Goal: Task Accomplishment & Management: Manage account settings

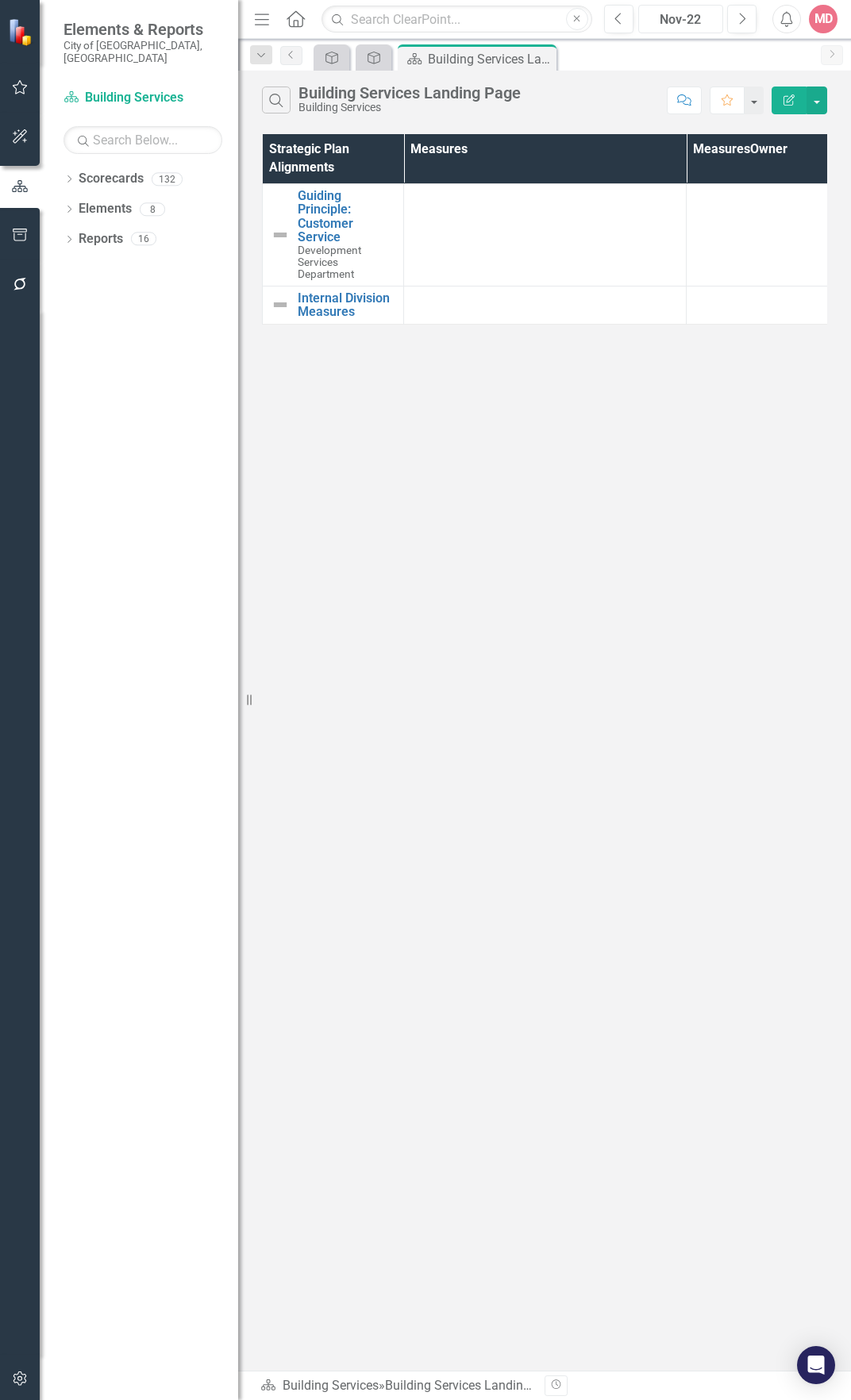
click at [668, 12] on div "Nov-22" at bounding box center [680, 20] width 74 height 19
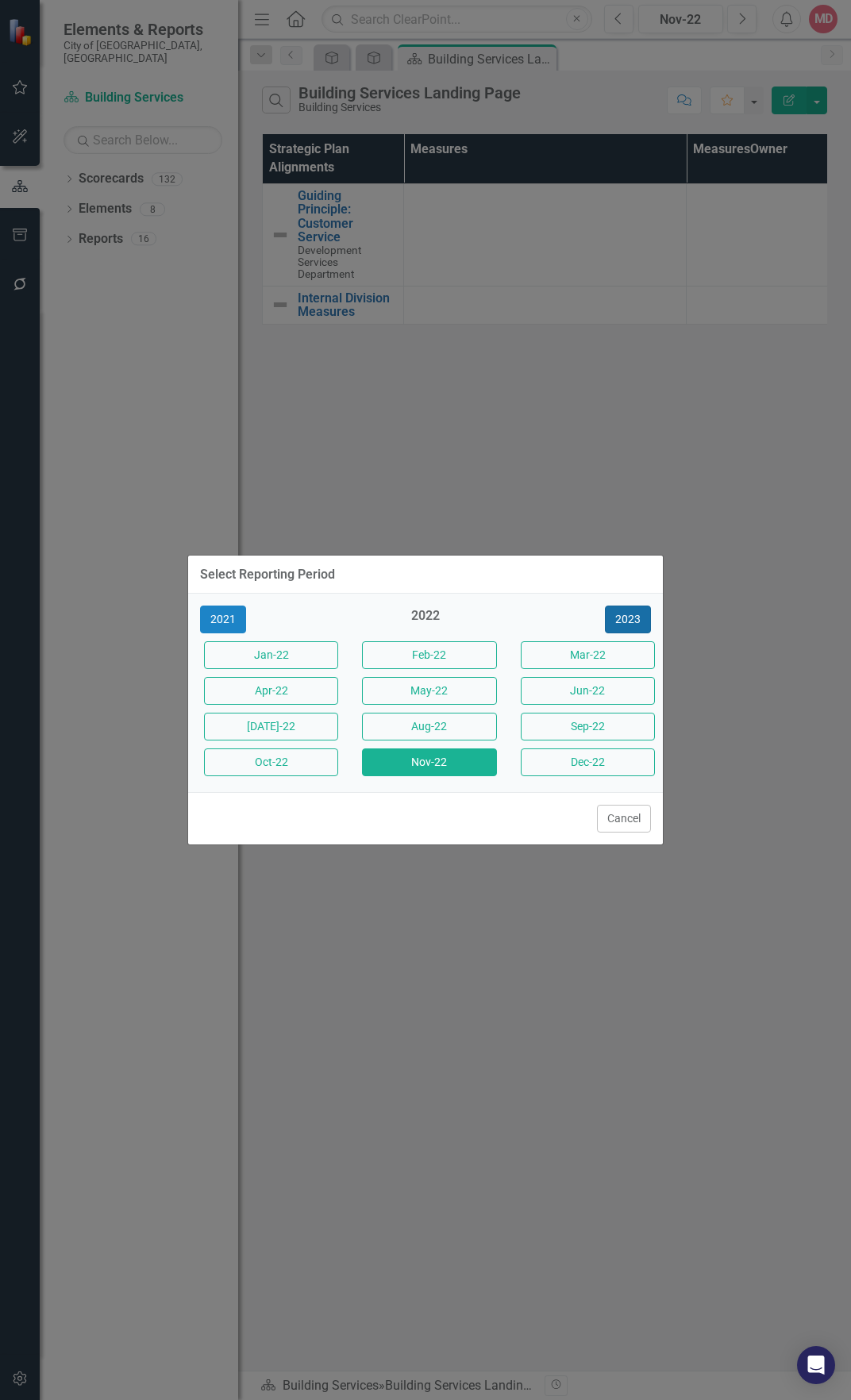
click at [615, 623] on button "2023" at bounding box center [628, 619] width 46 height 27
click at [615, 623] on button "2025" at bounding box center [628, 619] width 46 height 27
click at [433, 733] on button "Aug-25" at bounding box center [428, 727] width 135 height 27
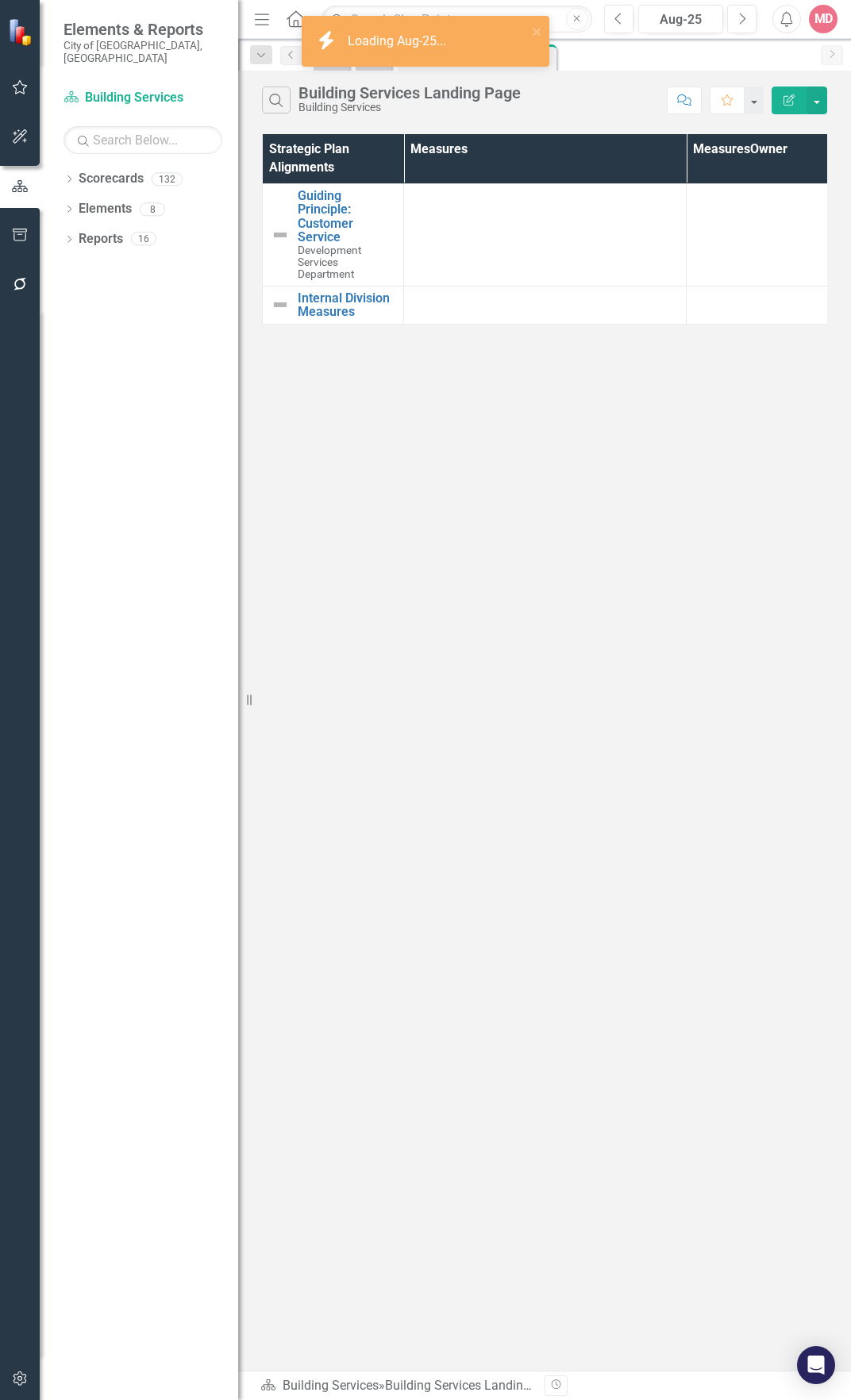
click at [542, 104] on div "Search Building Services Landing Page Building Services" at bounding box center [460, 99] width 397 height 27
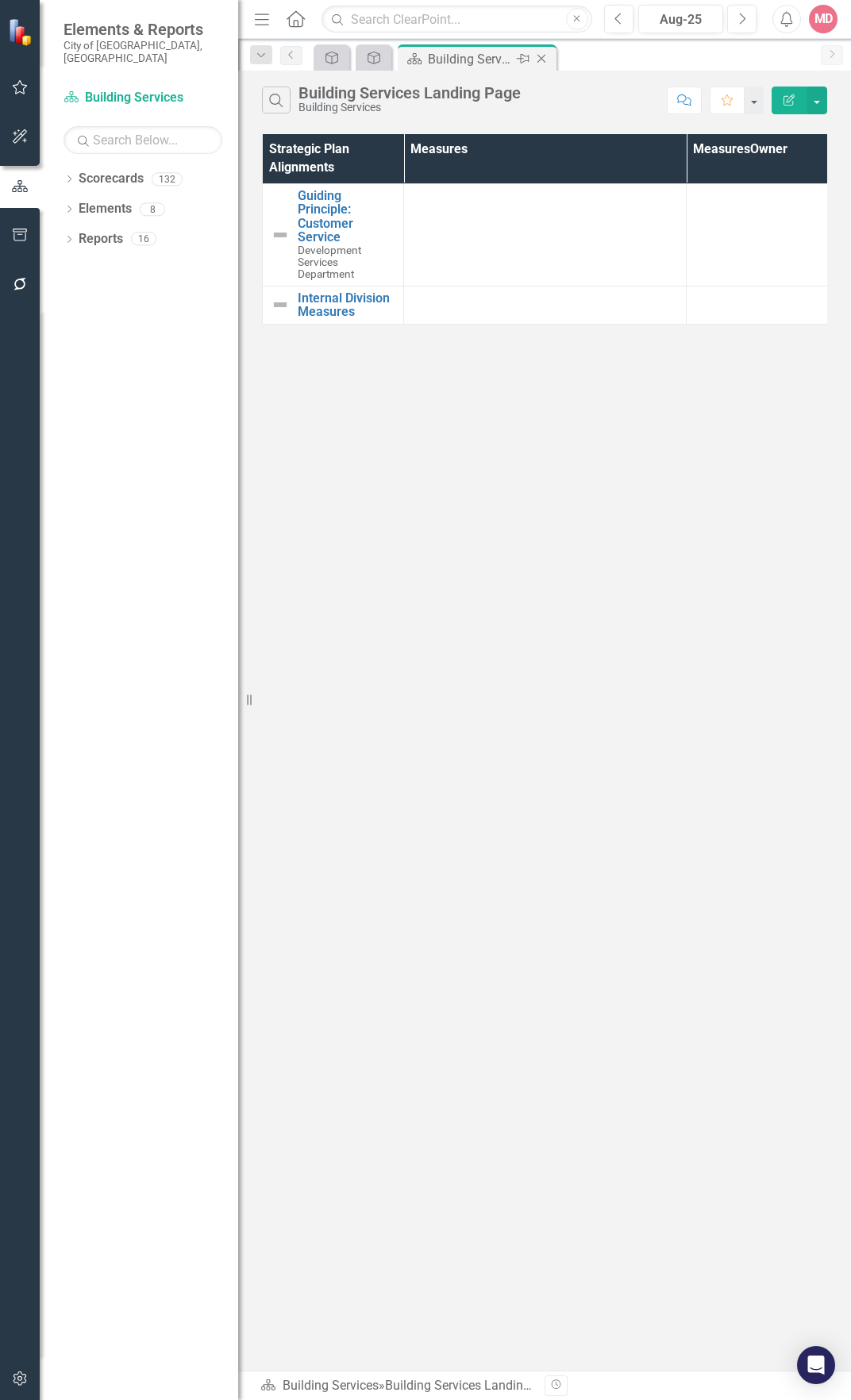
click at [542, 57] on icon "Close" at bounding box center [542, 58] width 16 height 13
click at [417, 53] on div "Balanced Scorecard" at bounding box center [390, 57] width 93 height 20
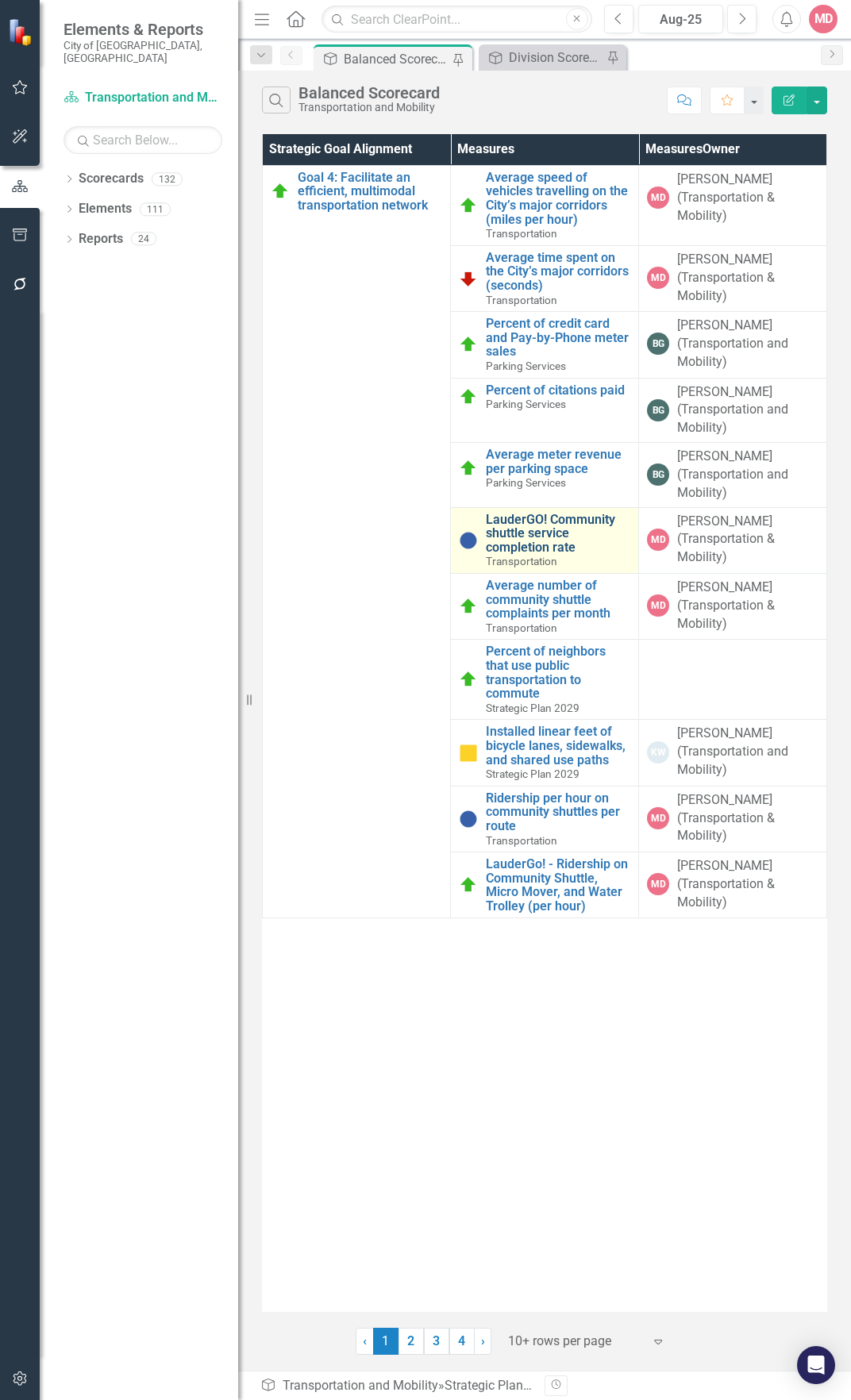
click at [545, 524] on link "LauderGO! Community shuttle service completion rate" at bounding box center [558, 533] width 145 height 42
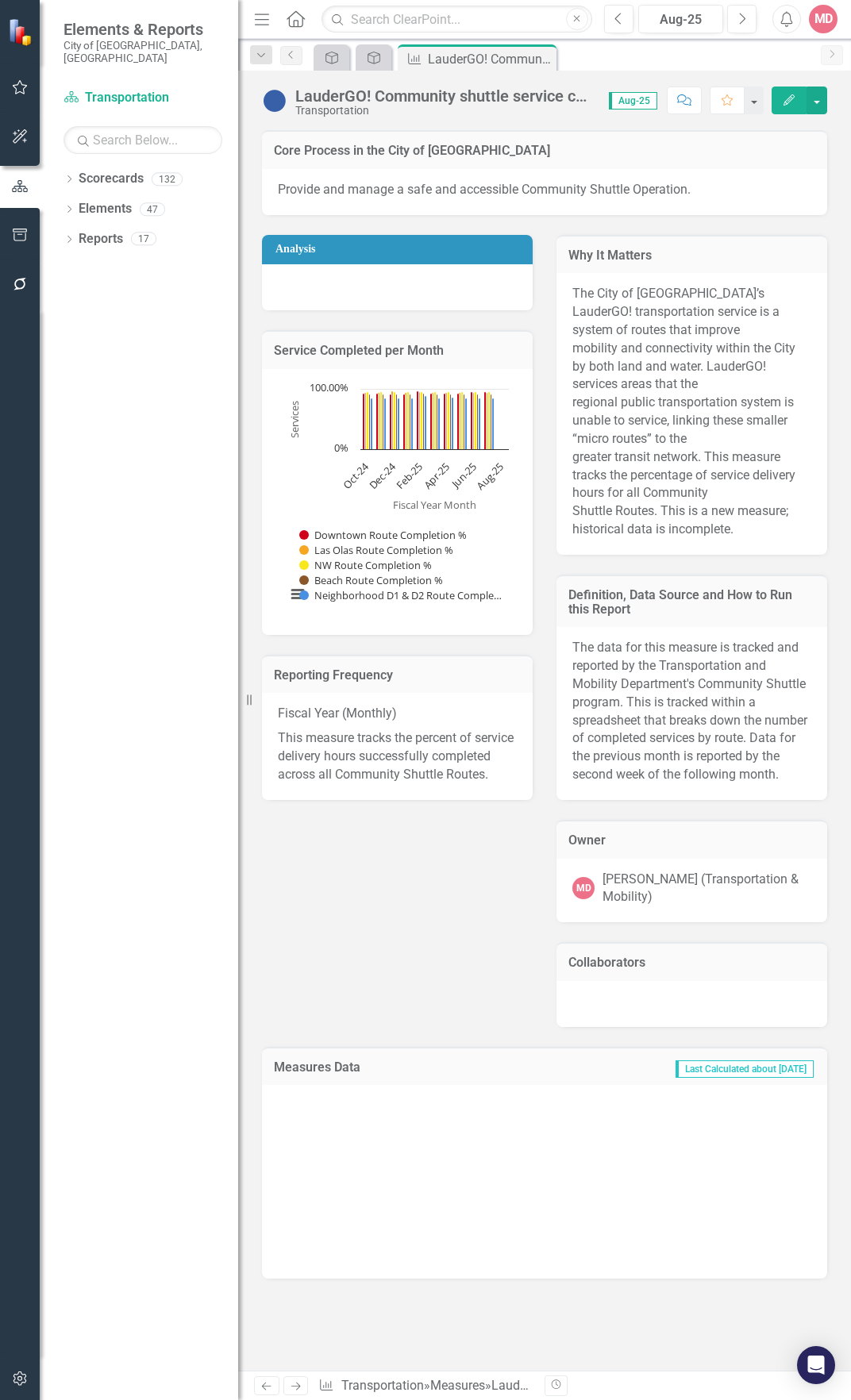
click at [777, 100] on button "Edit" at bounding box center [788, 100] width 35 height 27
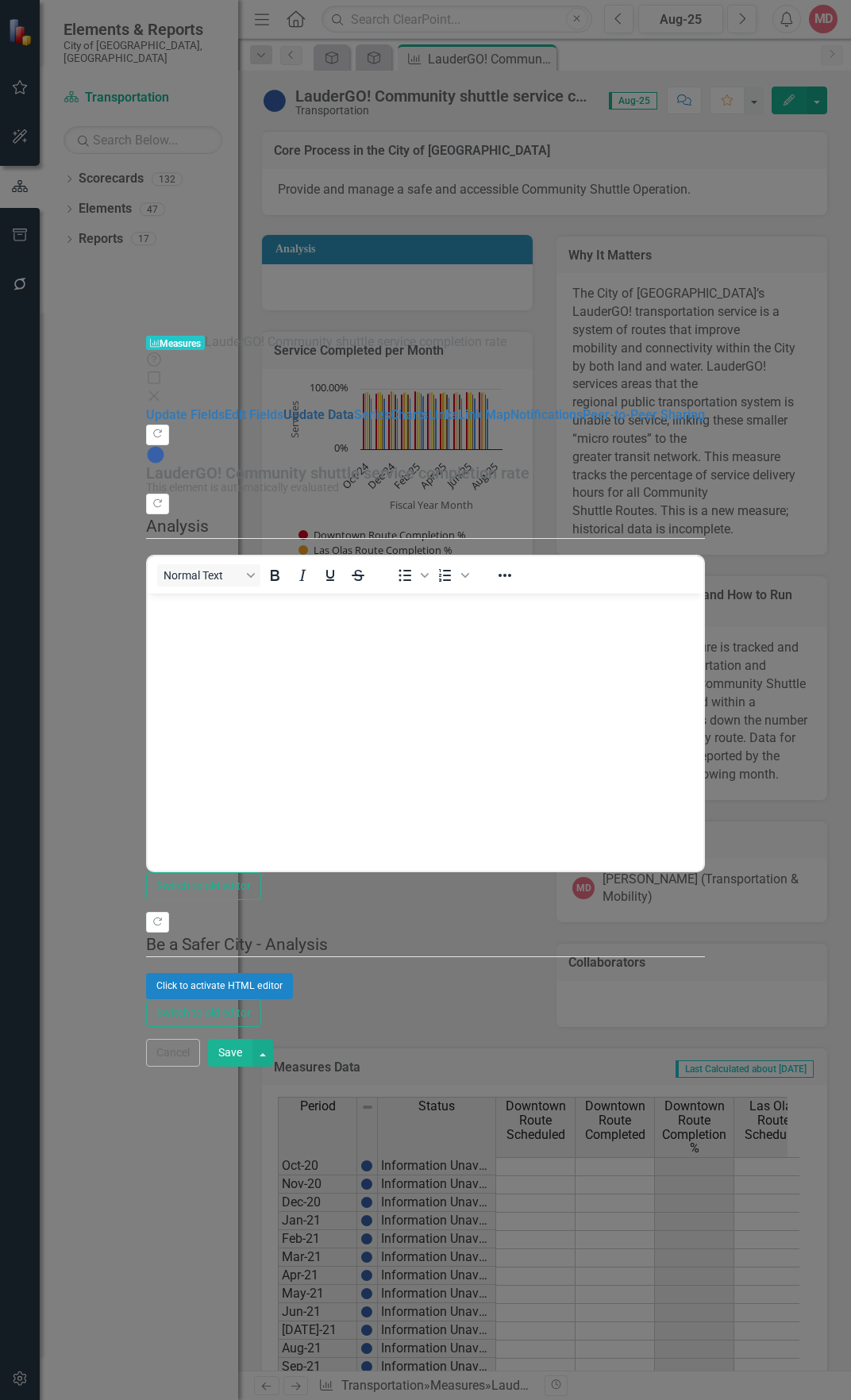
click at [284, 407] on link "Update Data" at bounding box center [319, 415] width 70 height 15
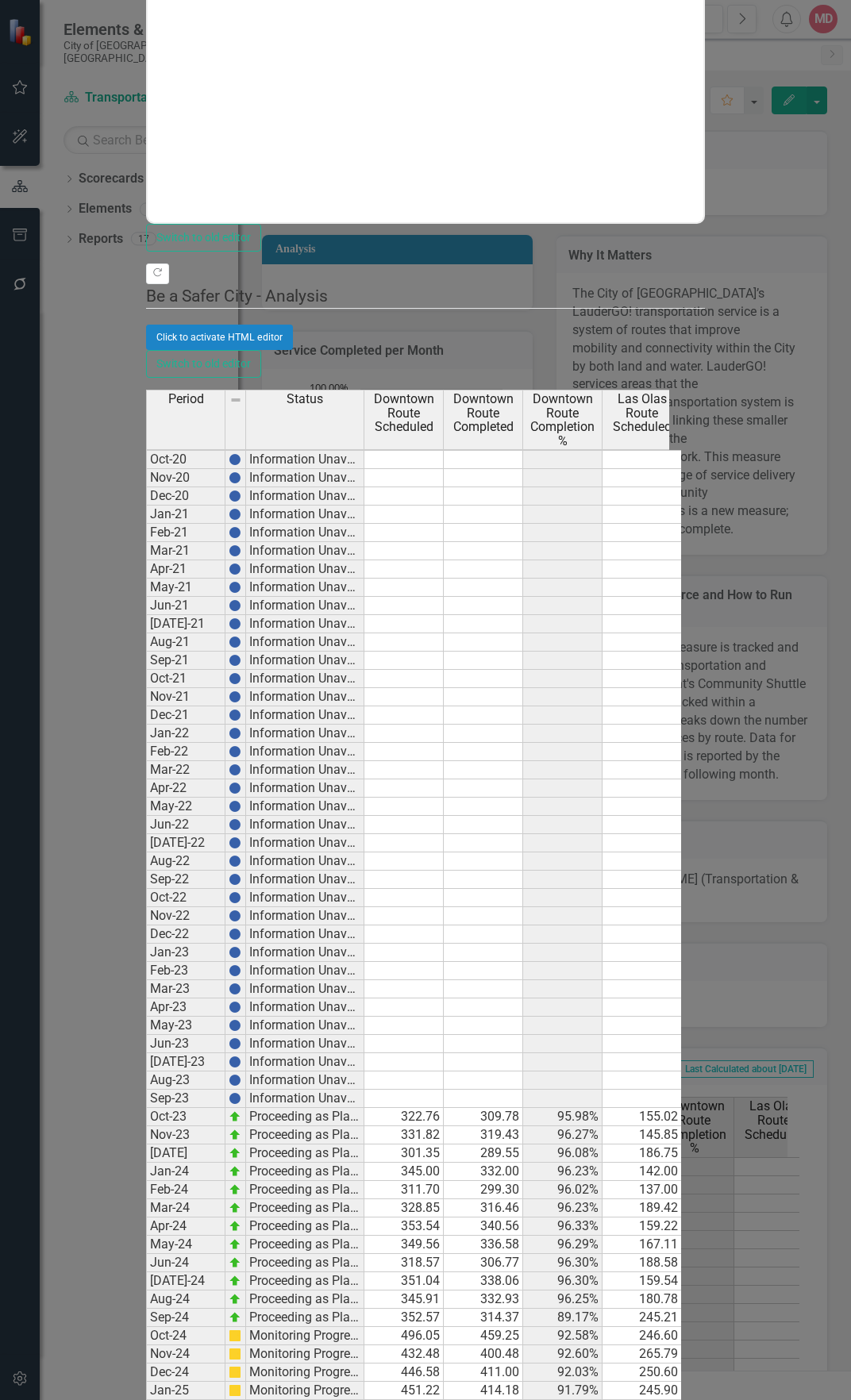
scroll to position [80, 0]
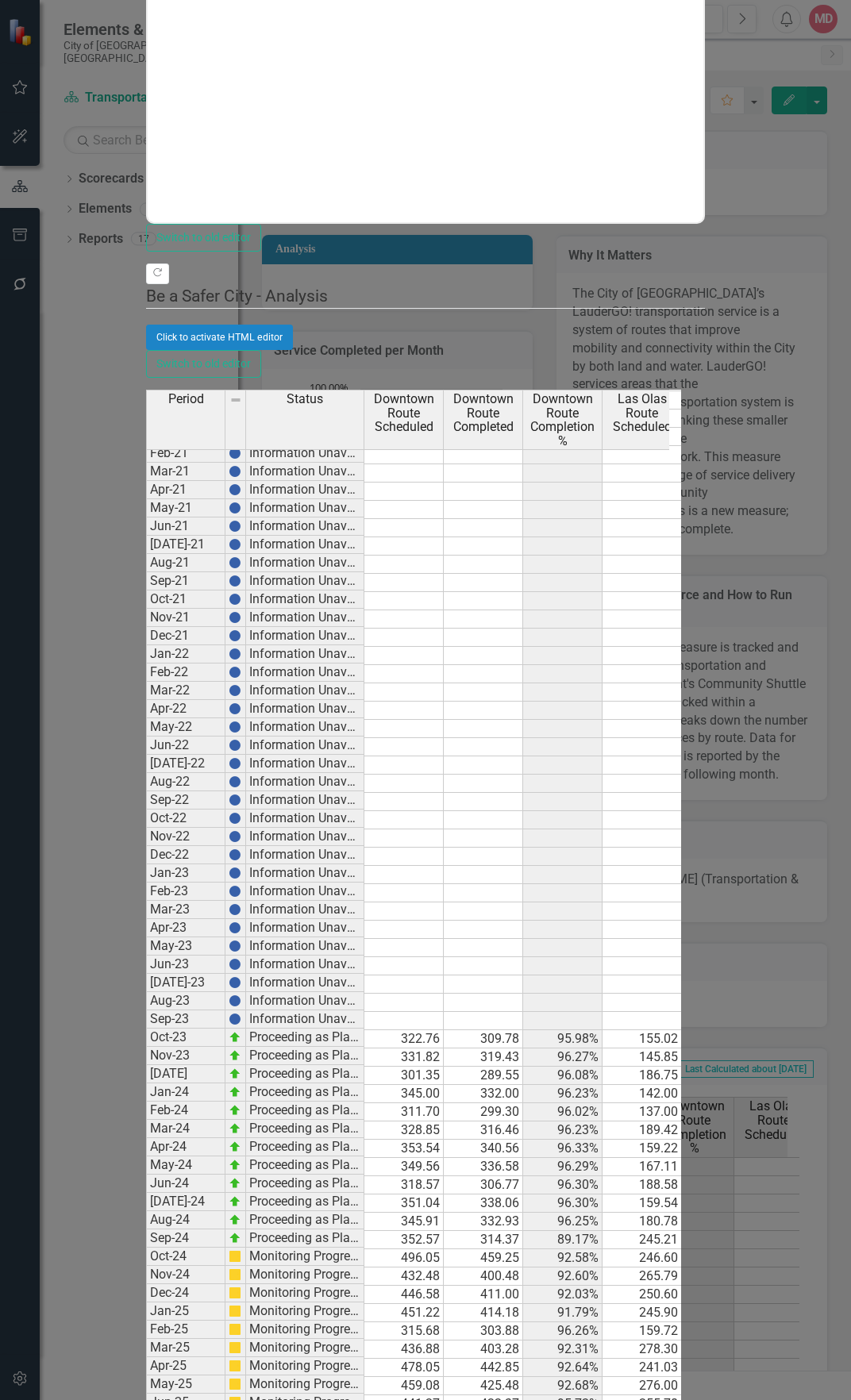
type textarea "435.52"
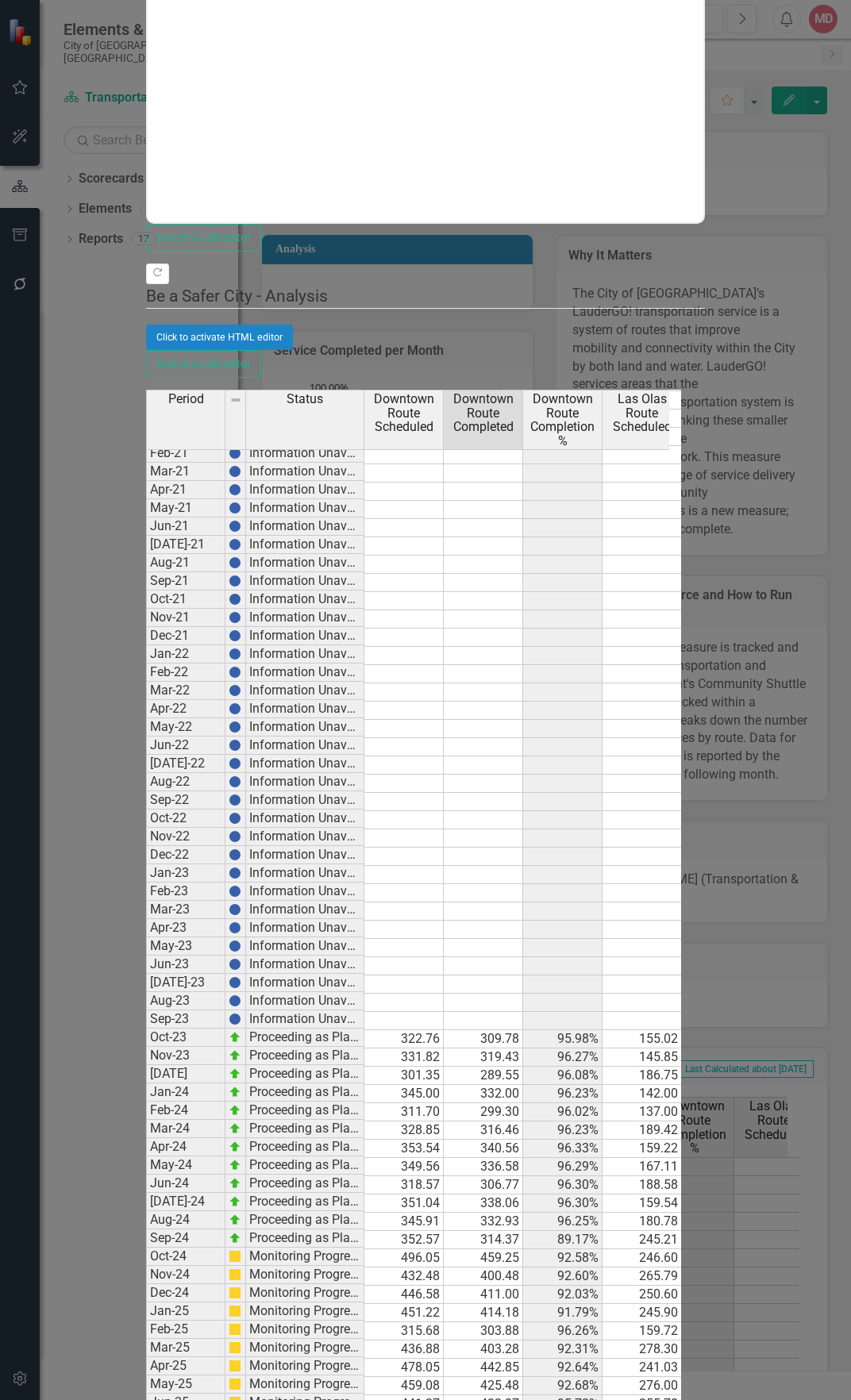
paste textarea "416.62"
type textarea "416.62"
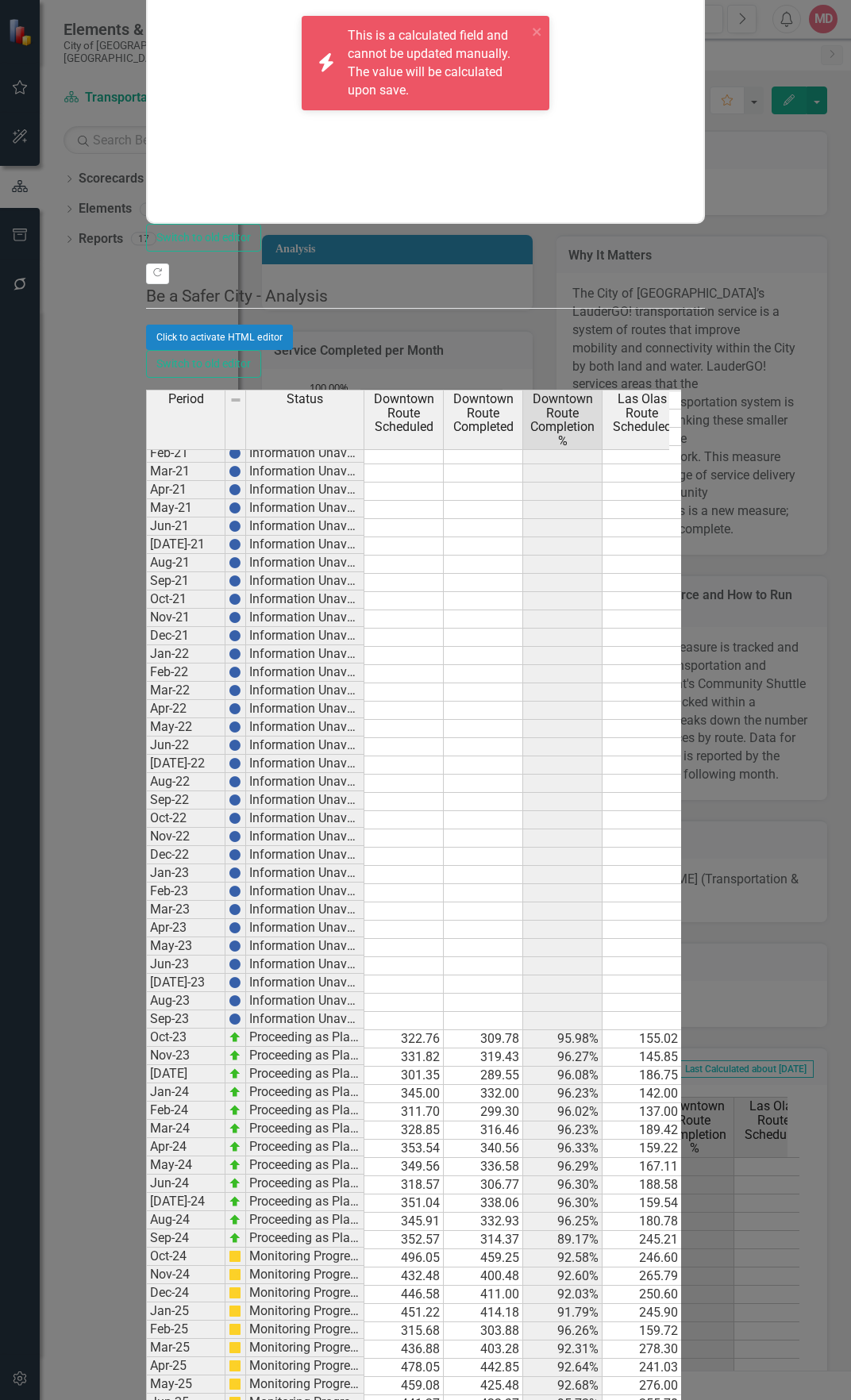
scroll to position [0, 13]
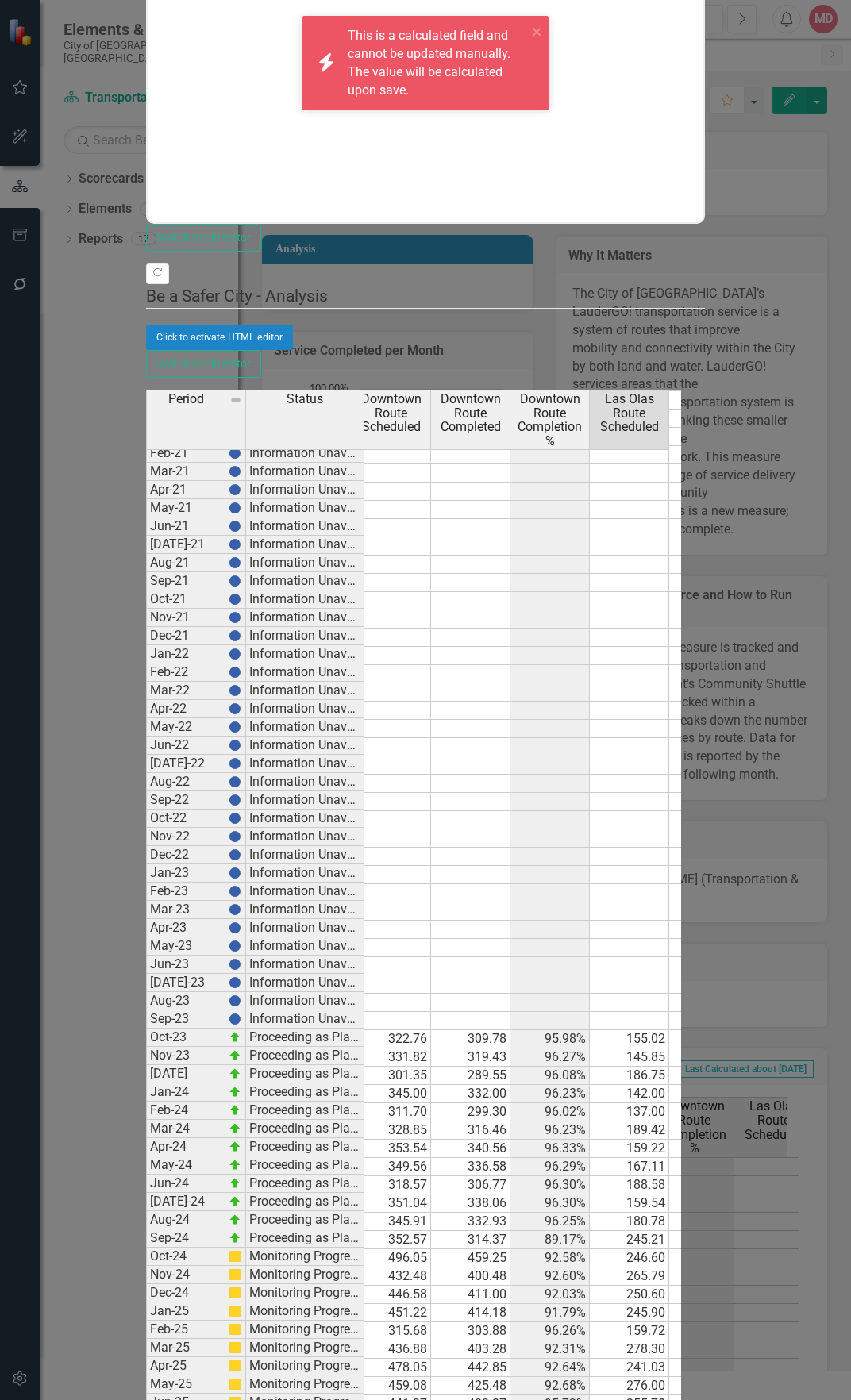
paste textarea "290.2"
type textarea "290.2"
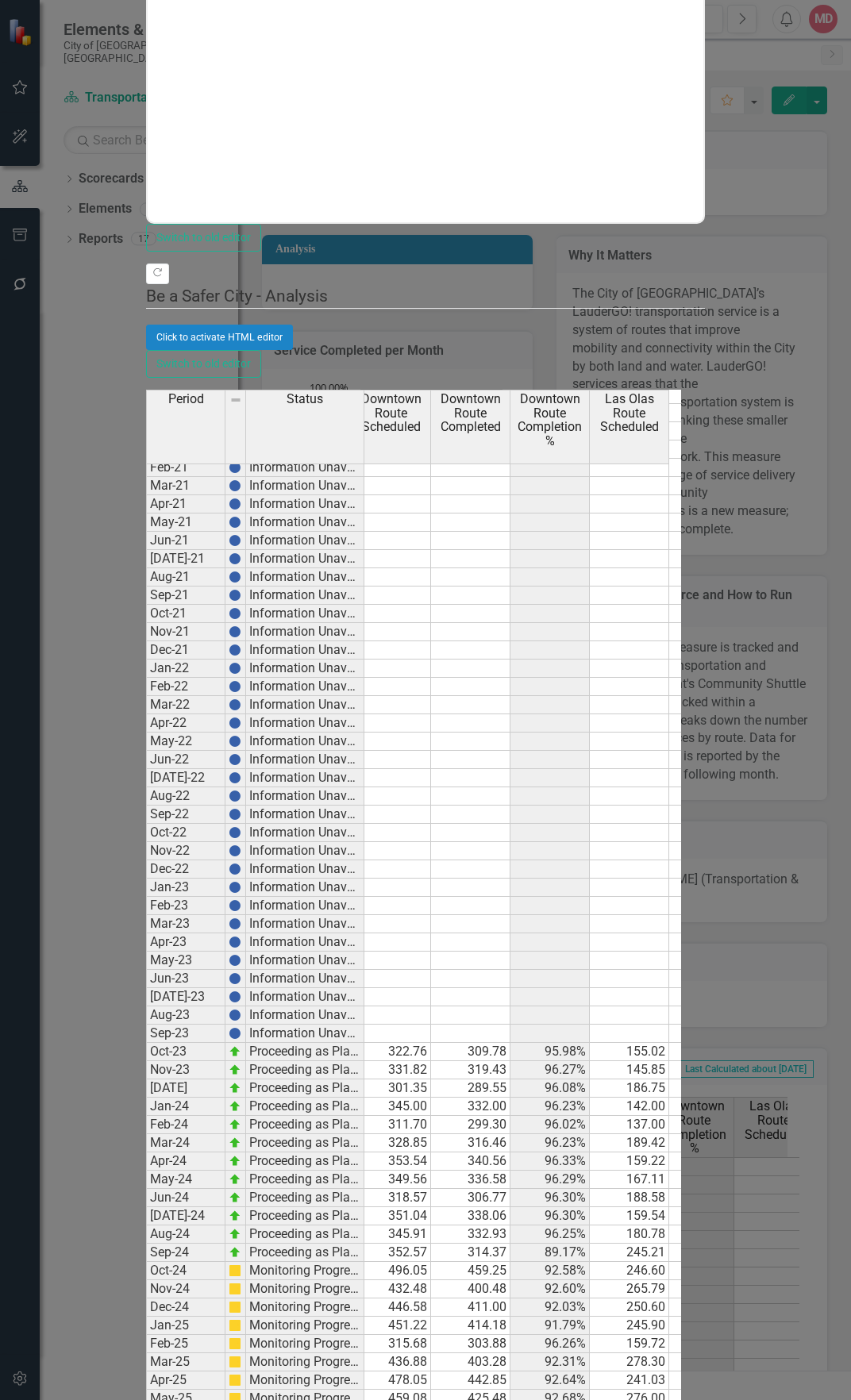
scroll to position [0, 92]
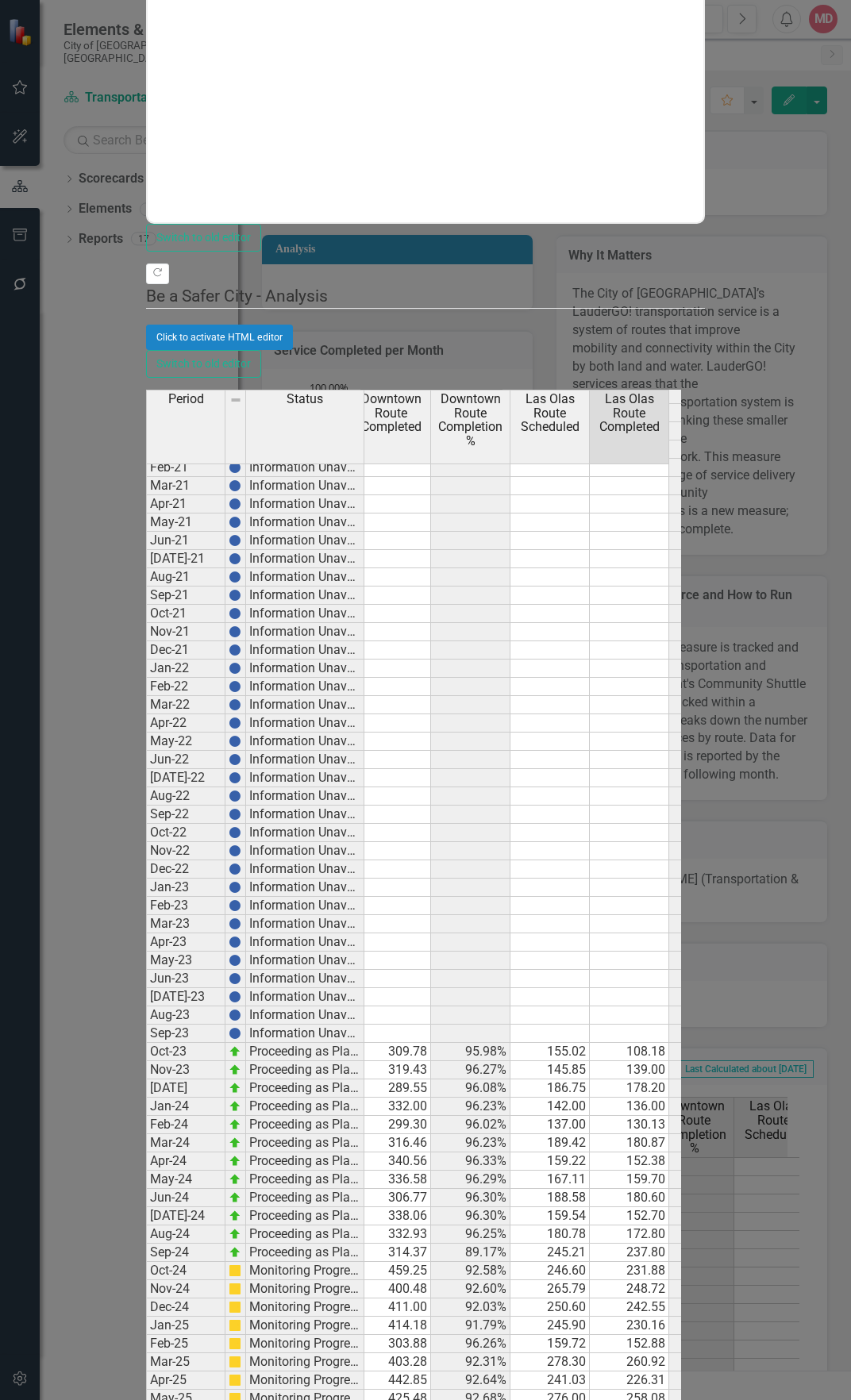
paste textarea "270.95"
type textarea "270.95"
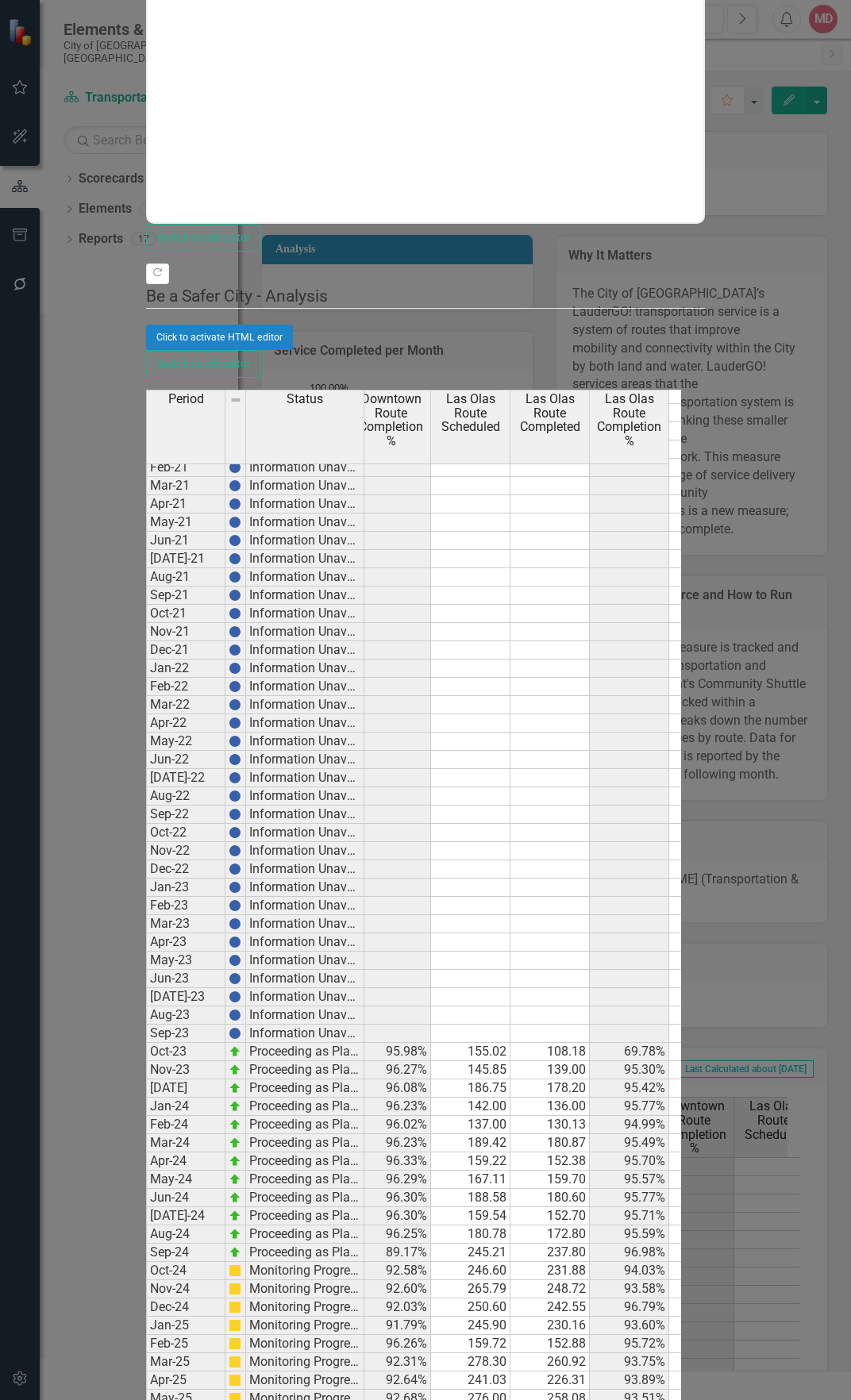
scroll to position [0, 251]
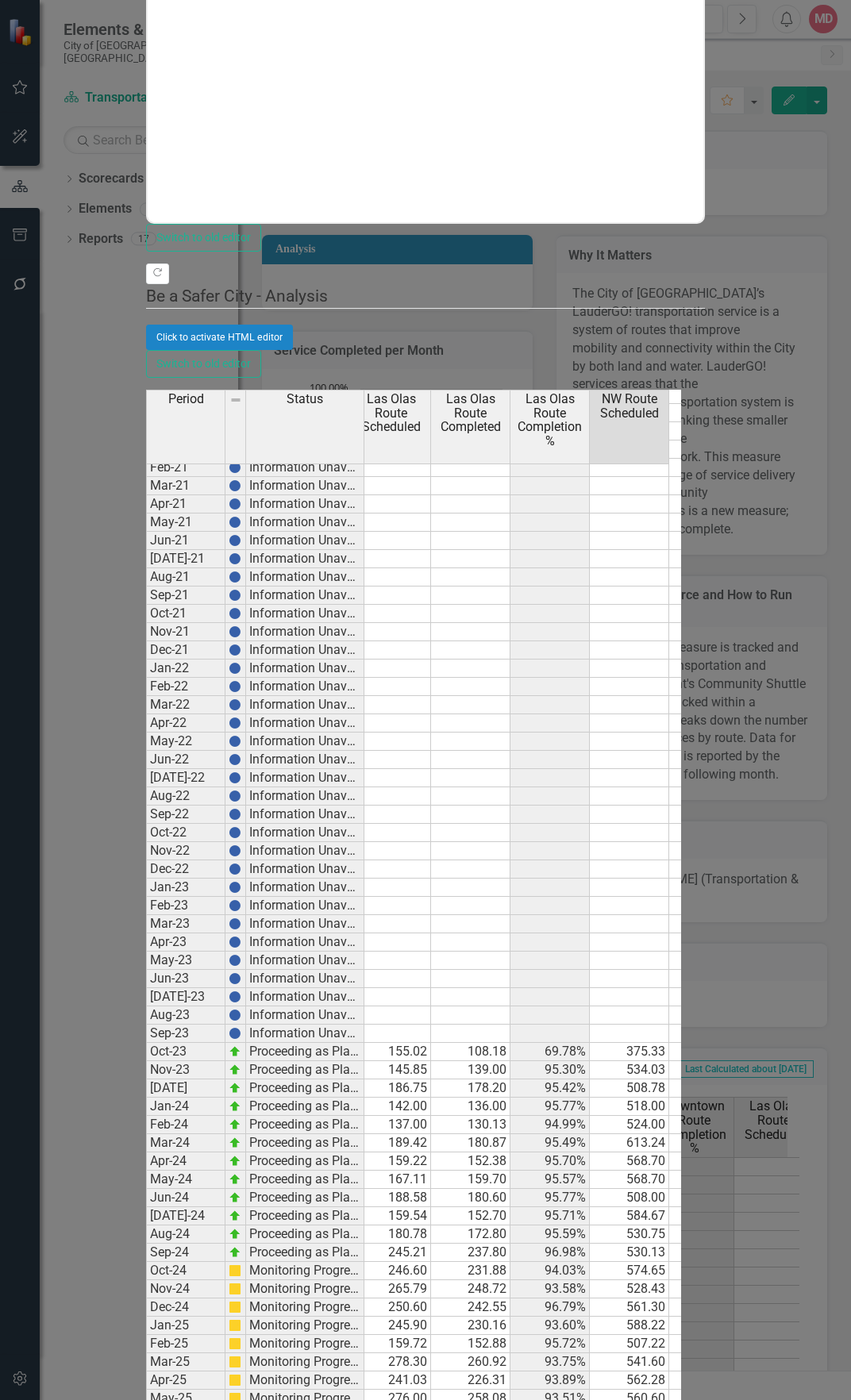
paste textarea "531.22"
type textarea "531.22"
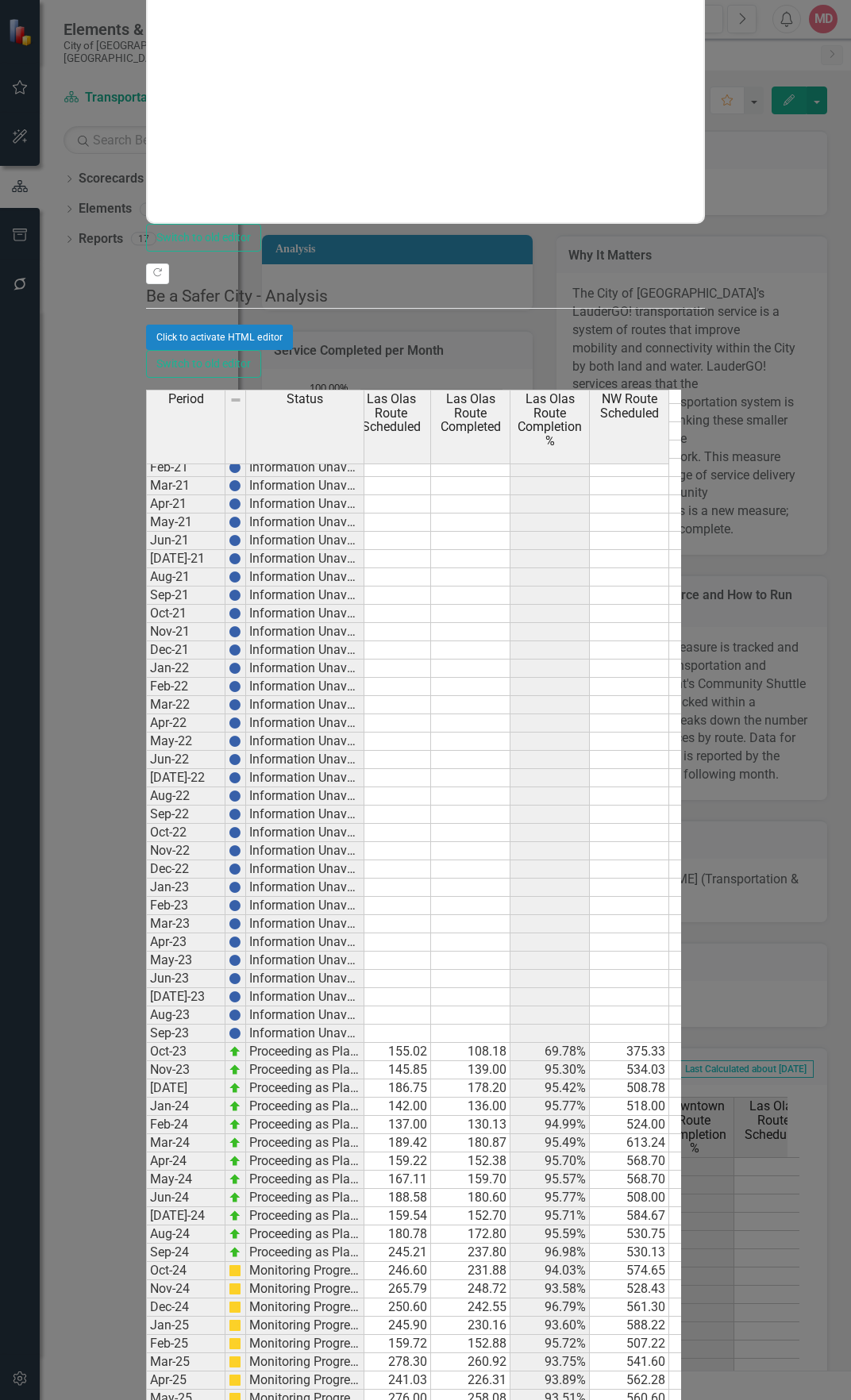
scroll to position [0, 330]
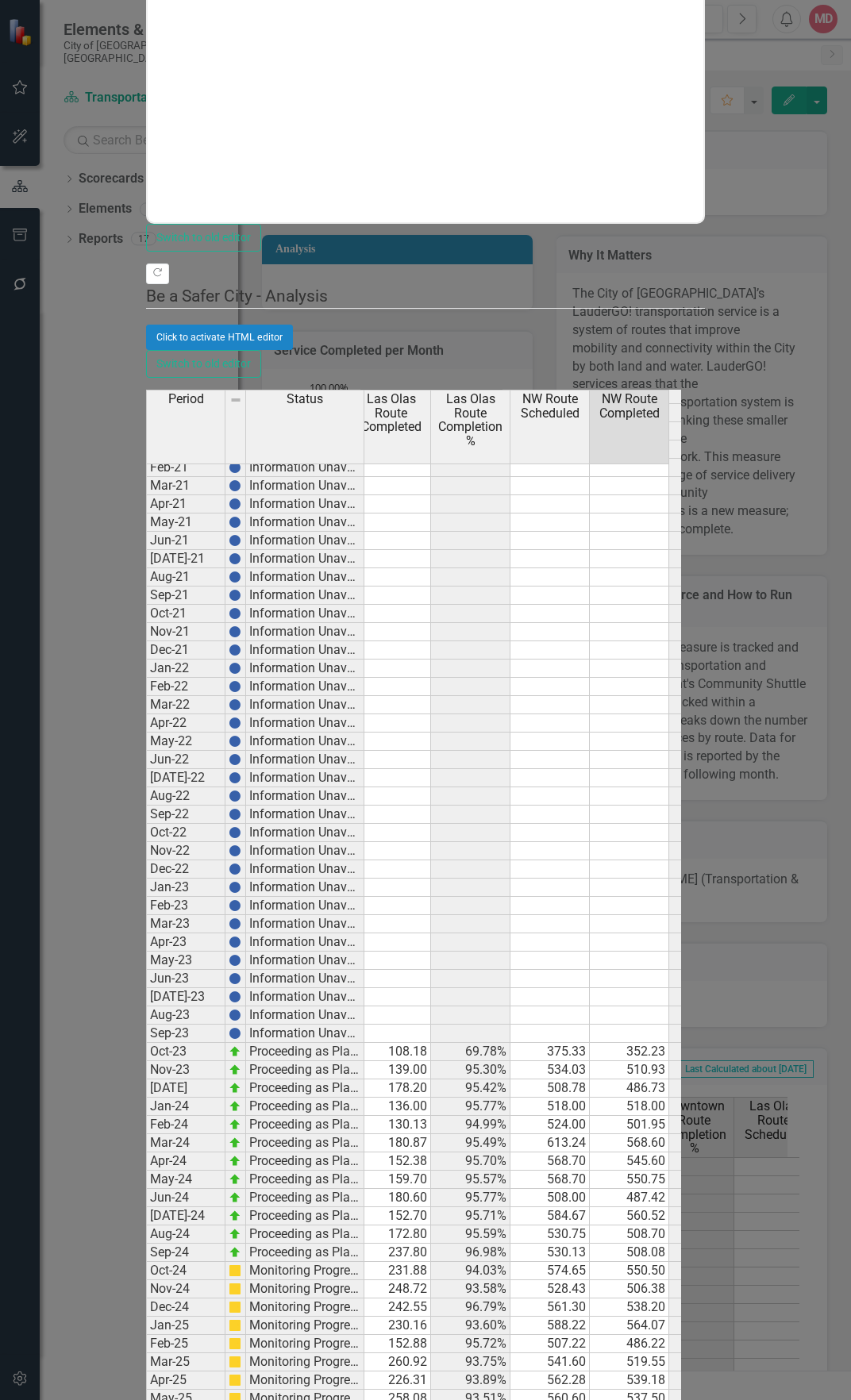
paste textarea "509.17"
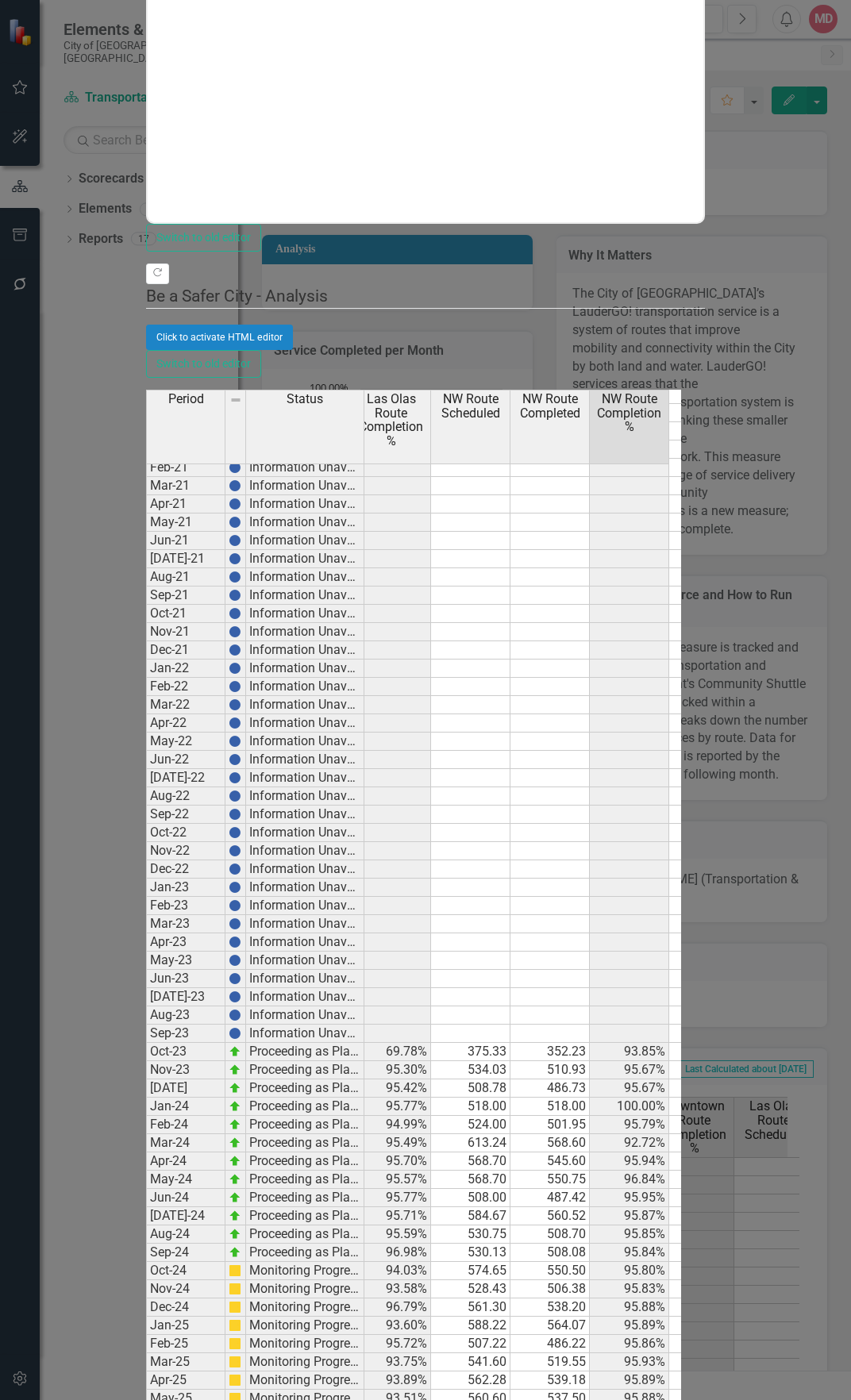
type textarea "509.17"
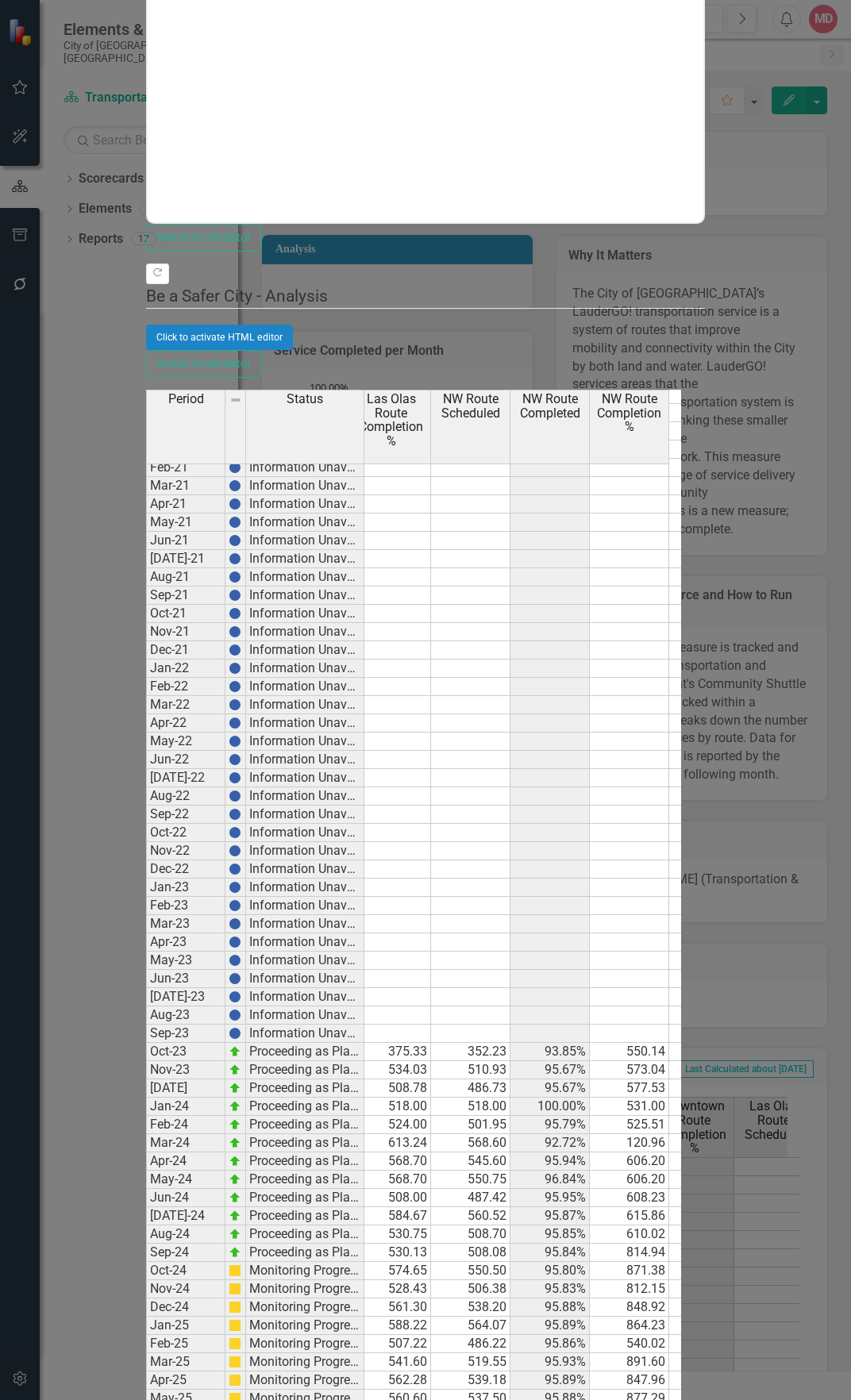
scroll to position [0, 489]
paste textarea "874.76"
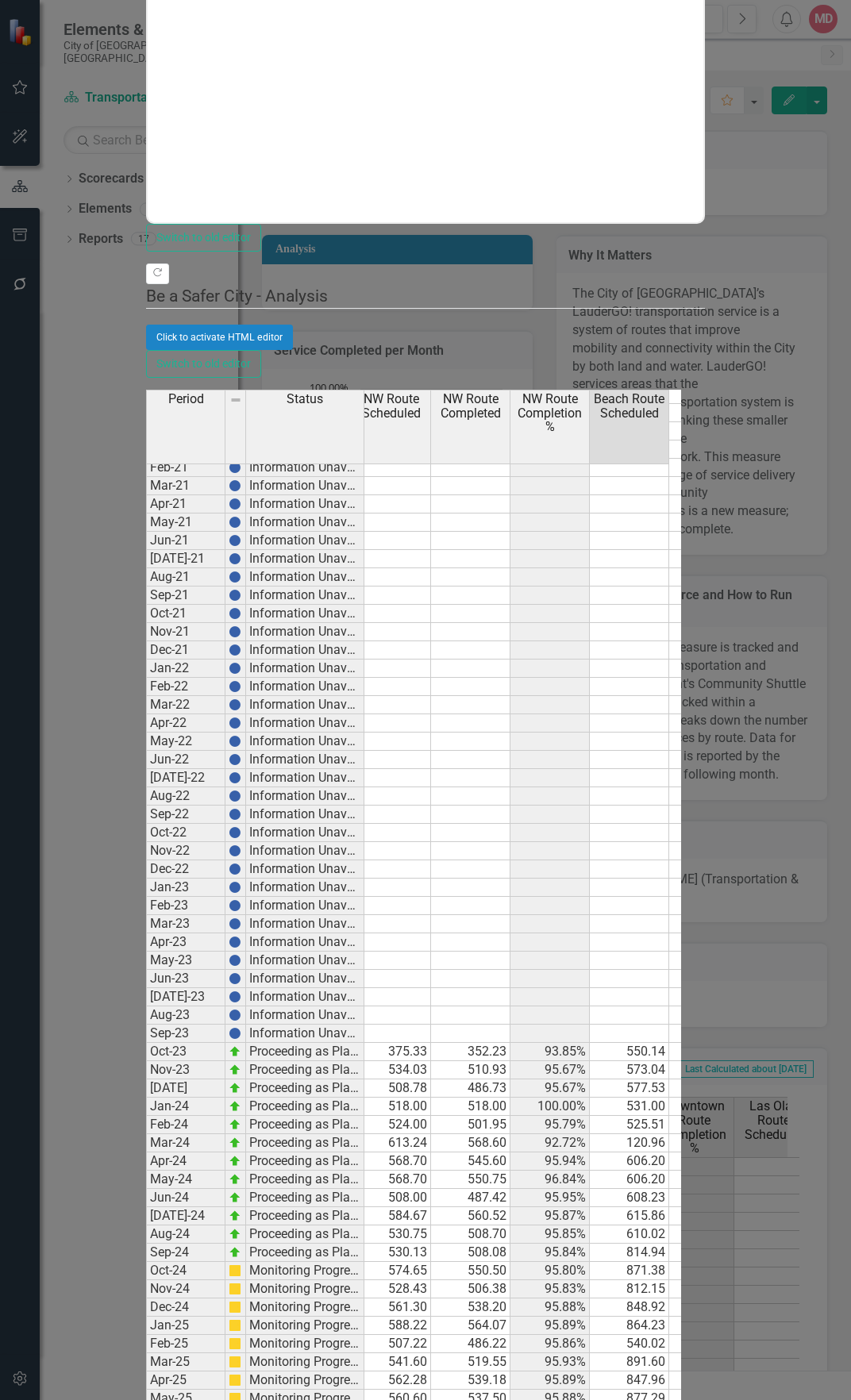
type textarea "874.76"
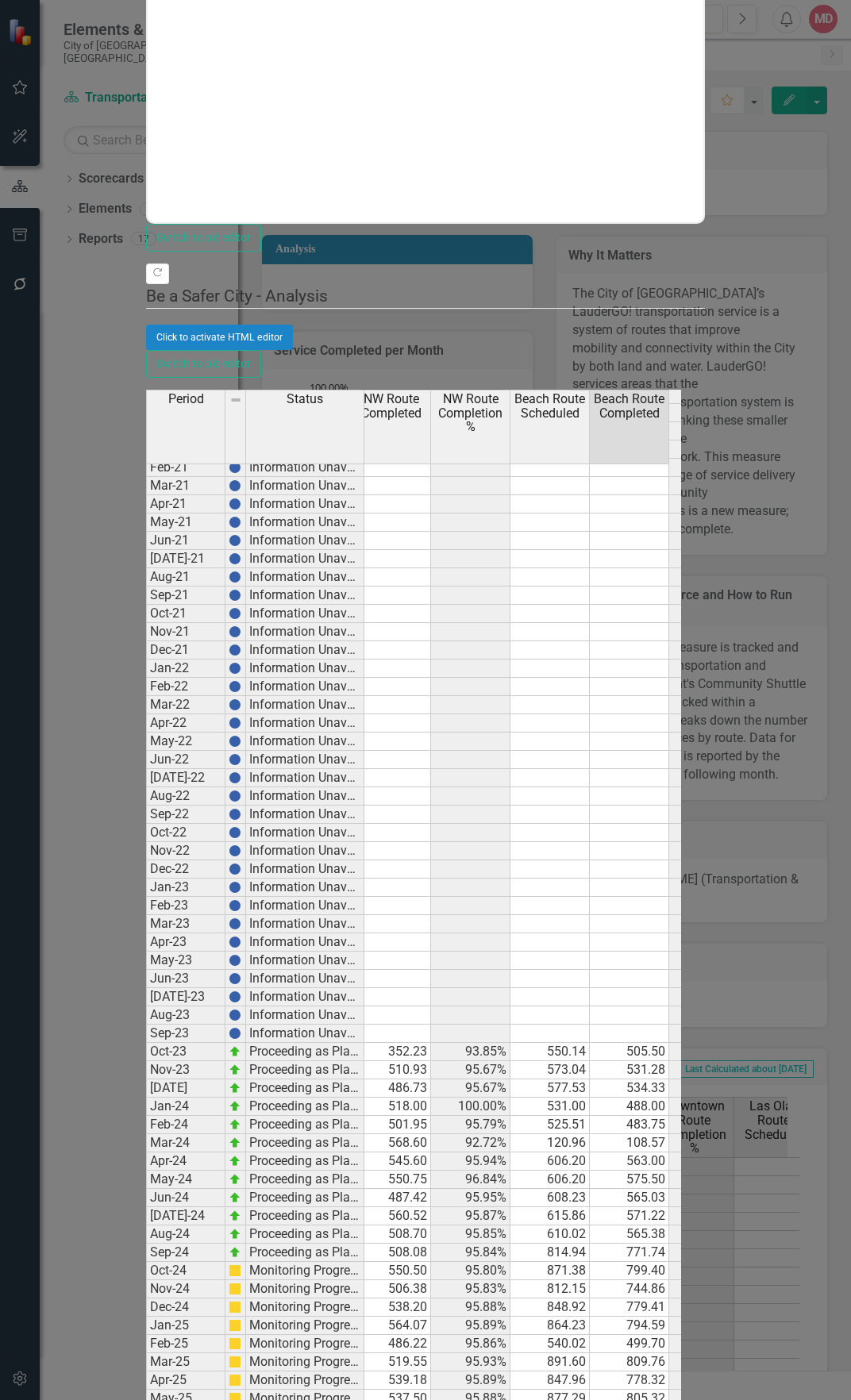
paste textarea "802.95"
type textarea "802.95"
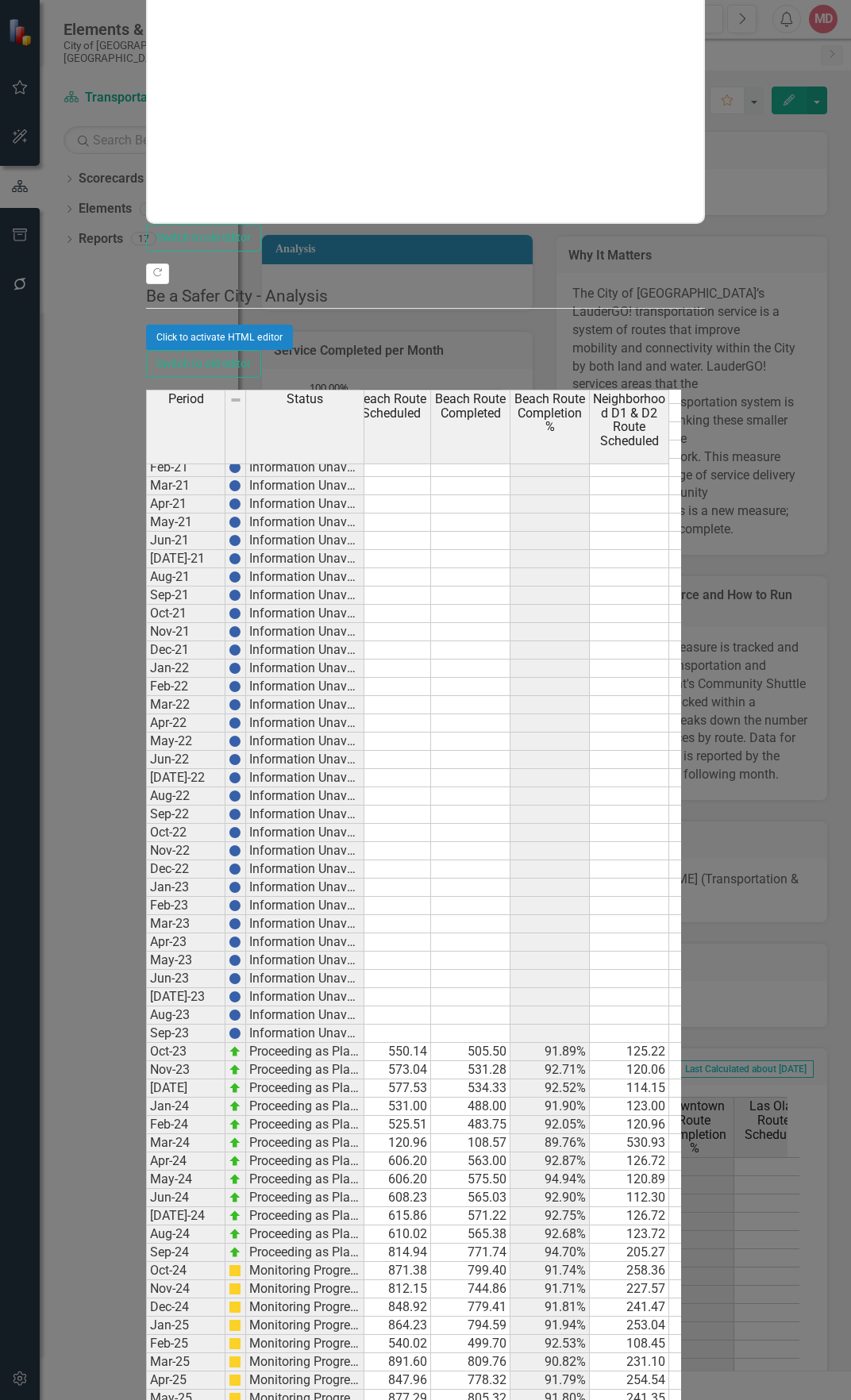
scroll to position [0, 806]
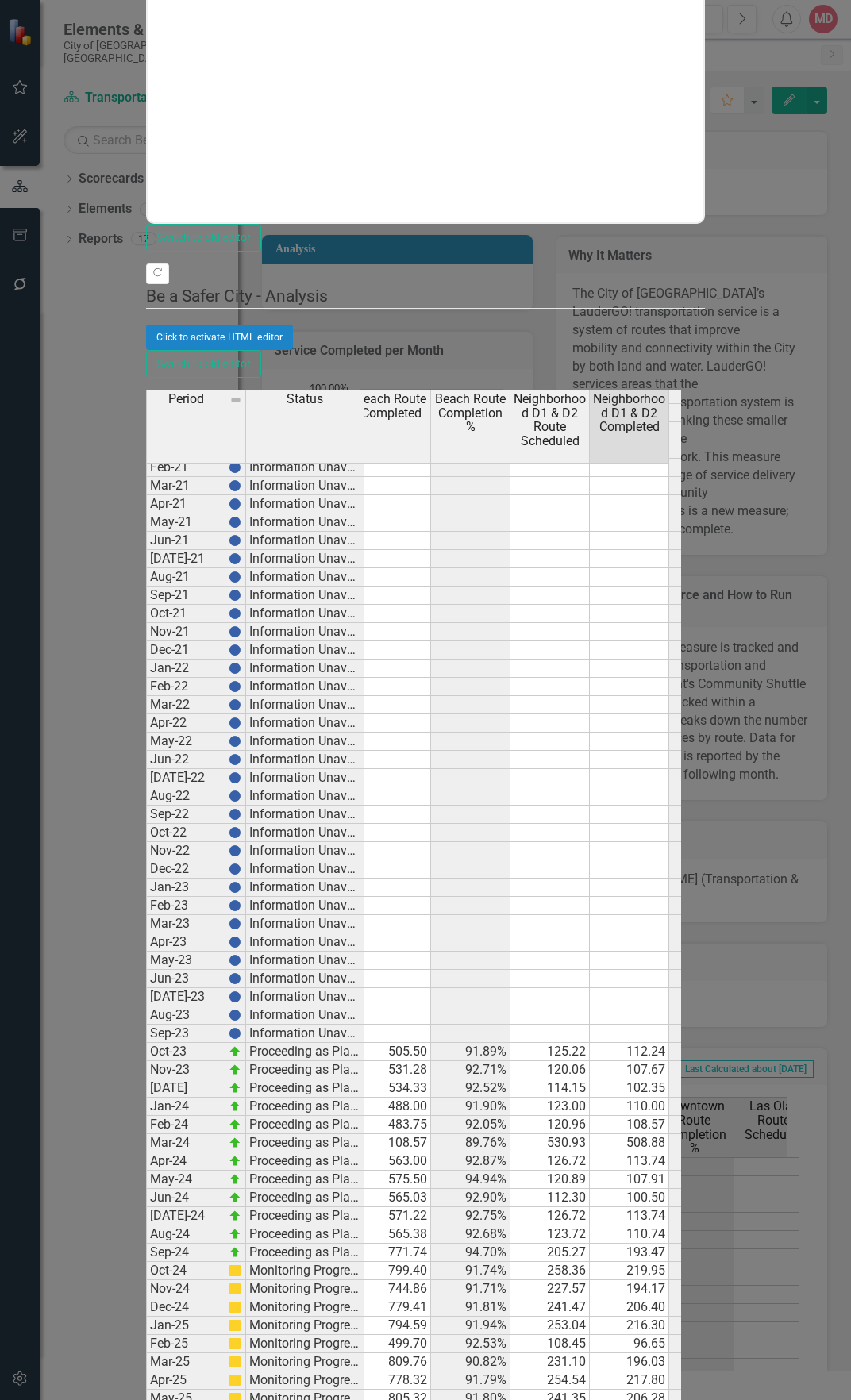
paste textarea "239.37"
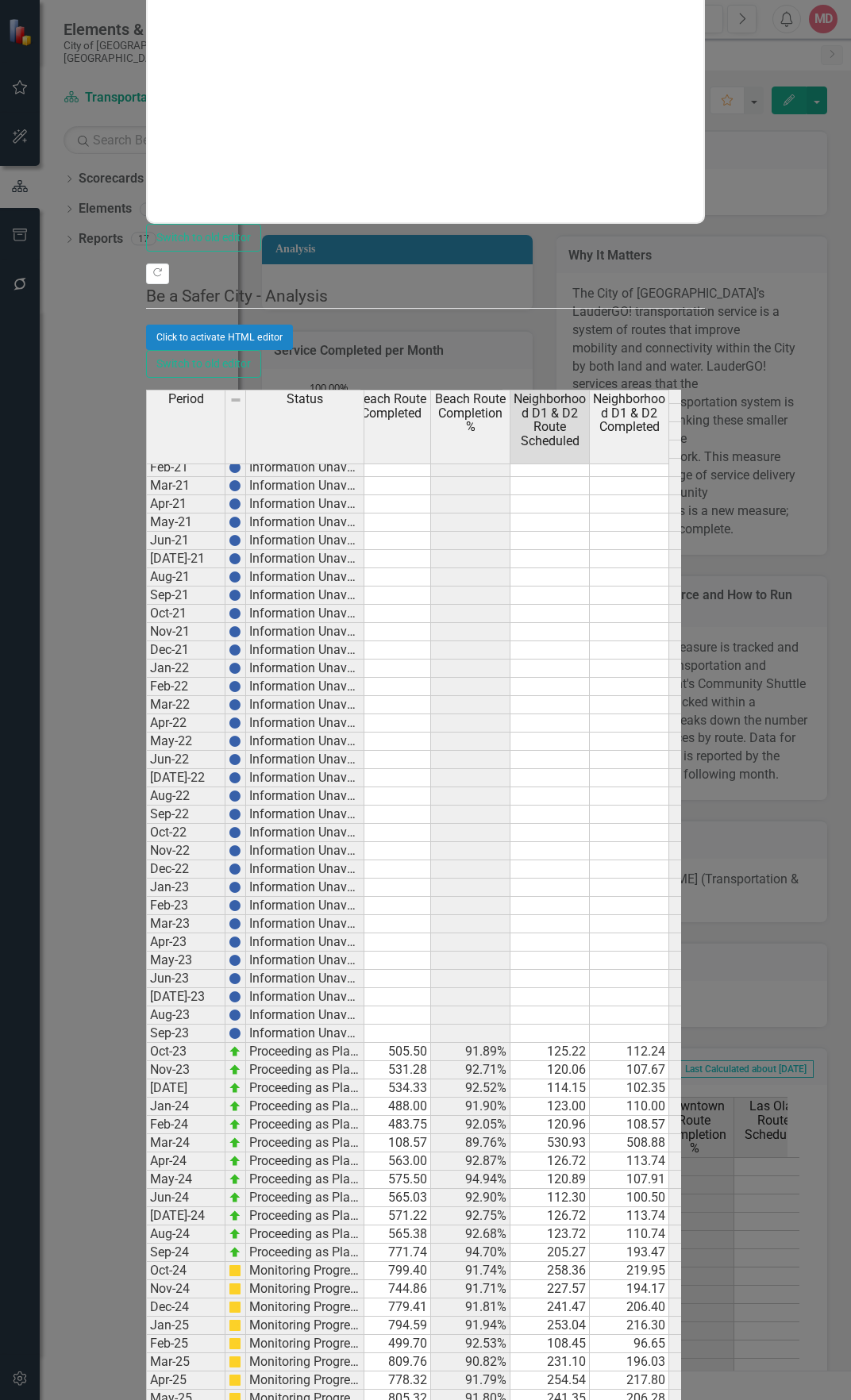
type textarea "239.37"
paste textarea "204.9"
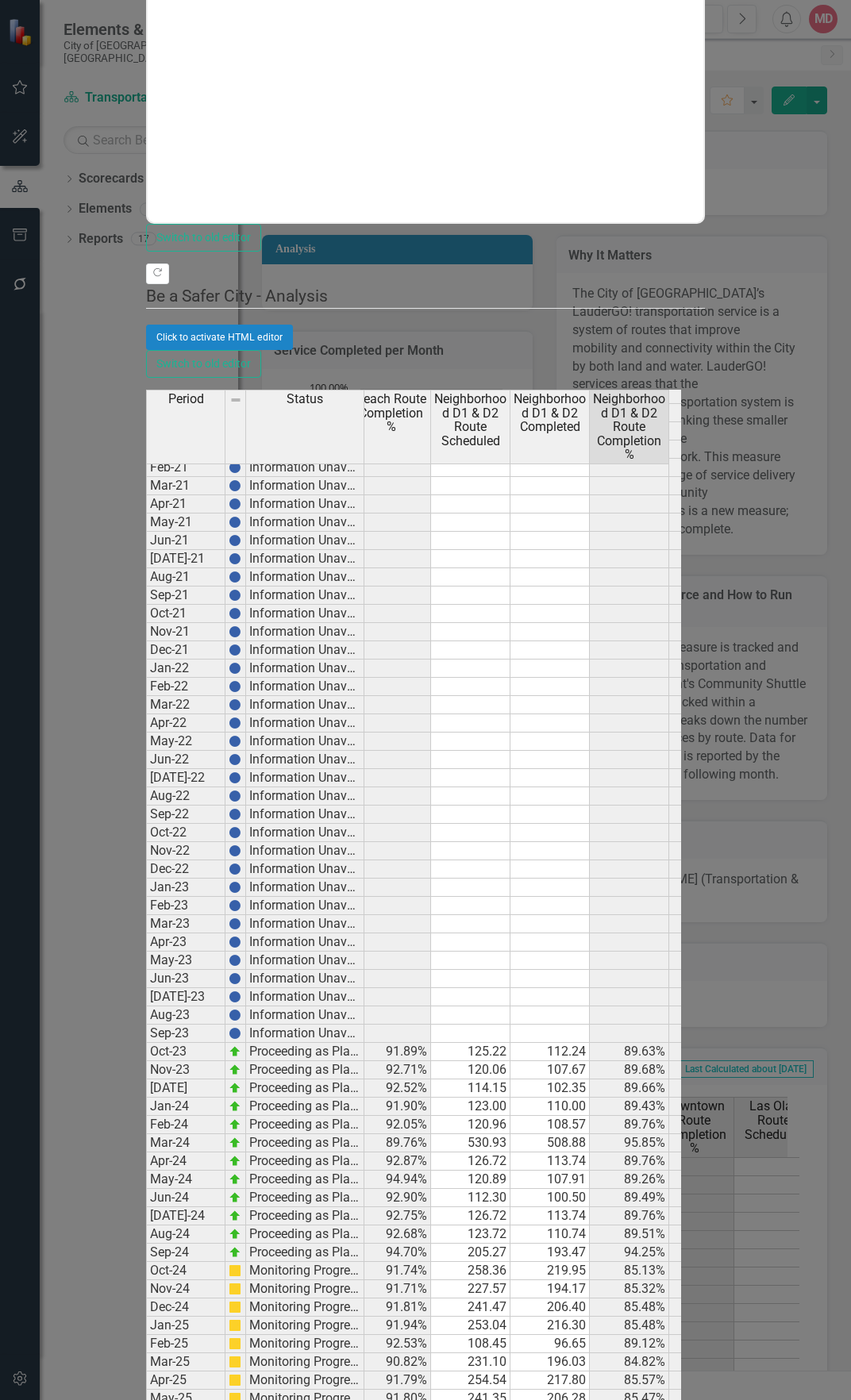
type textarea "204.9"
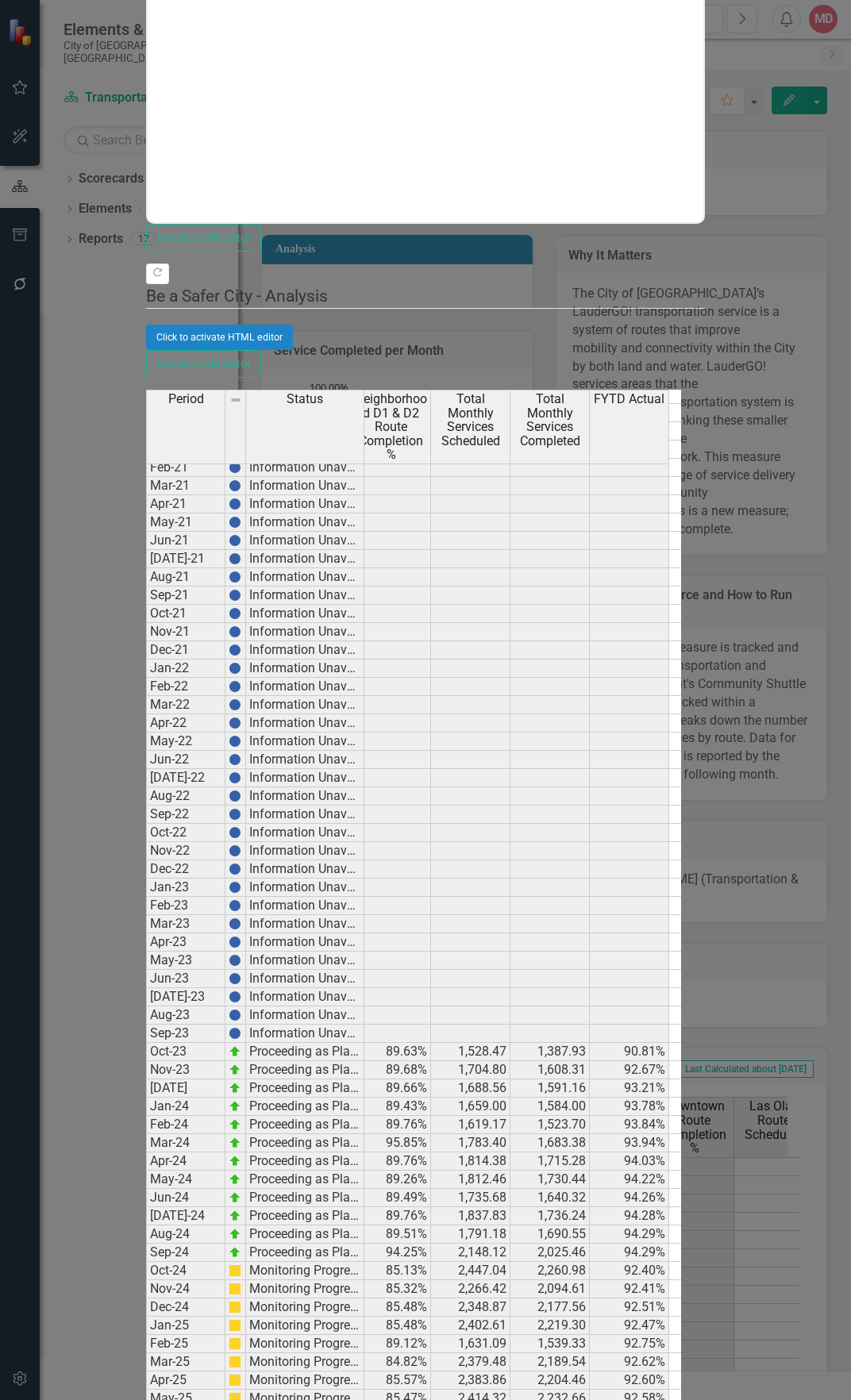
scroll to position [0, 1203]
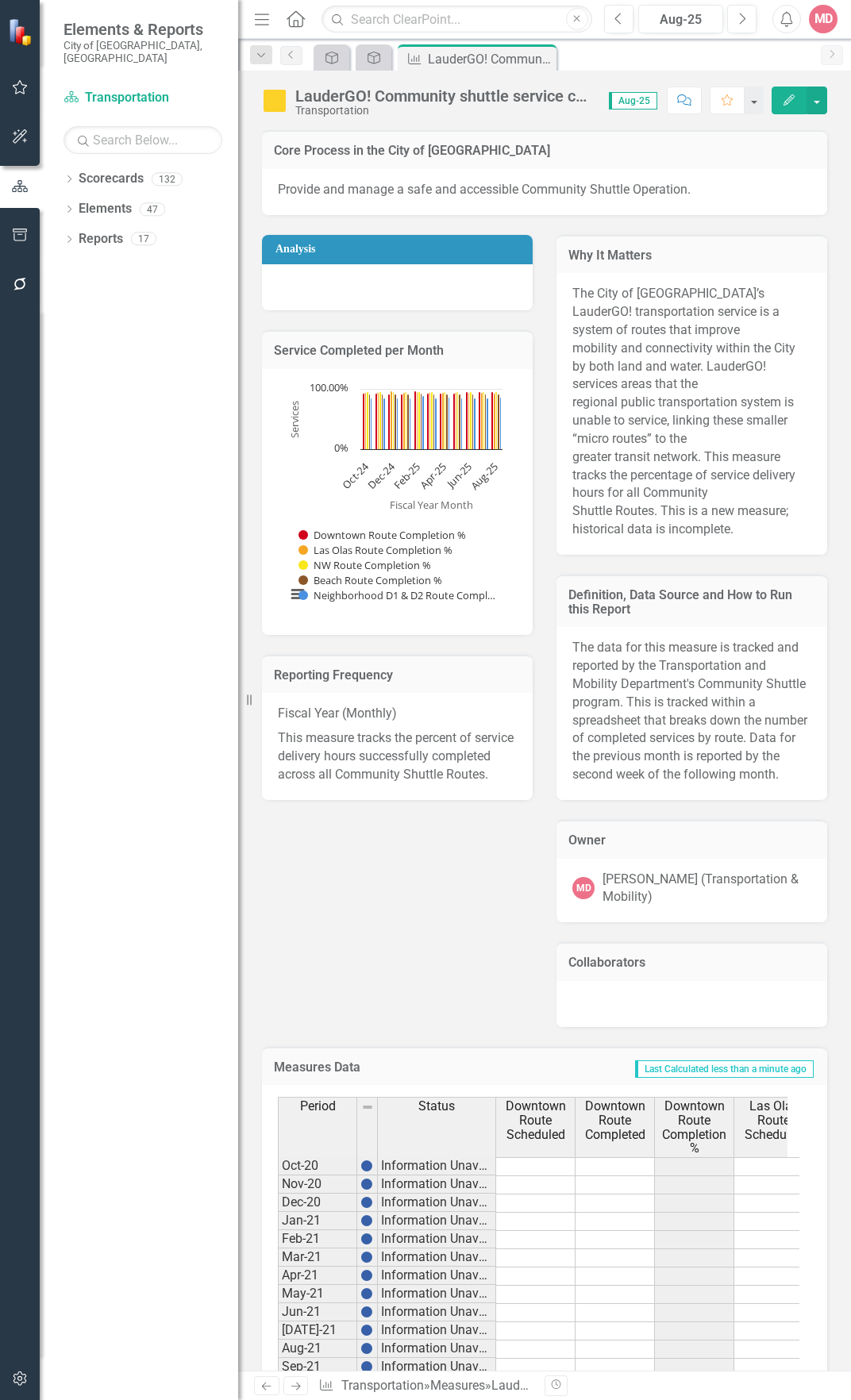
drag, startPoint x: 544, startPoint y: 57, endPoint x: 344, endPoint y: 144, distance: 218.1
click at [0, 0] on icon "Close" at bounding box center [0, 0] width 0 height 0
click at [367, 50] on div "Balanced Scorecard" at bounding box center [390, 57] width 93 height 20
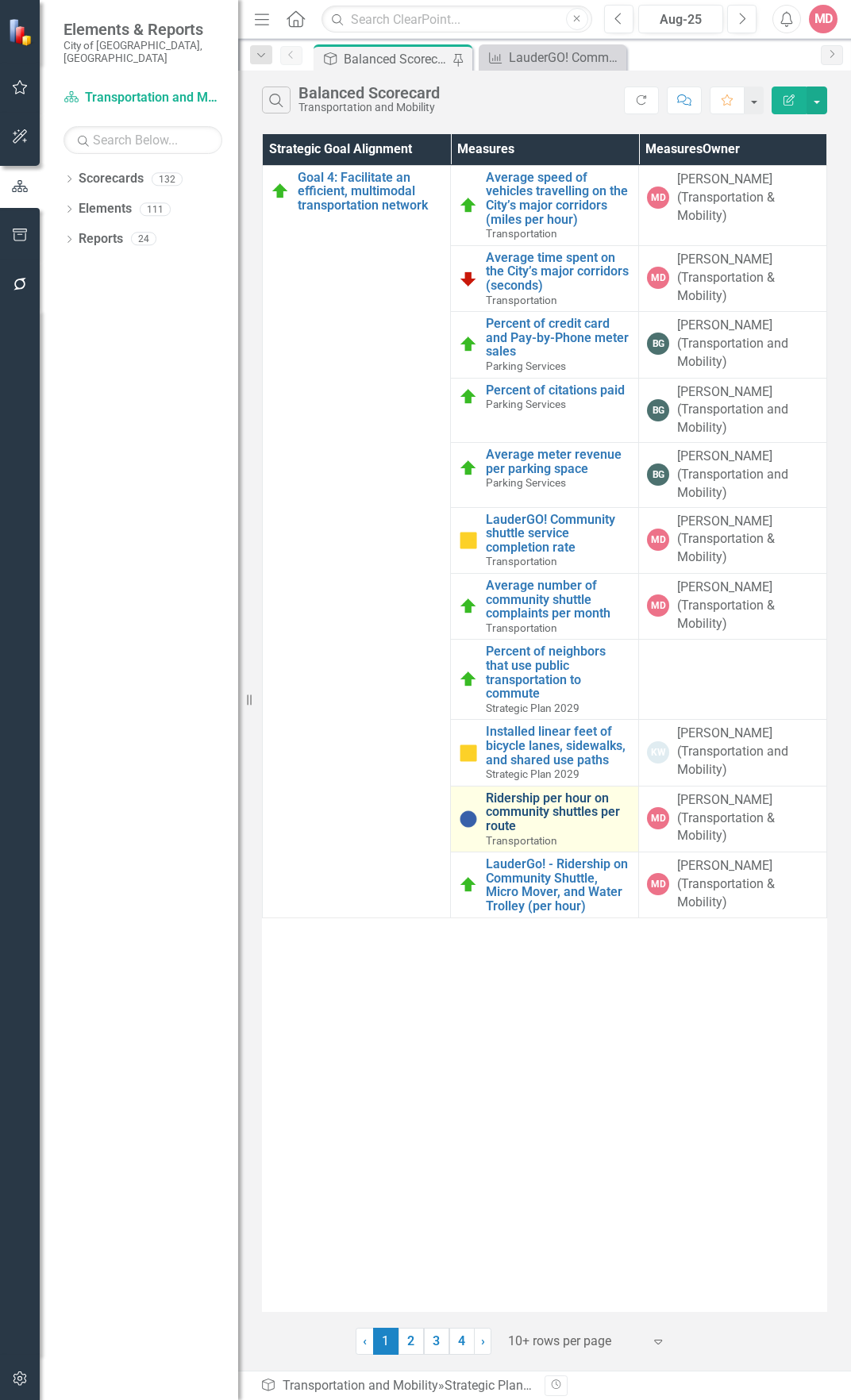
click at [527, 798] on link "Ridership per hour on community shuttles per route" at bounding box center [558, 812] width 145 height 42
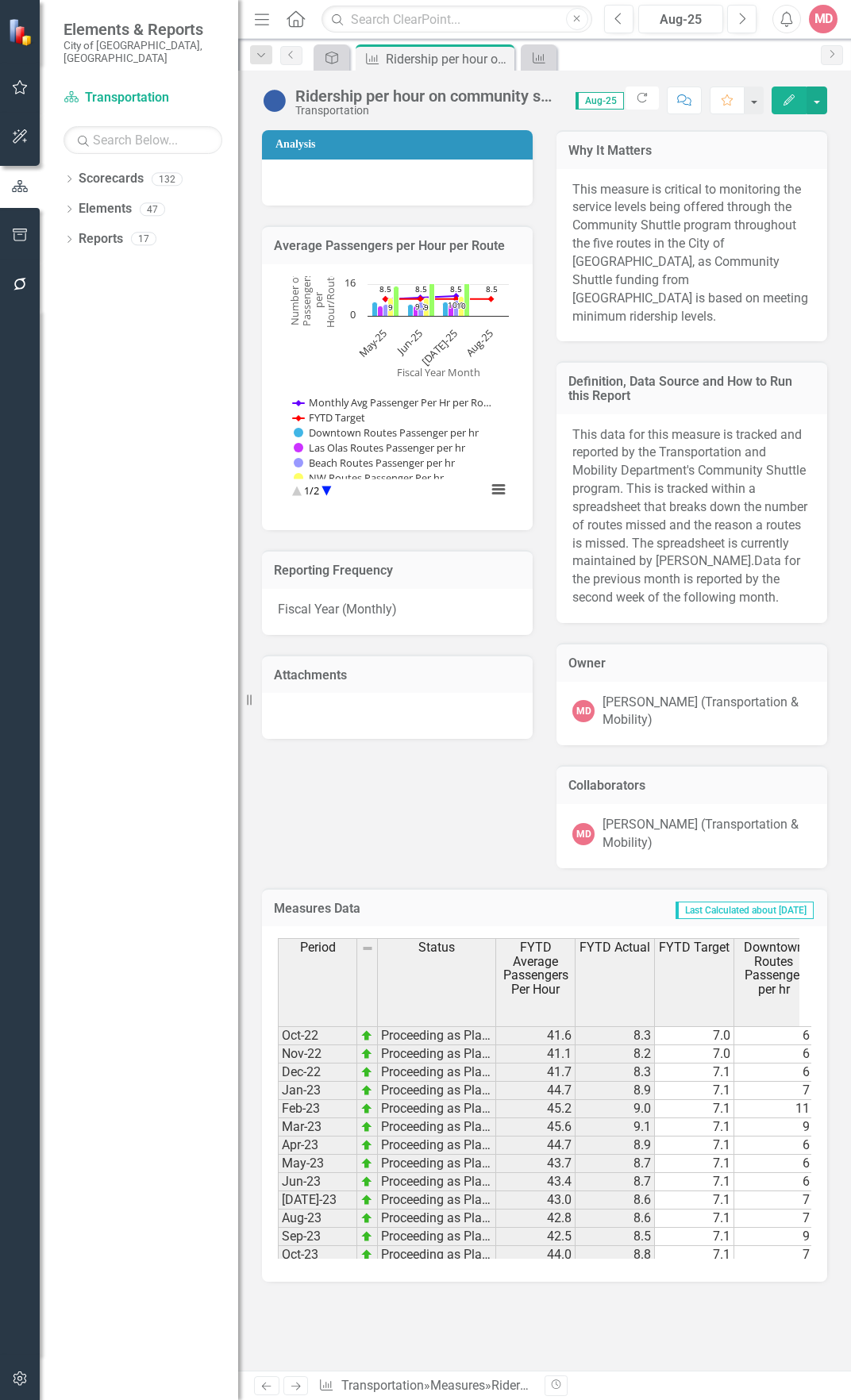
click at [793, 102] on icon "Edit" at bounding box center [788, 99] width 15 height 11
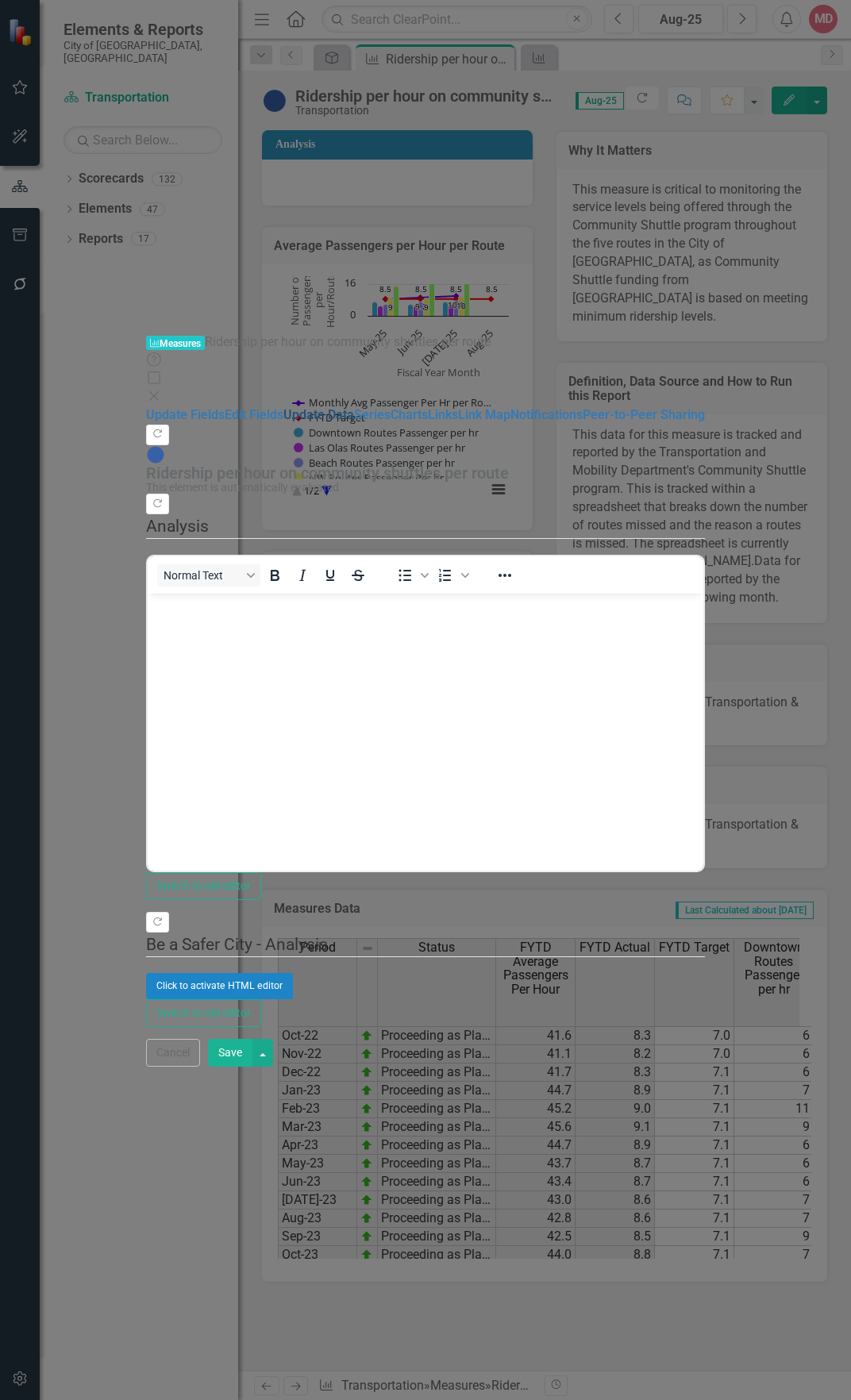
click at [284, 407] on link "Update Data" at bounding box center [319, 415] width 70 height 15
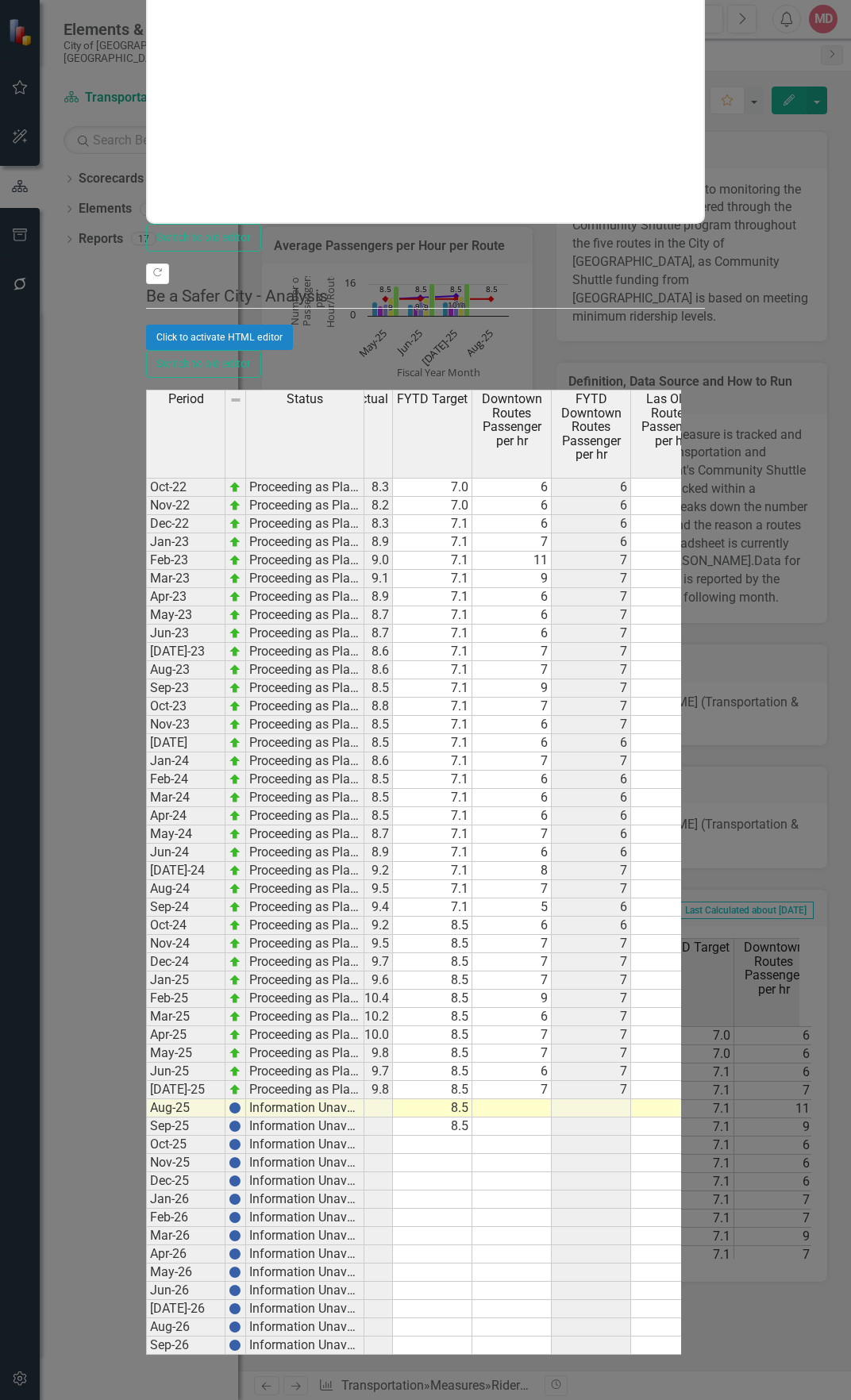
scroll to position [0, 141]
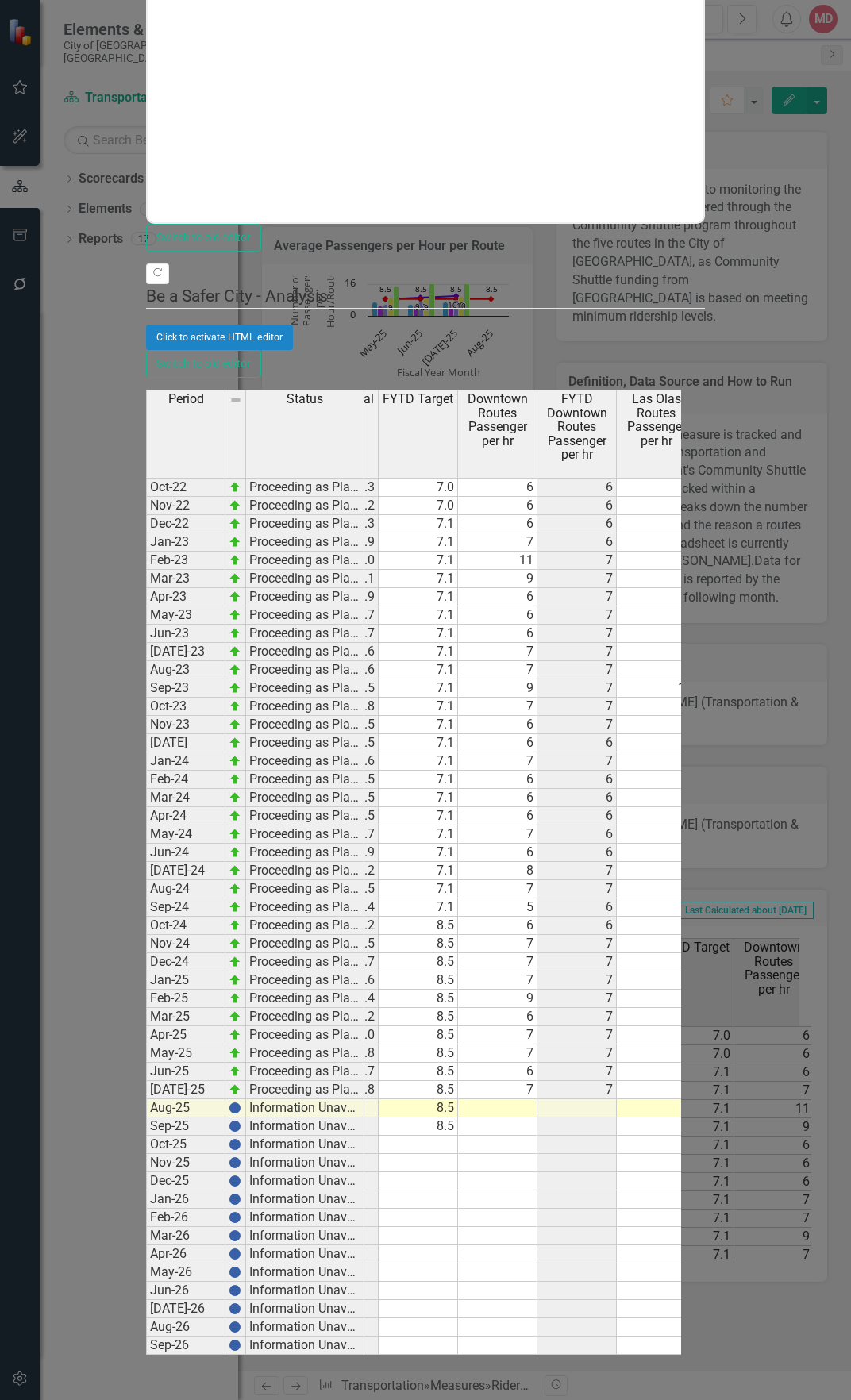
drag, startPoint x: 697, startPoint y: 764, endPoint x: 668, endPoint y: 775, distance: 31.0
click at [617, 1099] on td at bounding box center [577, 1108] width 80 height 18
click at [537, 1099] on td at bounding box center [498, 1108] width 80 height 18
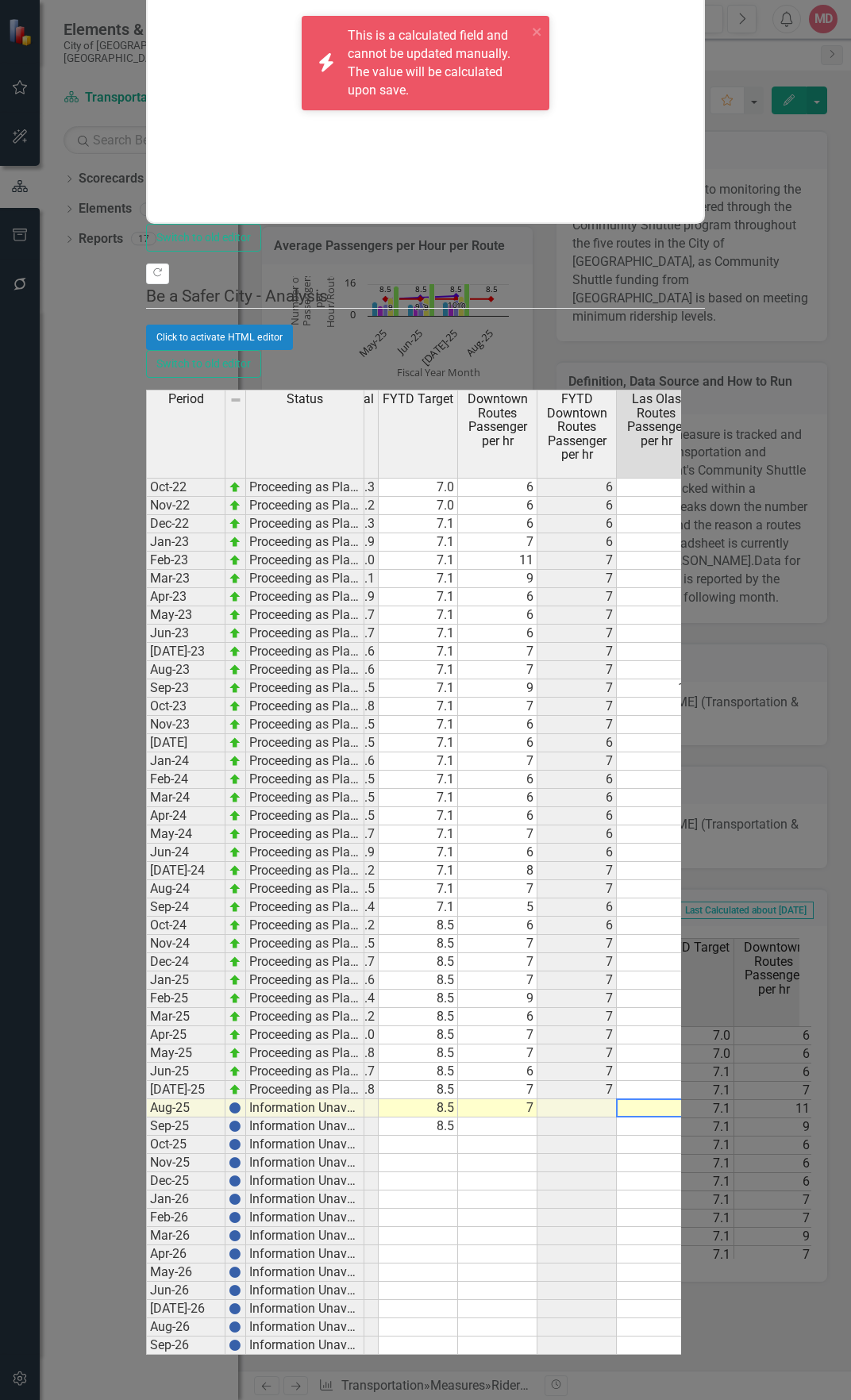
scroll to position [0, 159]
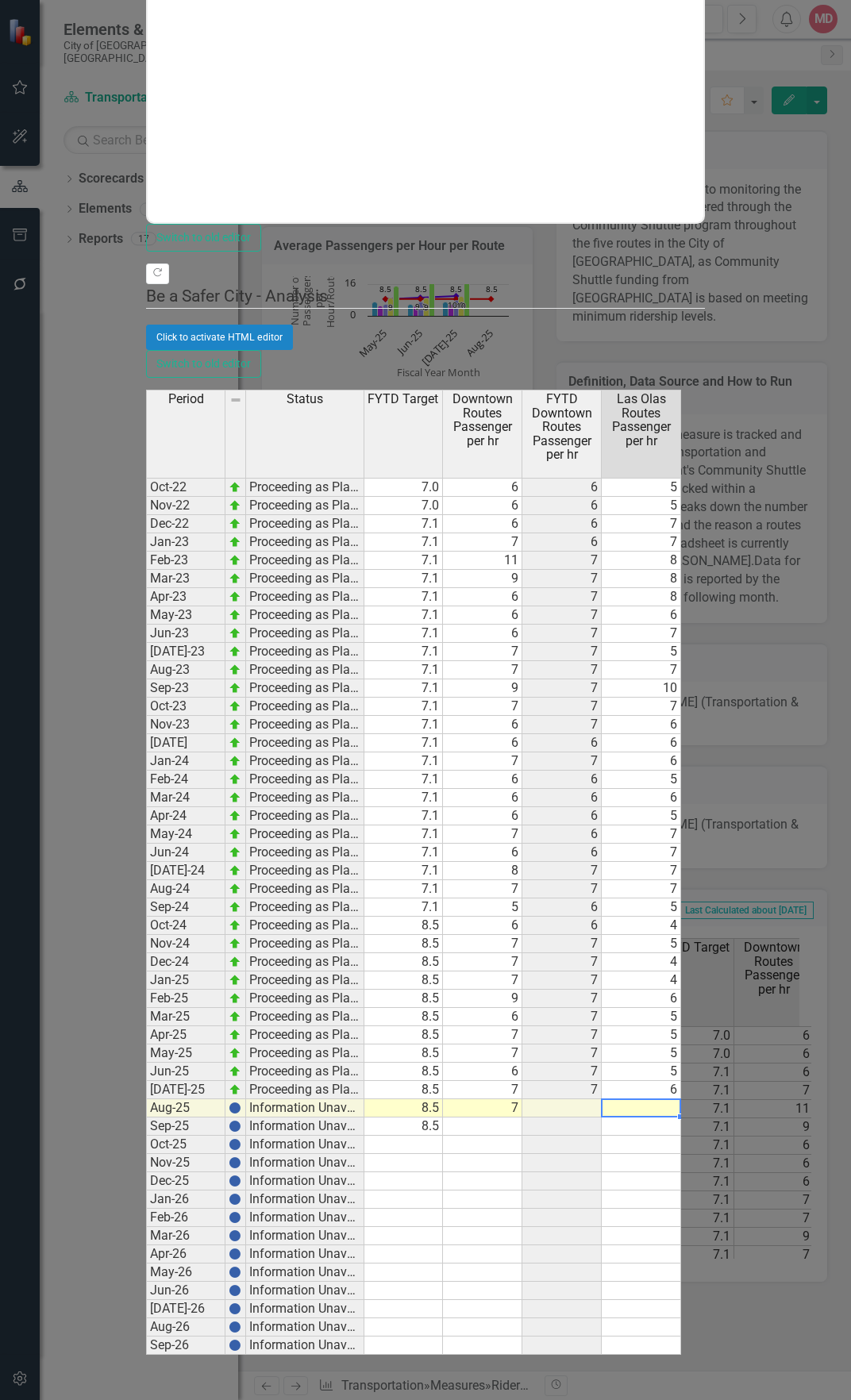
click at [681, 1099] on td at bounding box center [641, 1108] width 80 height 18
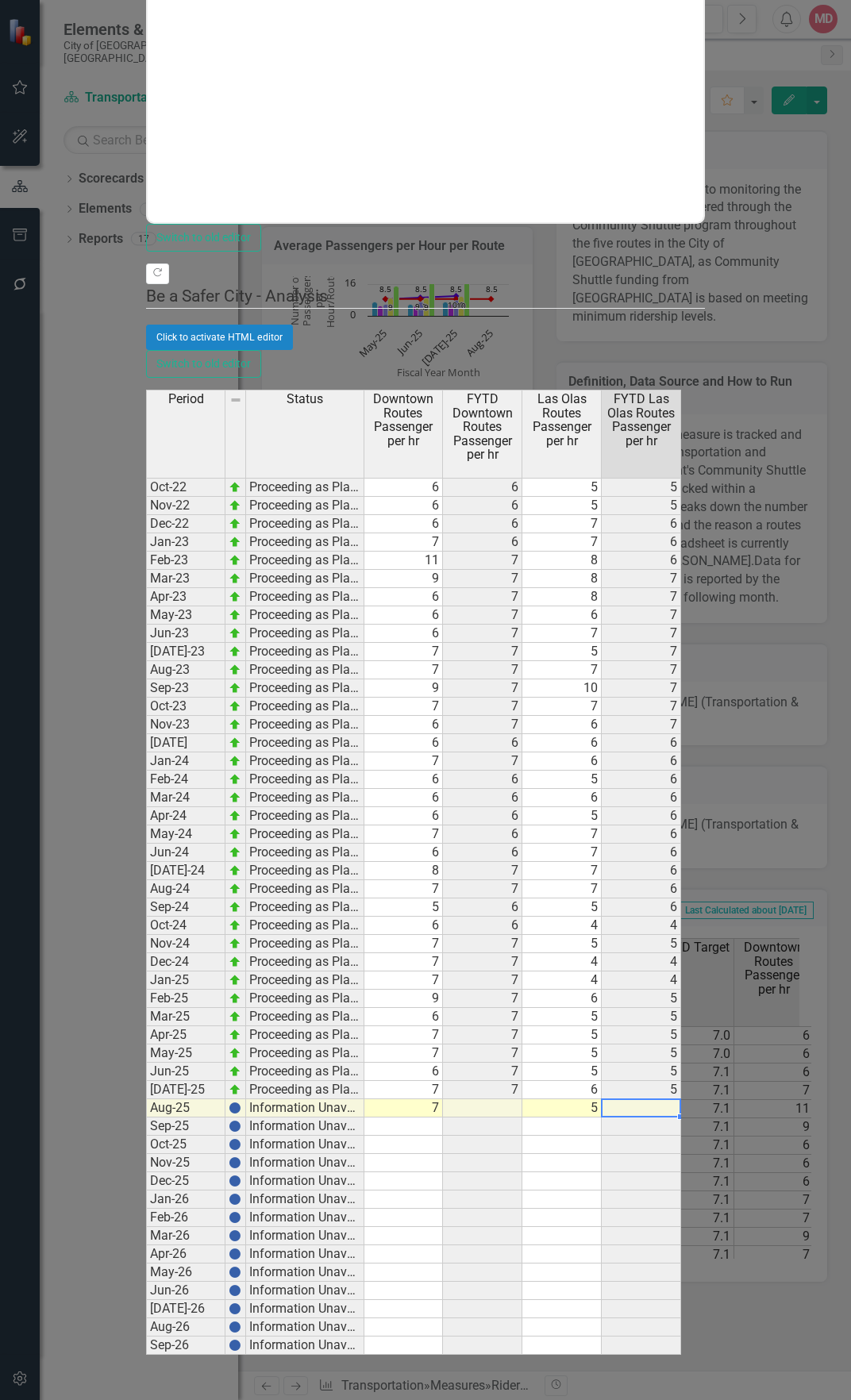
scroll to position [0, 318]
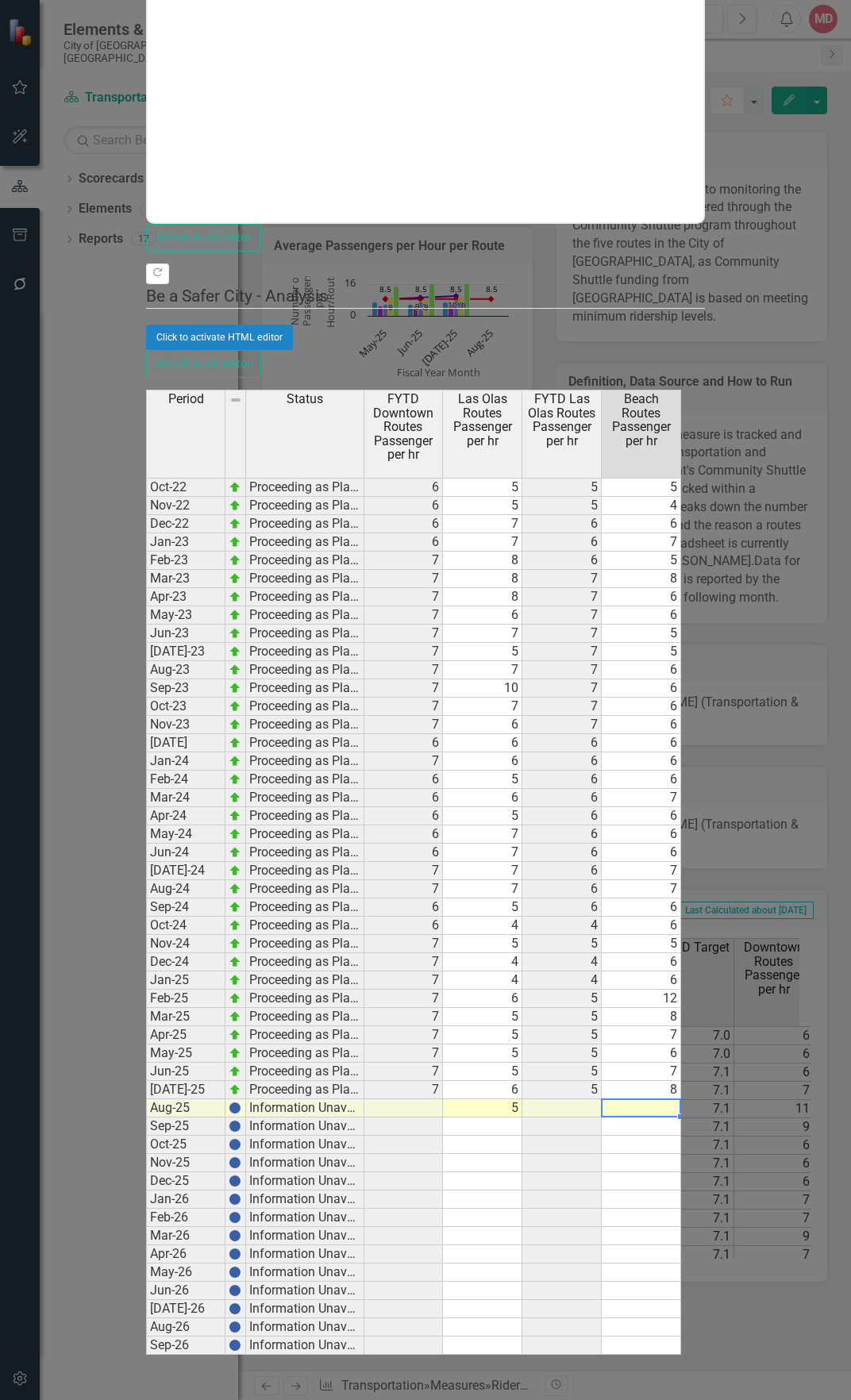
click at [681, 1099] on td at bounding box center [641, 1108] width 80 height 18
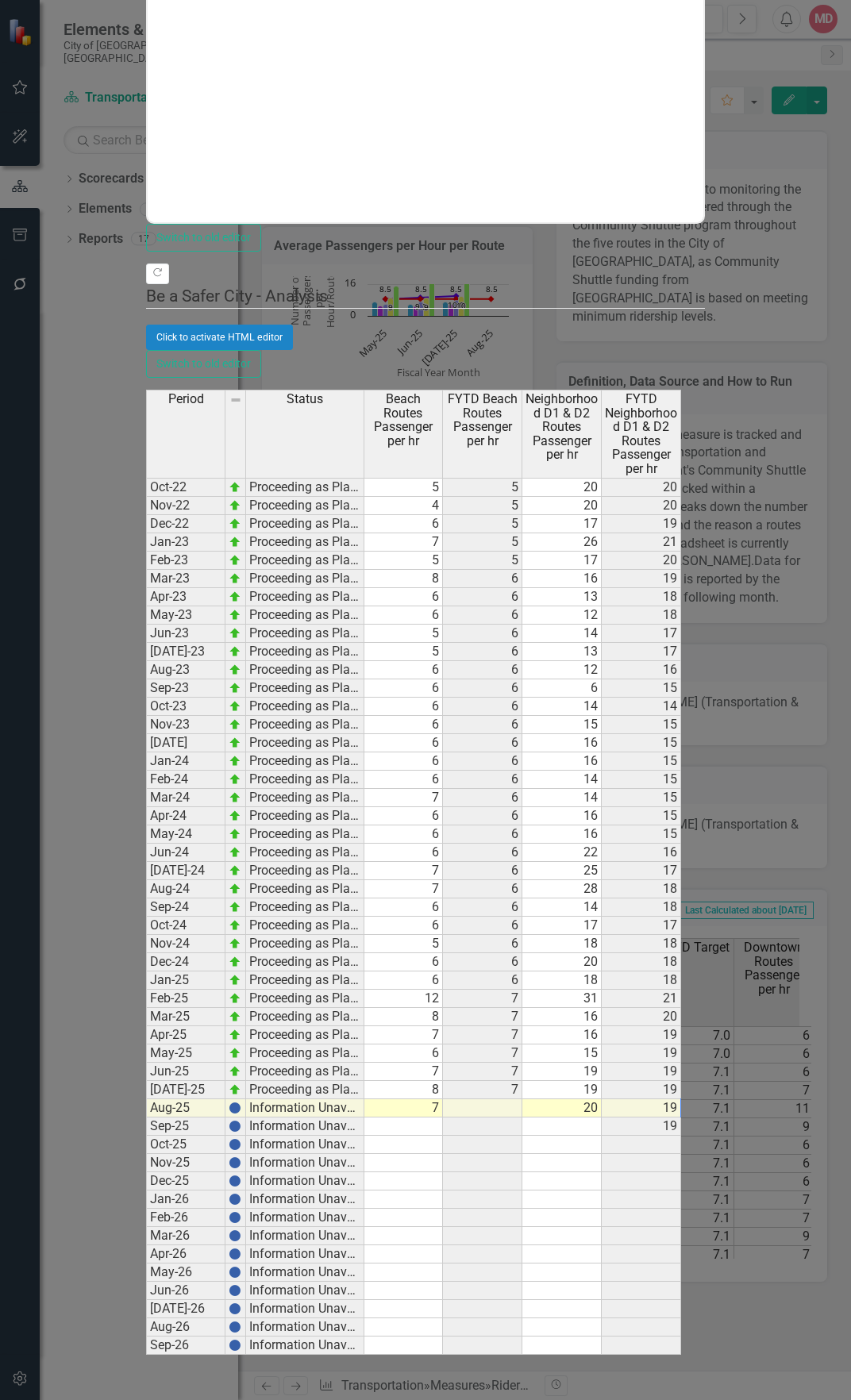
scroll to position [0, 636]
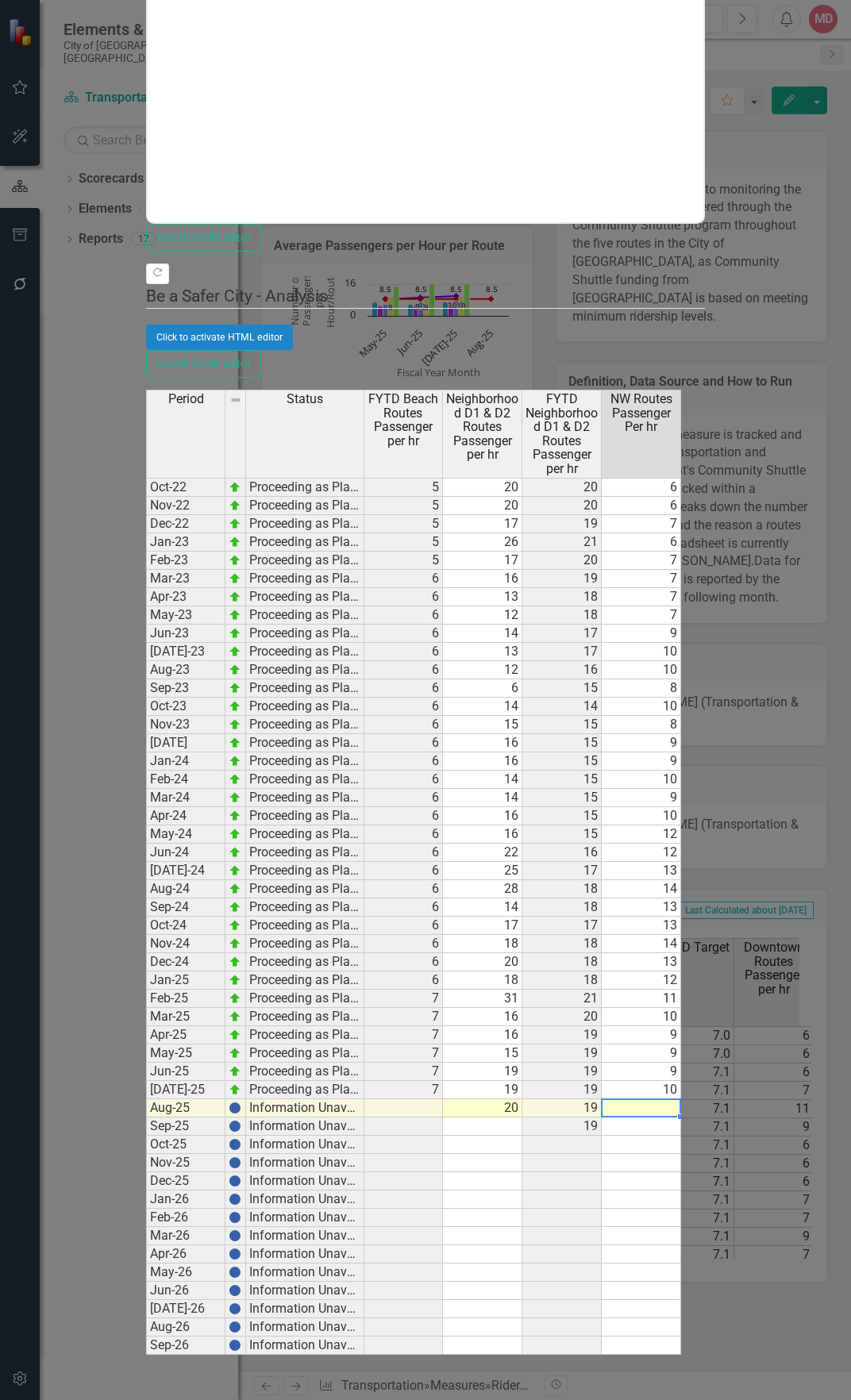
click at [781, 1099] on tr "Aug-25 Information Unavailable 8.5 7 5 7 20 19 11" at bounding box center [214, 1108] width 1409 height 18
type textarea "11"
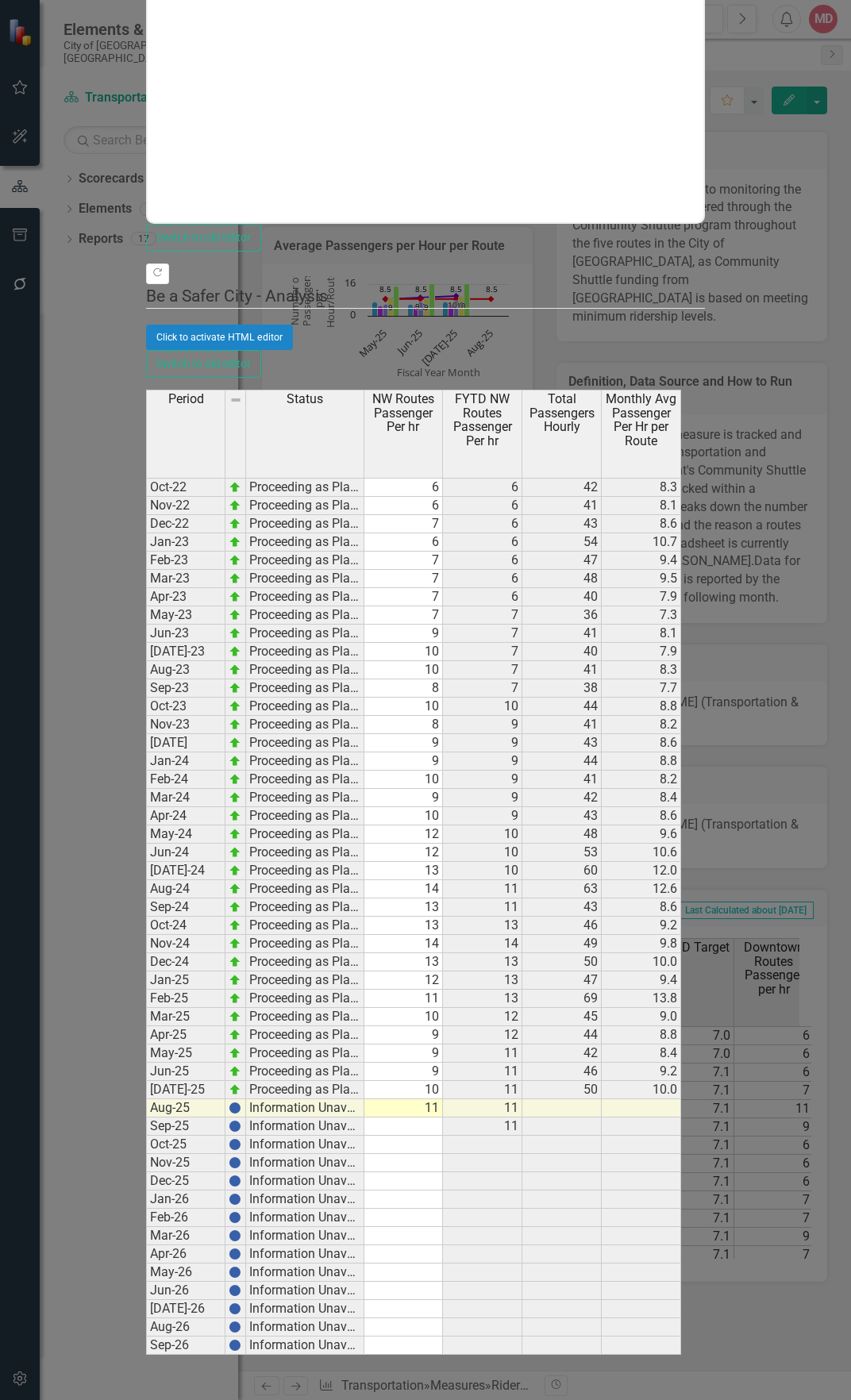
drag, startPoint x: 798, startPoint y: 1374, endPoint x: 765, endPoint y: 1376, distance: 33.1
click at [367, 1305] on div "Period Status Oct-22 Proceeding as Planned Nov-22 Proceeding as Planned Dec-22 …" at bounding box center [256, 1032] width 221 height 1286
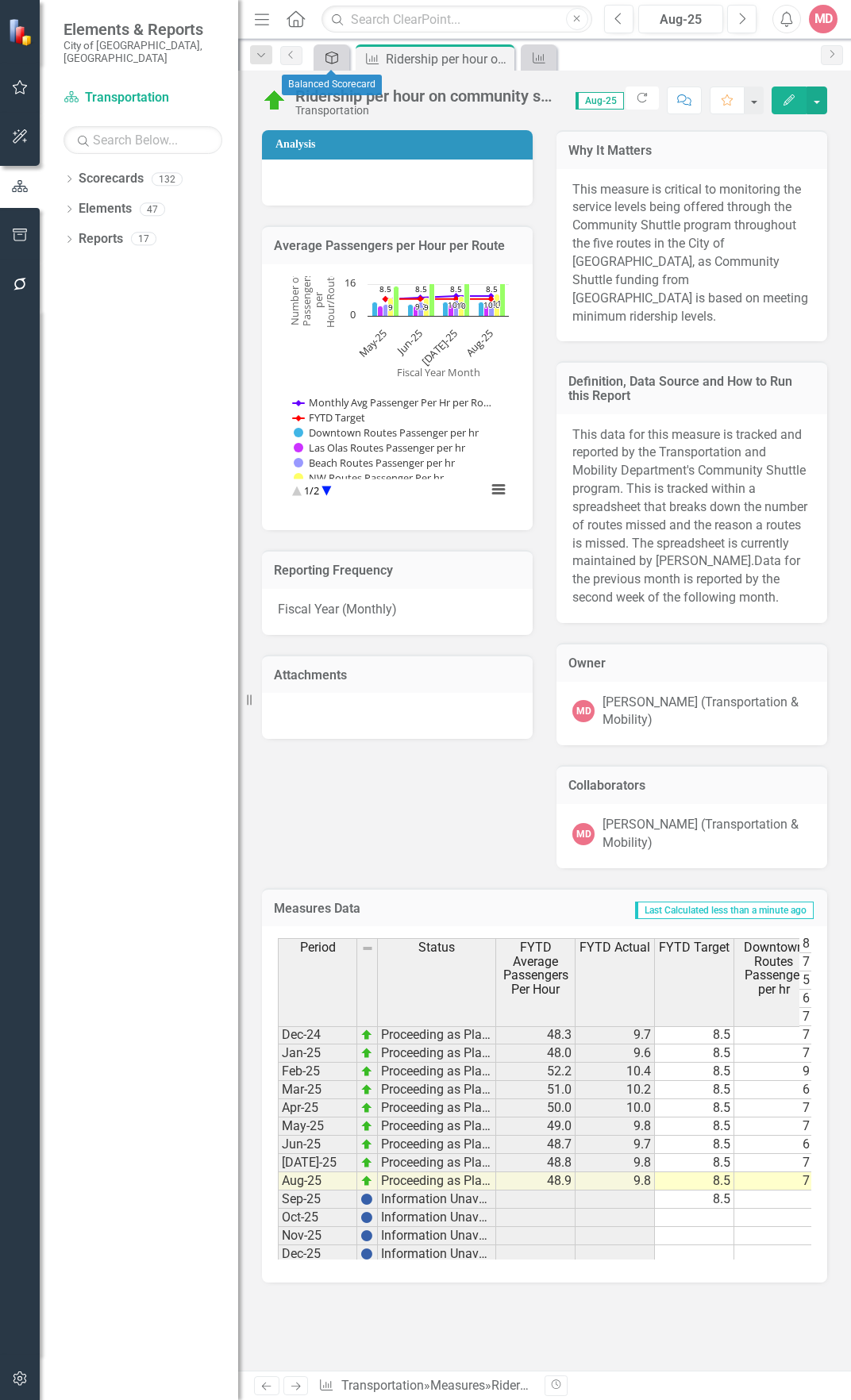
click at [339, 59] on icon "Strategic Plan Alignment" at bounding box center [332, 57] width 16 height 13
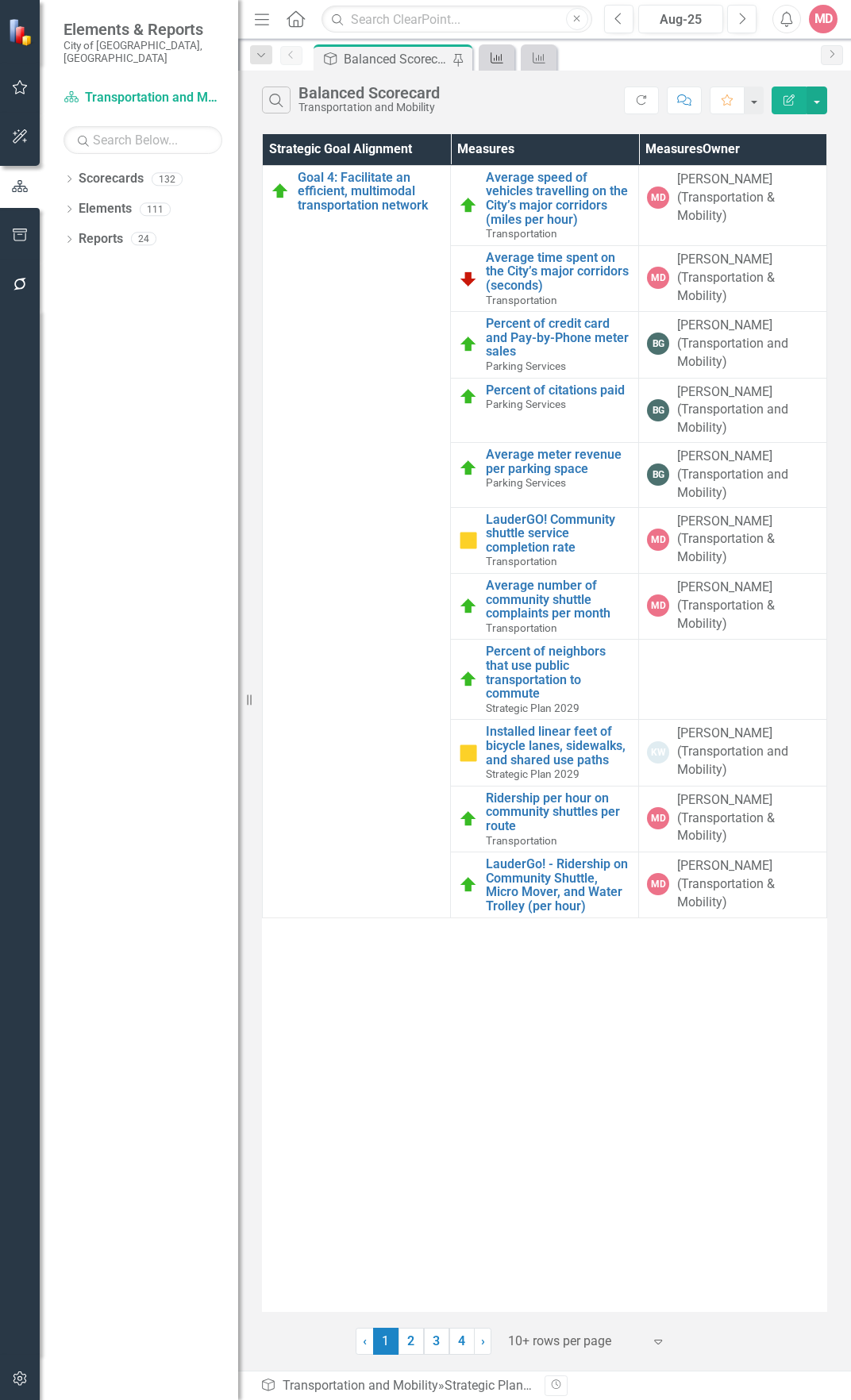
click at [488, 53] on div "Measures" at bounding box center [494, 57] width 22 height 20
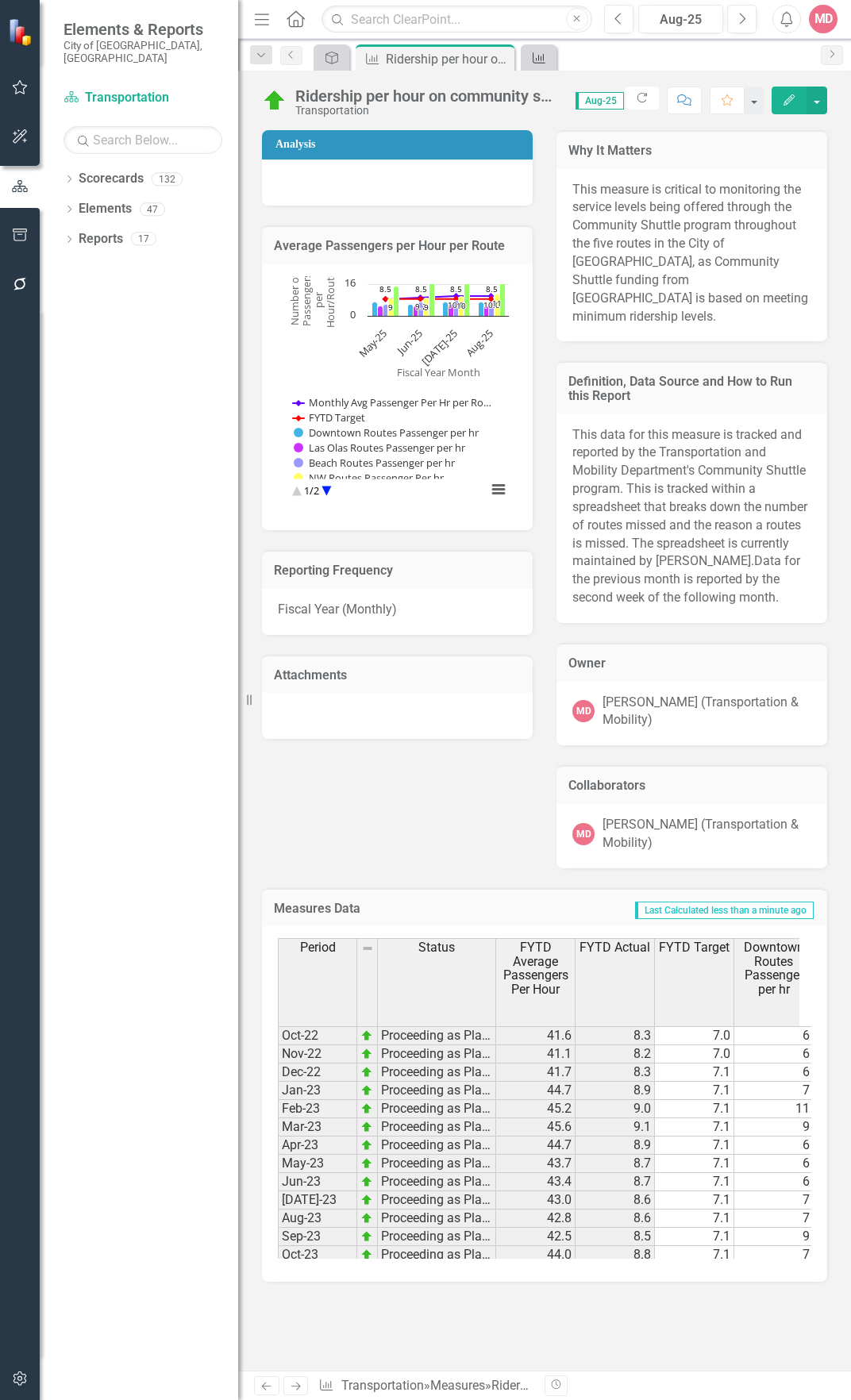
click at [529, 60] on div "Measures" at bounding box center [536, 57] width 22 height 20
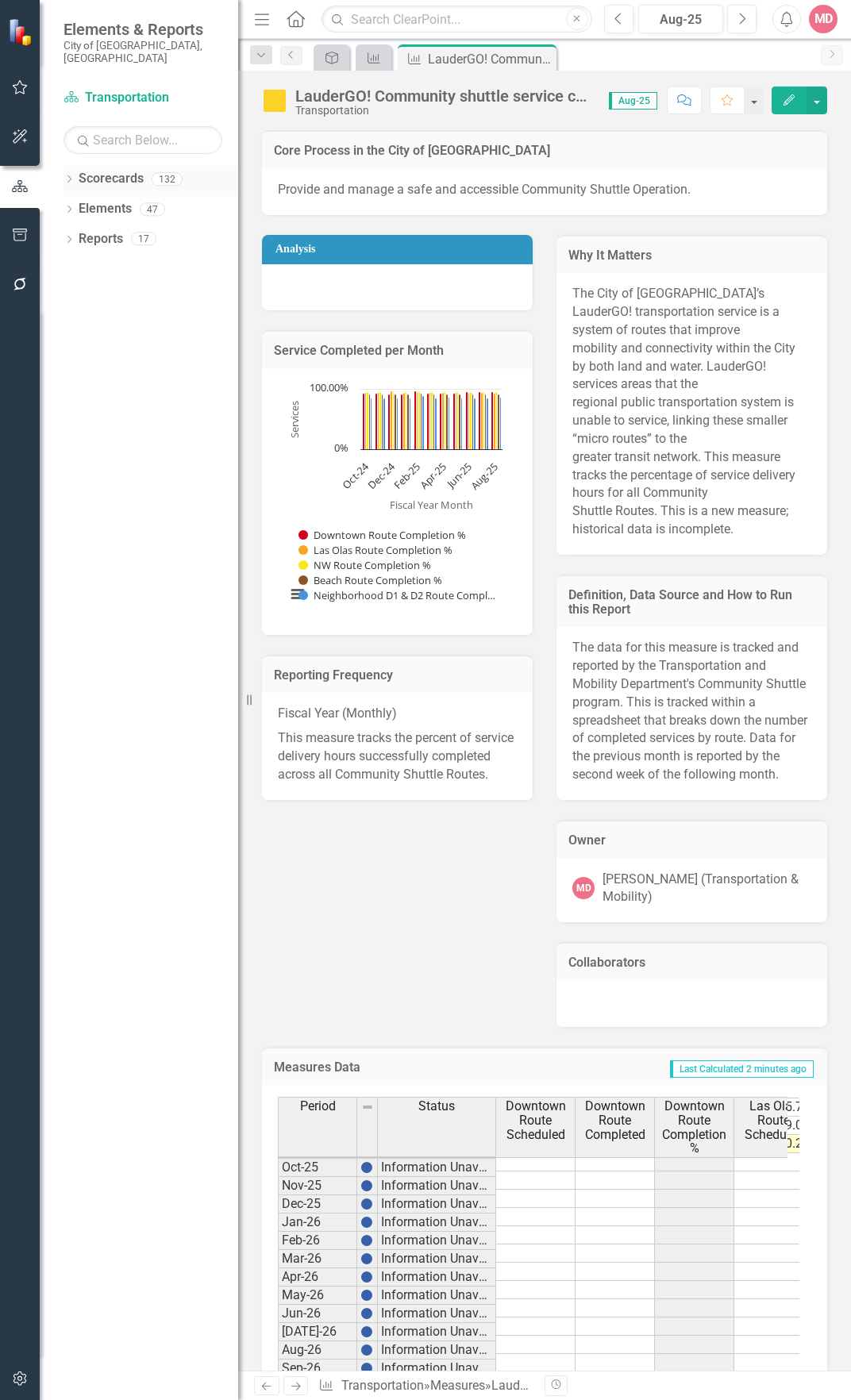
click at [71, 176] on icon "Dropdown" at bounding box center [69, 181] width 11 height 9
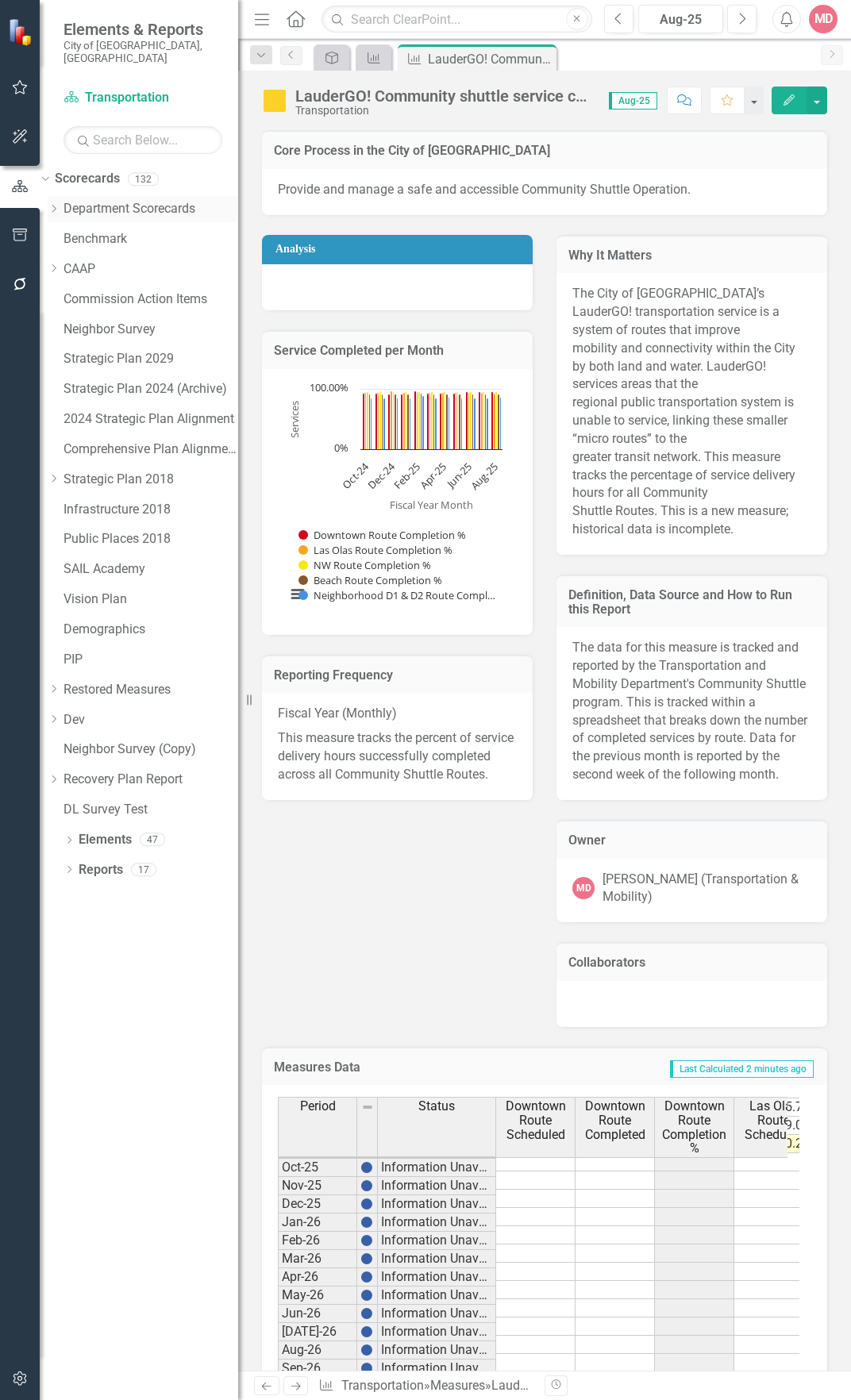
click at [59, 204] on icon "Dropdown" at bounding box center [54, 208] width 12 height 9
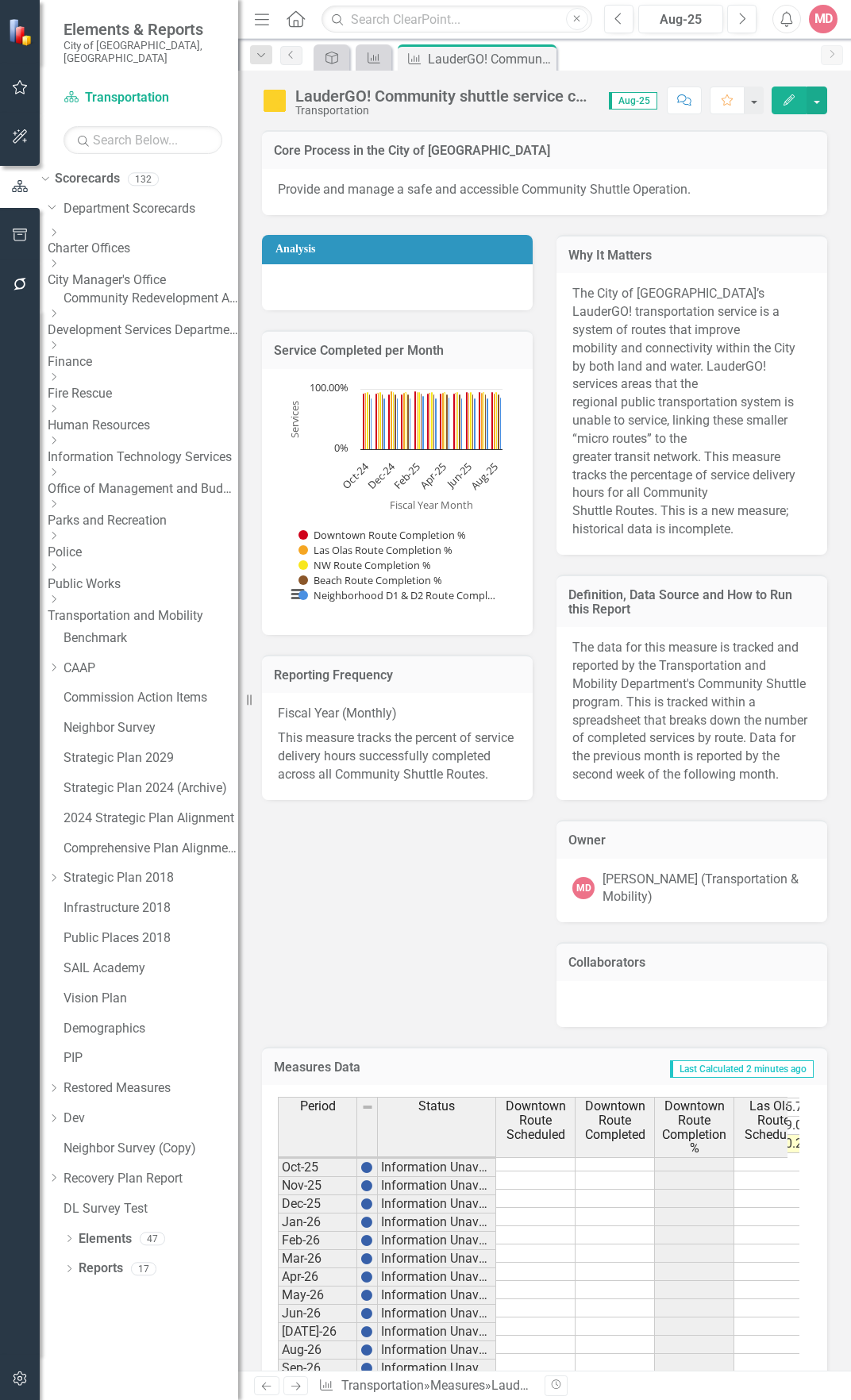
click at [59, 595] on icon "Dropdown" at bounding box center [54, 599] width 12 height 9
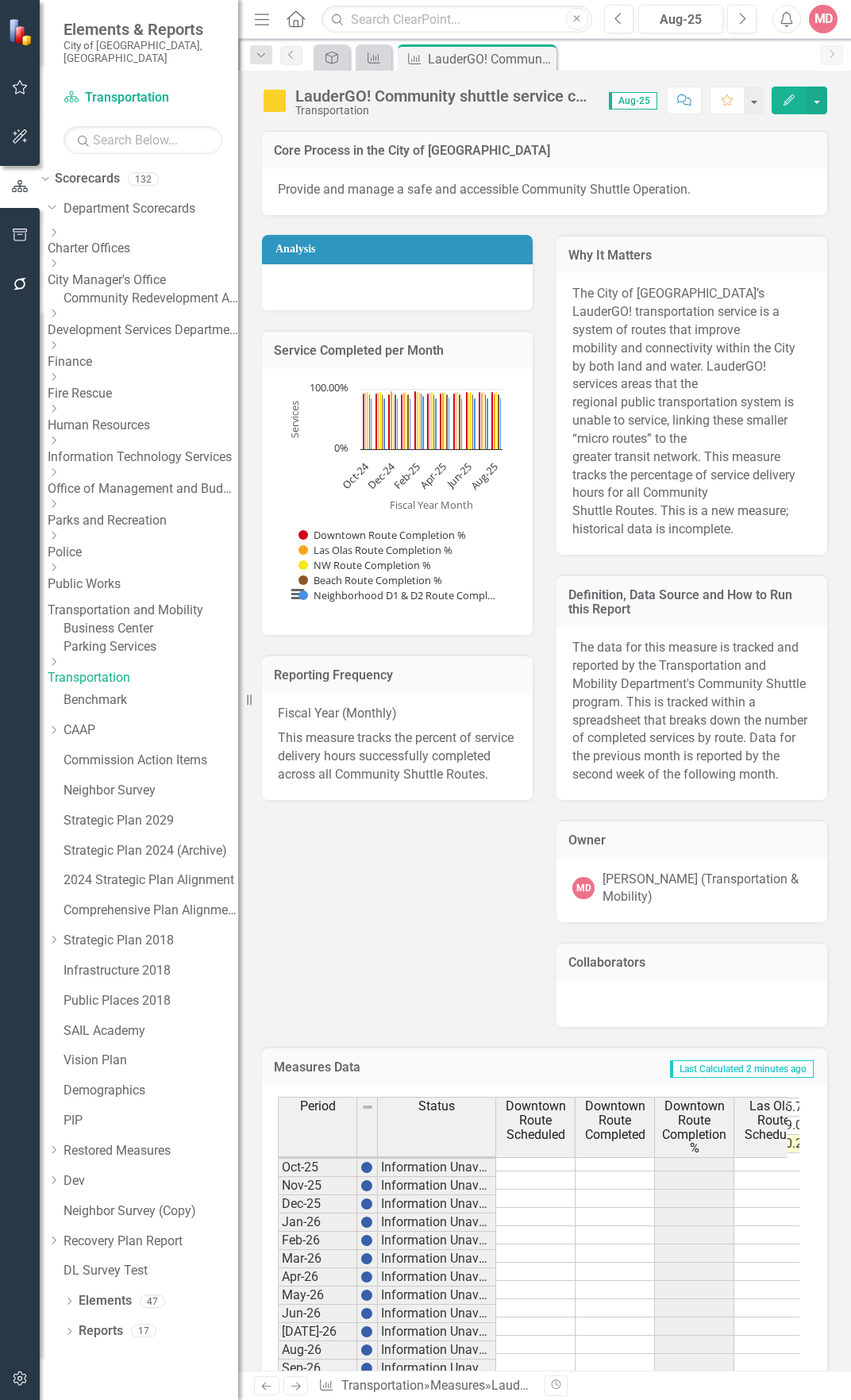
click at [126, 619] on link "Business Center" at bounding box center [151, 628] width 175 height 18
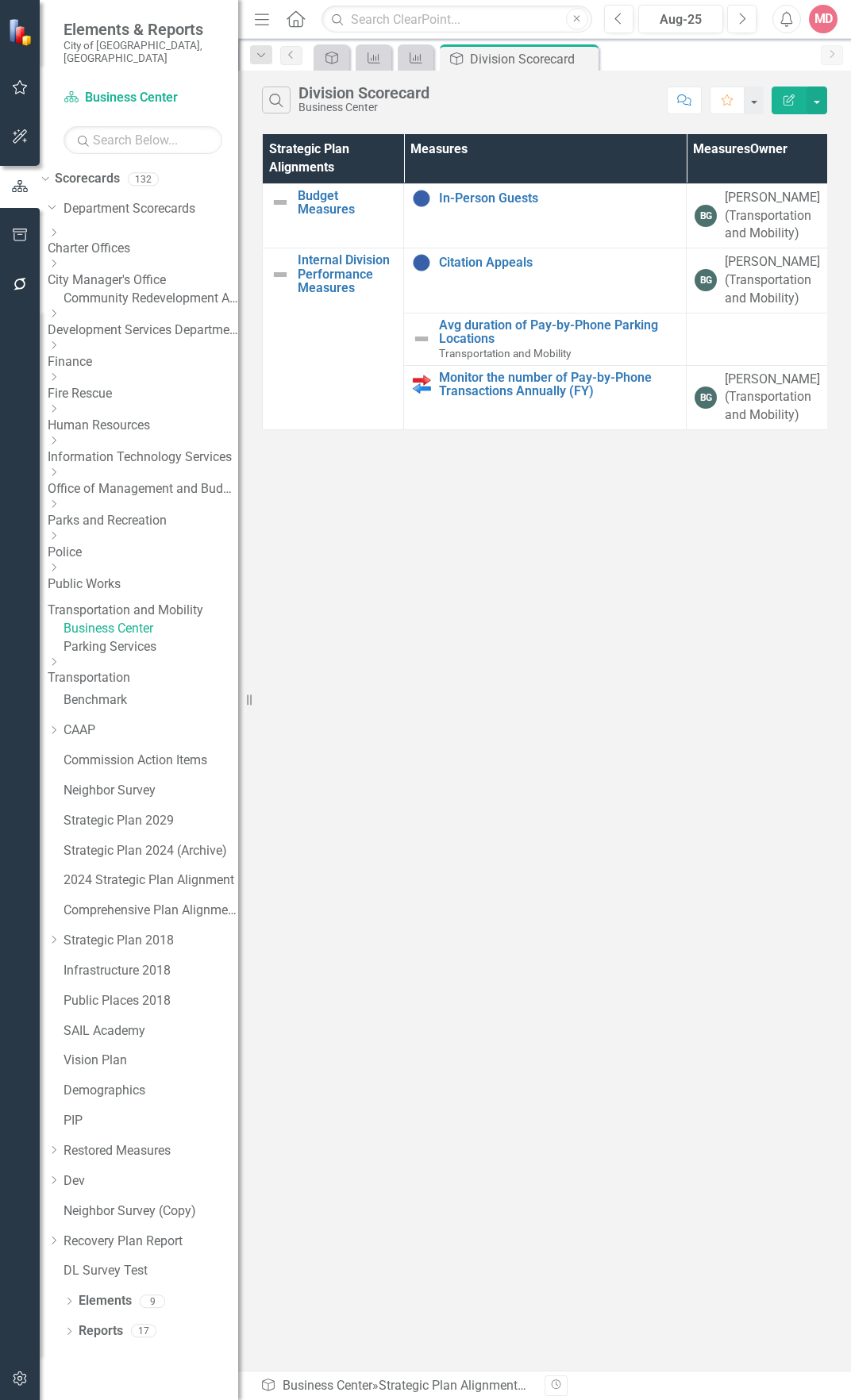
click at [501, 508] on div "Search Division Scorecard Business Center Comment Favorite Edit Report Strategi…" at bounding box center [544, 720] width 613 height 1300
click at [361, 755] on div "Search Division Scorecard Business Center Comment Favorite Edit Report Strategi…" at bounding box center [544, 720] width 613 height 1300
click at [144, 646] on link "Parking Services" at bounding box center [151, 647] width 175 height 18
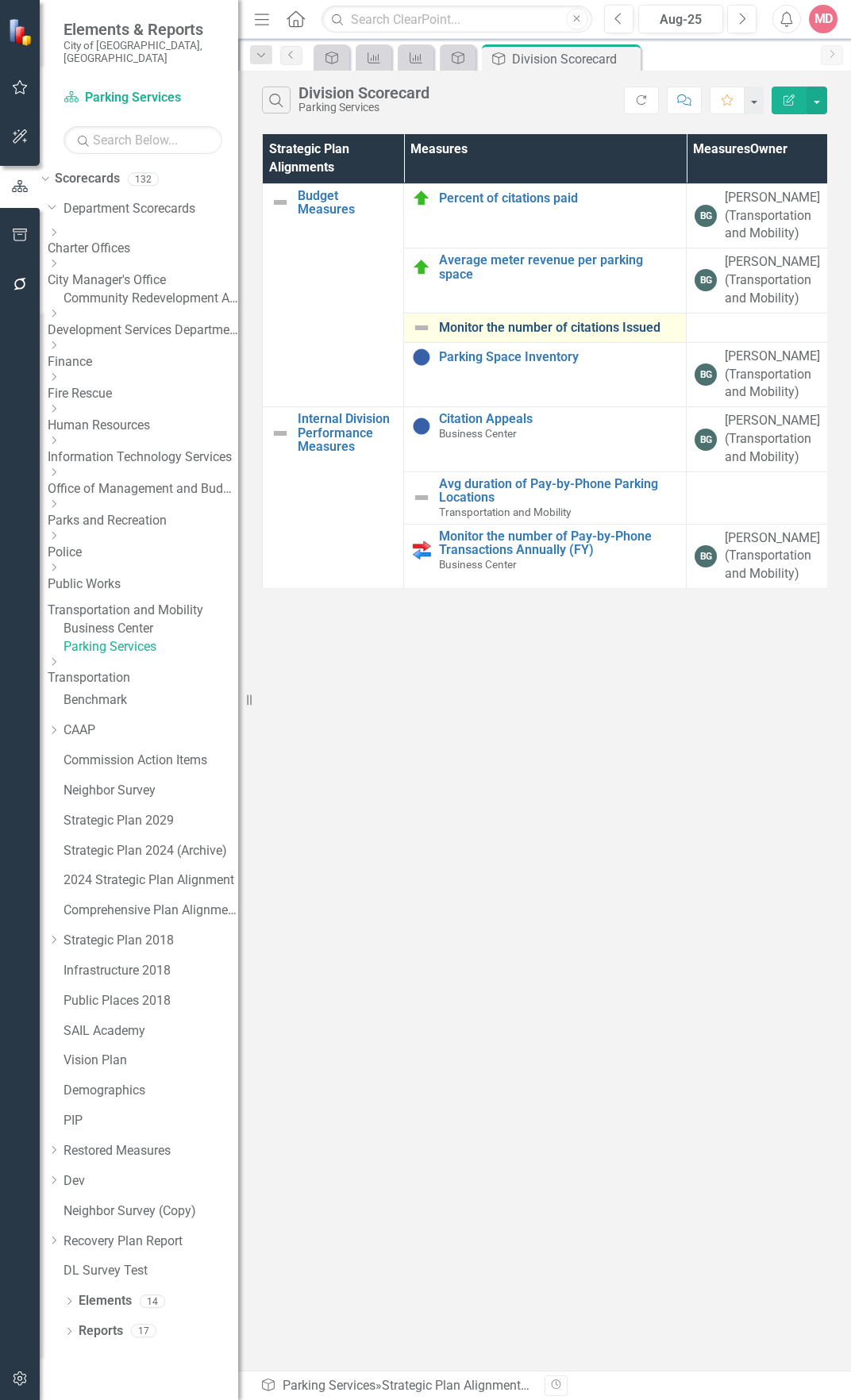
click at [505, 326] on link "Monitor the number of citations Issued" at bounding box center [558, 327] width 239 height 15
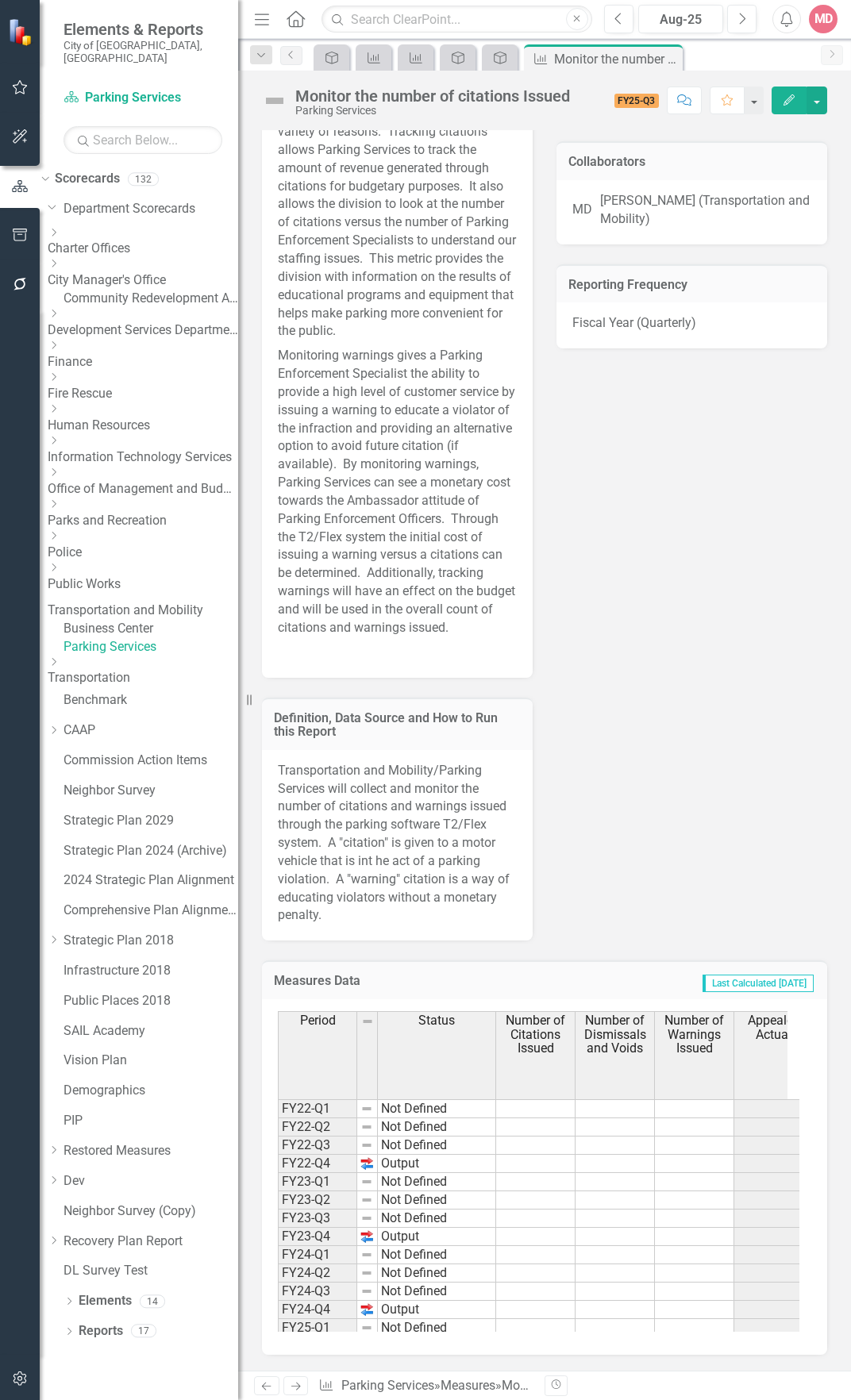
click at [674, 841] on div "Why It Matters The tracking and monitoring of citations and warnings issued is …" at bounding box center [544, 478] width 589 height 924
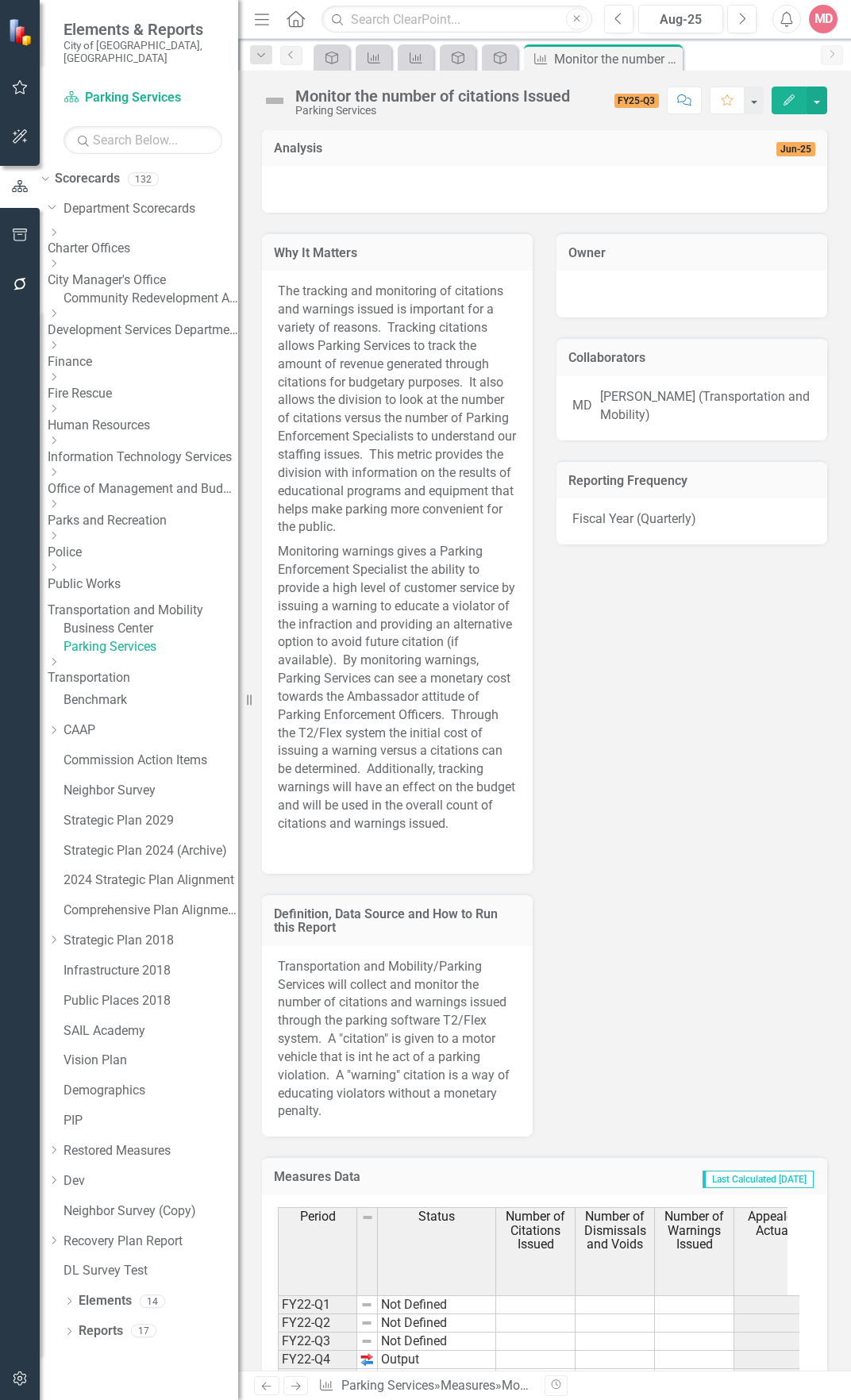
scroll to position [450, 0]
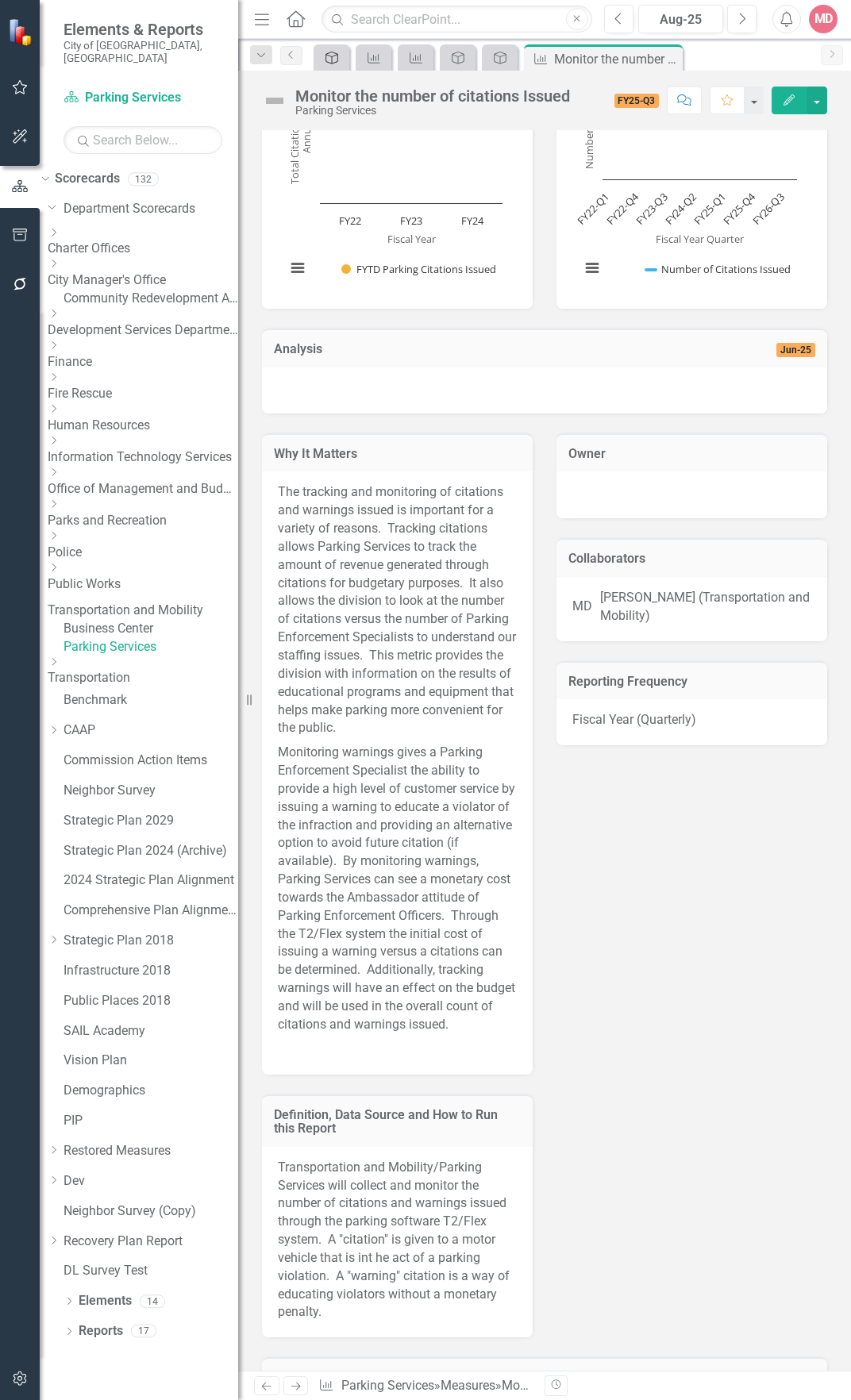
click at [340, 62] on link "Strategic Plan Alignment" at bounding box center [332, 57] width 27 height 20
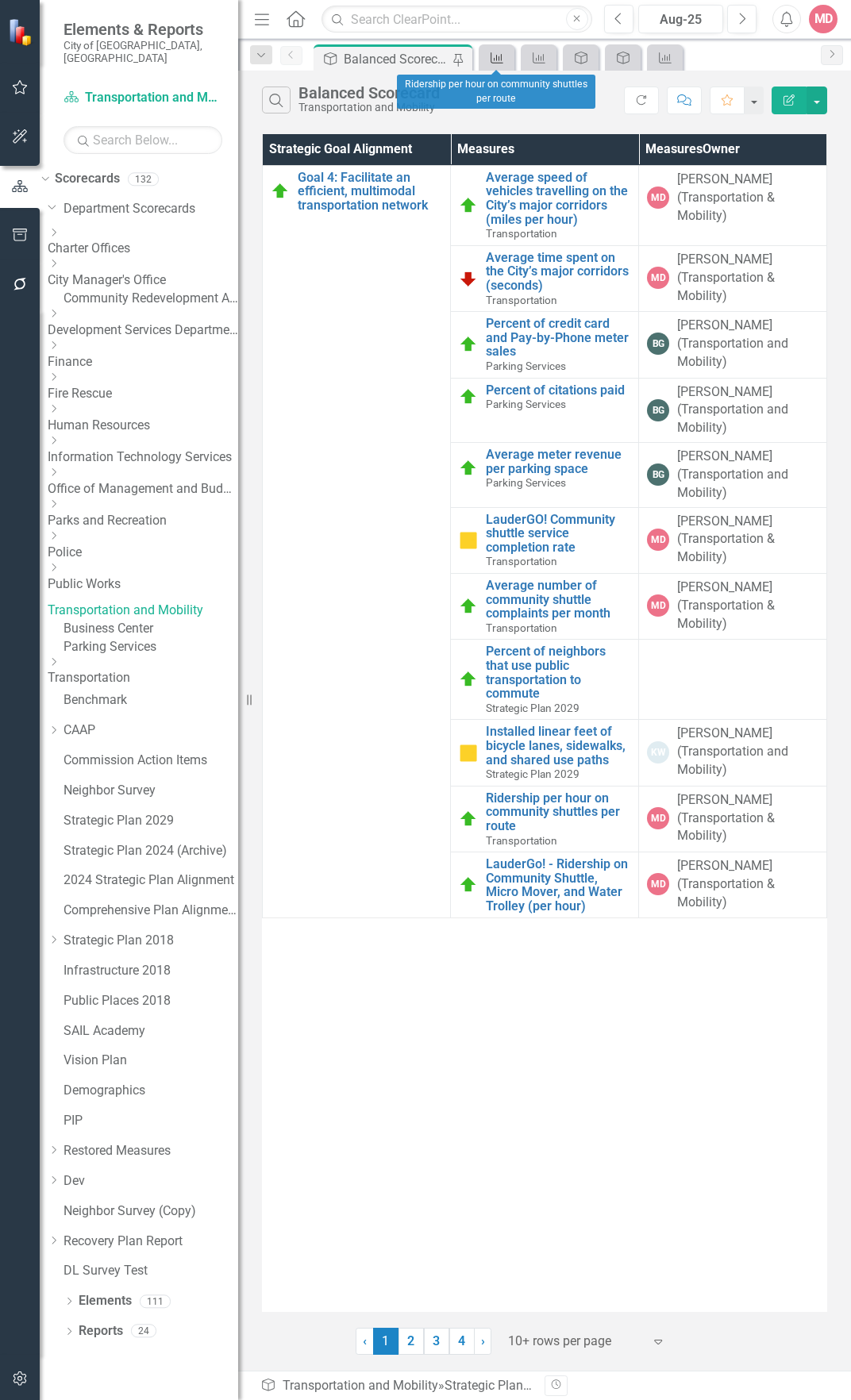
click at [491, 59] on icon at bounding box center [496, 57] width 13 height 11
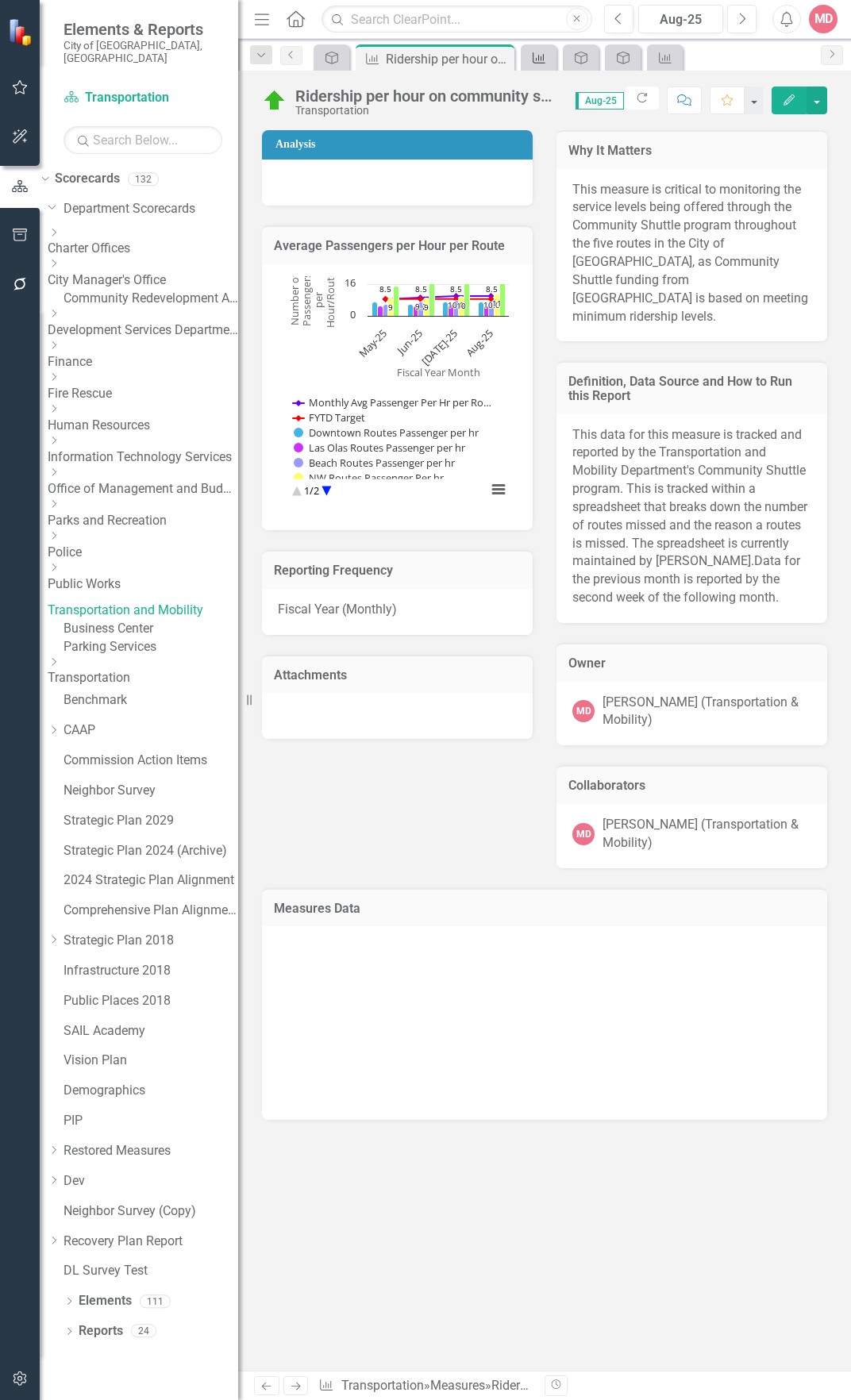
click at [538, 56] on icon "Measures" at bounding box center [539, 57] width 16 height 13
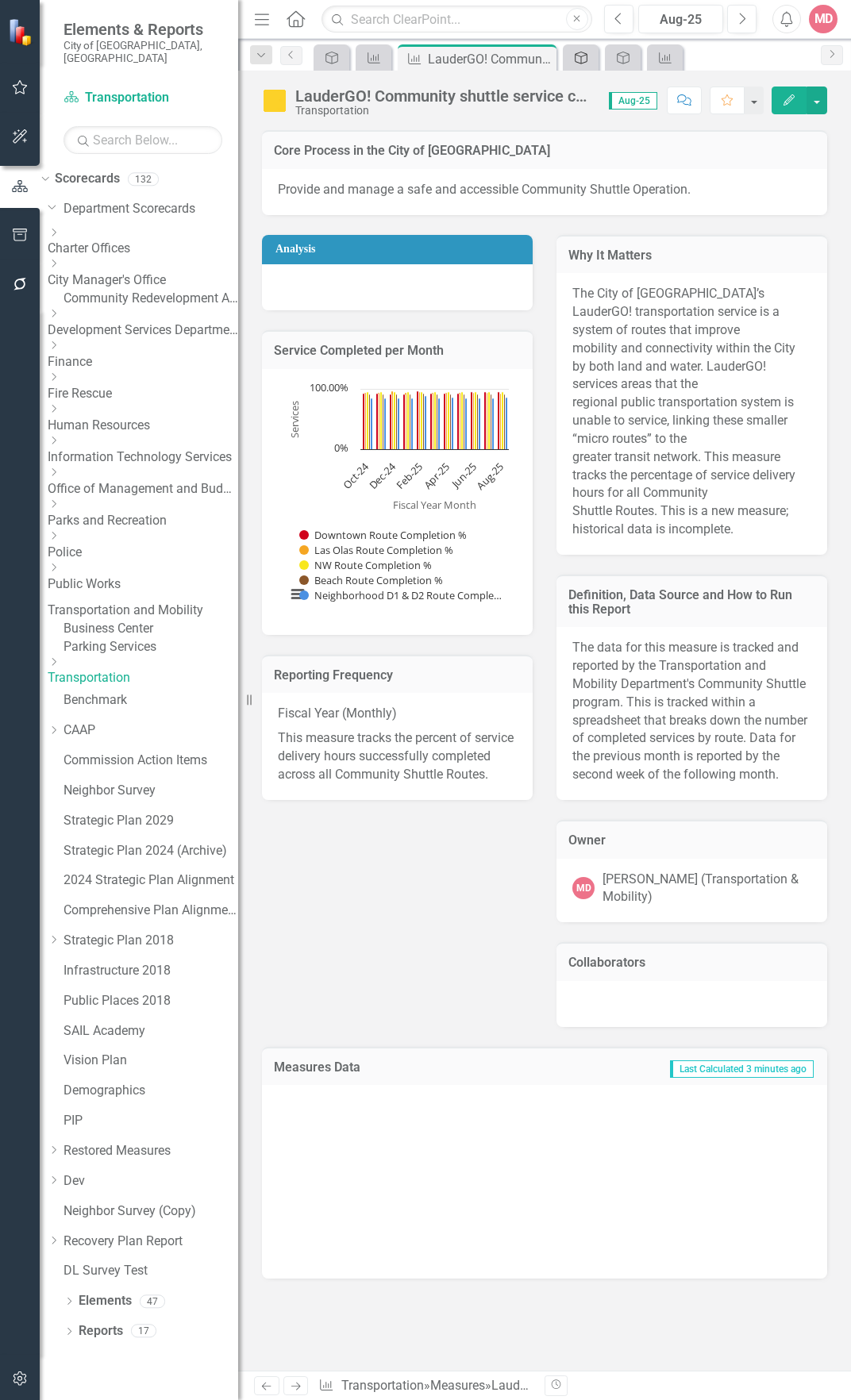
click at [575, 59] on icon "Strategic Plan Alignment" at bounding box center [581, 57] width 16 height 13
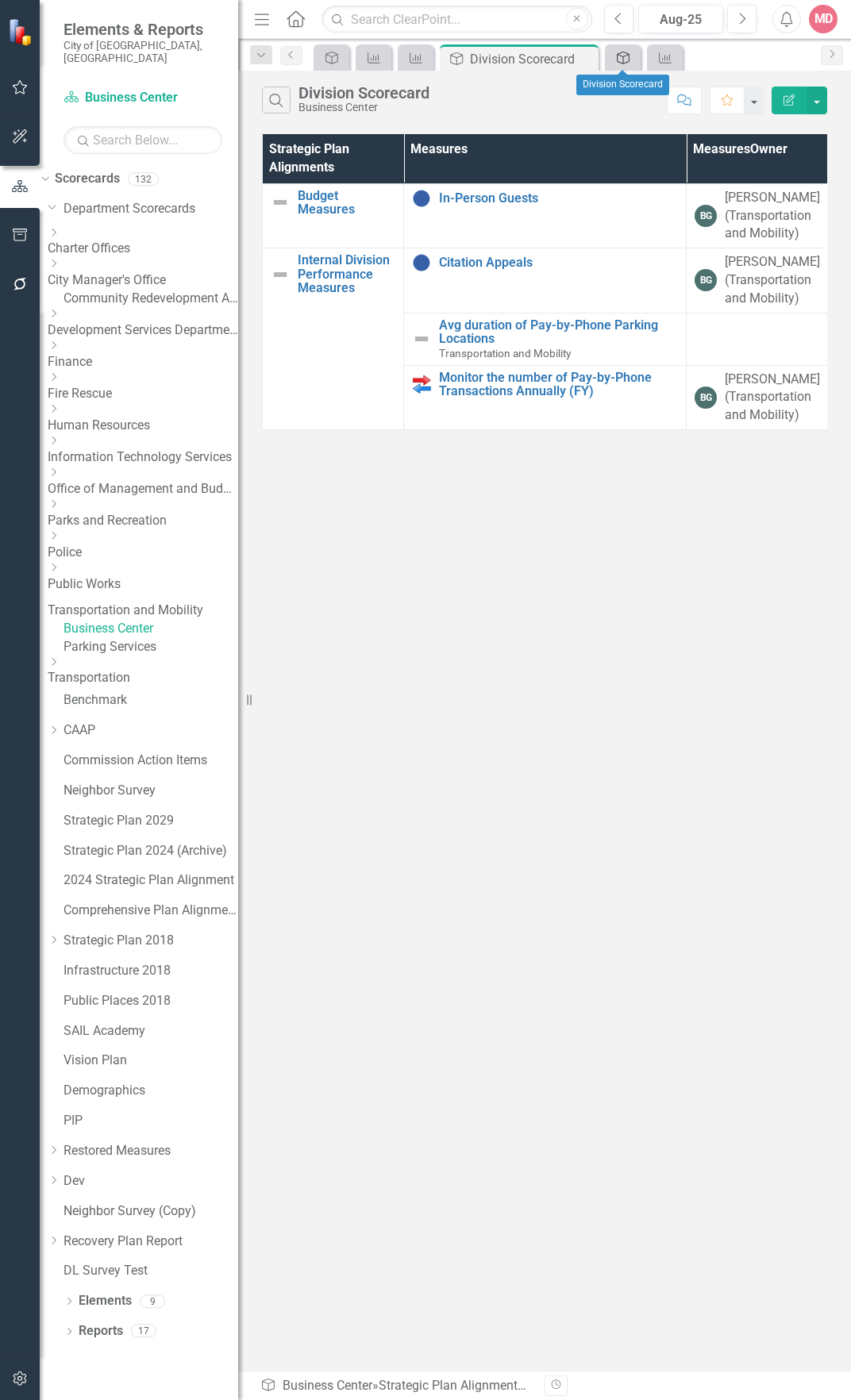
click at [615, 59] on icon "Strategic Plan Alignment" at bounding box center [623, 57] width 16 height 13
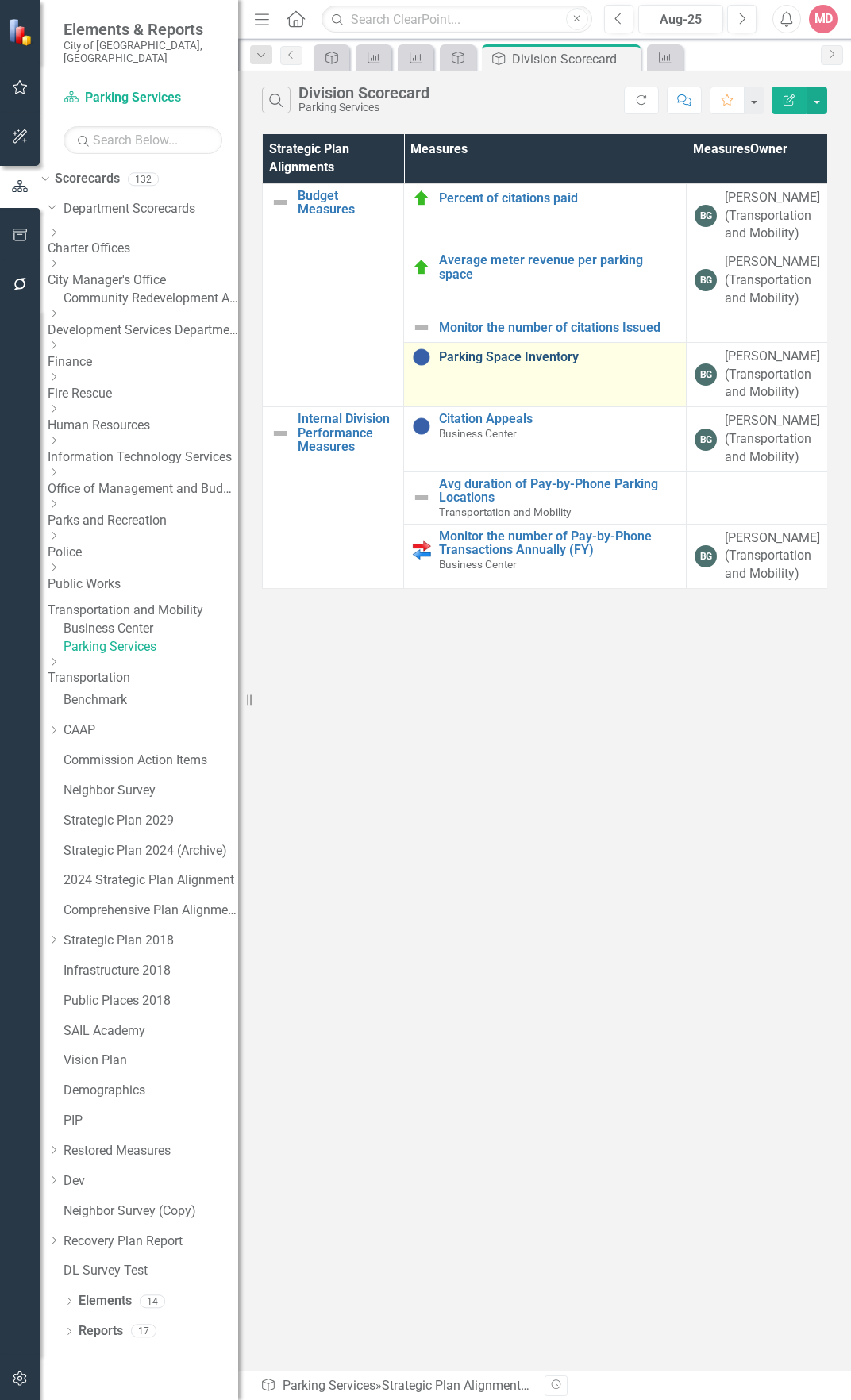
click at [461, 351] on link "Parking Space Inventory" at bounding box center [558, 357] width 239 height 15
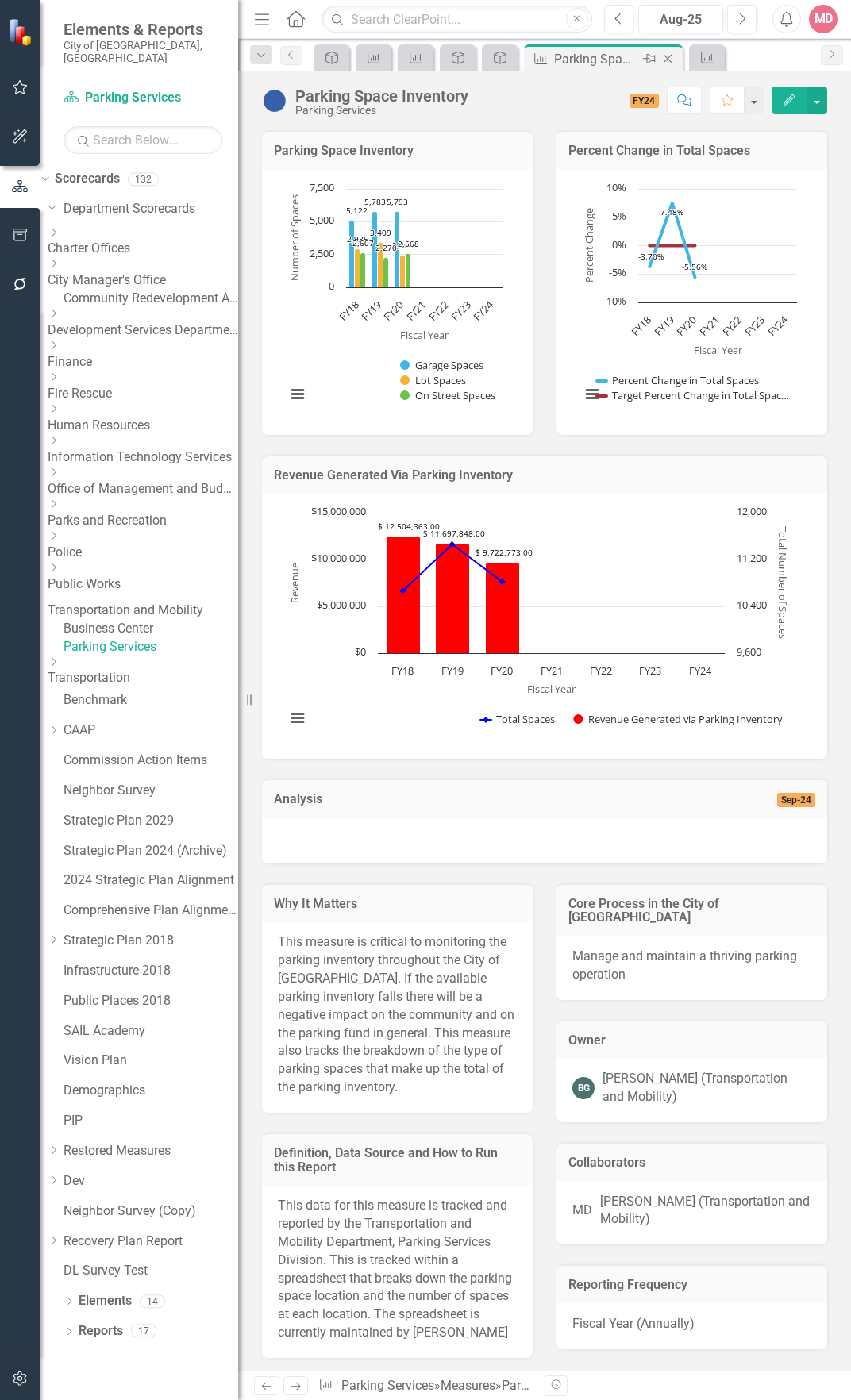
click at [667, 59] on icon "Close" at bounding box center [668, 58] width 16 height 13
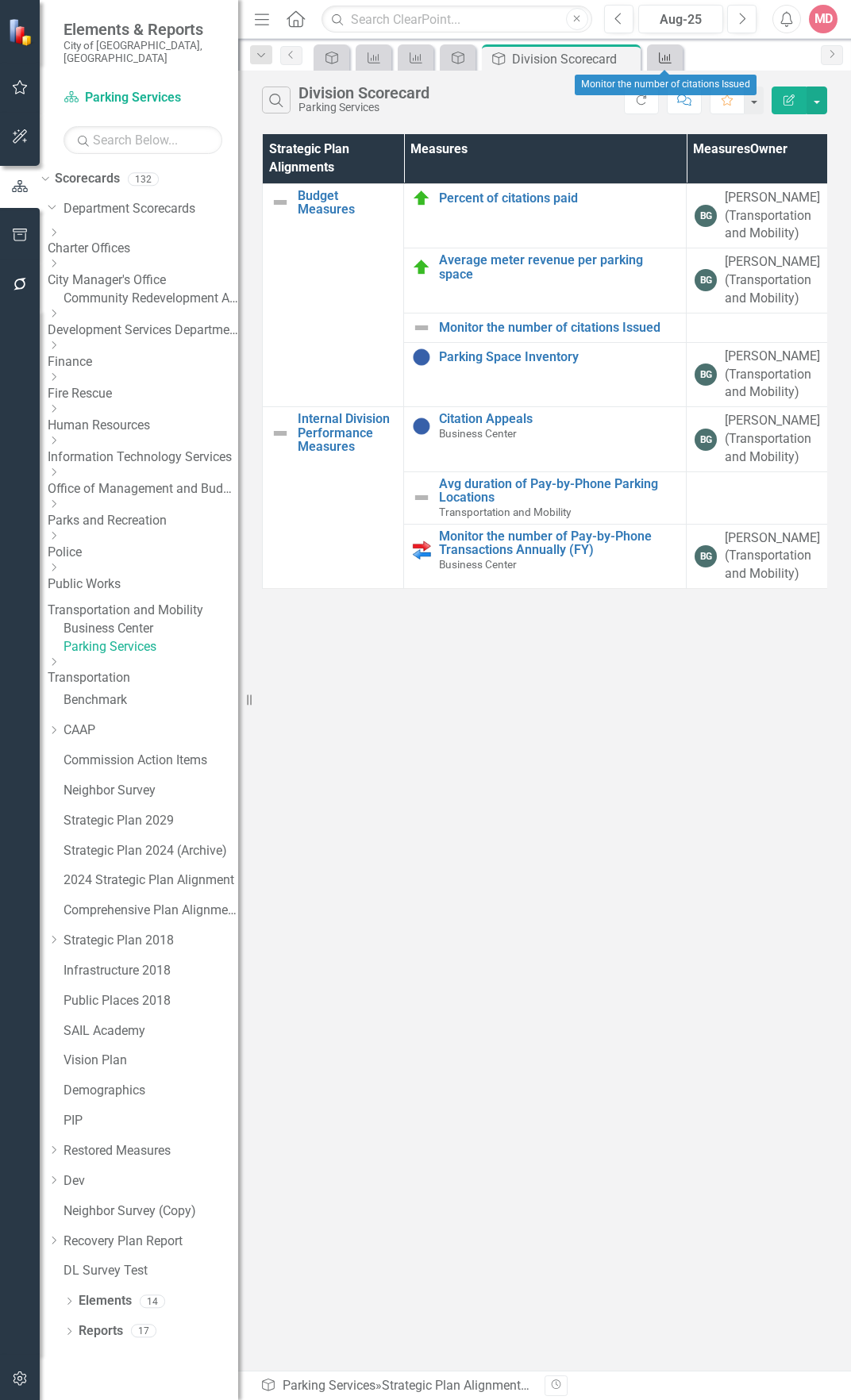
click at [667, 59] on icon "Measures" at bounding box center [665, 57] width 16 height 13
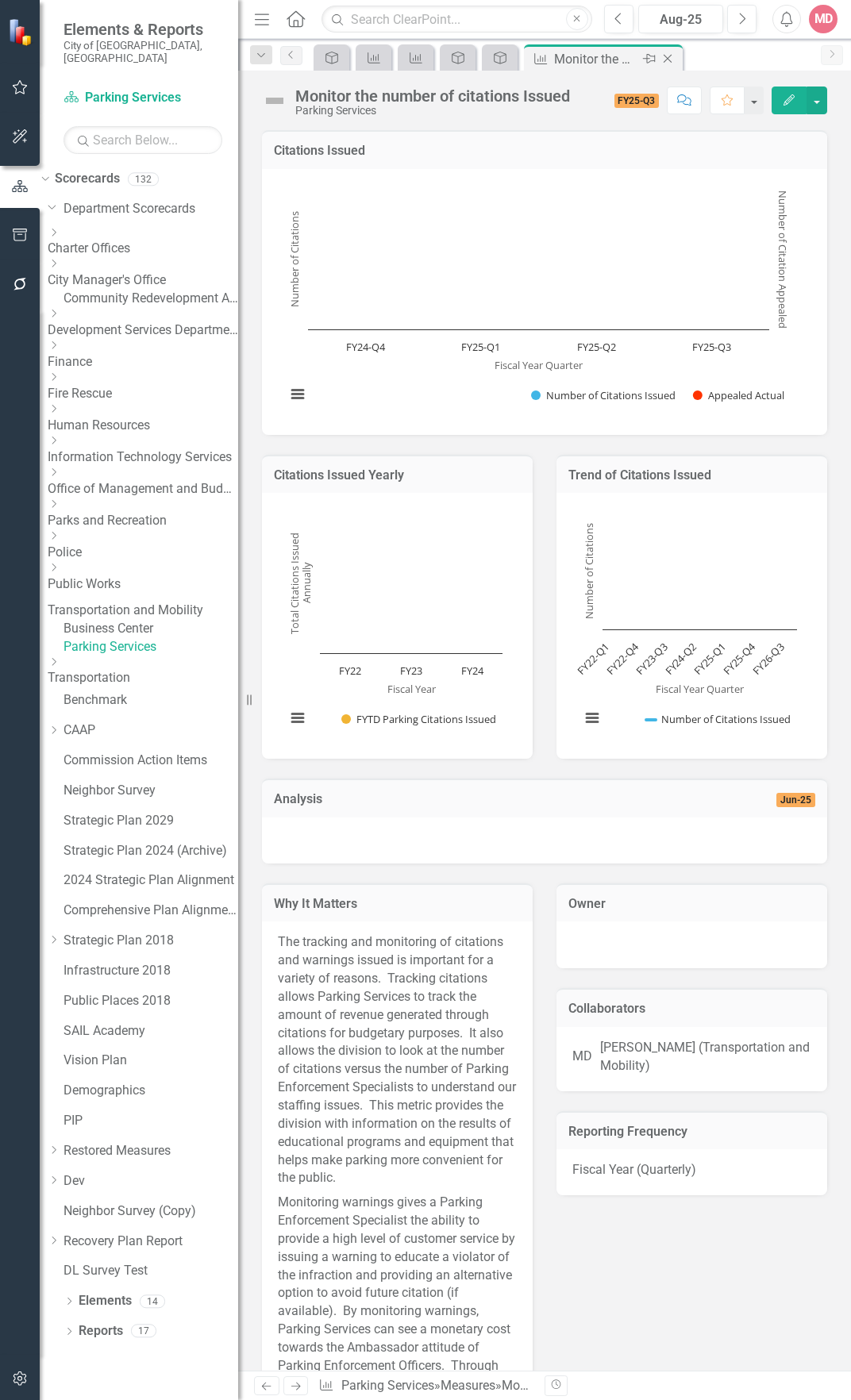
click at [667, 59] on icon "Close" at bounding box center [668, 58] width 16 height 13
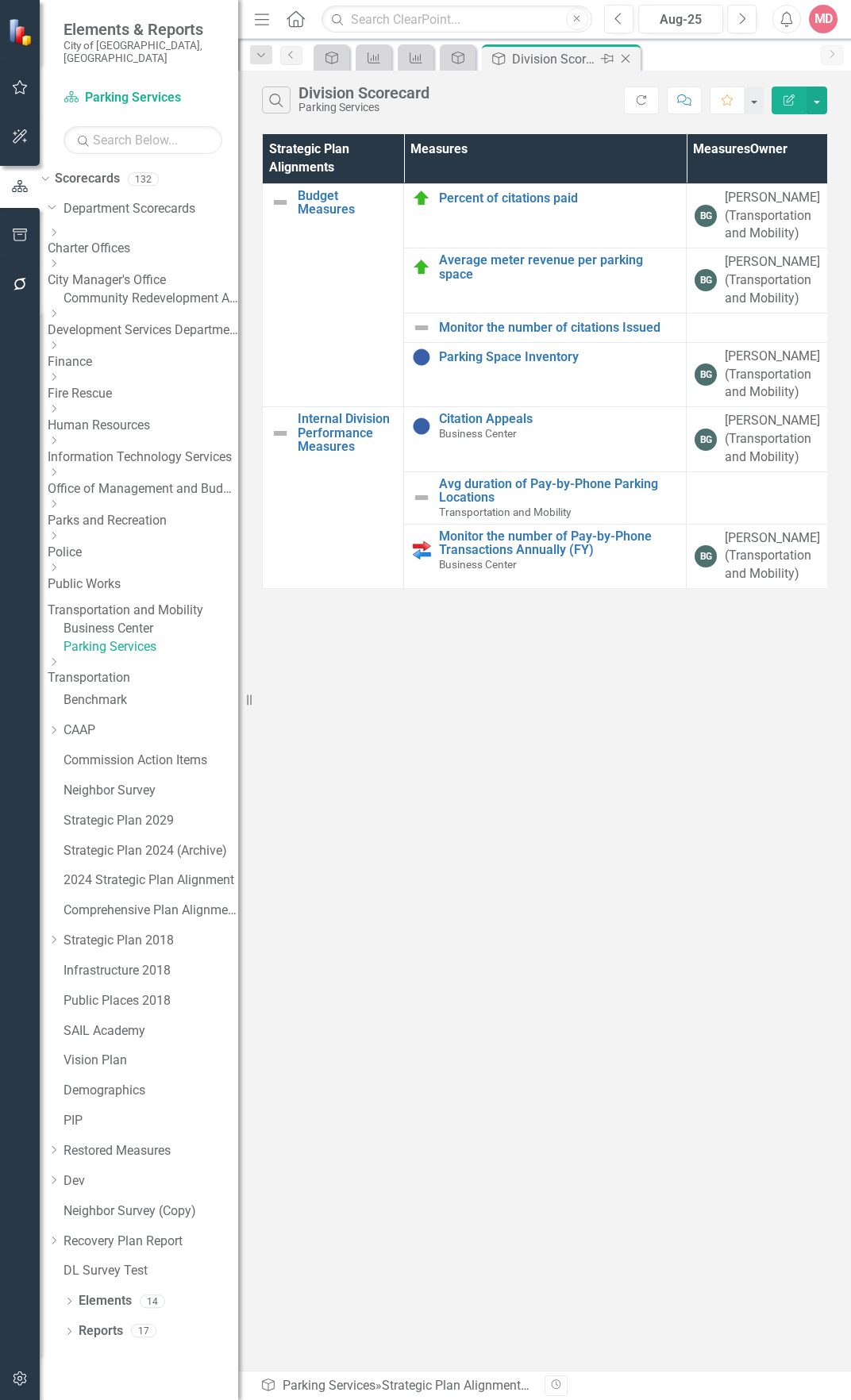
click at [620, 61] on icon "Close" at bounding box center [626, 58] width 16 height 13
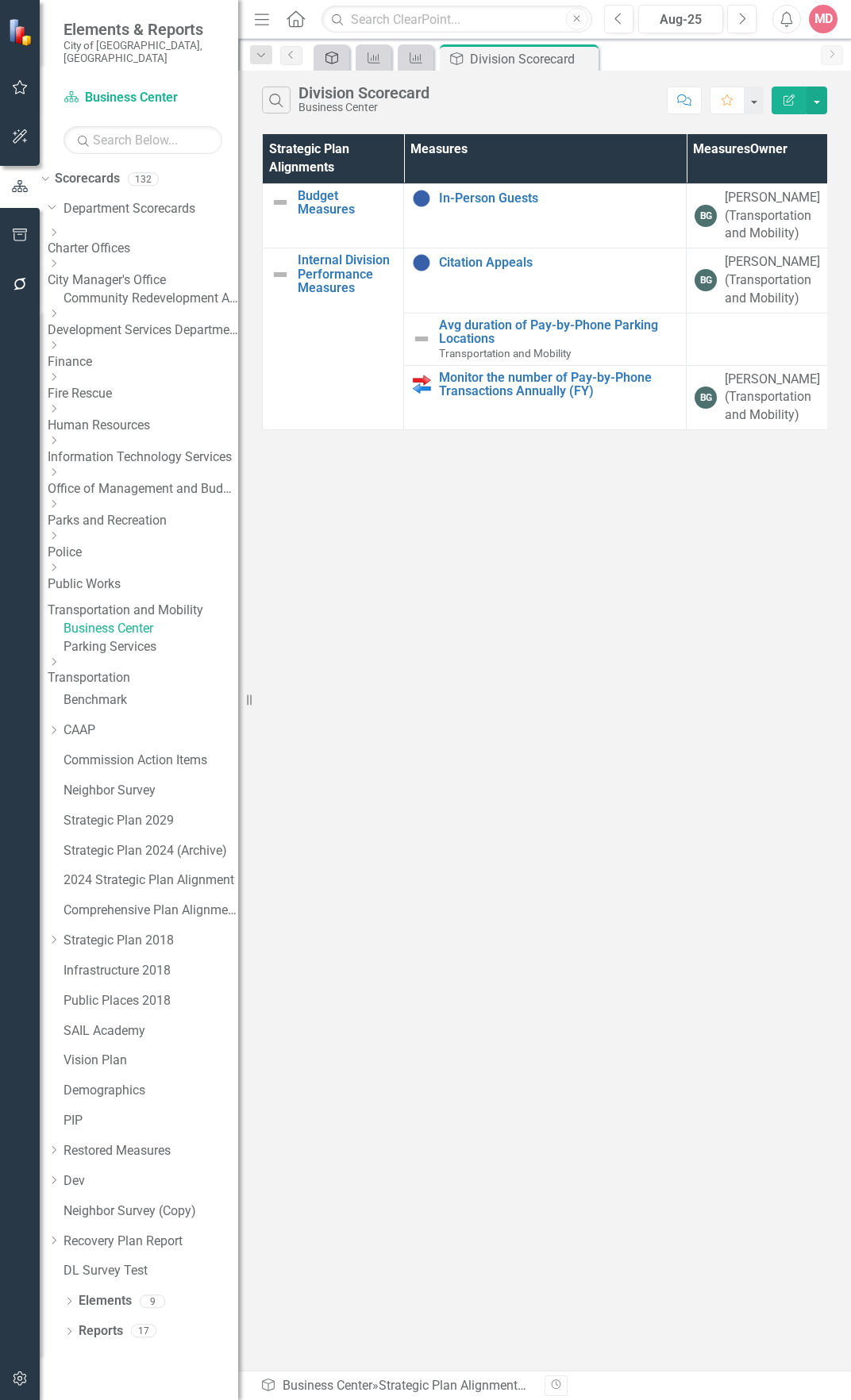
click at [337, 54] on icon "Strategic Plan Alignment" at bounding box center [332, 57] width 16 height 13
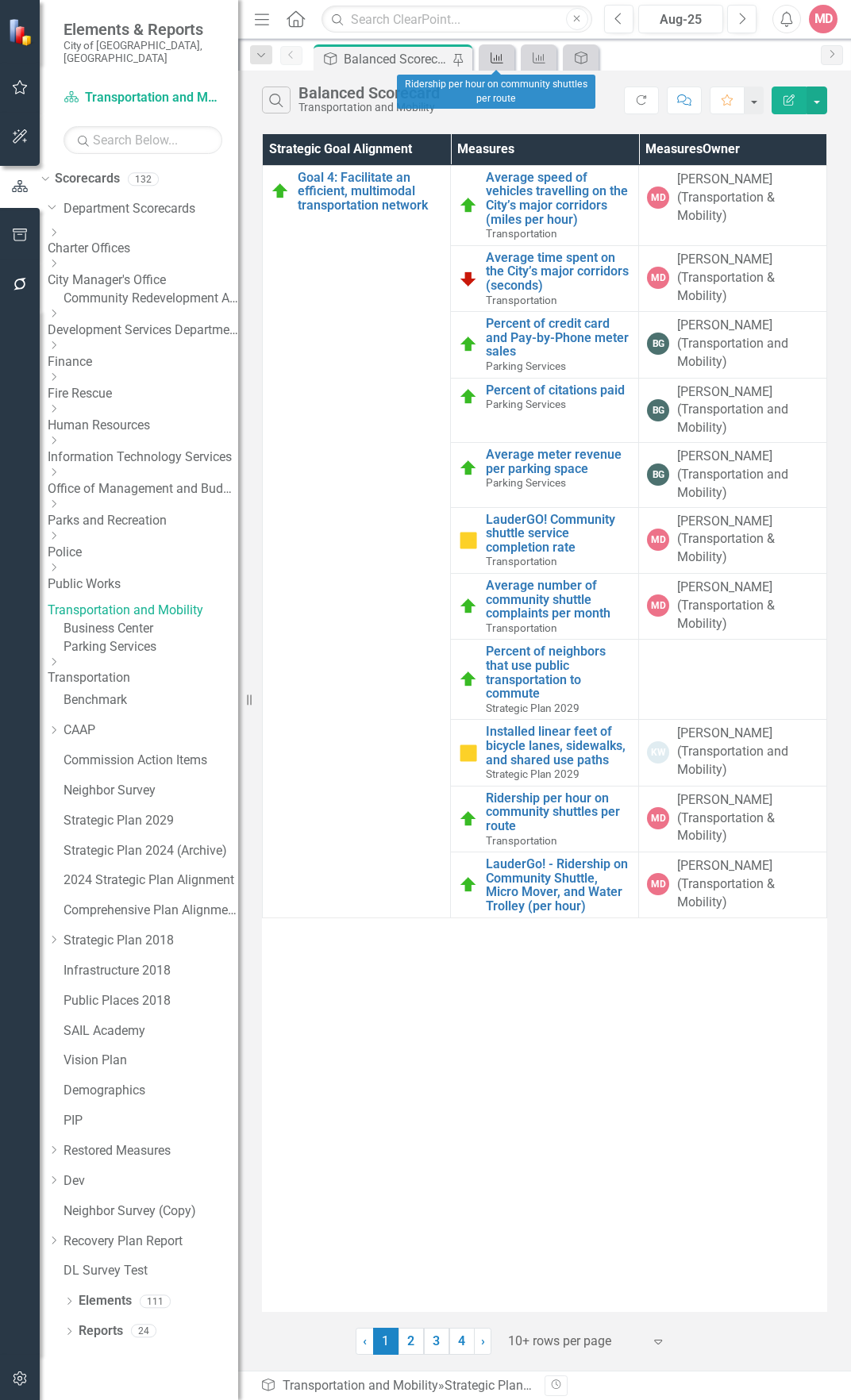
click at [497, 58] on icon at bounding box center [496, 57] width 13 height 11
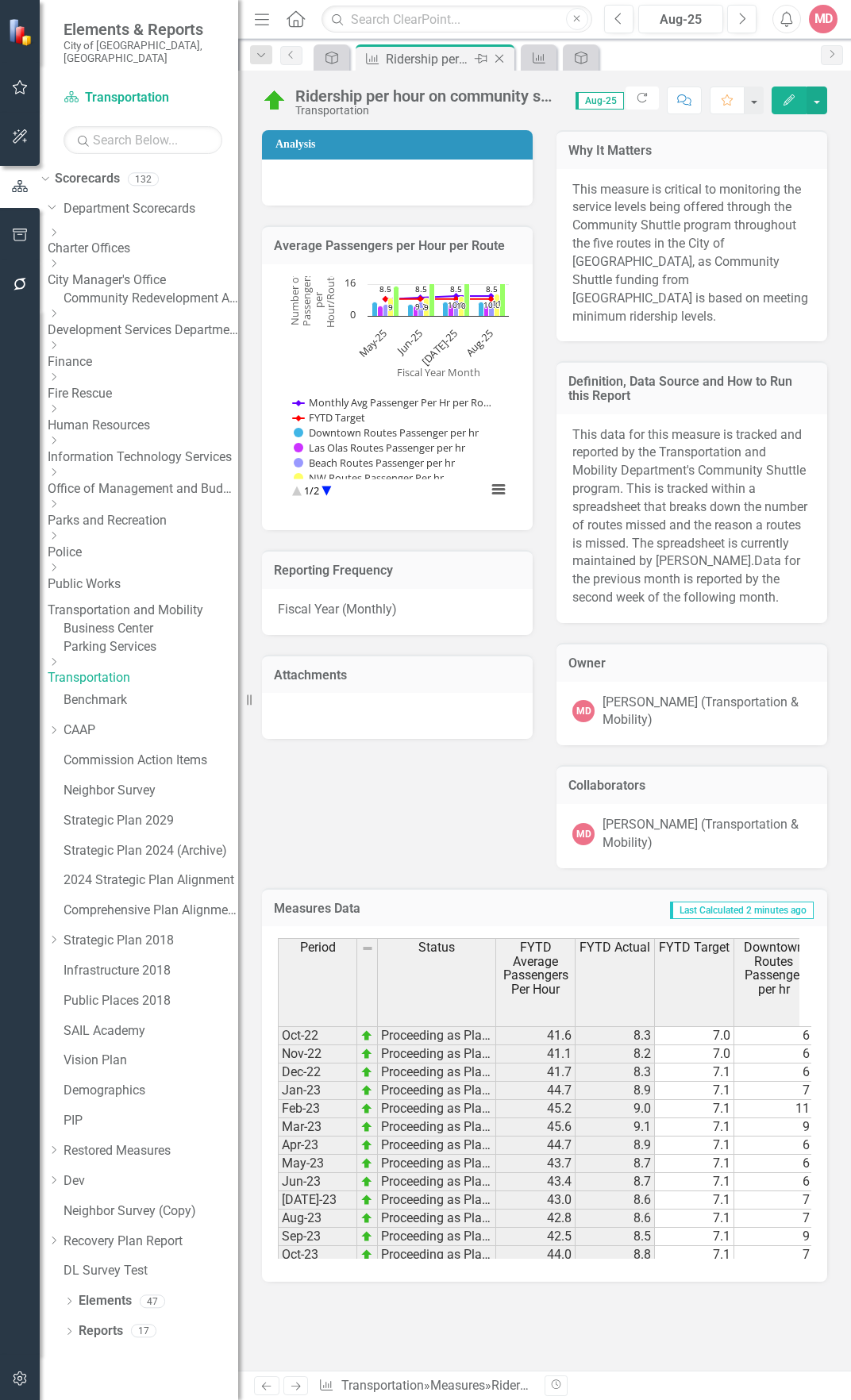
click at [501, 58] on icon "Close" at bounding box center [499, 58] width 16 height 13
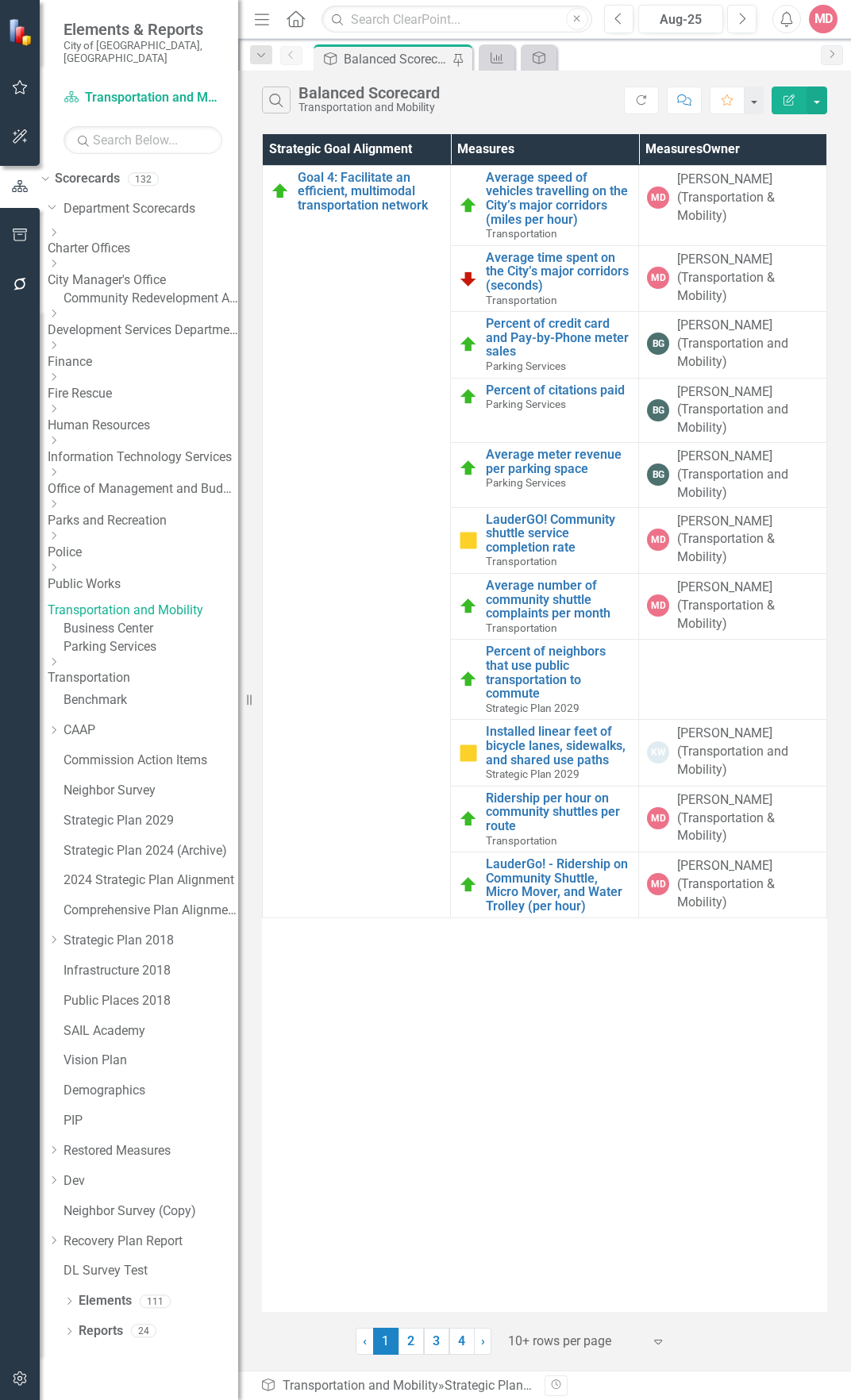
click at [511, 56] on div "Measures" at bounding box center [497, 57] width 36 height 27
click at [530, 60] on div "Strategic Plan Alignment" at bounding box center [536, 57] width 22 height 20
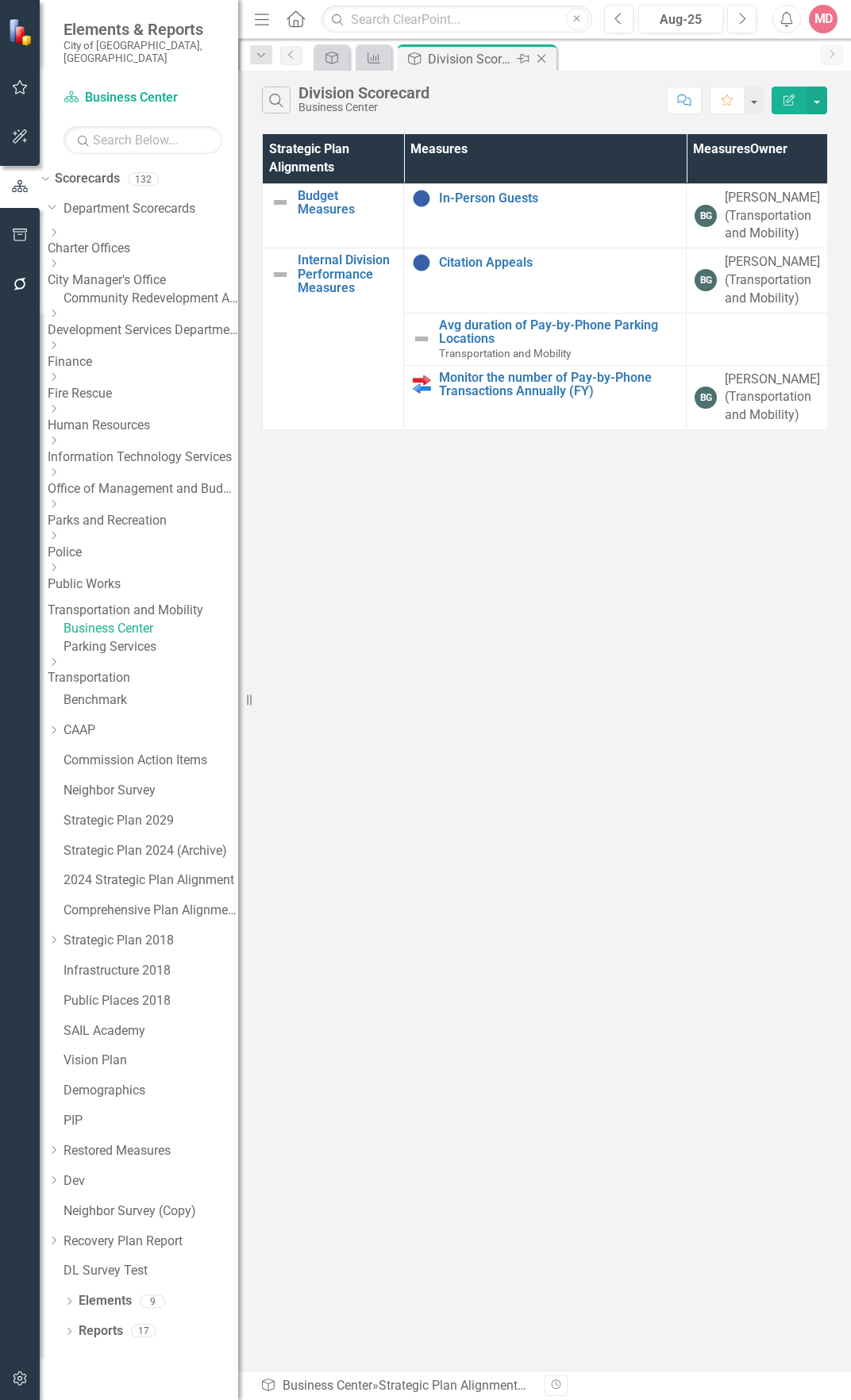
click at [542, 55] on icon "Close" at bounding box center [542, 58] width 16 height 13
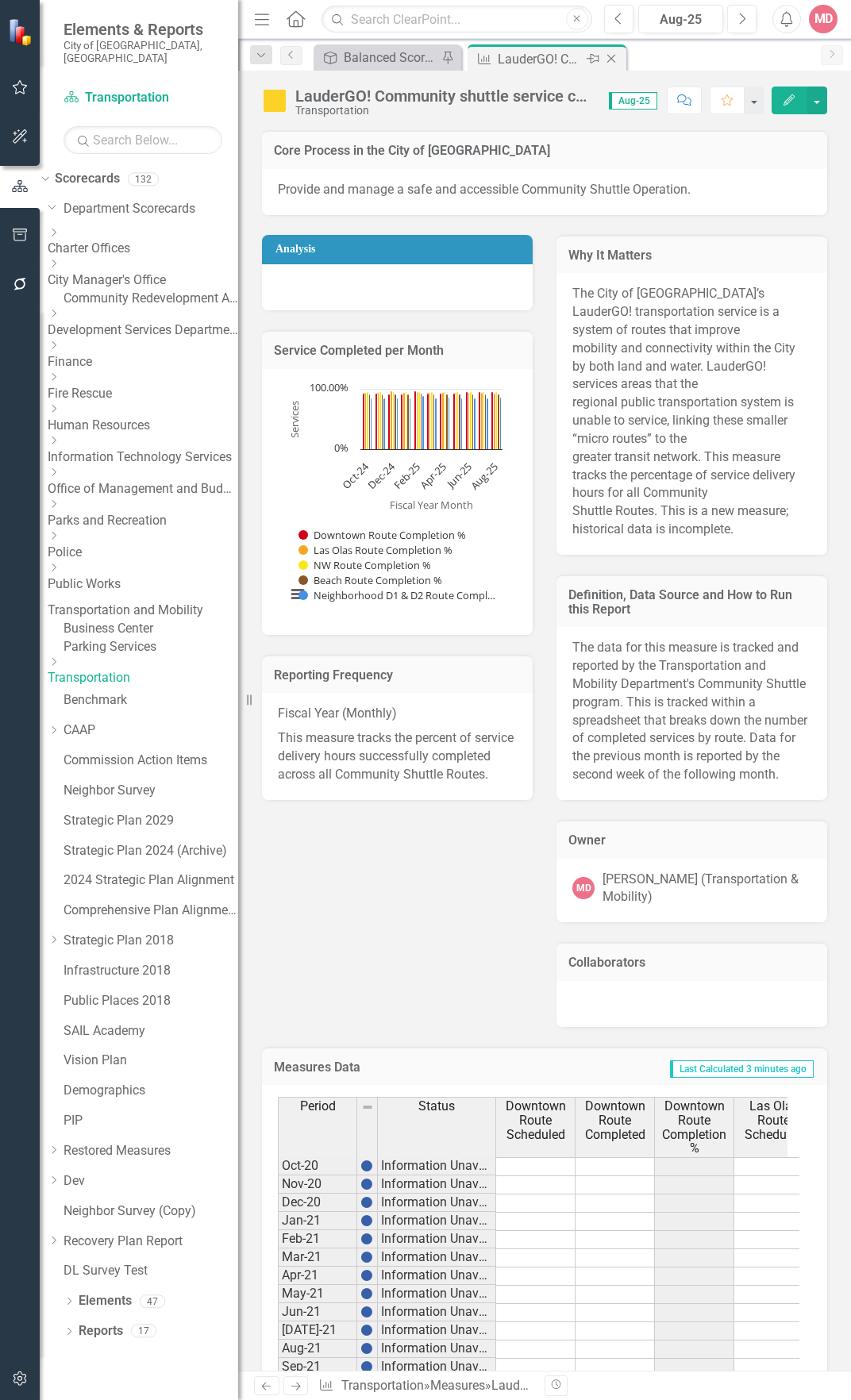
click at [614, 58] on icon "Close" at bounding box center [611, 58] width 16 height 13
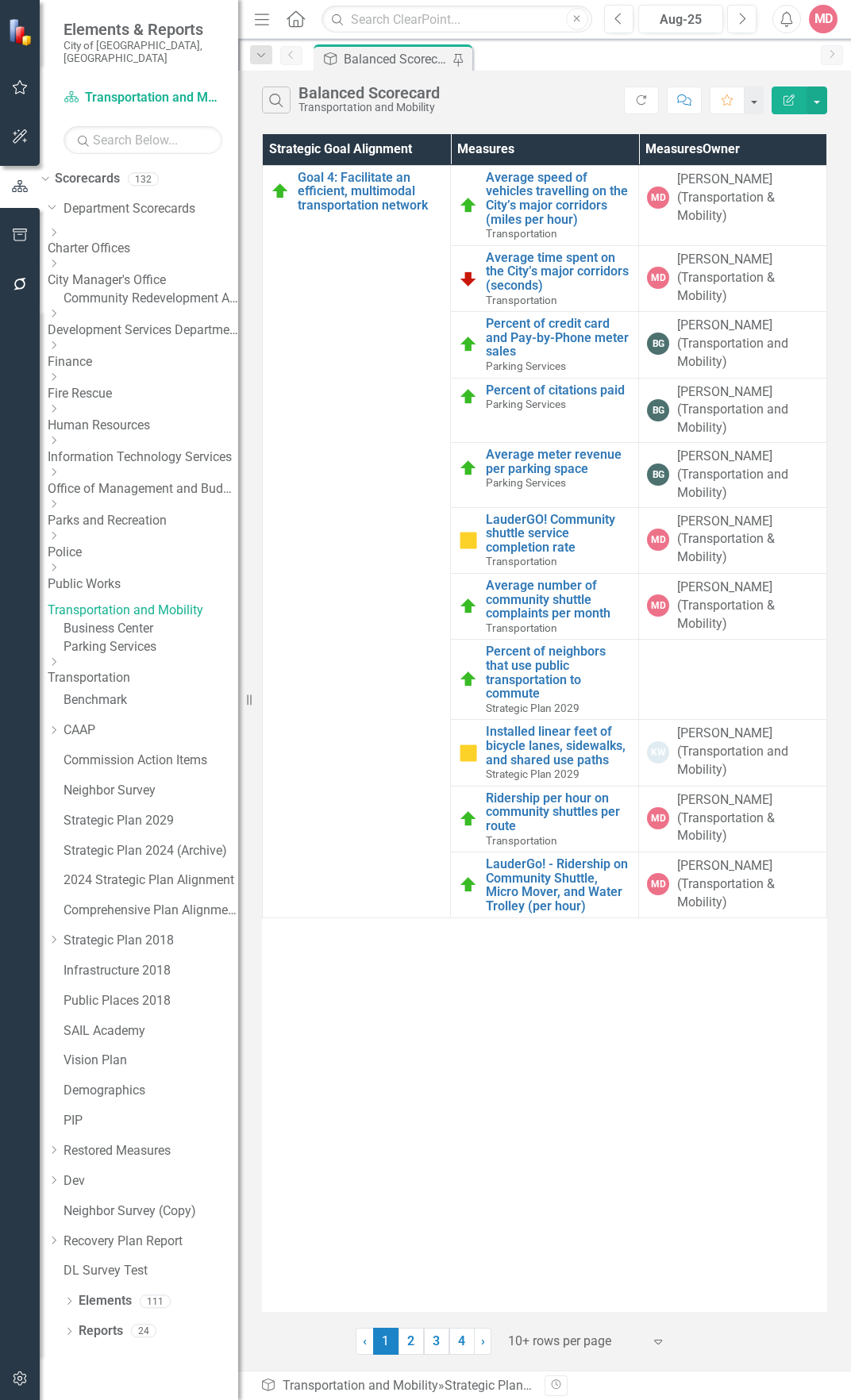
click at [59, 667] on icon "Dropdown" at bounding box center [54, 661] width 12 height 9
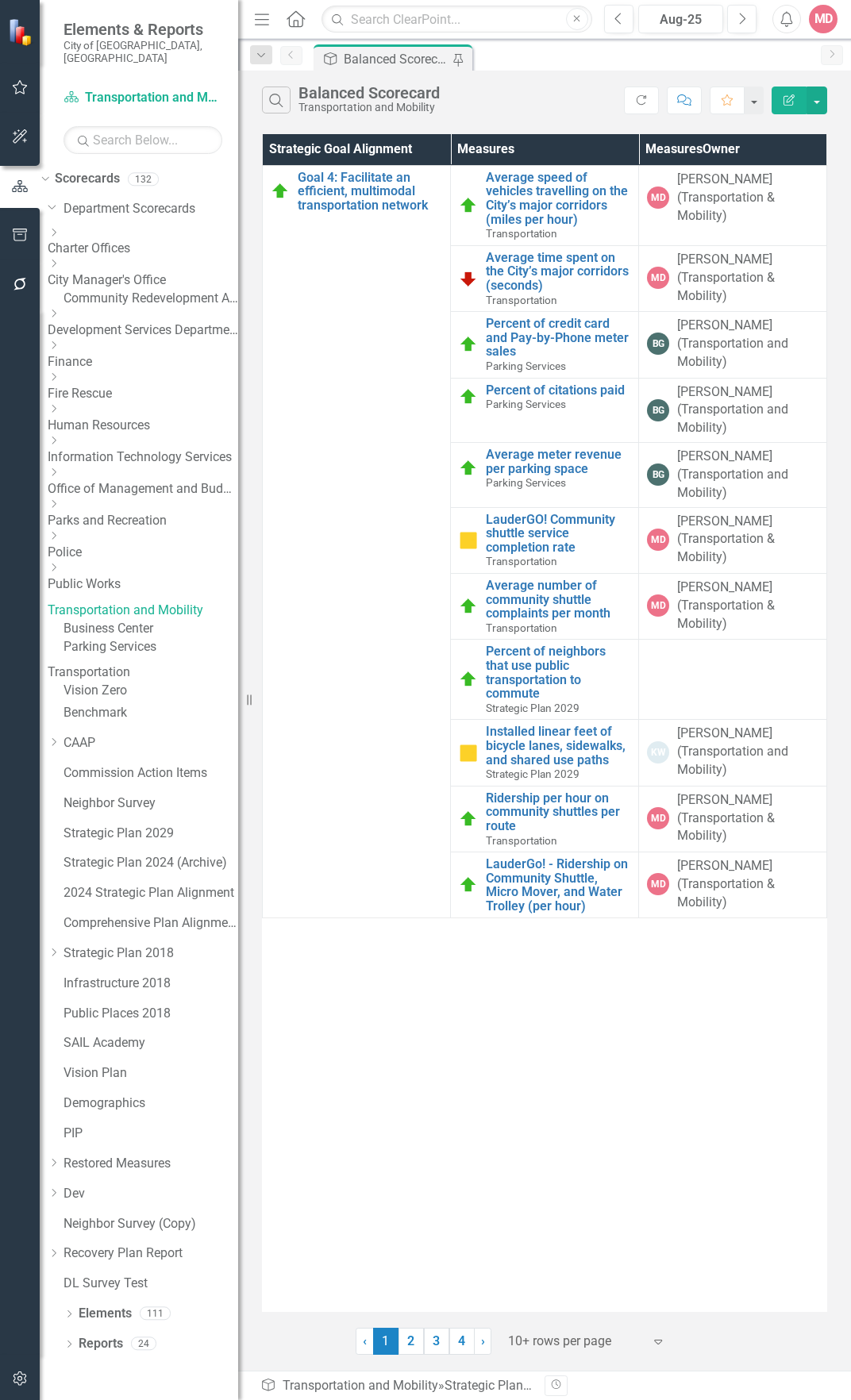
click at [141, 677] on link "Transportation" at bounding box center [143, 672] width 190 height 18
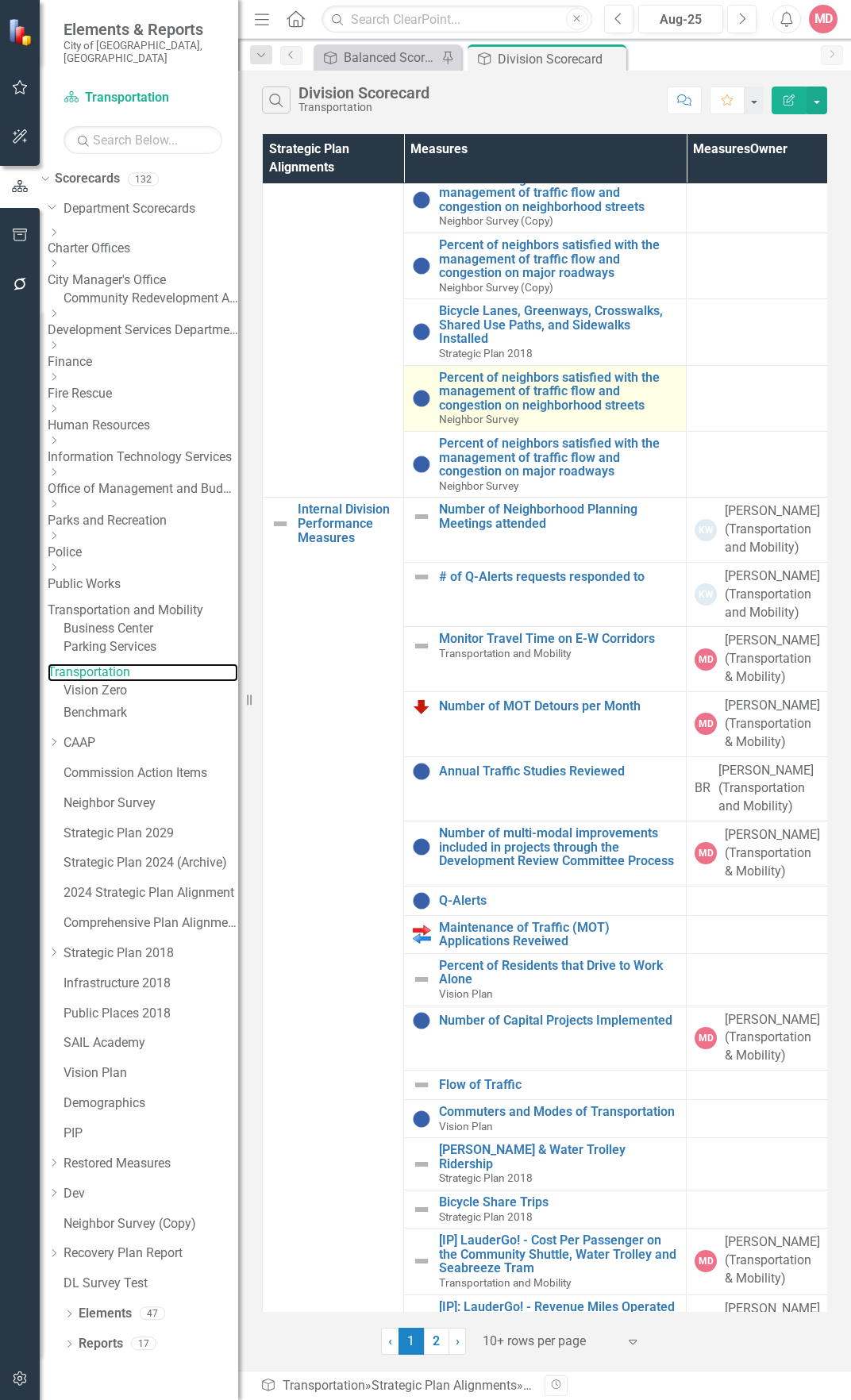
scroll to position [238, 0]
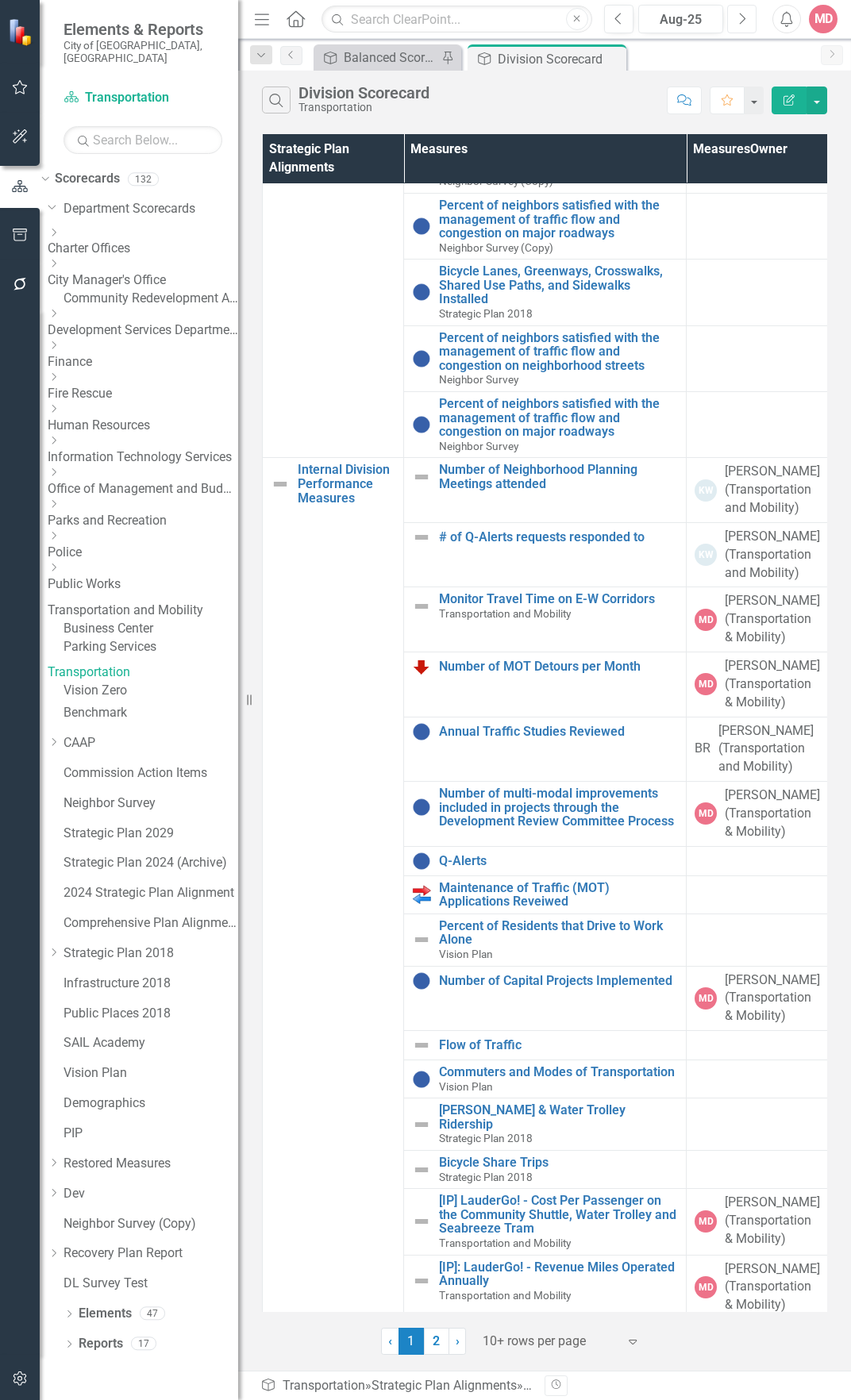
click at [742, 13] on icon "Next" at bounding box center [742, 19] width 9 height 15
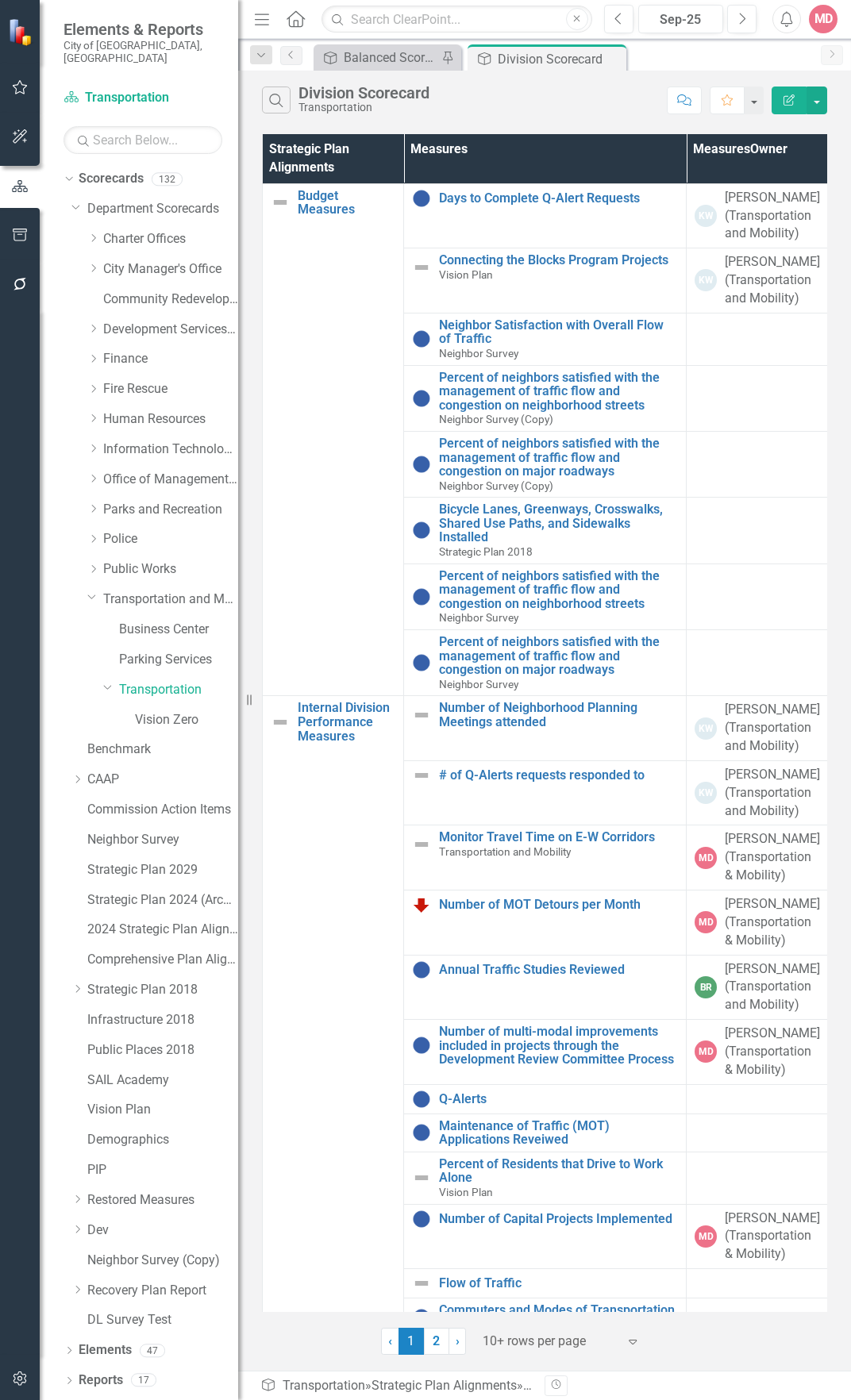
click at [518, 110] on div "Search Division Scorecard Transportation" at bounding box center [460, 99] width 397 height 27
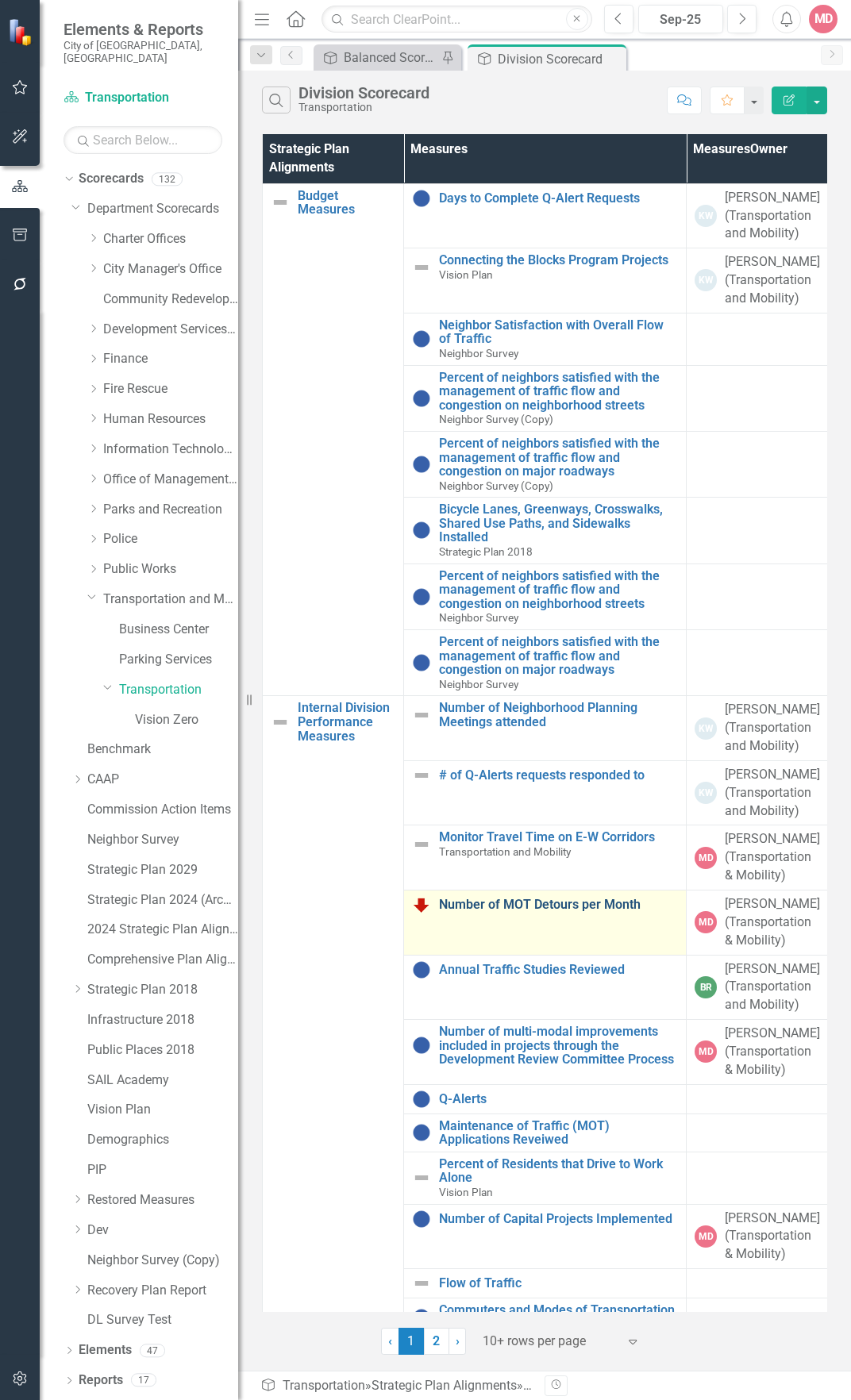
click at [488, 904] on link "Number of MOT Detours per Month" at bounding box center [558, 905] width 239 height 15
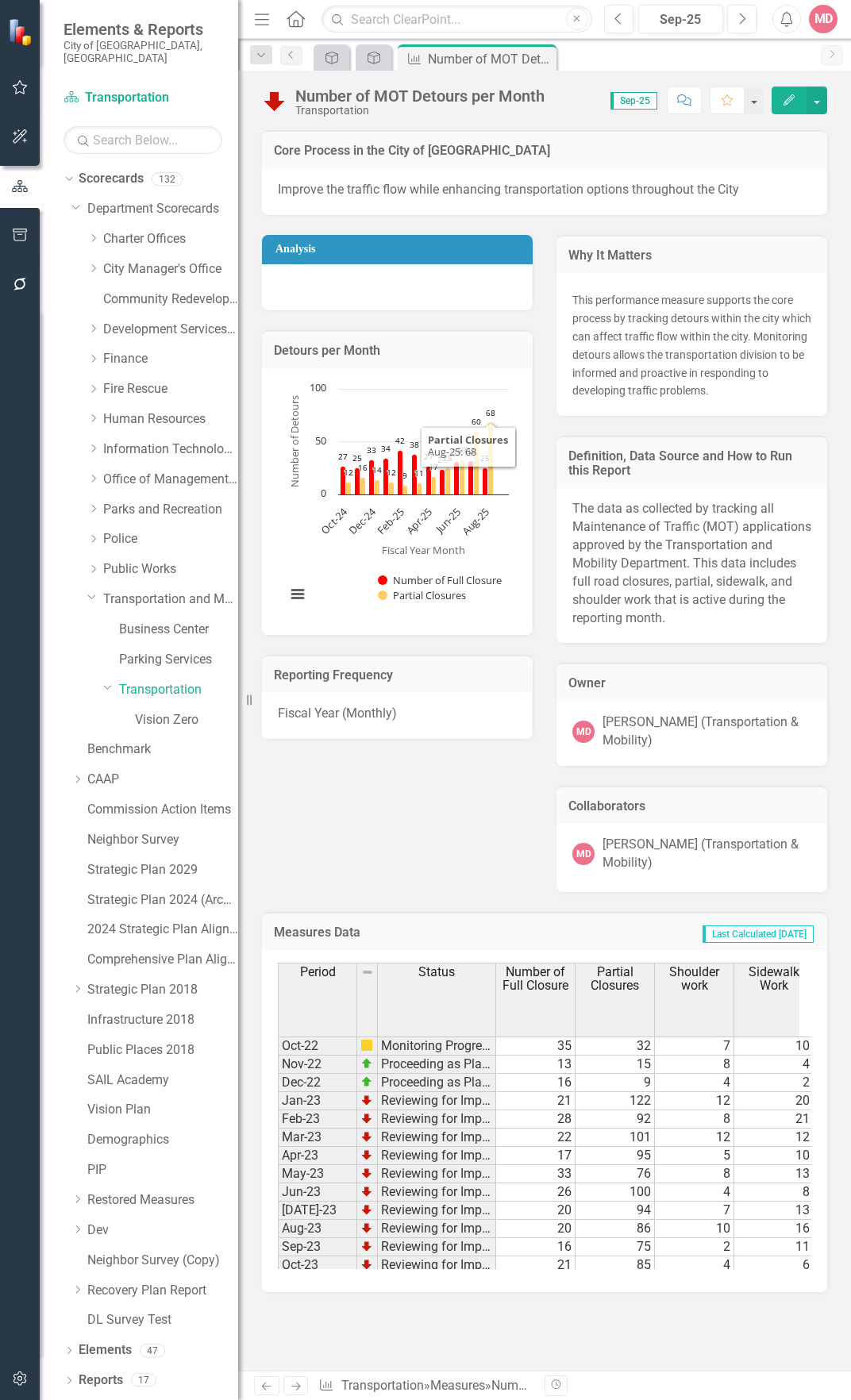
click at [785, 99] on icon "Edit" at bounding box center [788, 99] width 15 height 11
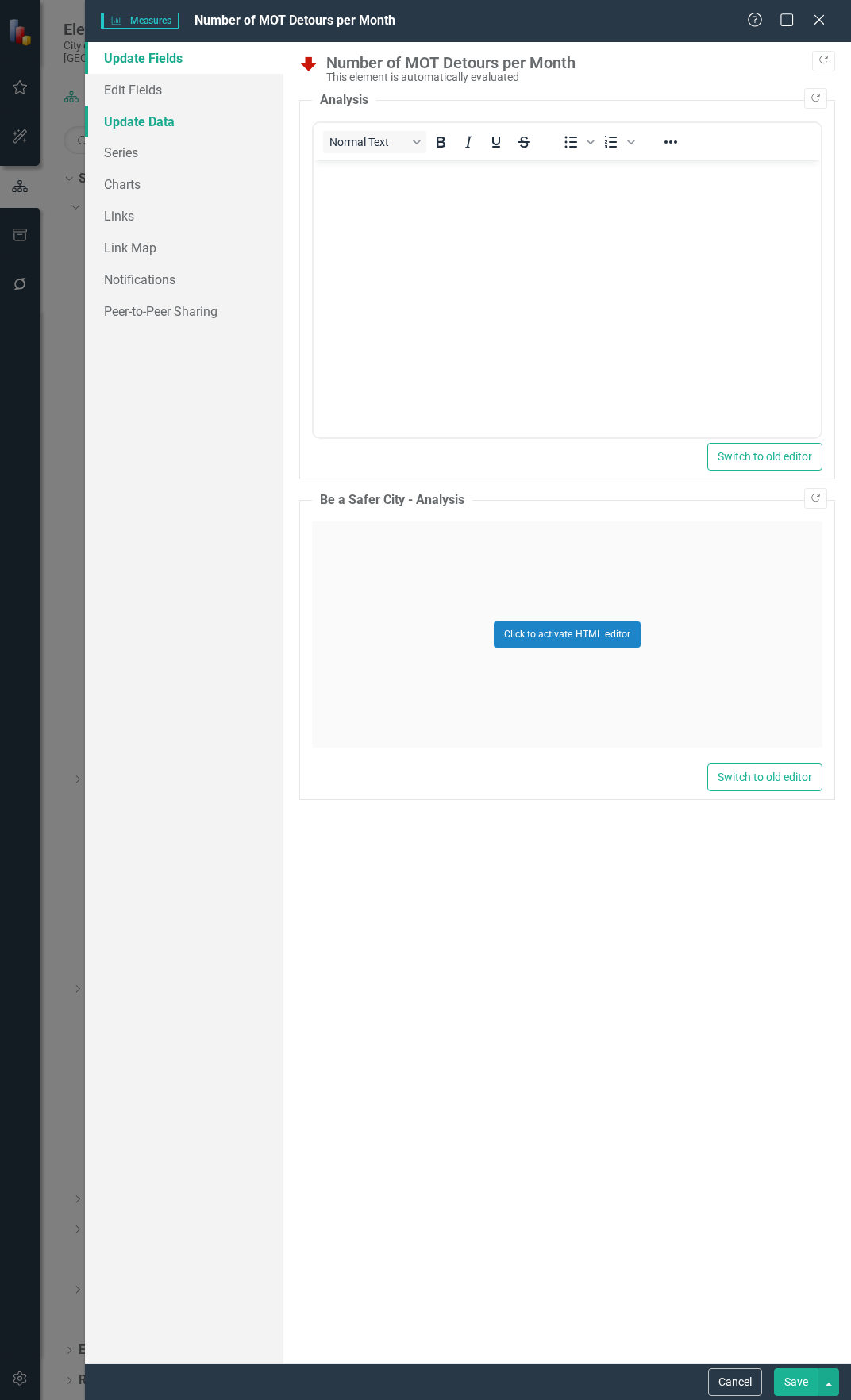
click at [189, 115] on link "Update Data" at bounding box center [184, 121] width 199 height 32
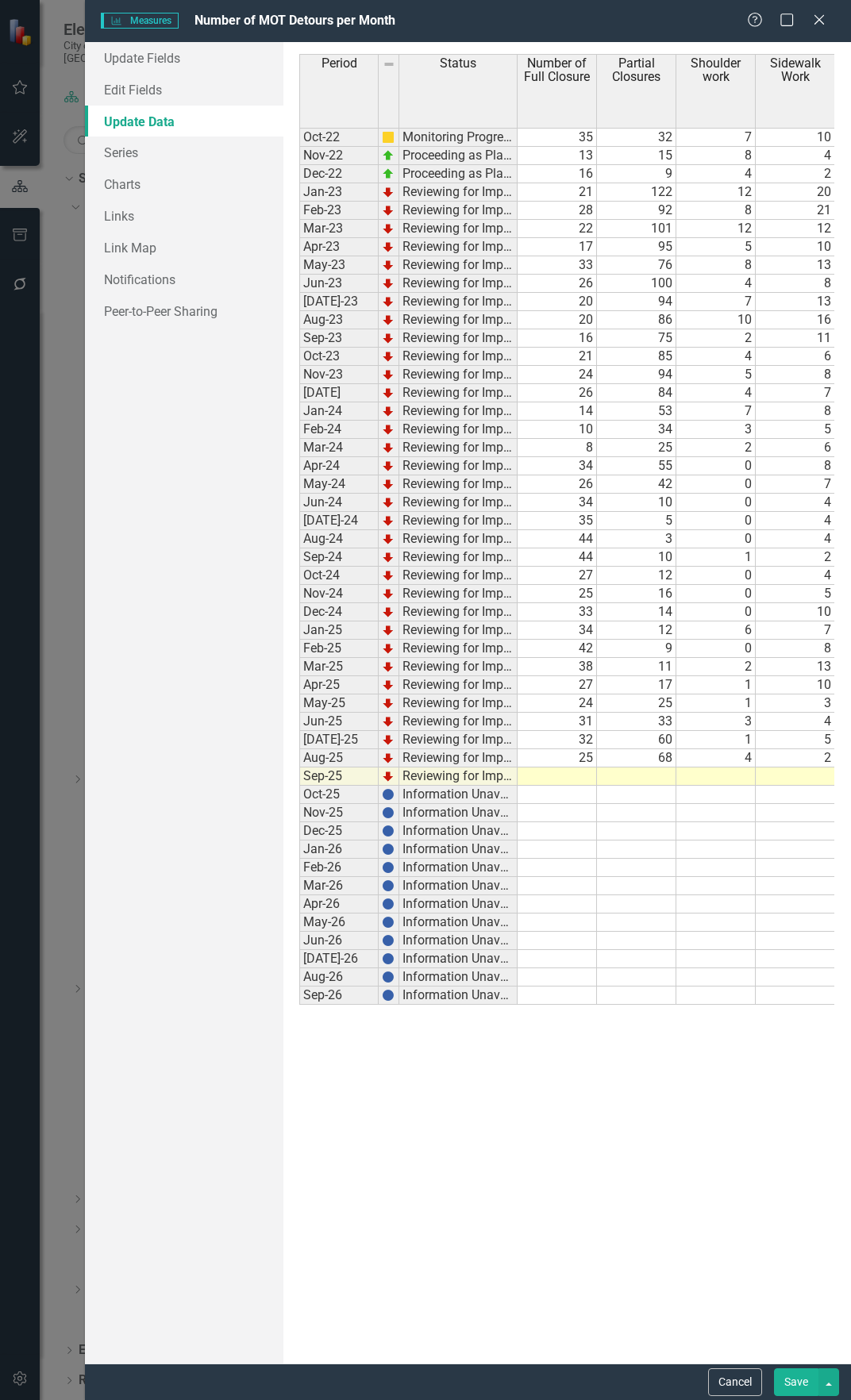
click at [702, 779] on td at bounding box center [716, 776] width 80 height 18
type textarea "5"
click at [650, 780] on td at bounding box center [637, 776] width 80 height 18
click at [583, 773] on td at bounding box center [557, 776] width 80 height 18
type textarea "33"
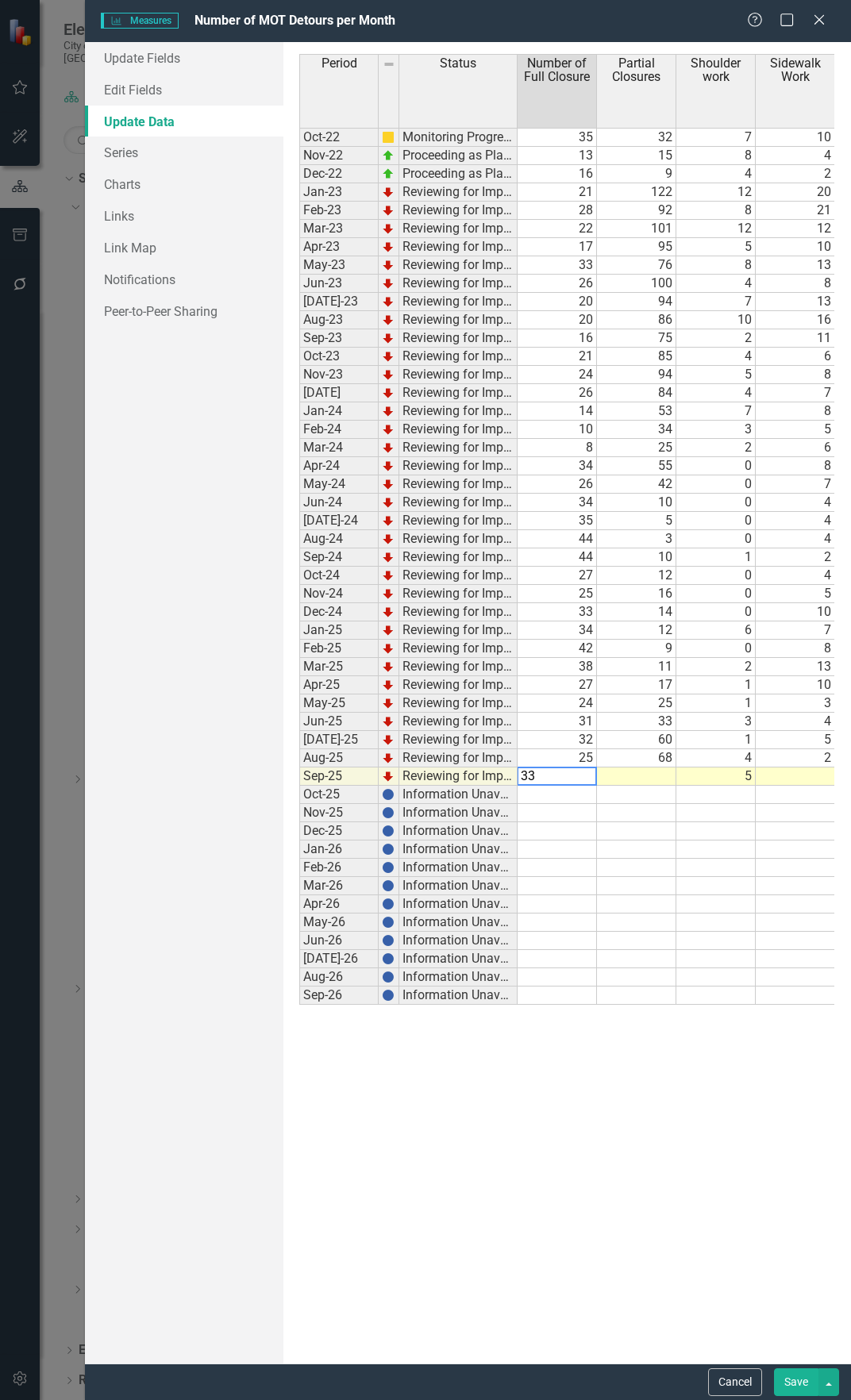
click at [642, 771] on td at bounding box center [637, 776] width 80 height 18
click at [647, 777] on td at bounding box center [637, 776] width 80 height 18
type textarea "79"
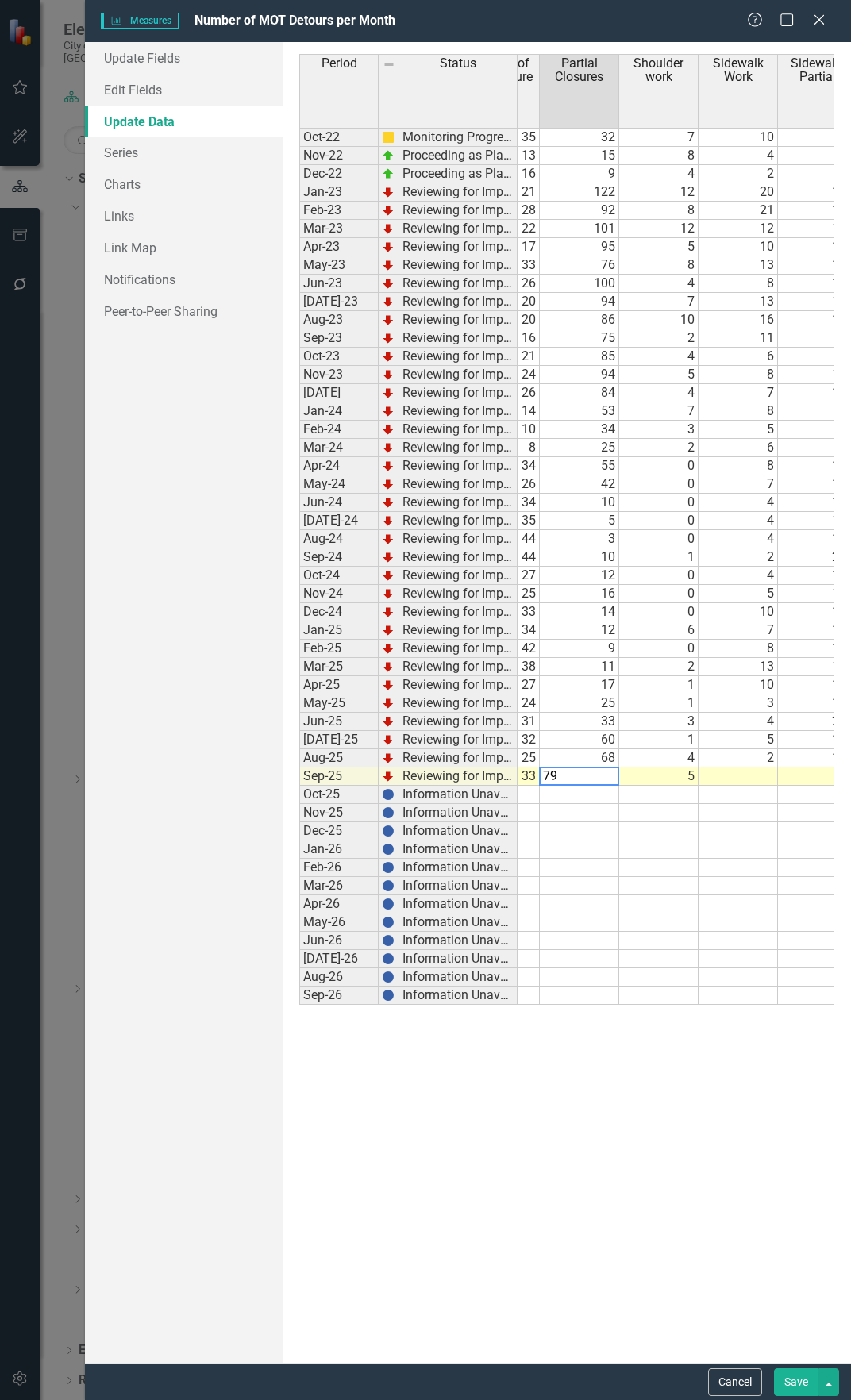
scroll to position [0, 86]
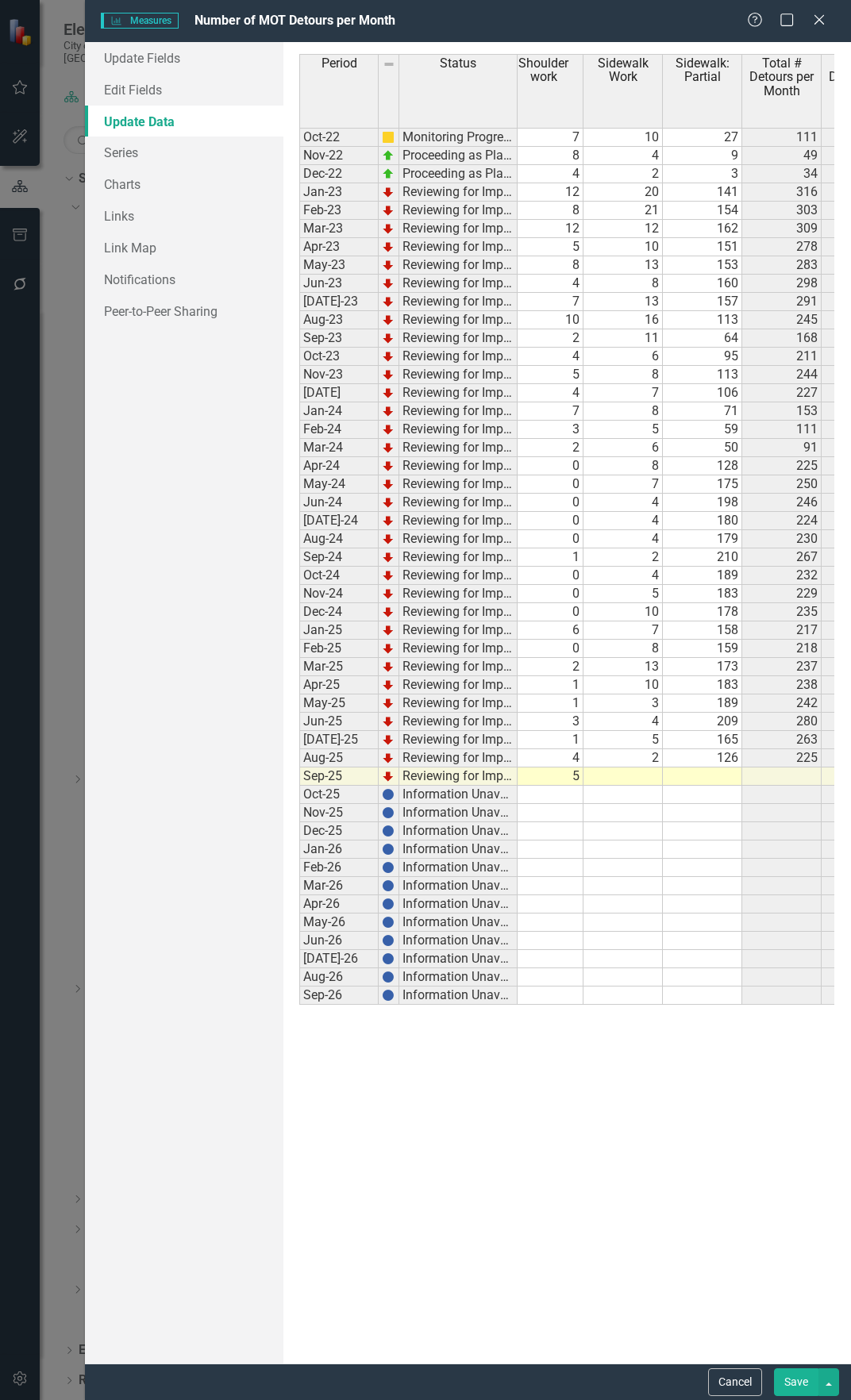
click at [702, 769] on td at bounding box center [703, 776] width 80 height 18
type textarea "116"
click at [637, 781] on td at bounding box center [623, 776] width 80 height 18
click at [624, 777] on td at bounding box center [623, 776] width 80 height 18
type textarea "3"
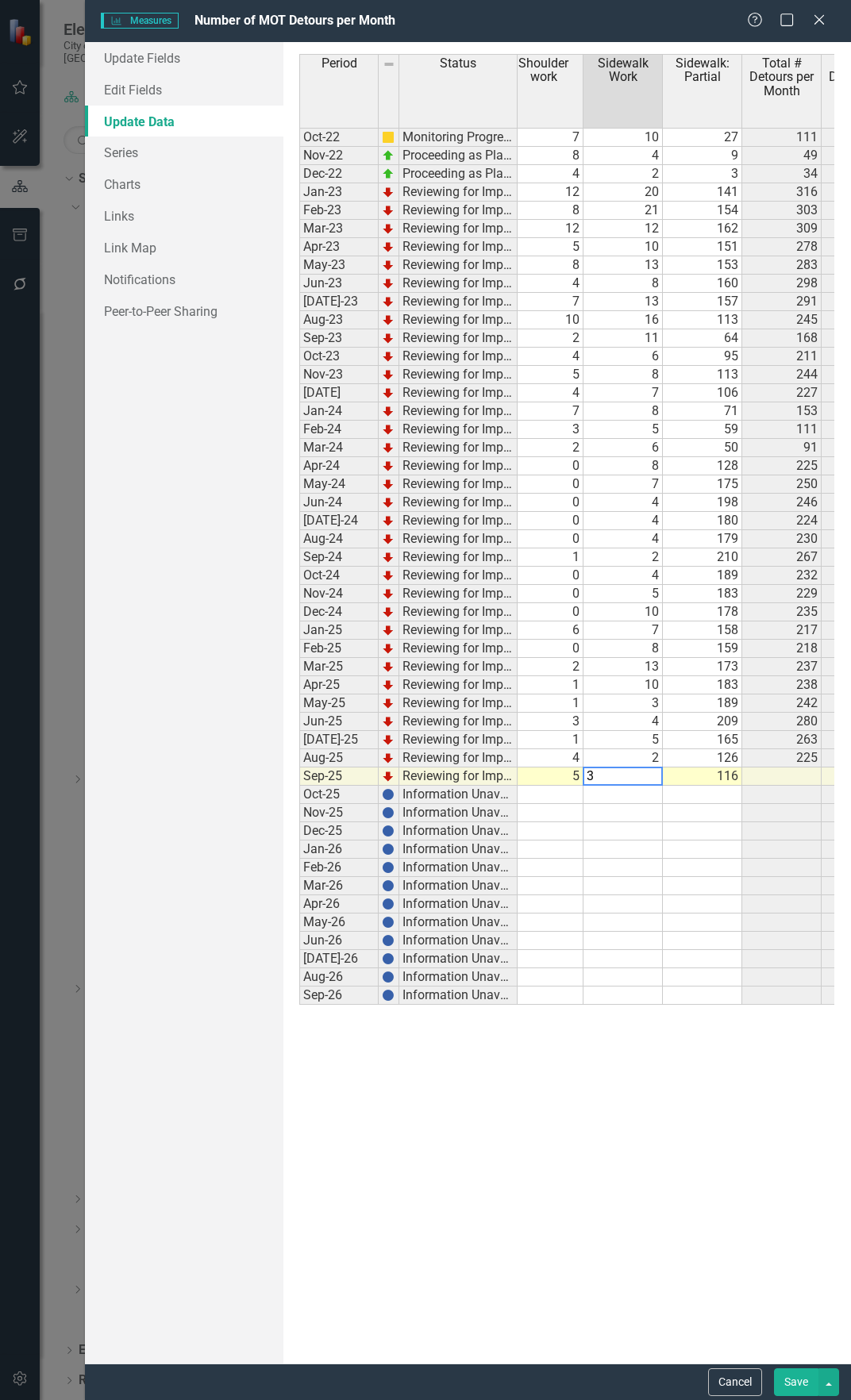
click at [625, 829] on td at bounding box center [623, 831] width 80 height 18
click at [793, 1385] on button "Save" at bounding box center [796, 1382] width 45 height 27
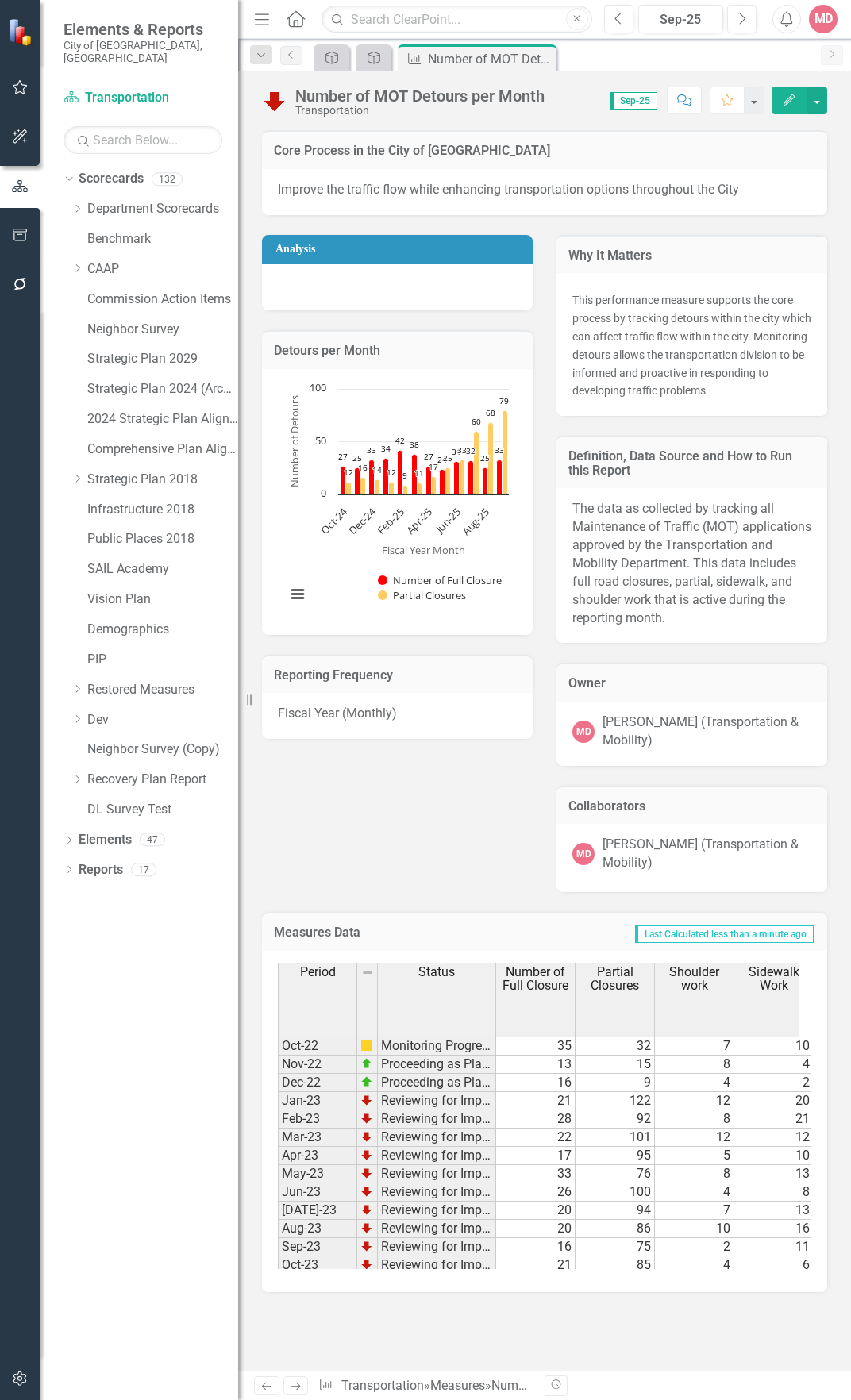
click at [399, 835] on div "Analysis Detours per Month Chart Bar chart with 2 data series. Detours per Mont…" at bounding box center [544, 553] width 589 height 677
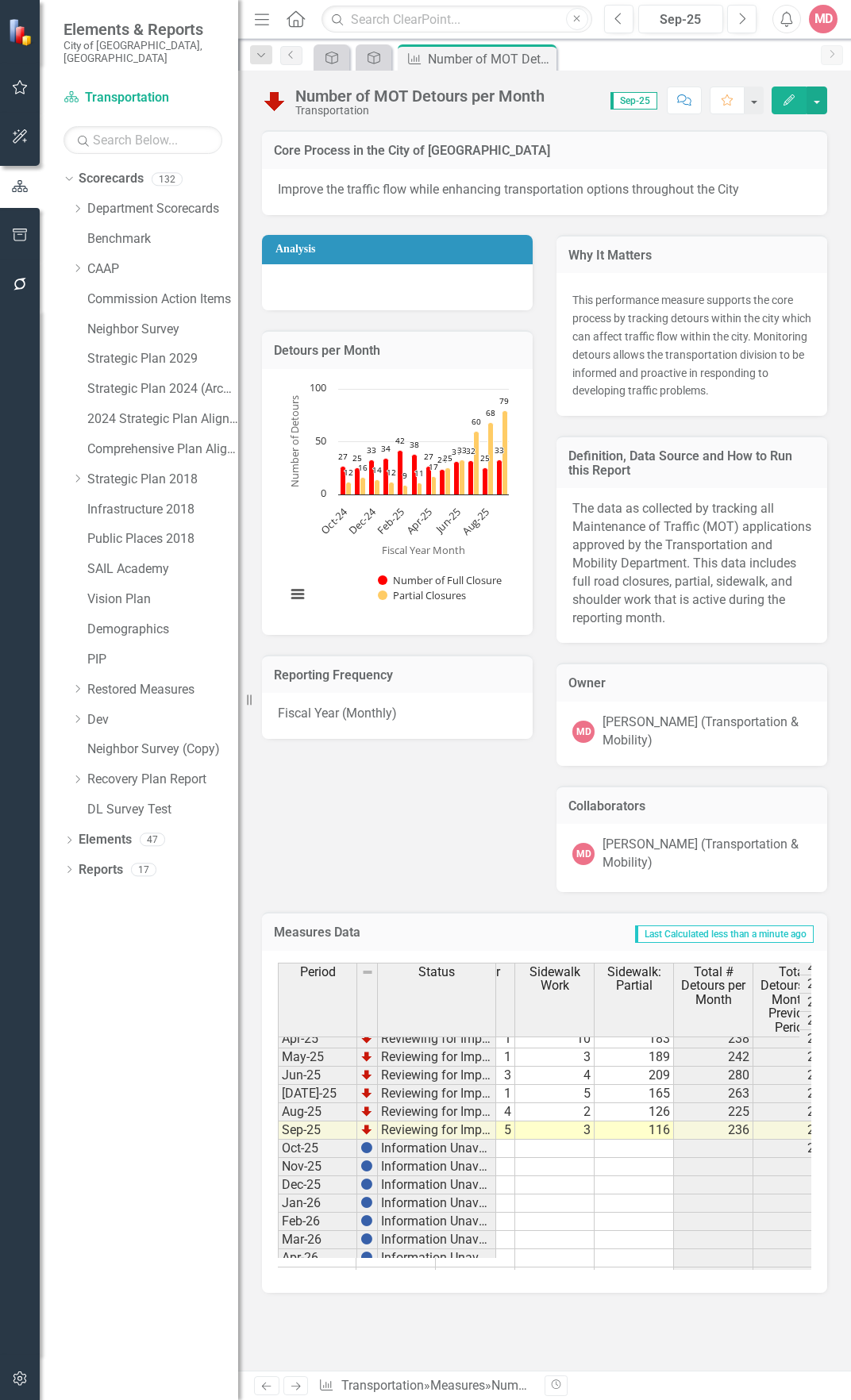
scroll to position [0, 239]
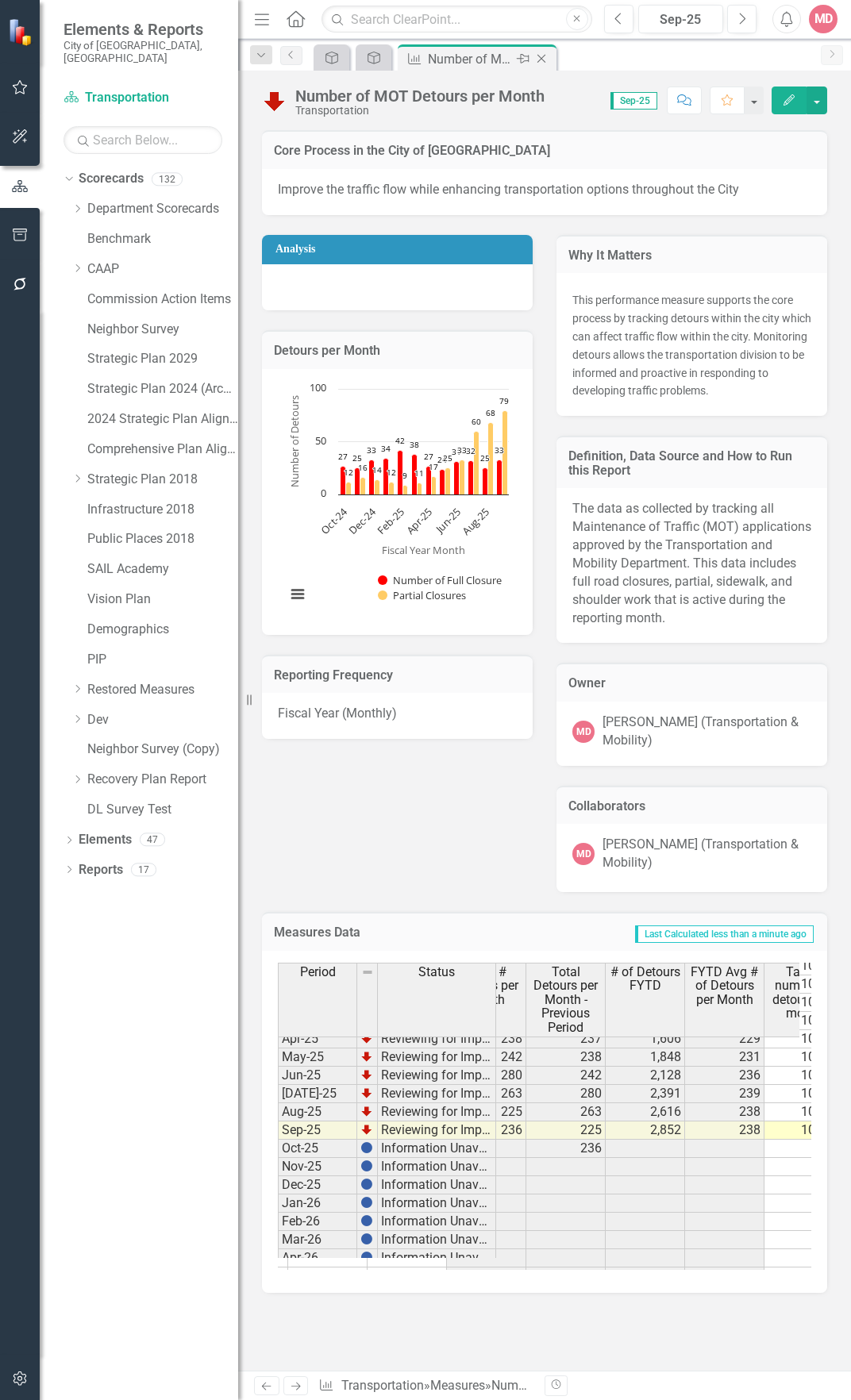
click at [544, 59] on icon "Close" at bounding box center [542, 58] width 16 height 13
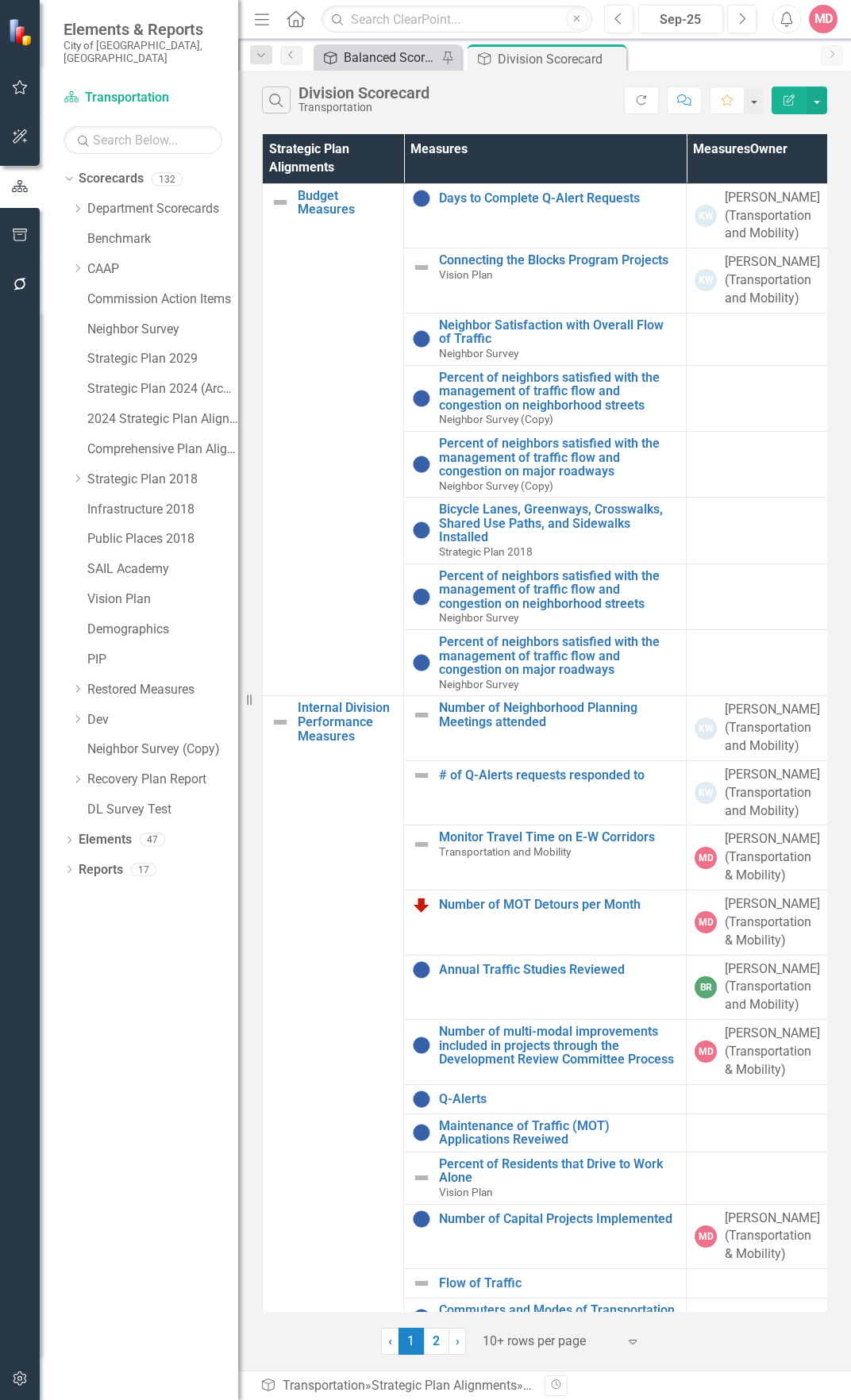
click at [396, 53] on div "Balanced Scorecard" at bounding box center [390, 57] width 93 height 20
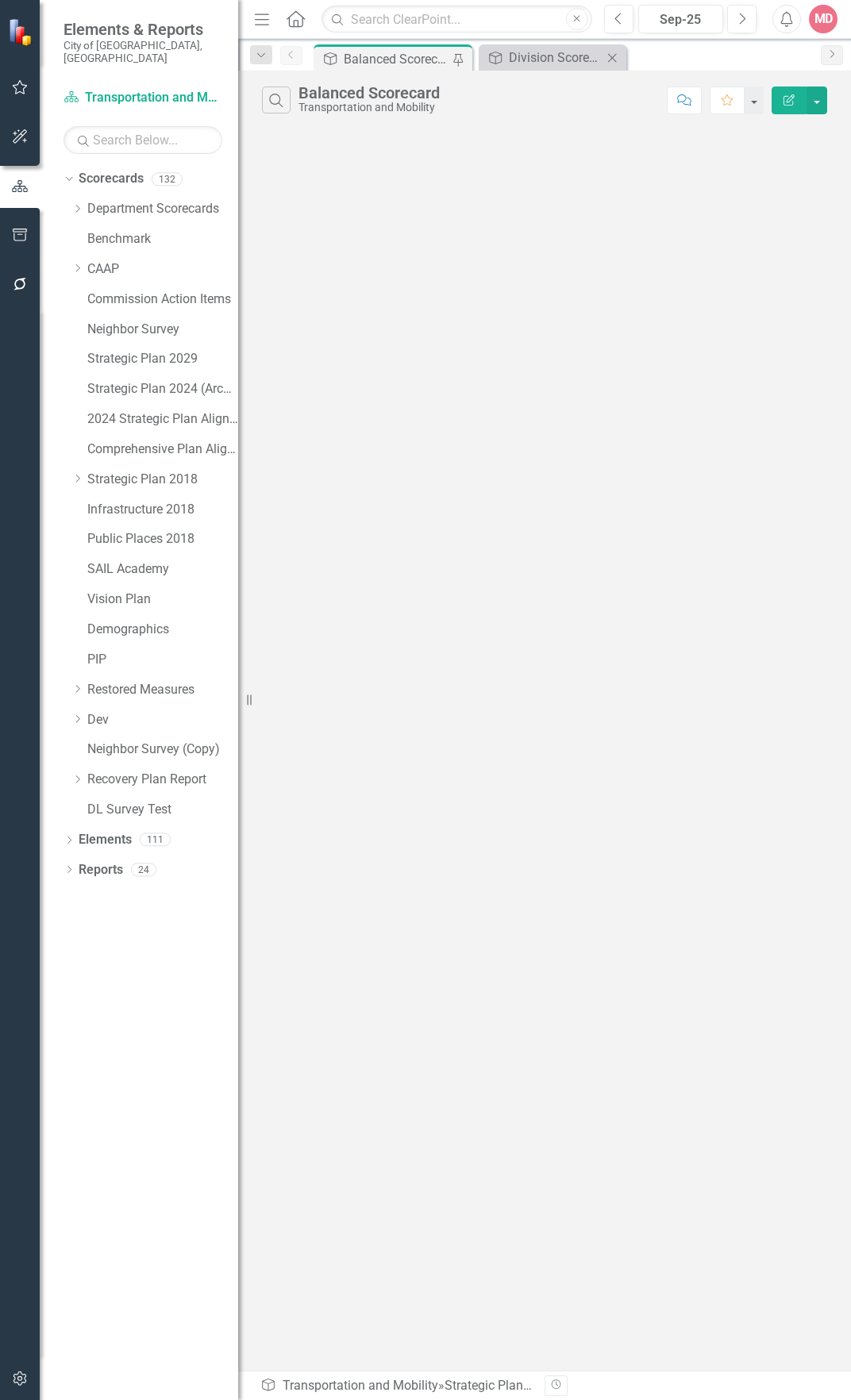
click at [516, 68] on div "Strategic Plan Alignment Division Scorecard Close" at bounding box center [553, 57] width 147 height 27
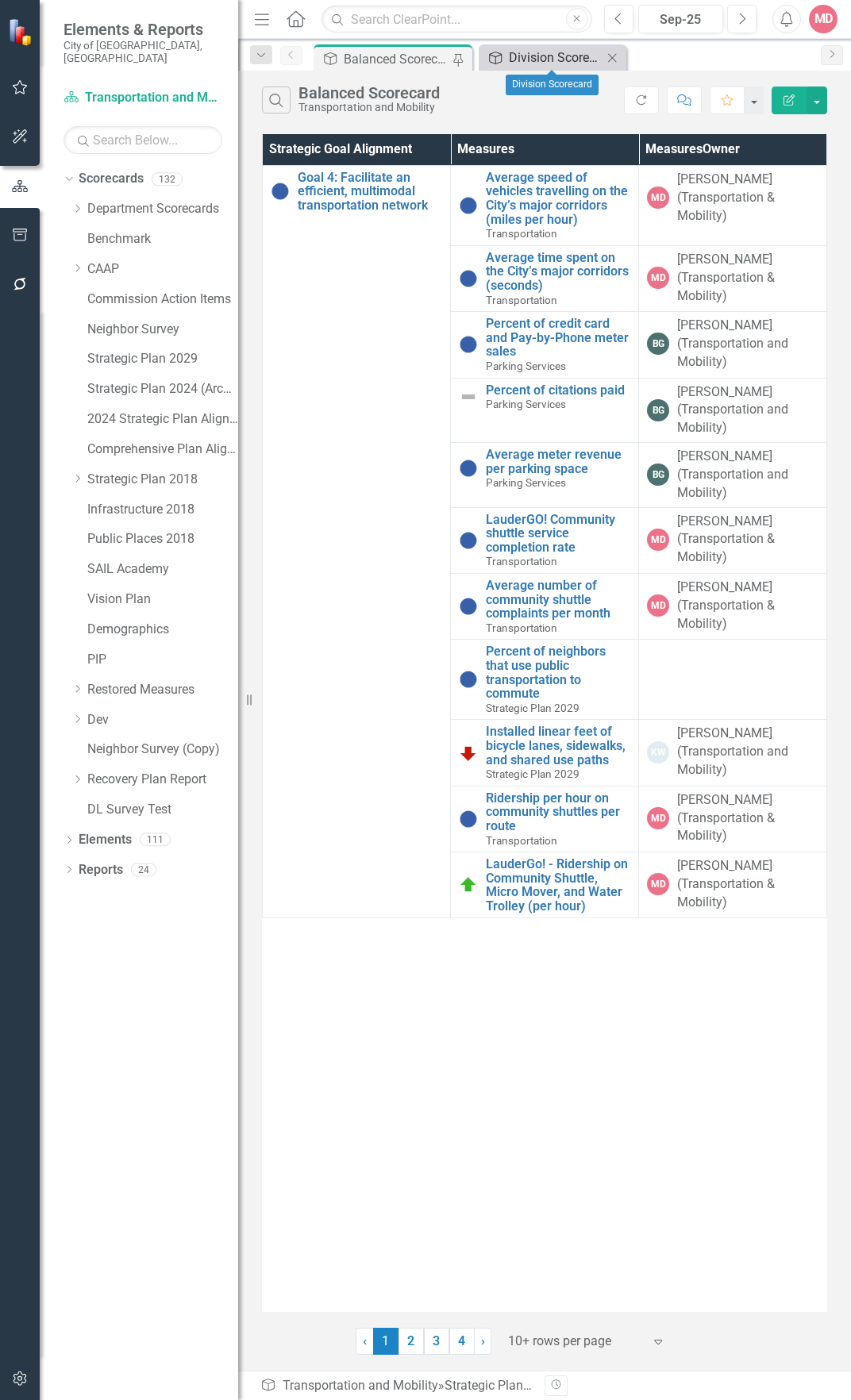
click at [531, 57] on div "Division Scorecard" at bounding box center [555, 57] width 93 height 20
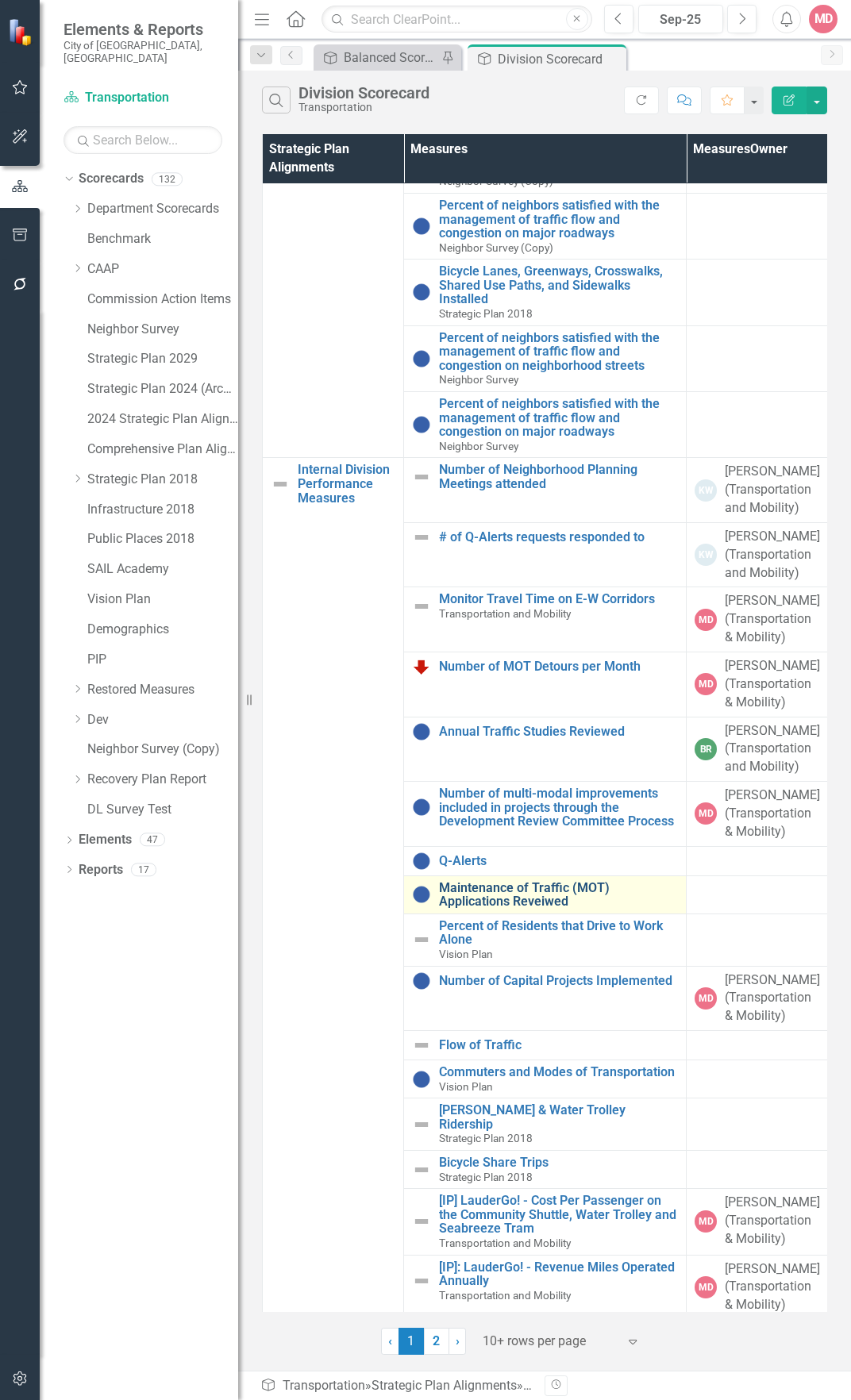
click at [493, 909] on link "Maintenance of Traffic (MOT) Applications Reveiwed" at bounding box center [558, 894] width 239 height 27
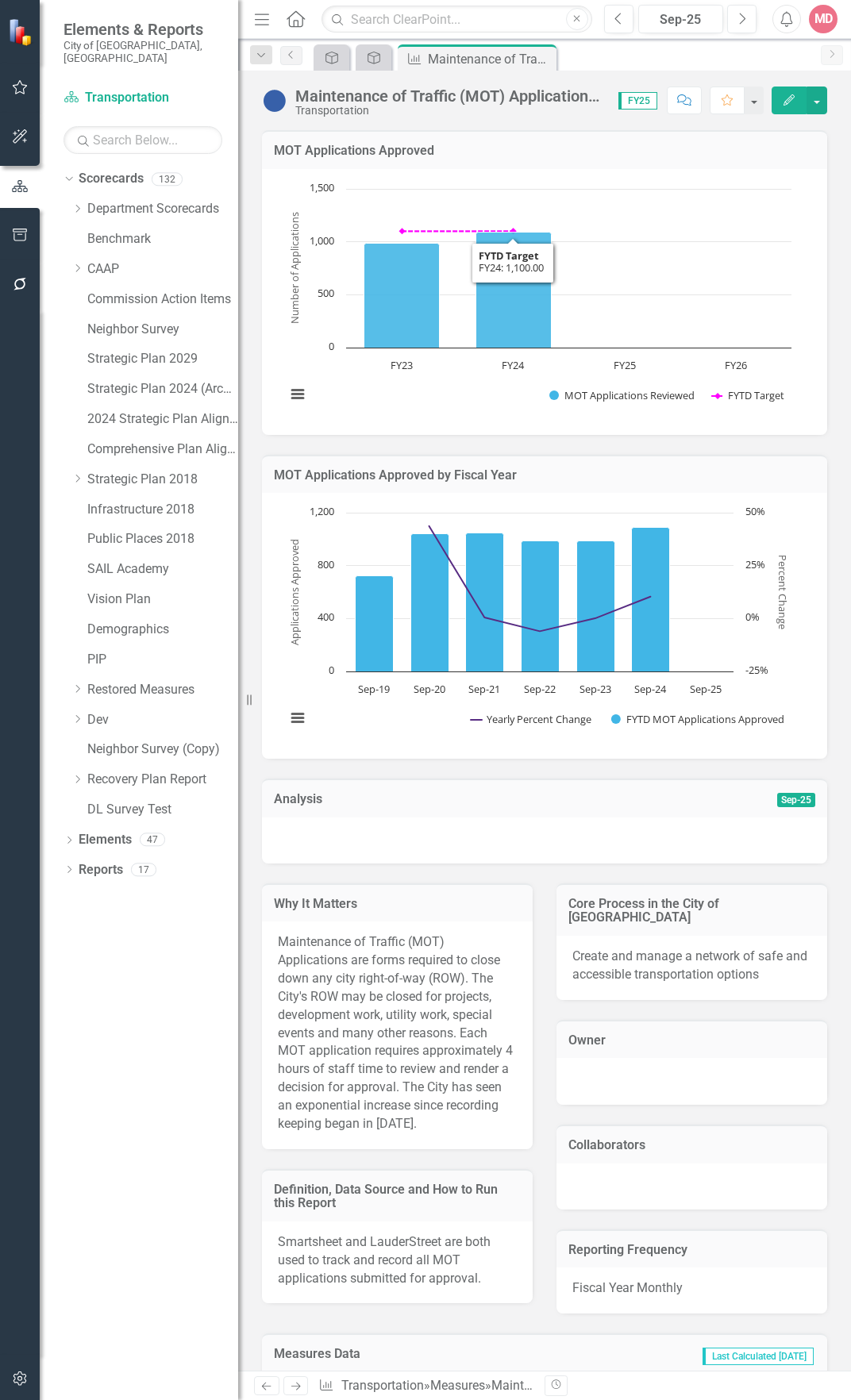
click at [773, 108] on button "Edit" at bounding box center [788, 100] width 35 height 27
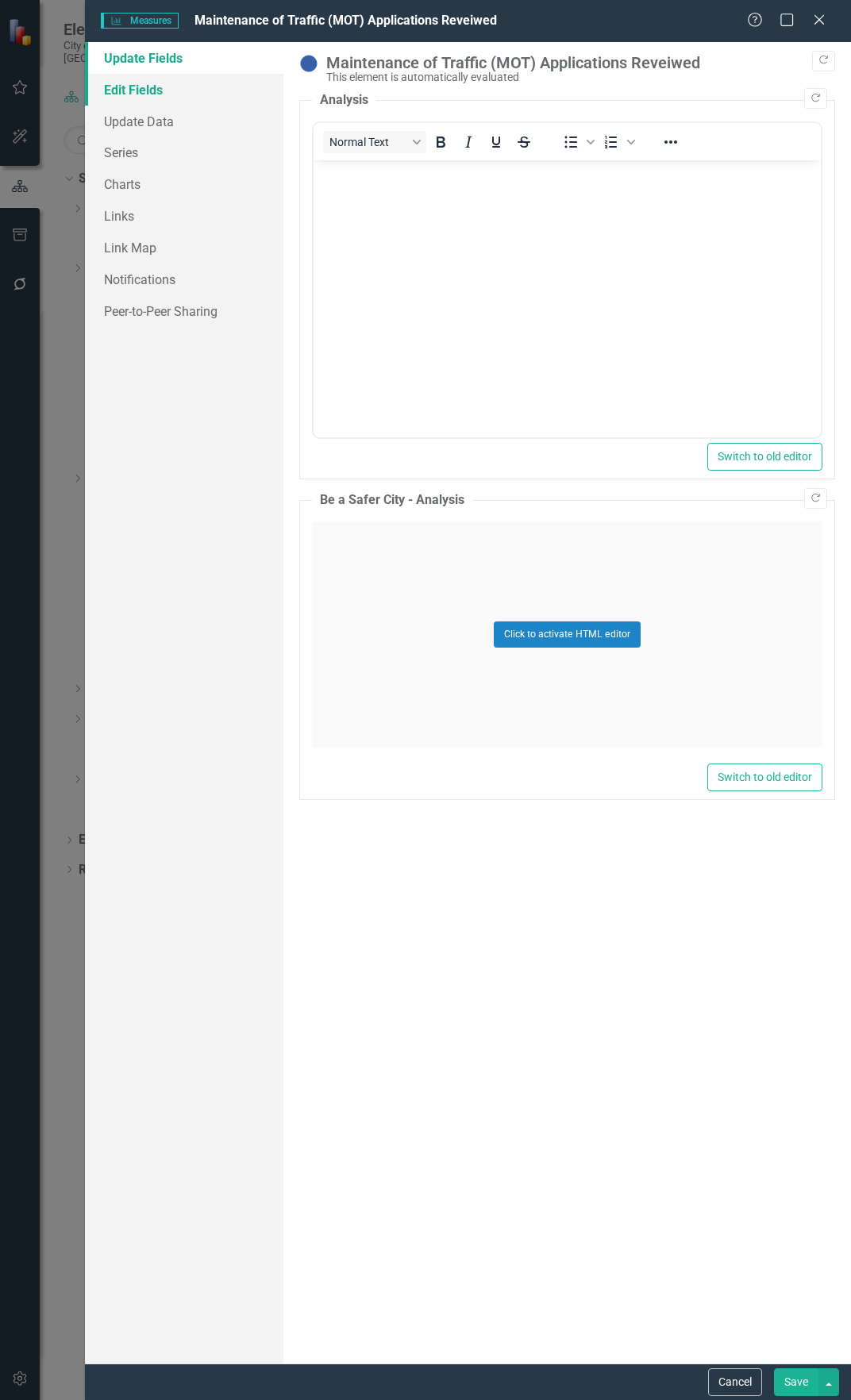
click at [207, 98] on link "Edit Fields" at bounding box center [184, 89] width 199 height 32
click at [190, 122] on link "Update Data" at bounding box center [184, 121] width 199 height 32
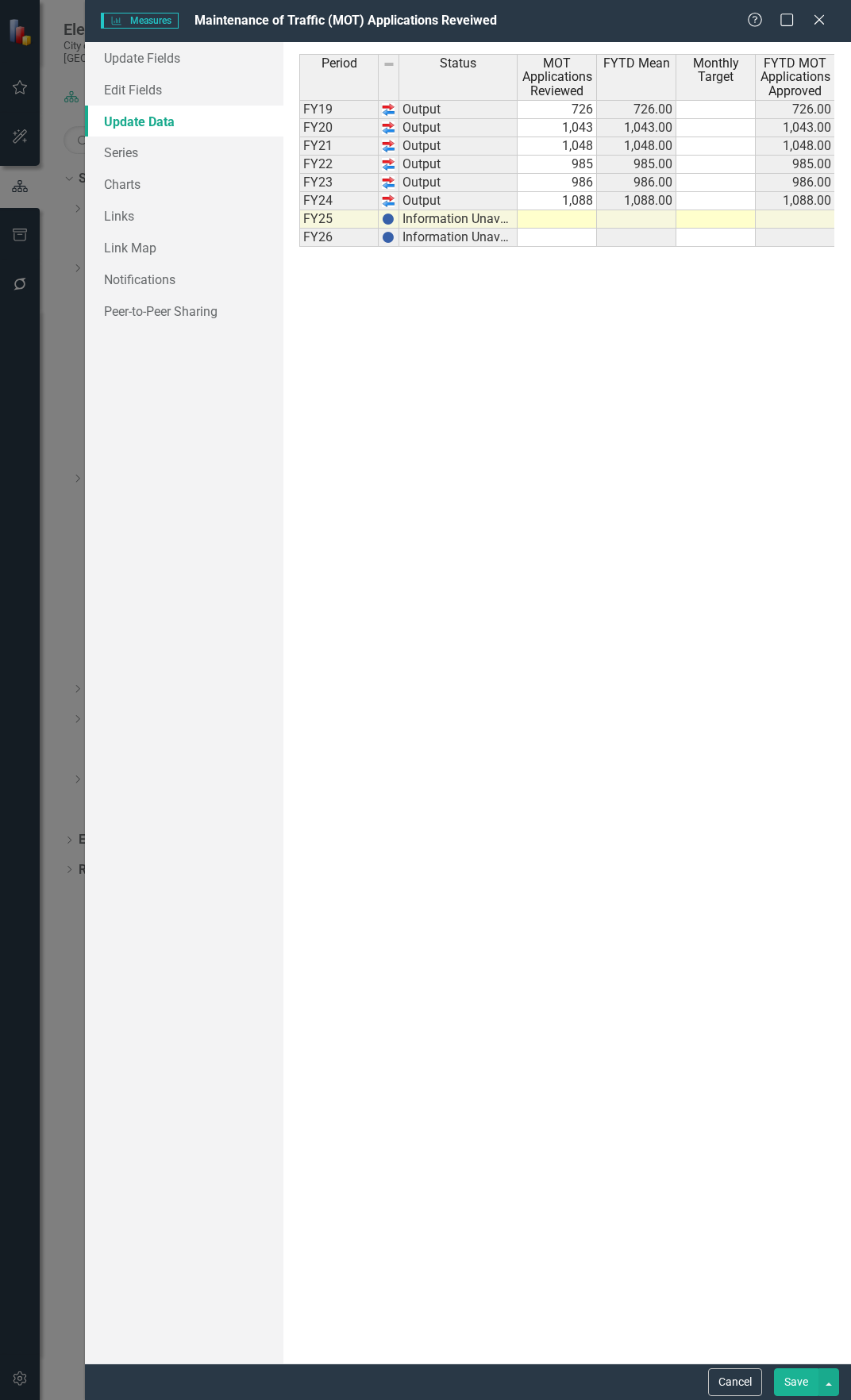
click at [565, 212] on td at bounding box center [557, 218] width 80 height 18
type textarea "1145"
click at [299, 190] on div "Period Status MOT Applications Reviewed FYTD Mean Monthly Target FYTD MOT Appli…" at bounding box center [299, 150] width 0 height 193
click at [786, 1386] on button "Save" at bounding box center [796, 1382] width 45 height 27
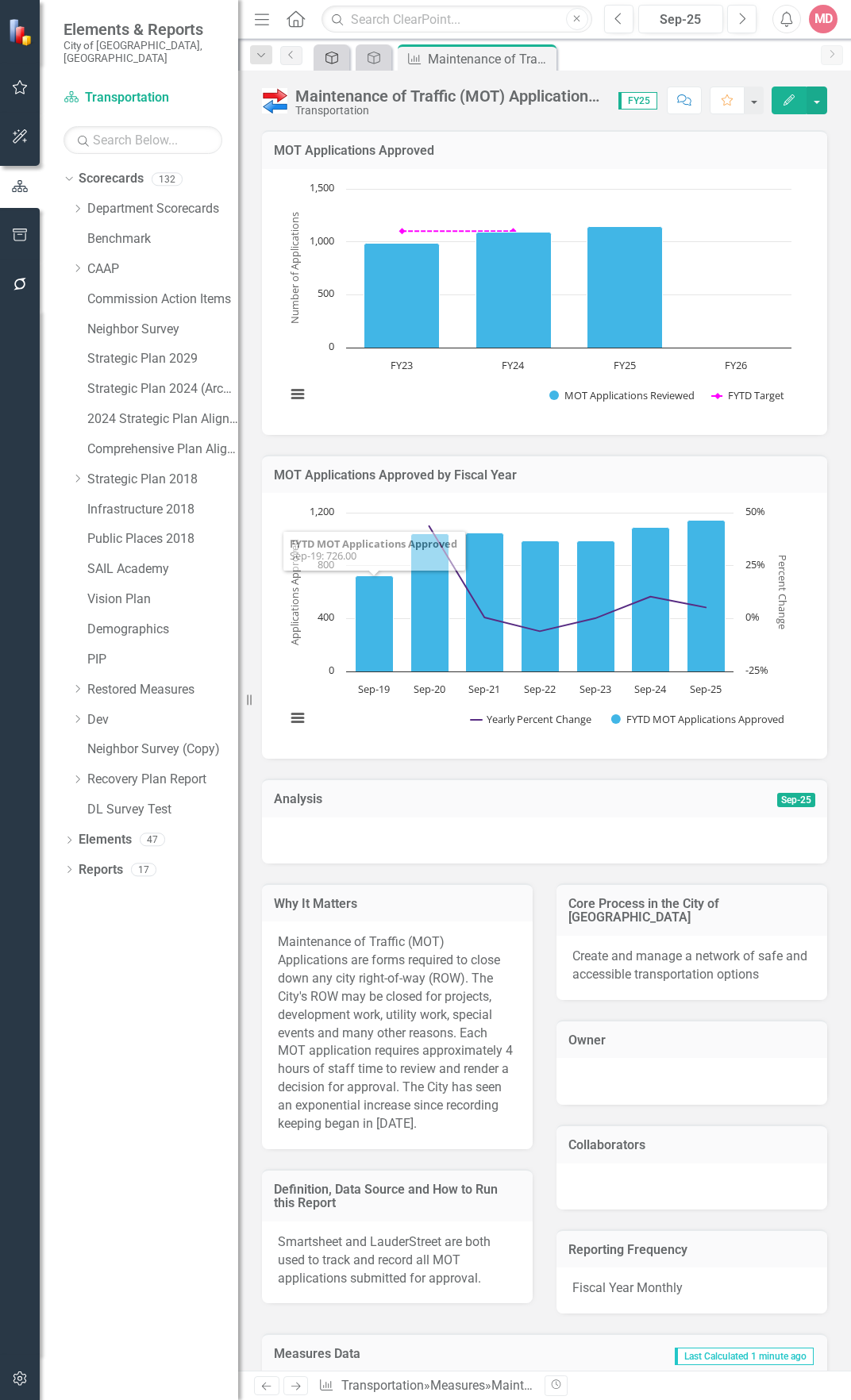
click at [333, 60] on icon "Strategic Plan Alignment" at bounding box center [332, 57] width 16 height 13
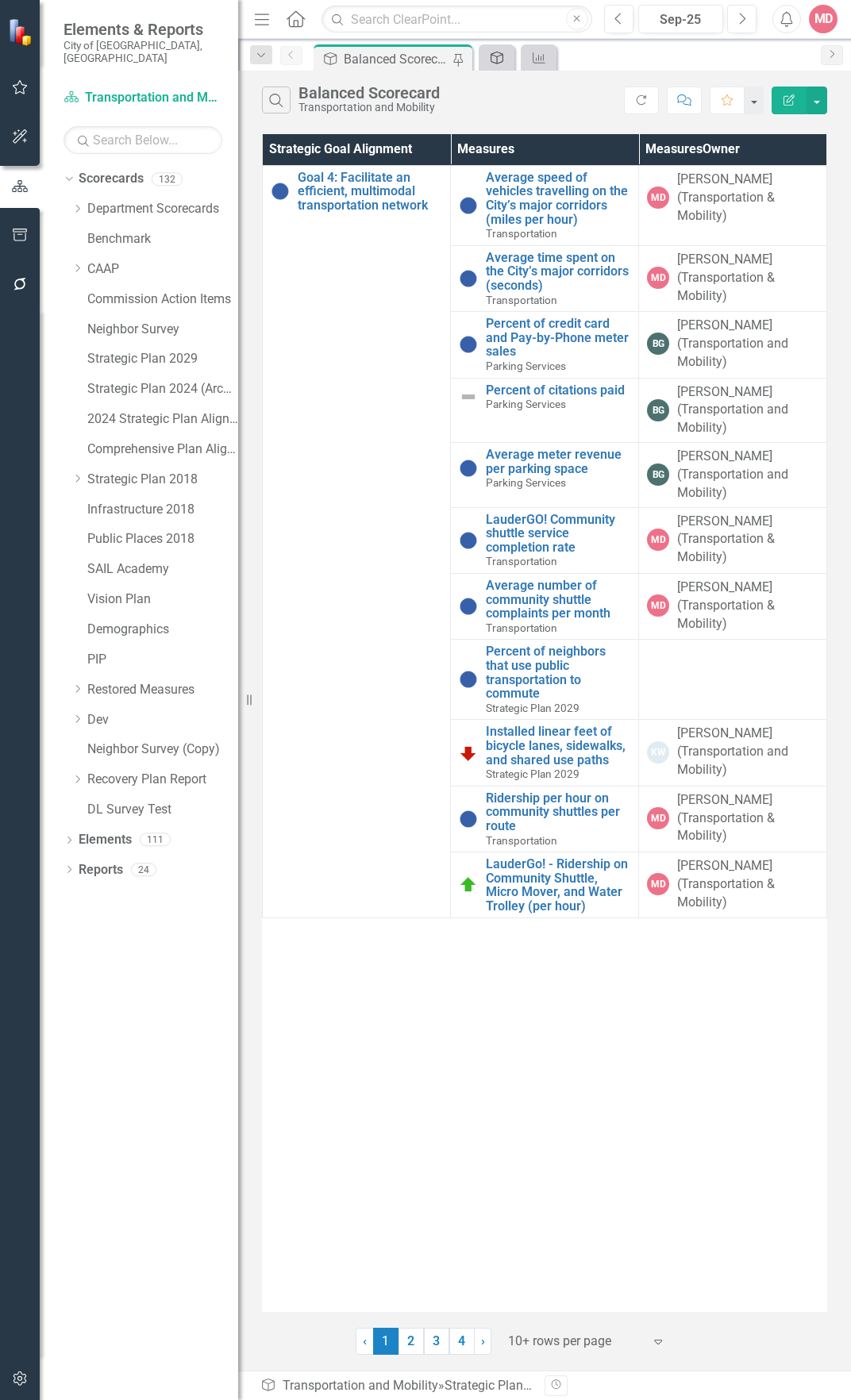
click at [493, 59] on icon "Strategic Plan Alignment" at bounding box center [497, 57] width 16 height 13
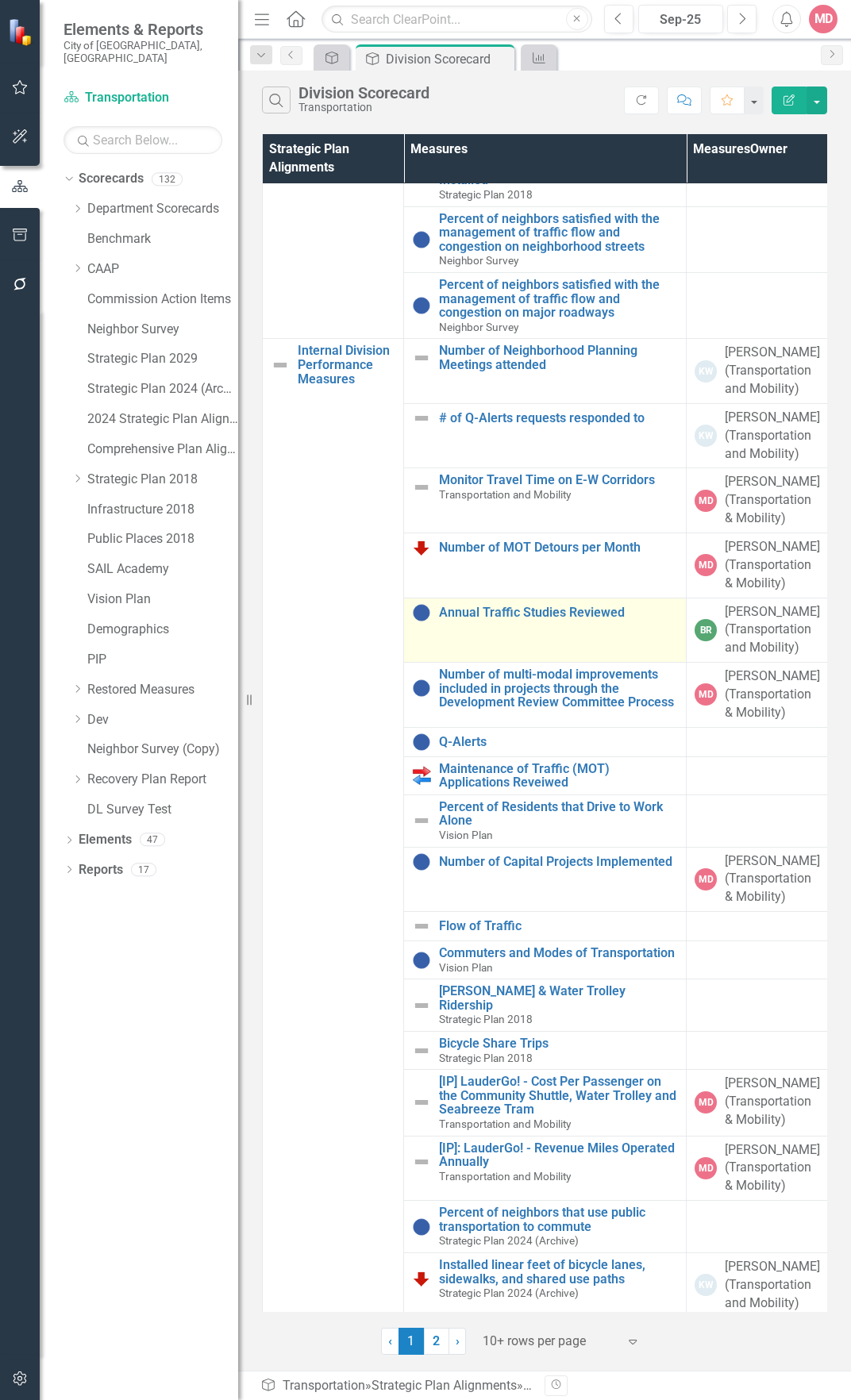
scroll to position [380, 0]
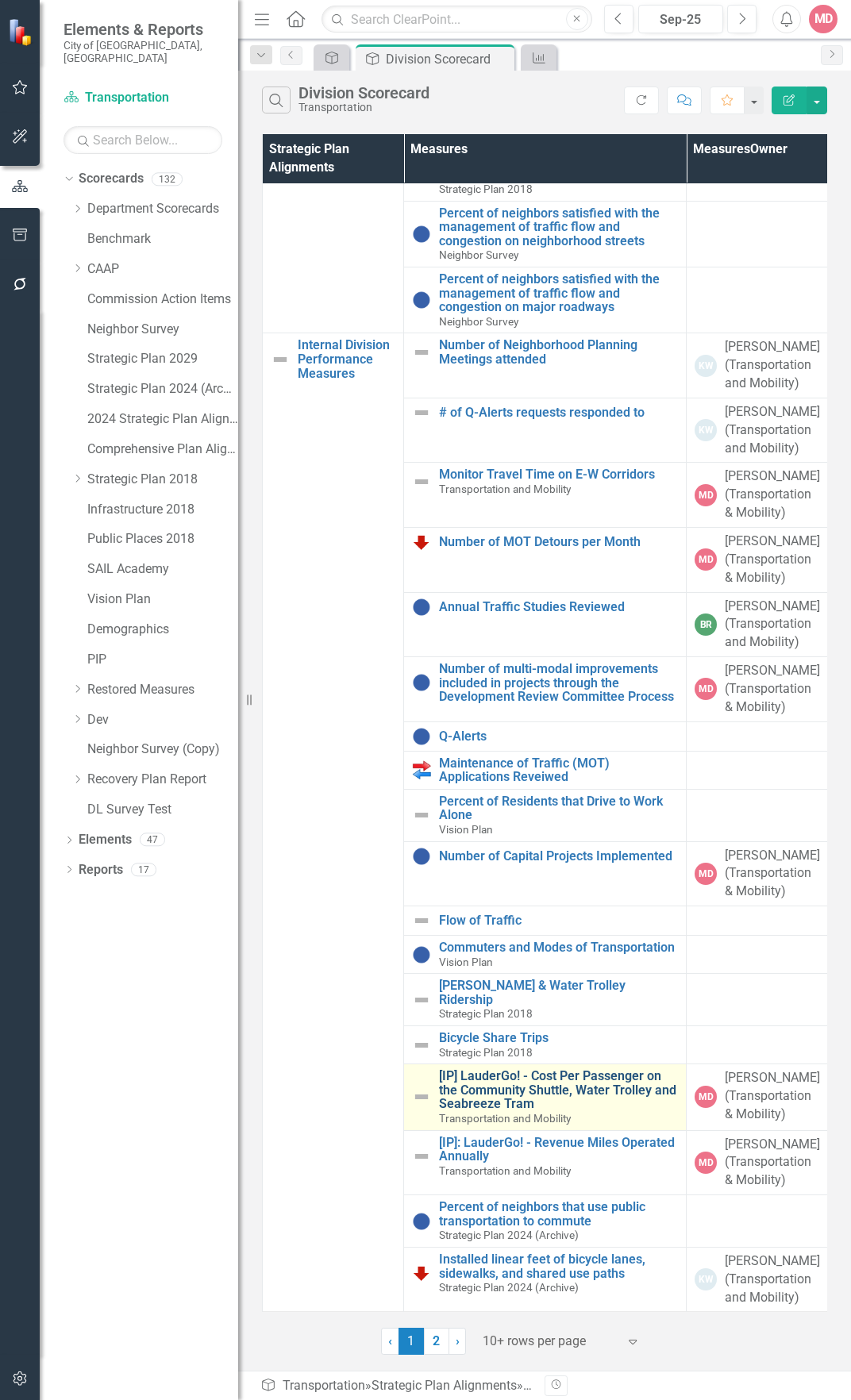
click at [527, 1078] on link "[IP] LauderGo! - Cost Per Passenger on the Community Shuttle, Water Trolley and…" at bounding box center [558, 1090] width 239 height 42
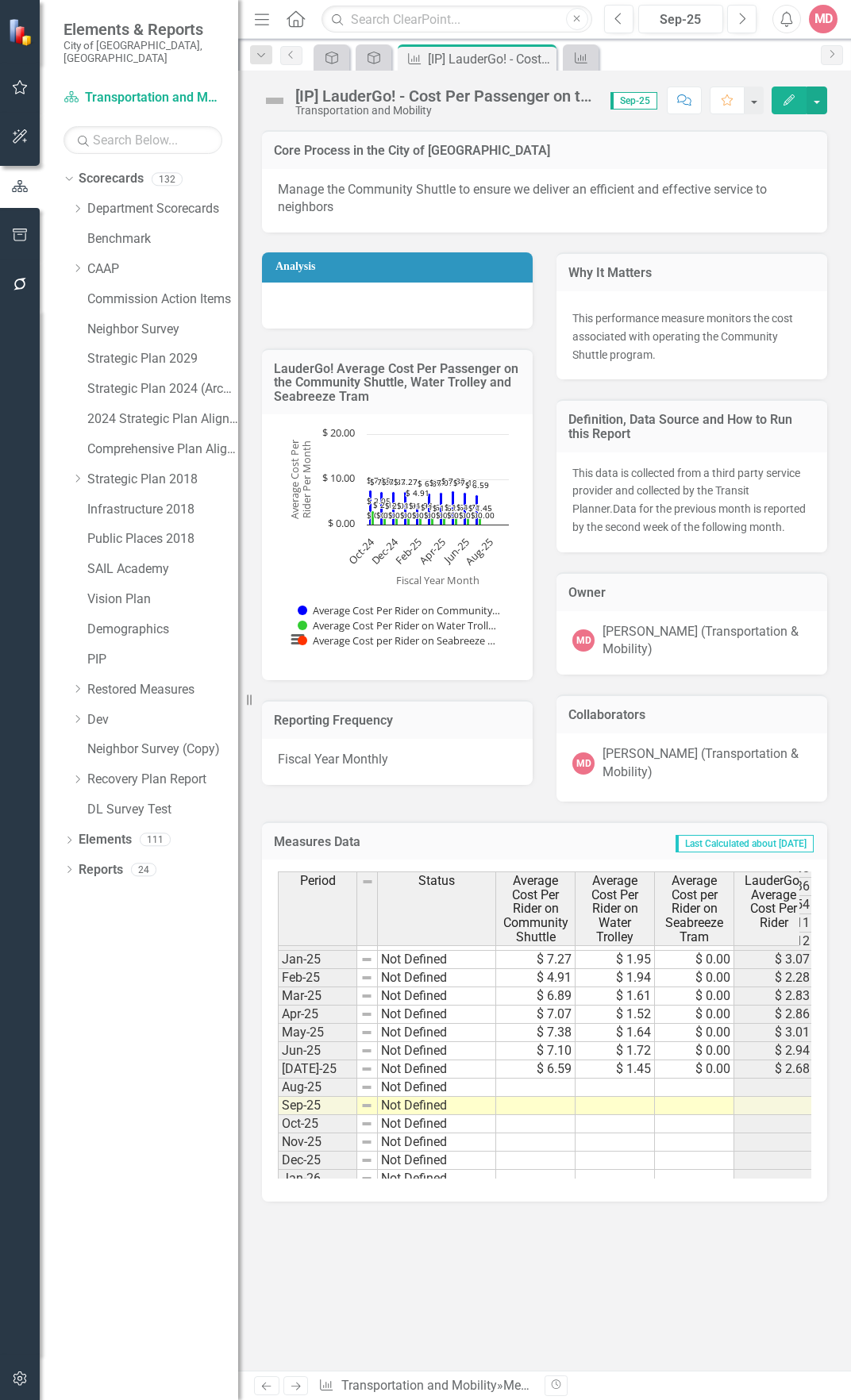
scroll to position [555, 0]
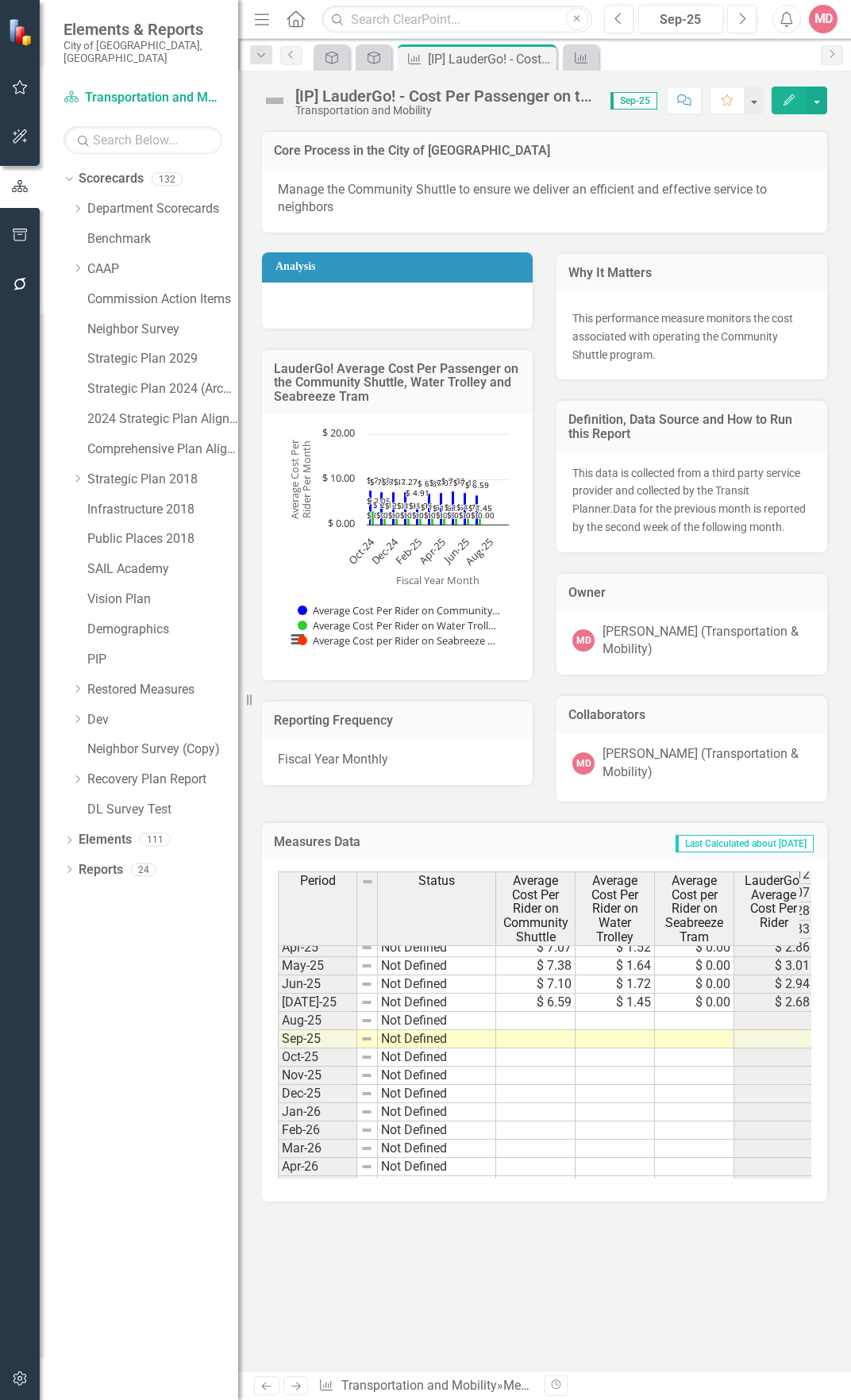
click at [783, 107] on button "Edit" at bounding box center [788, 100] width 35 height 27
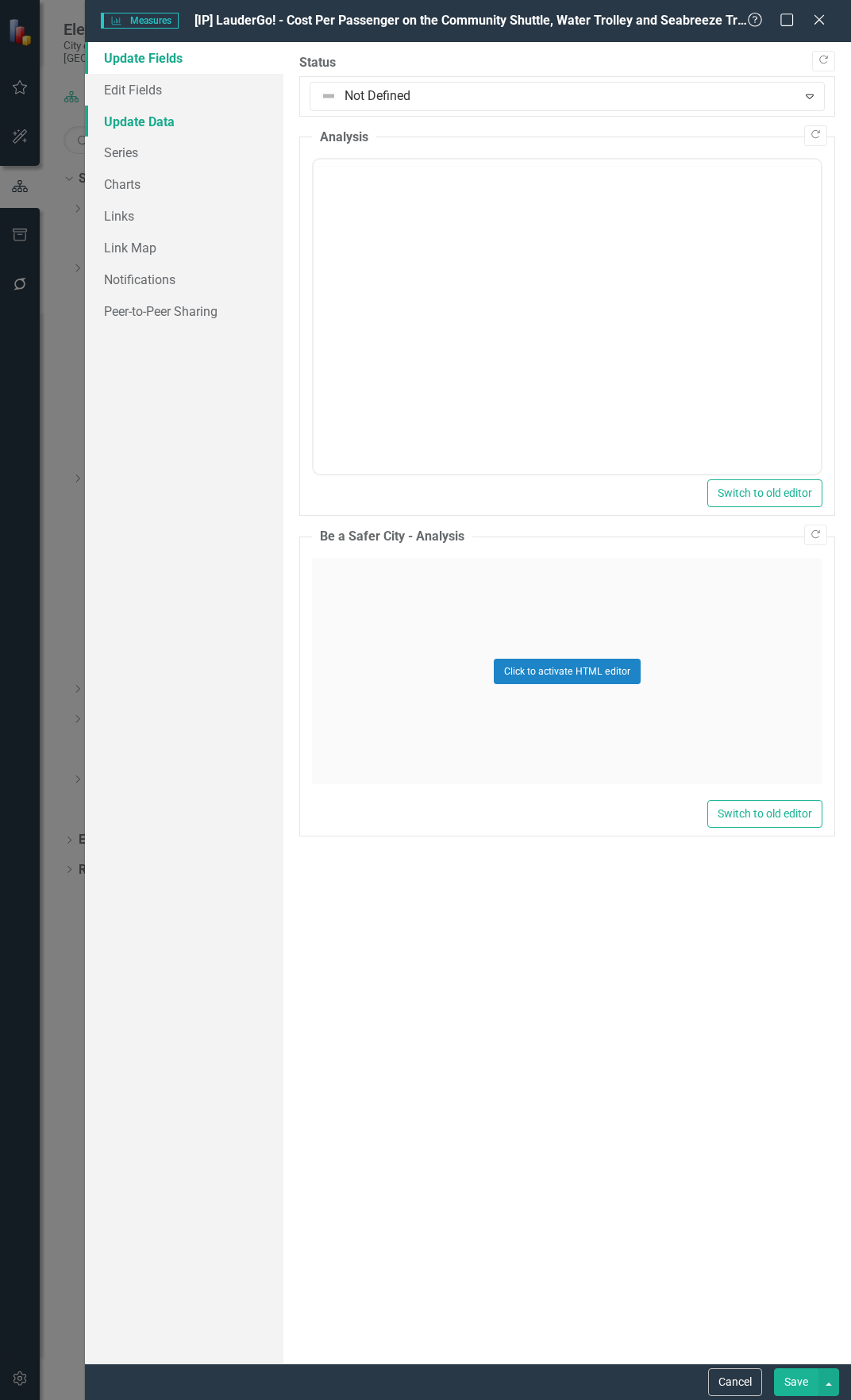
click at [206, 122] on link "Update Data" at bounding box center [184, 121] width 199 height 32
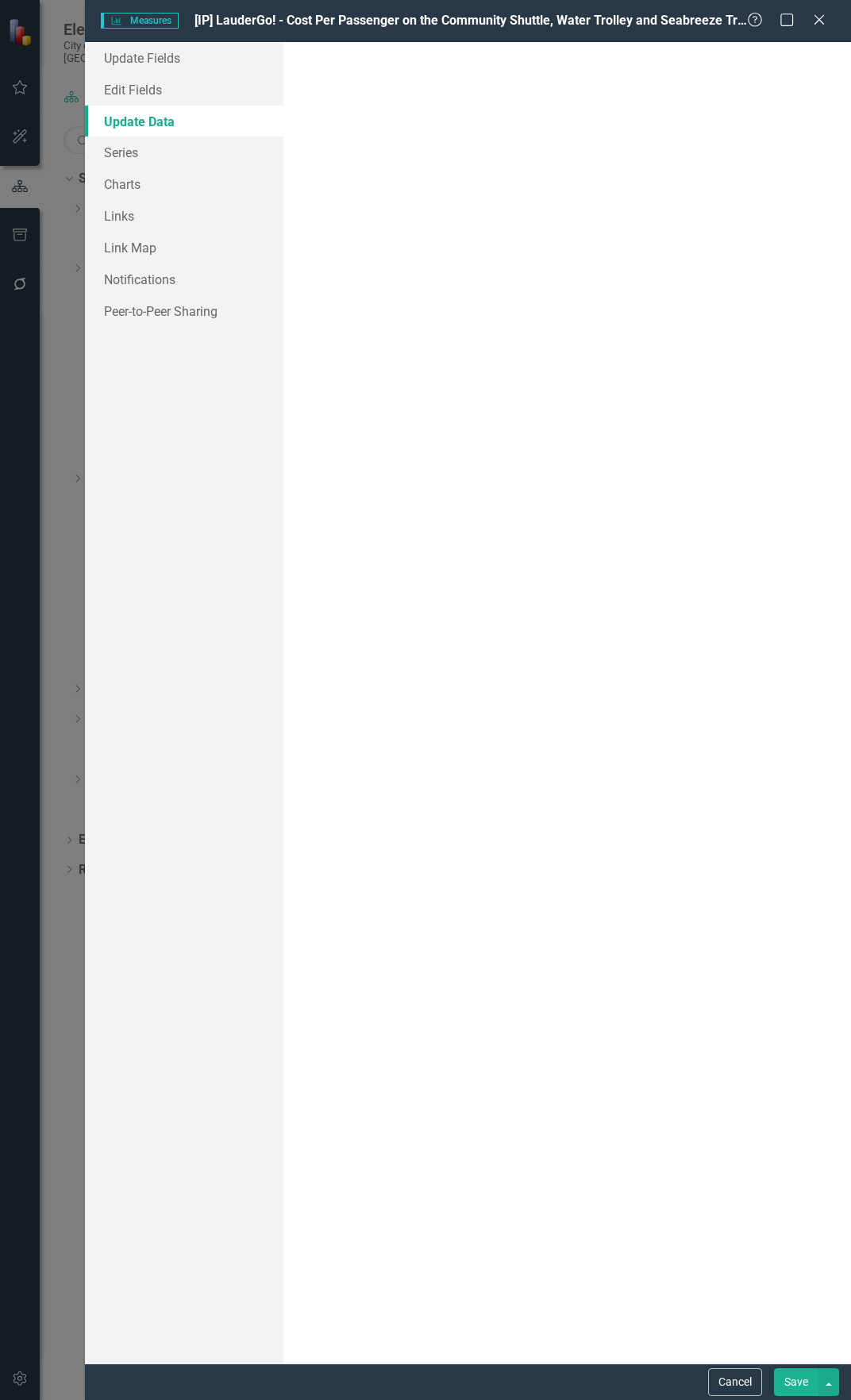
scroll to position [0, 0]
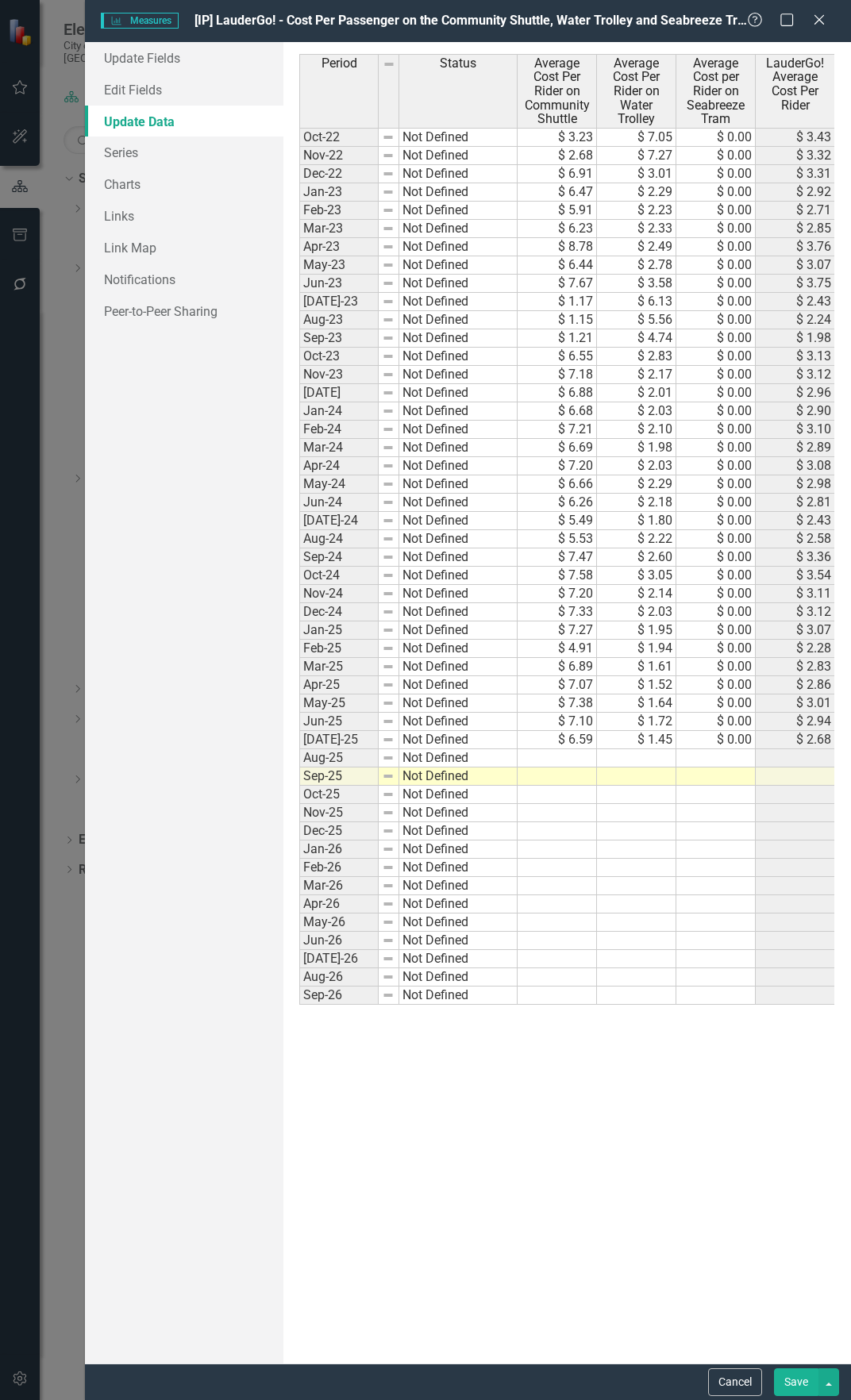
click at [580, 758] on td at bounding box center [557, 757] width 80 height 18
click at [572, 760] on td at bounding box center [557, 757] width 80 height 18
type textarea "6.82"
click at [656, 759] on td at bounding box center [637, 757] width 80 height 18
click at [299, 765] on div "Period Status Average Cost Per Rider on Community Shuttle Average Cost Per Ride…" at bounding box center [299, 529] width 0 height 951
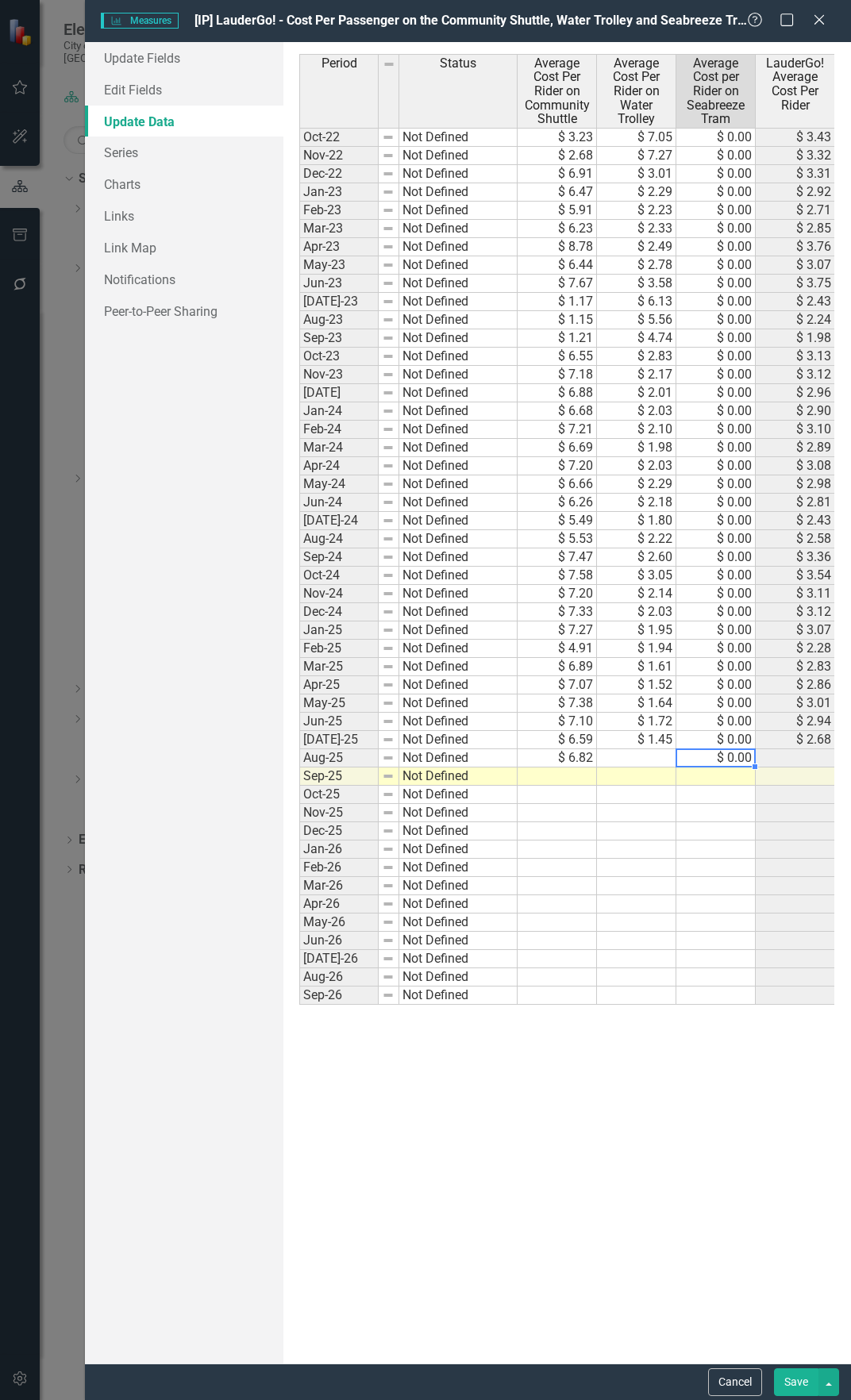
click at [652, 763] on td at bounding box center [637, 757] width 80 height 18
type textarea "1.64"
click at [801, 1377] on button "Save" at bounding box center [796, 1382] width 45 height 27
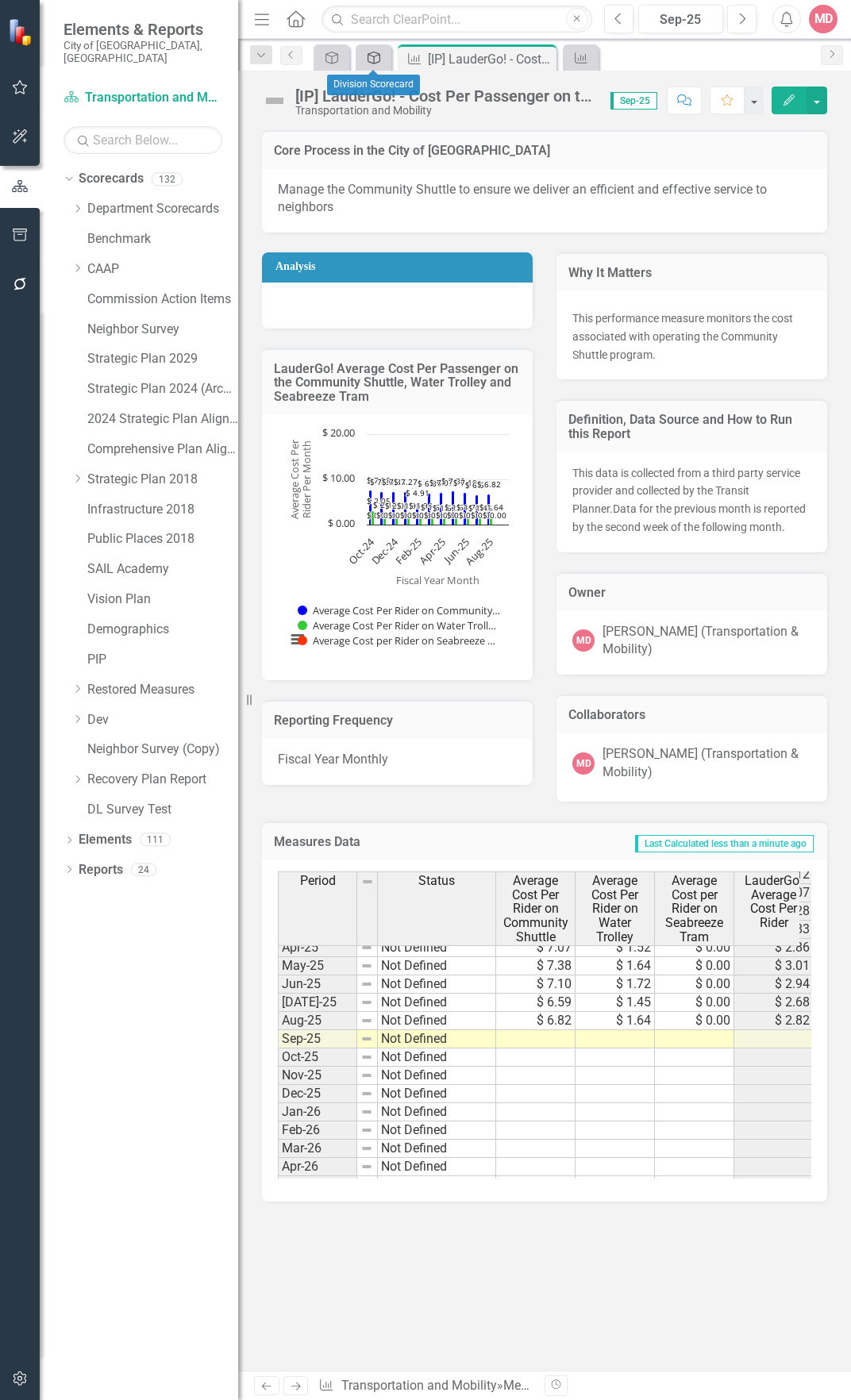
click at [377, 57] on icon "Strategic Plan Alignment" at bounding box center [374, 57] width 16 height 13
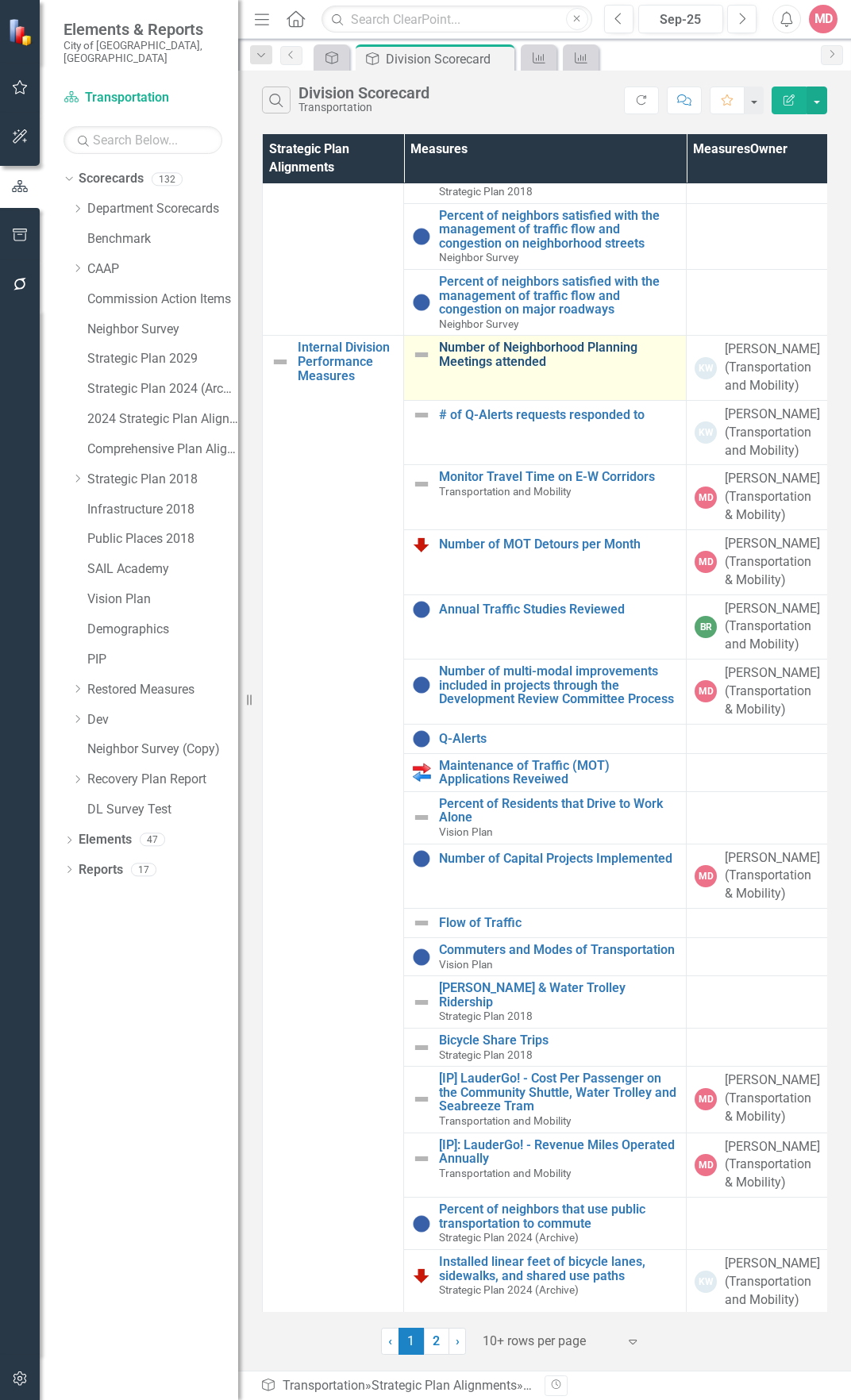
scroll to position [380, 0]
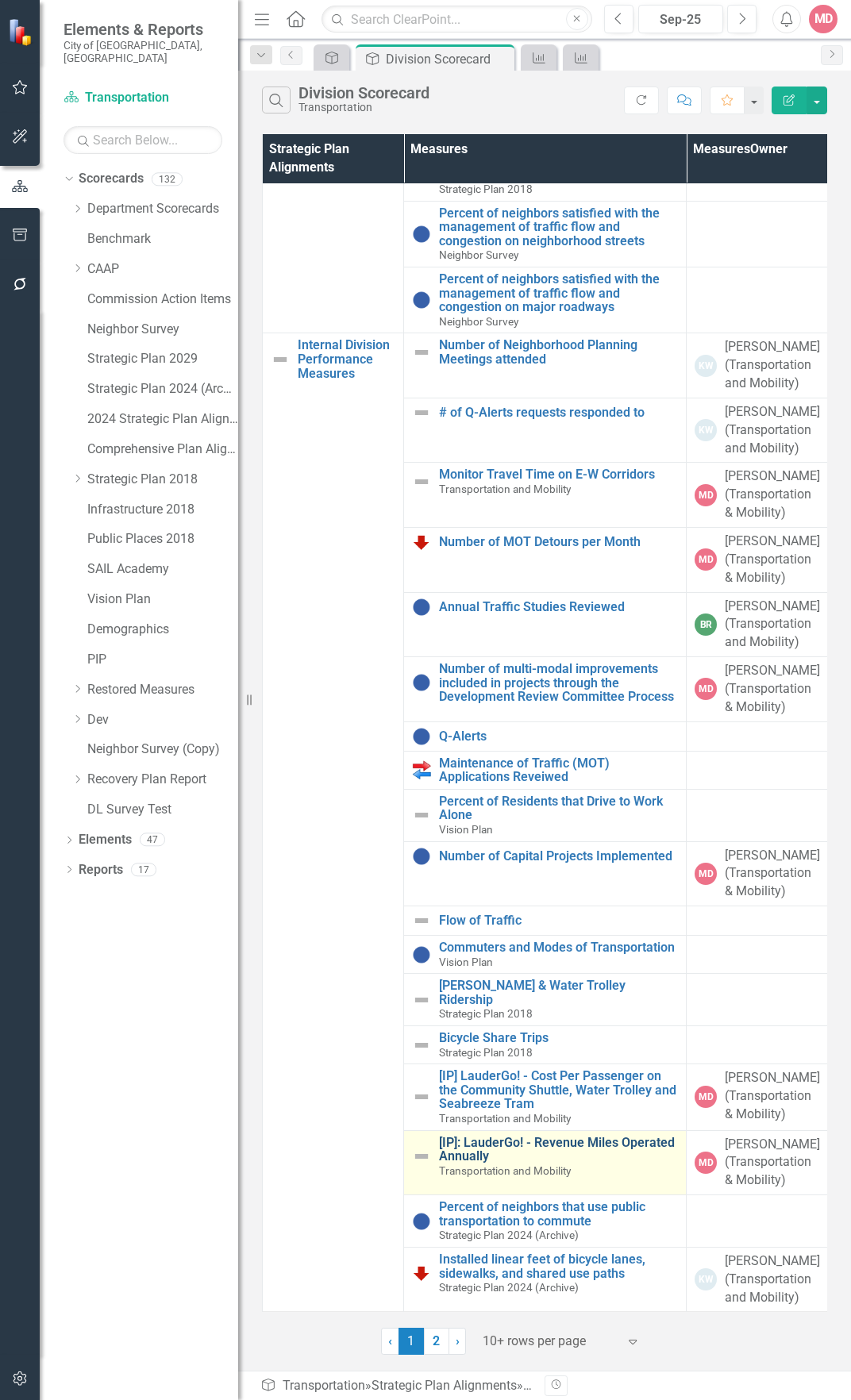
click at [459, 1136] on link "[IP]: LauderGo! - Revenue Miles Operated Annually" at bounding box center [558, 1150] width 239 height 27
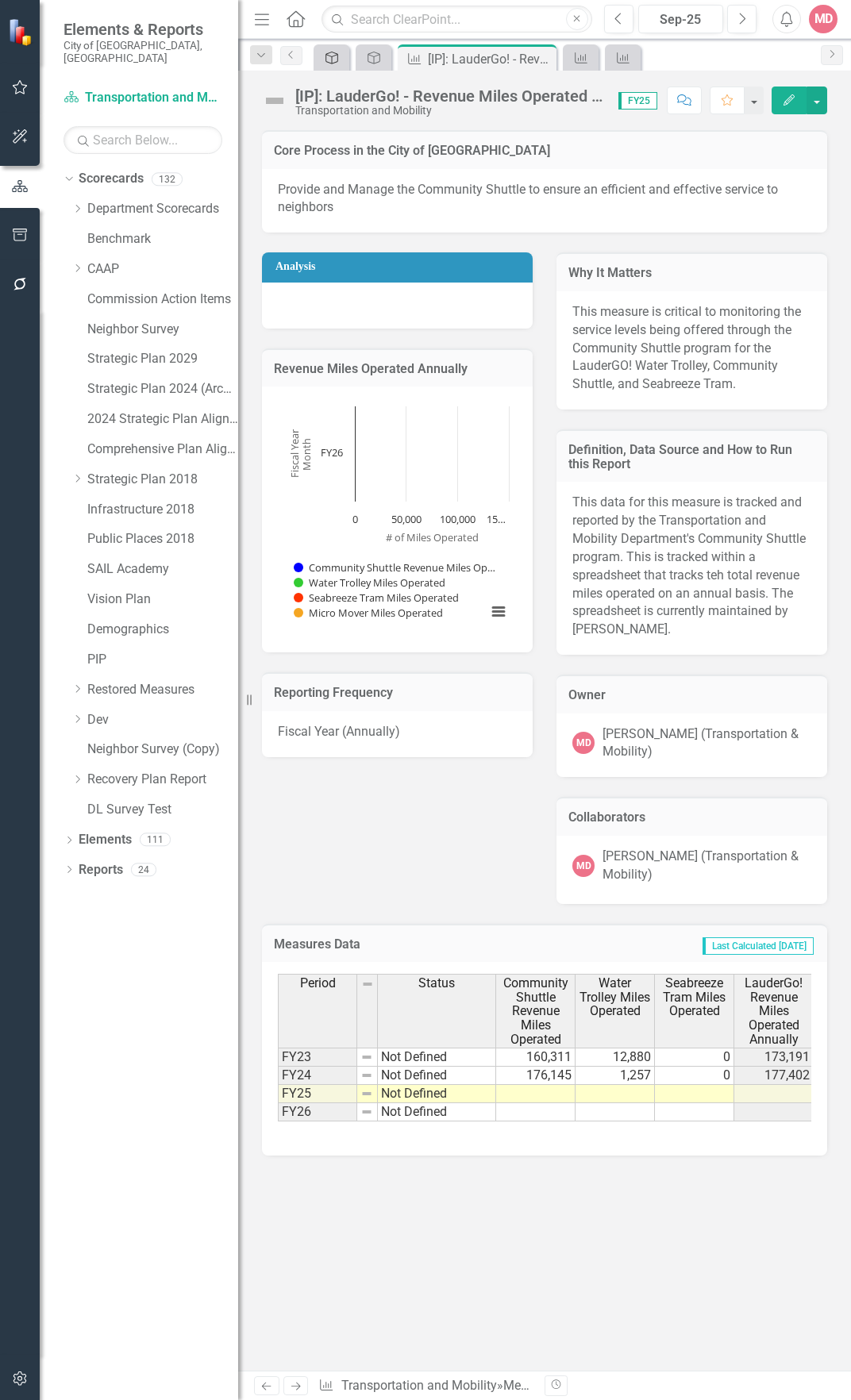
click at [339, 59] on icon at bounding box center [332, 57] width 13 height 13
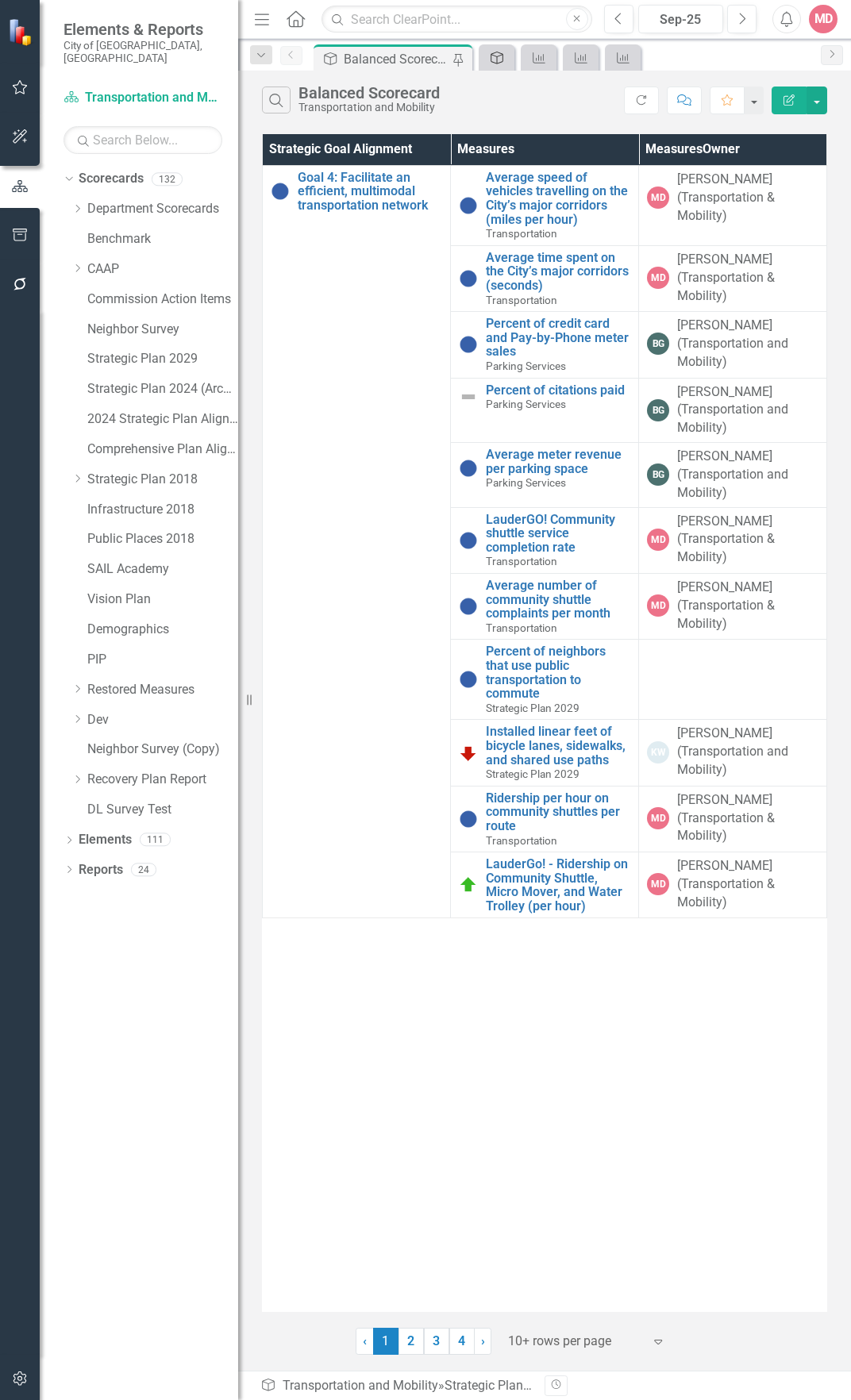
click at [494, 59] on icon "Strategic Plan Alignment" at bounding box center [497, 57] width 16 height 13
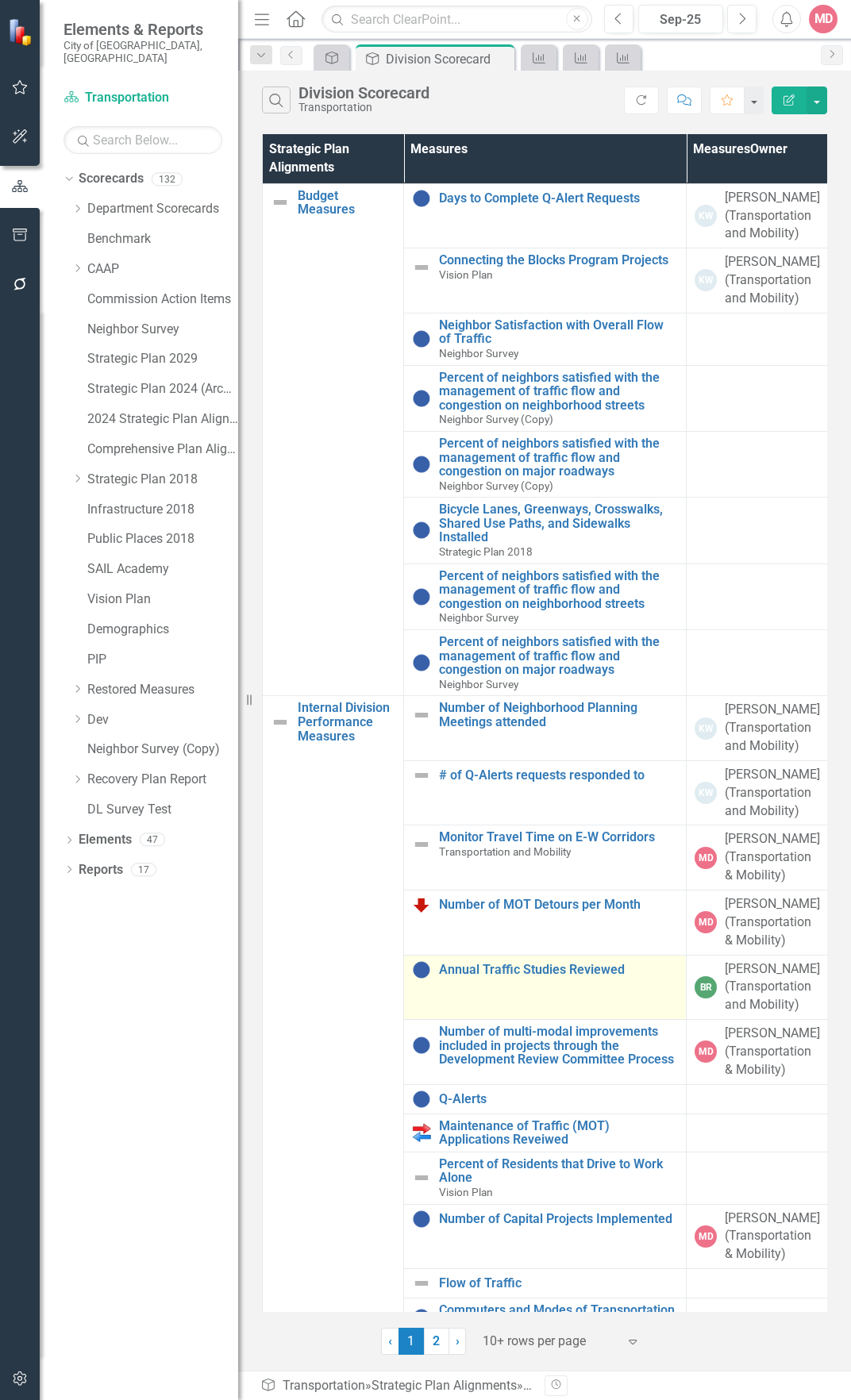
scroll to position [380, 0]
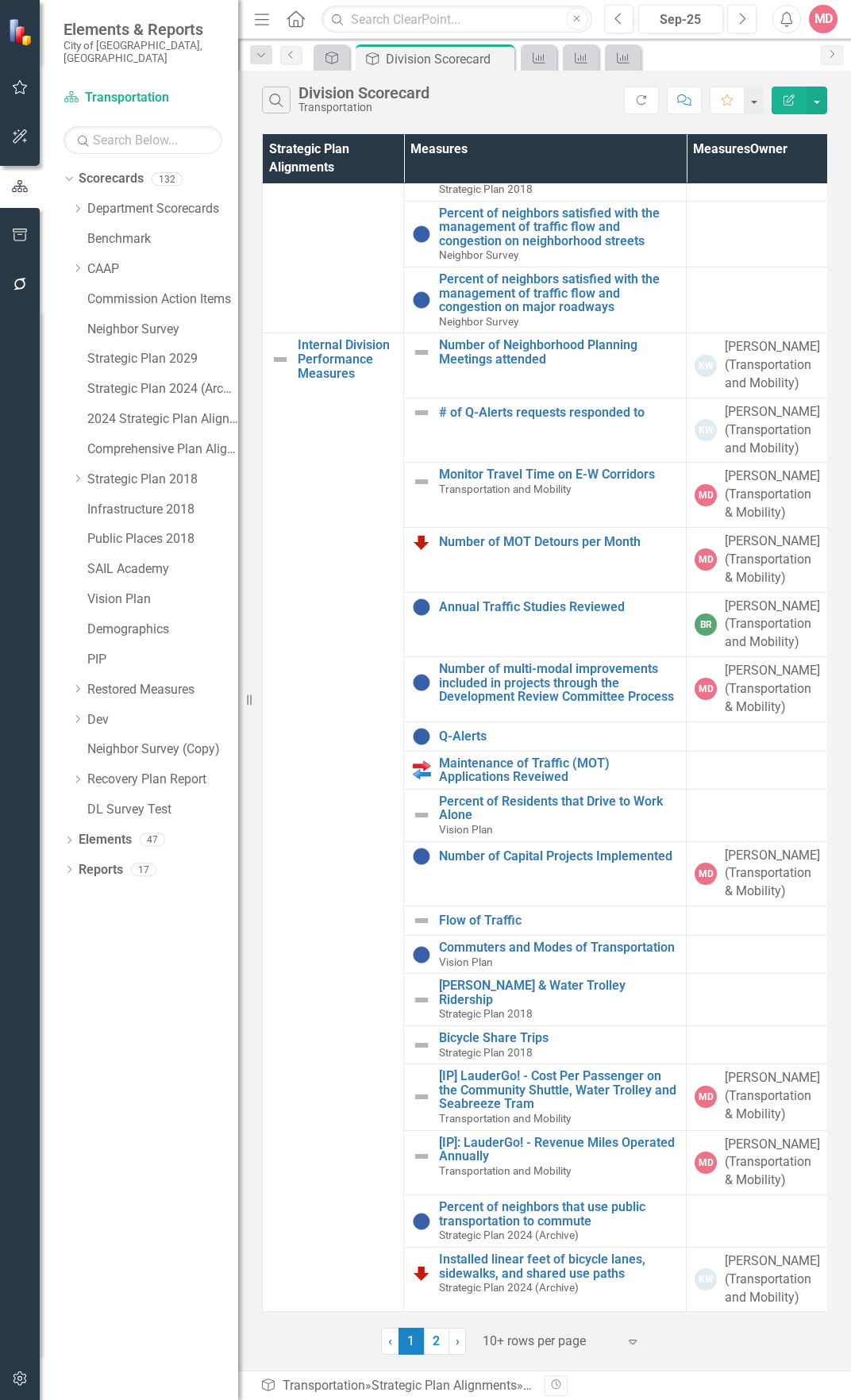
click at [339, 37] on div "Menu Home Search Close Previous Sep-25 Next Alerts MD User Edit Profile Disable…" at bounding box center [544, 19] width 613 height 39
click at [329, 57] on icon "Strategic Plan Alignment" at bounding box center [332, 57] width 16 height 13
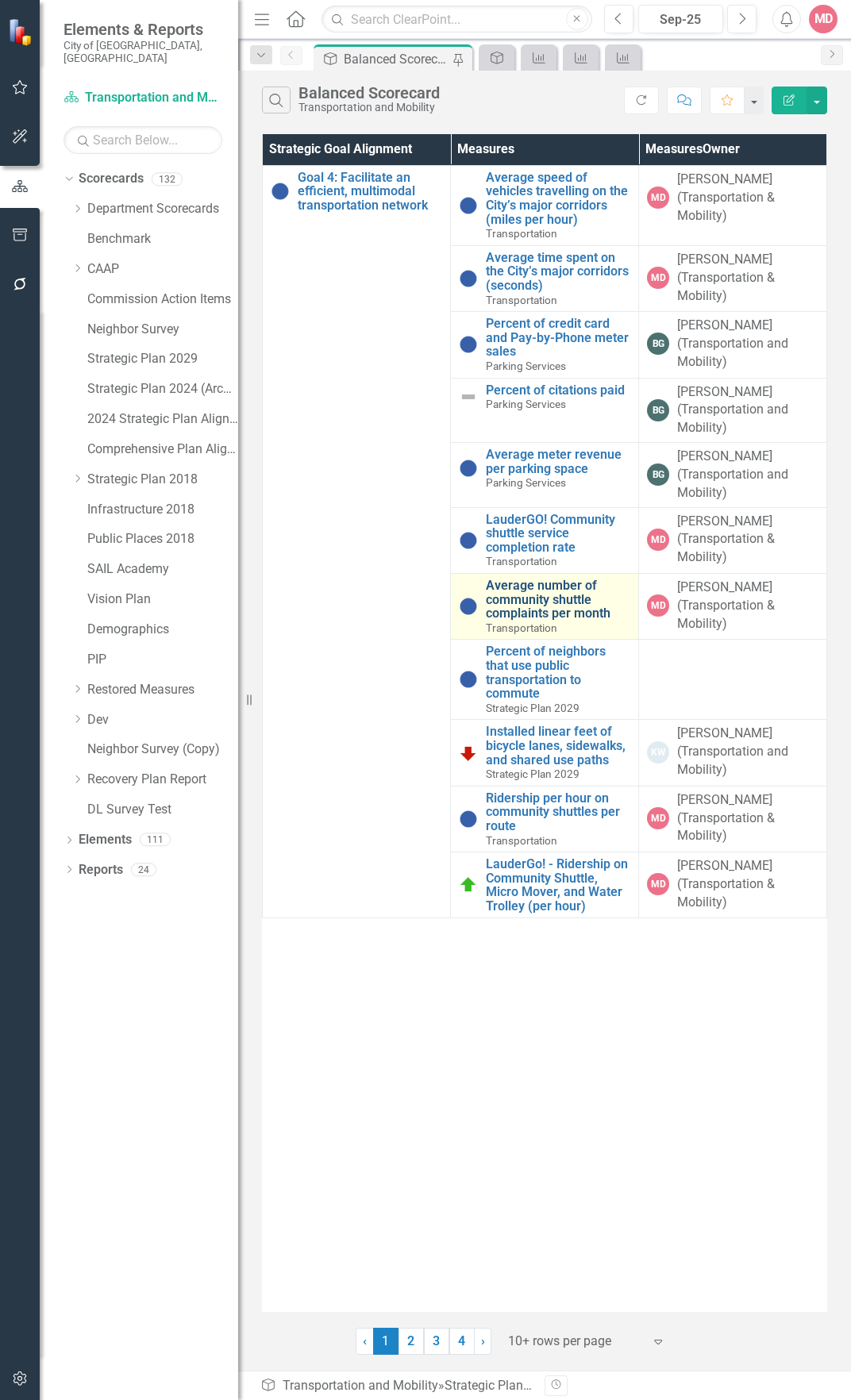
click at [546, 601] on link "Average number of community shuttle complaints per month" at bounding box center [558, 599] width 145 height 42
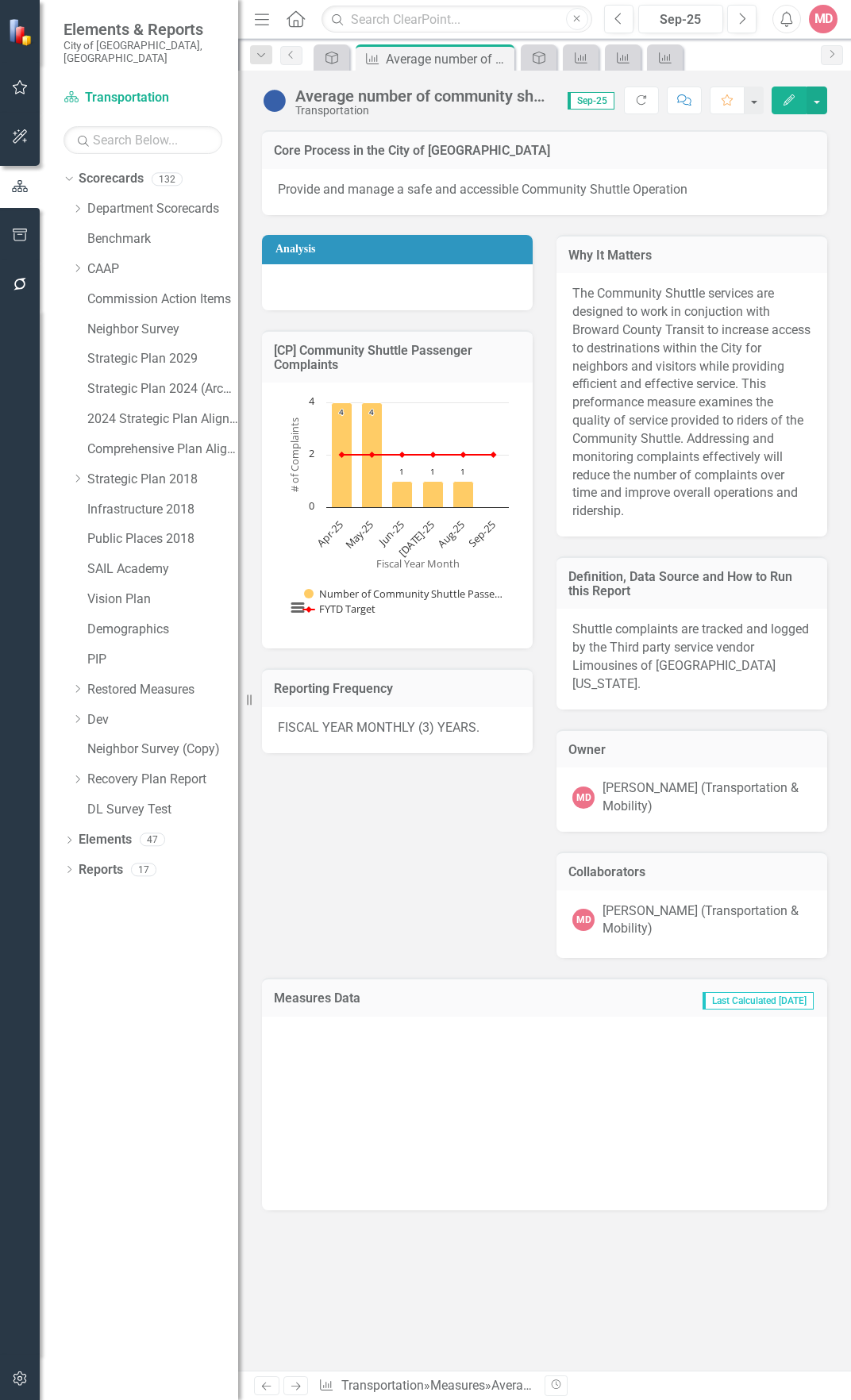
click at [795, 101] on icon "Edit" at bounding box center [788, 99] width 15 height 11
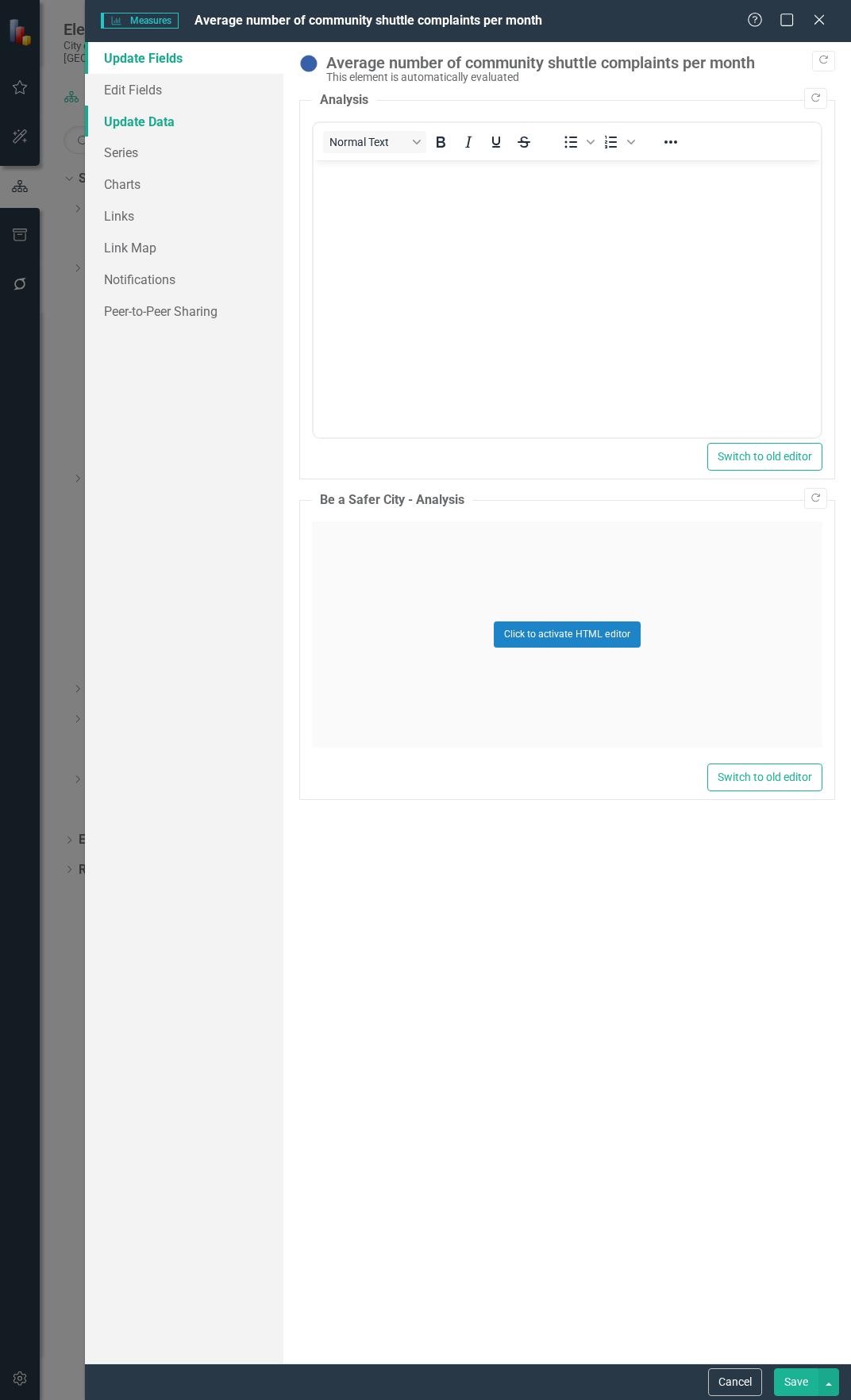
click at [197, 129] on link "Update Data" at bounding box center [184, 121] width 199 height 32
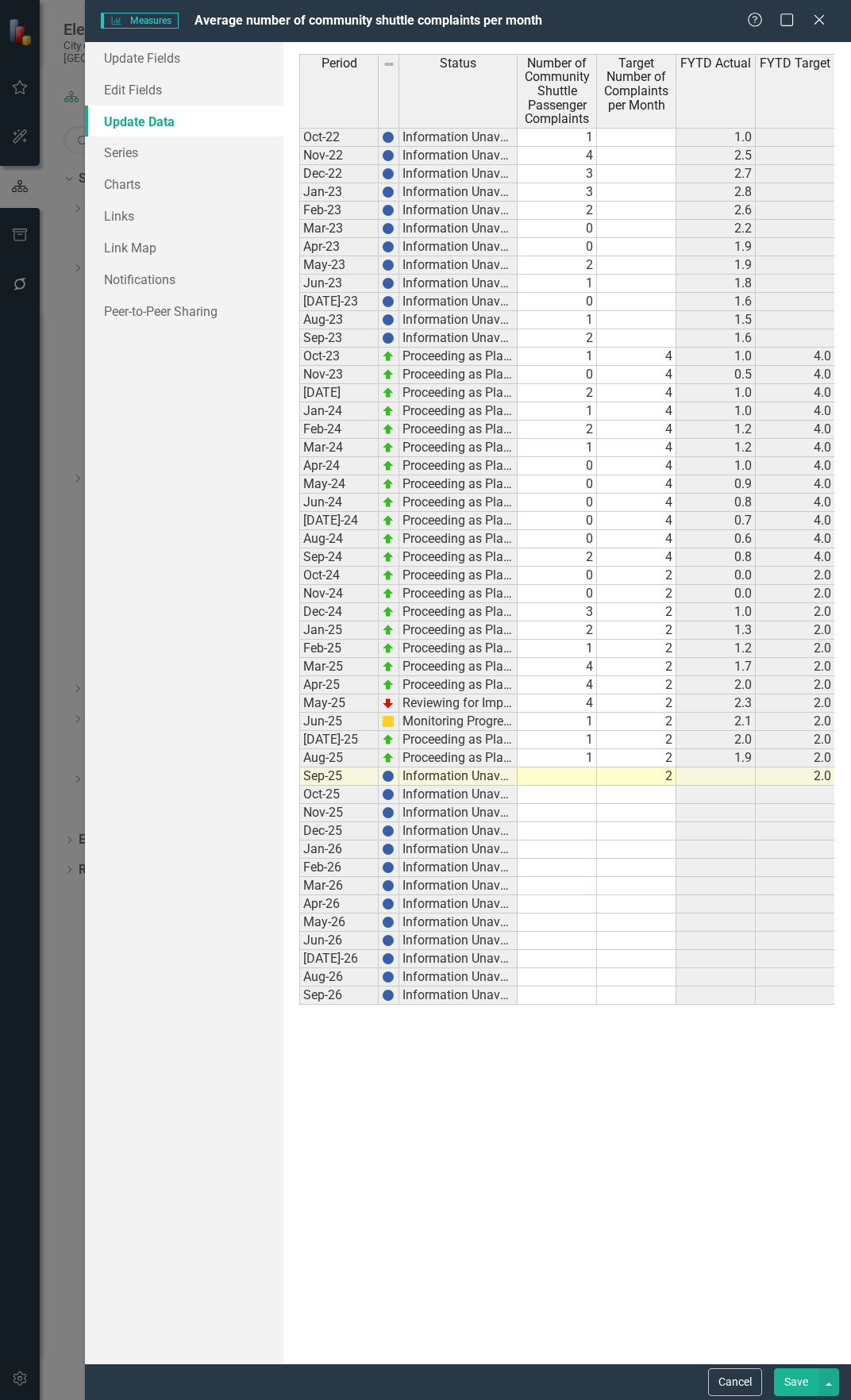
click at [566, 769] on td at bounding box center [557, 776] width 80 height 18
type textarea "0"
click at [788, 1385] on button "Save" at bounding box center [796, 1382] width 45 height 27
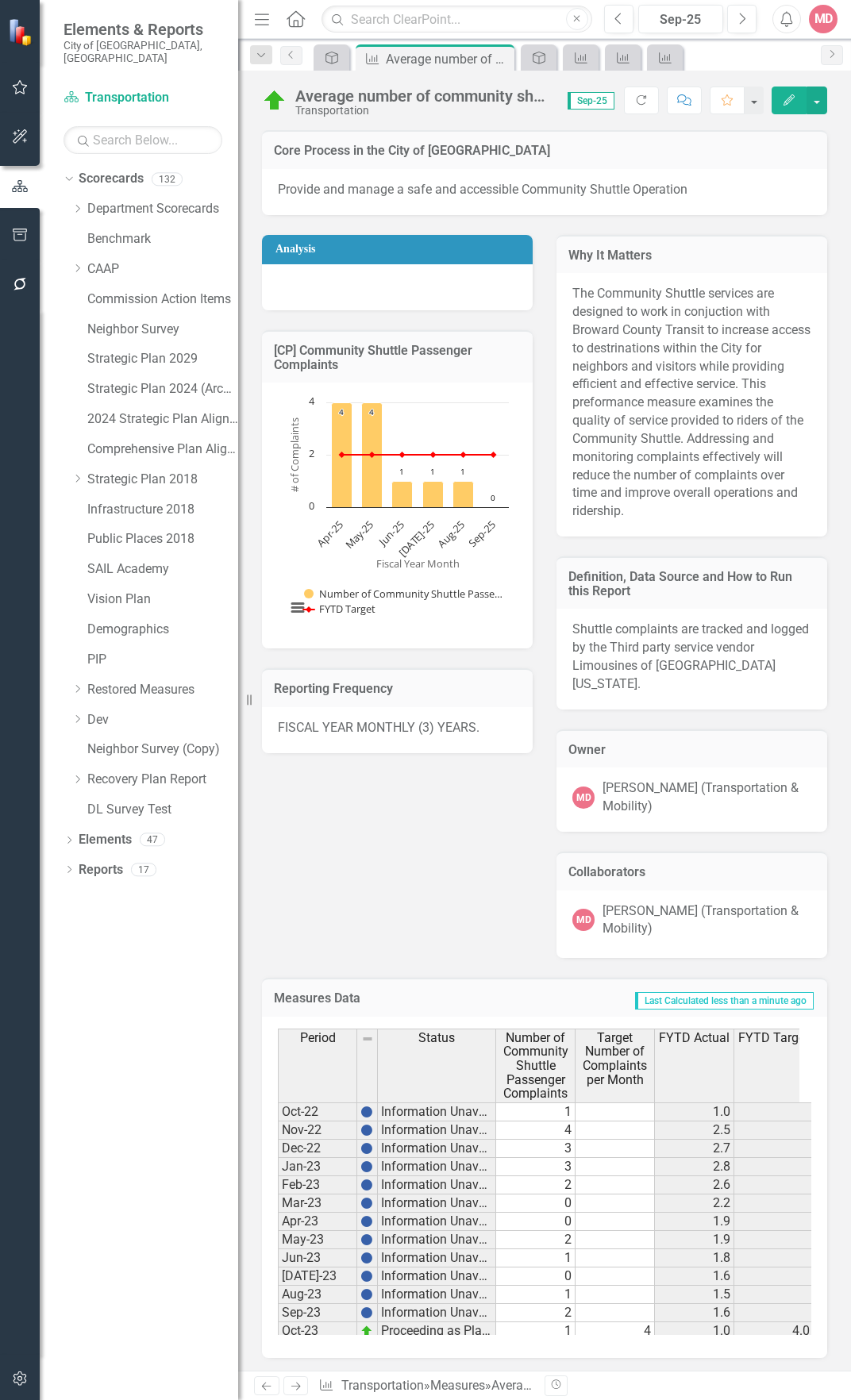
click at [372, 117] on div "Average number of community shuttle complaints per month Transportation Score: …" at bounding box center [544, 94] width 613 height 48
click at [542, 60] on icon "Strategic Plan Alignment" at bounding box center [539, 57] width 16 height 13
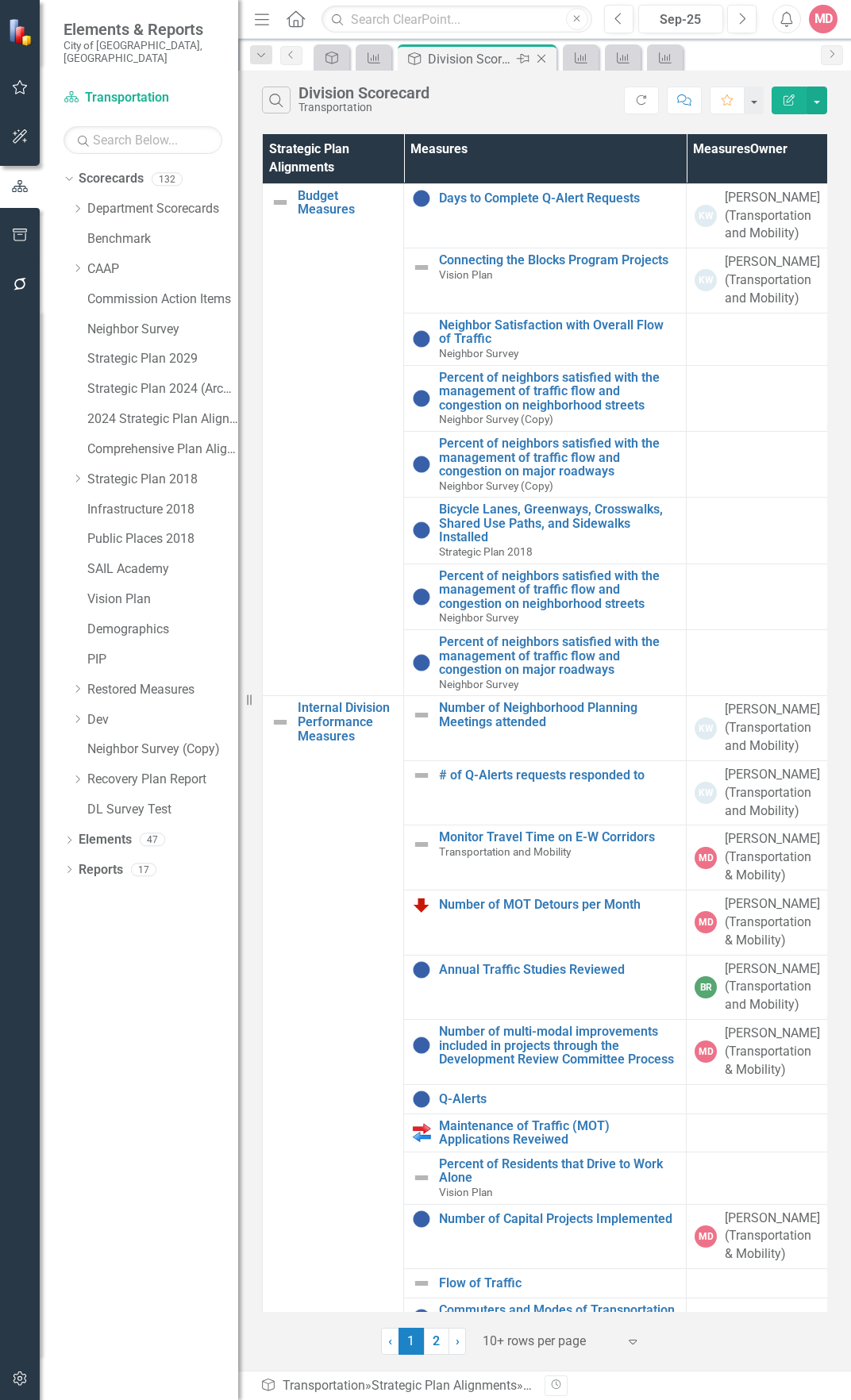
click at [546, 60] on icon "Close" at bounding box center [542, 58] width 16 height 13
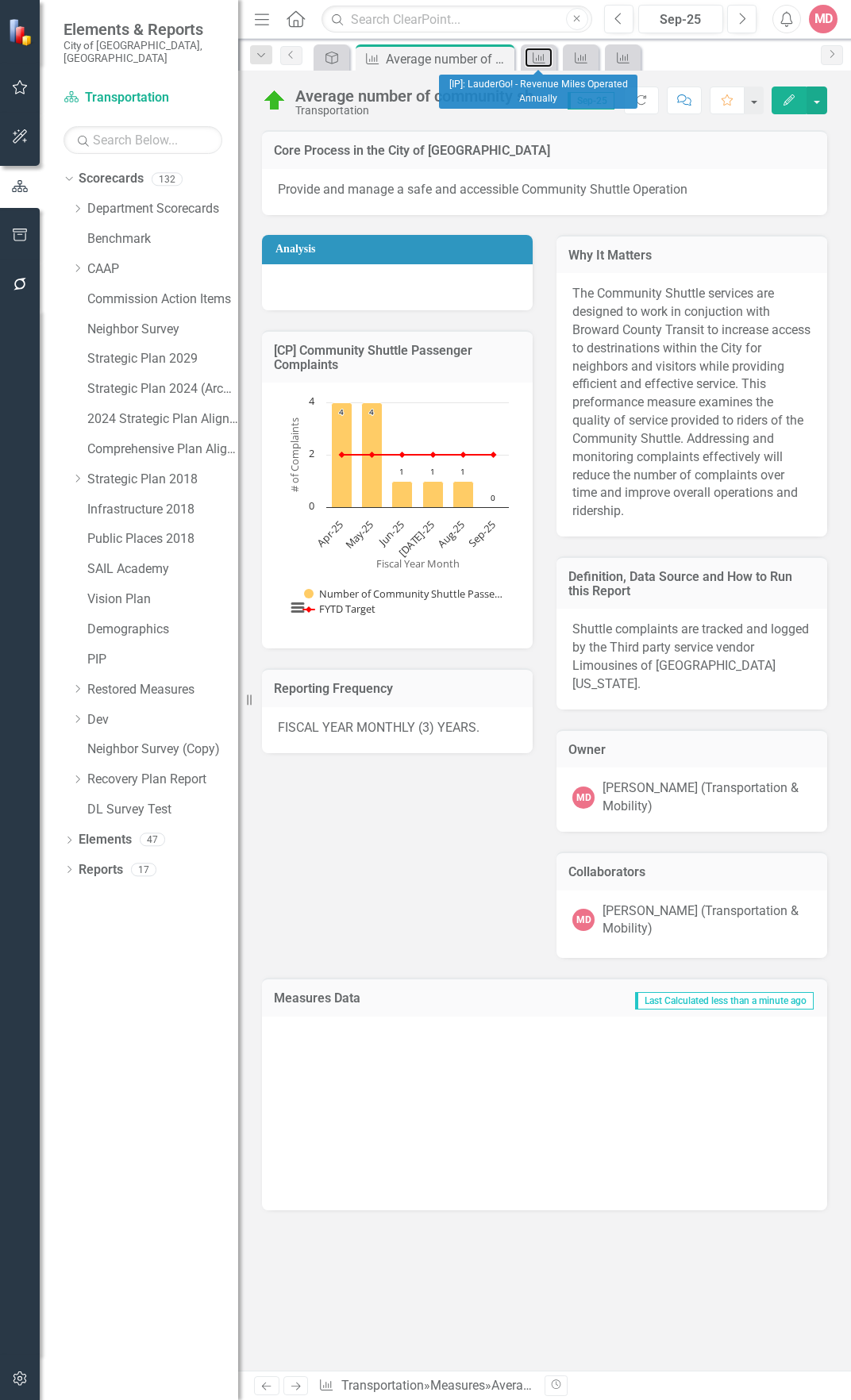
click at [546, 60] on icon "Measures" at bounding box center [539, 57] width 16 height 13
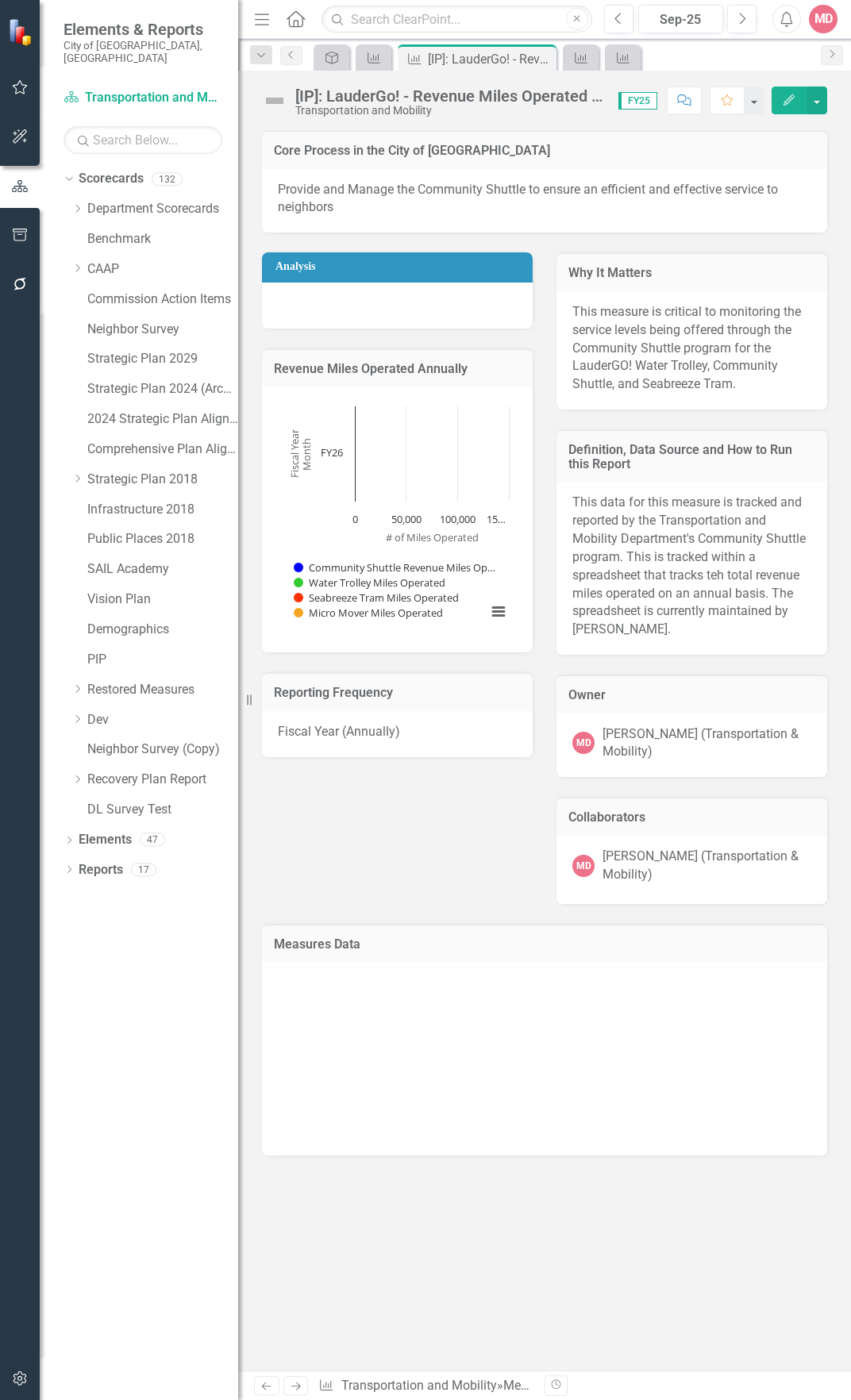
click at [0, 0] on icon "Close" at bounding box center [0, 0] width 0 height 0
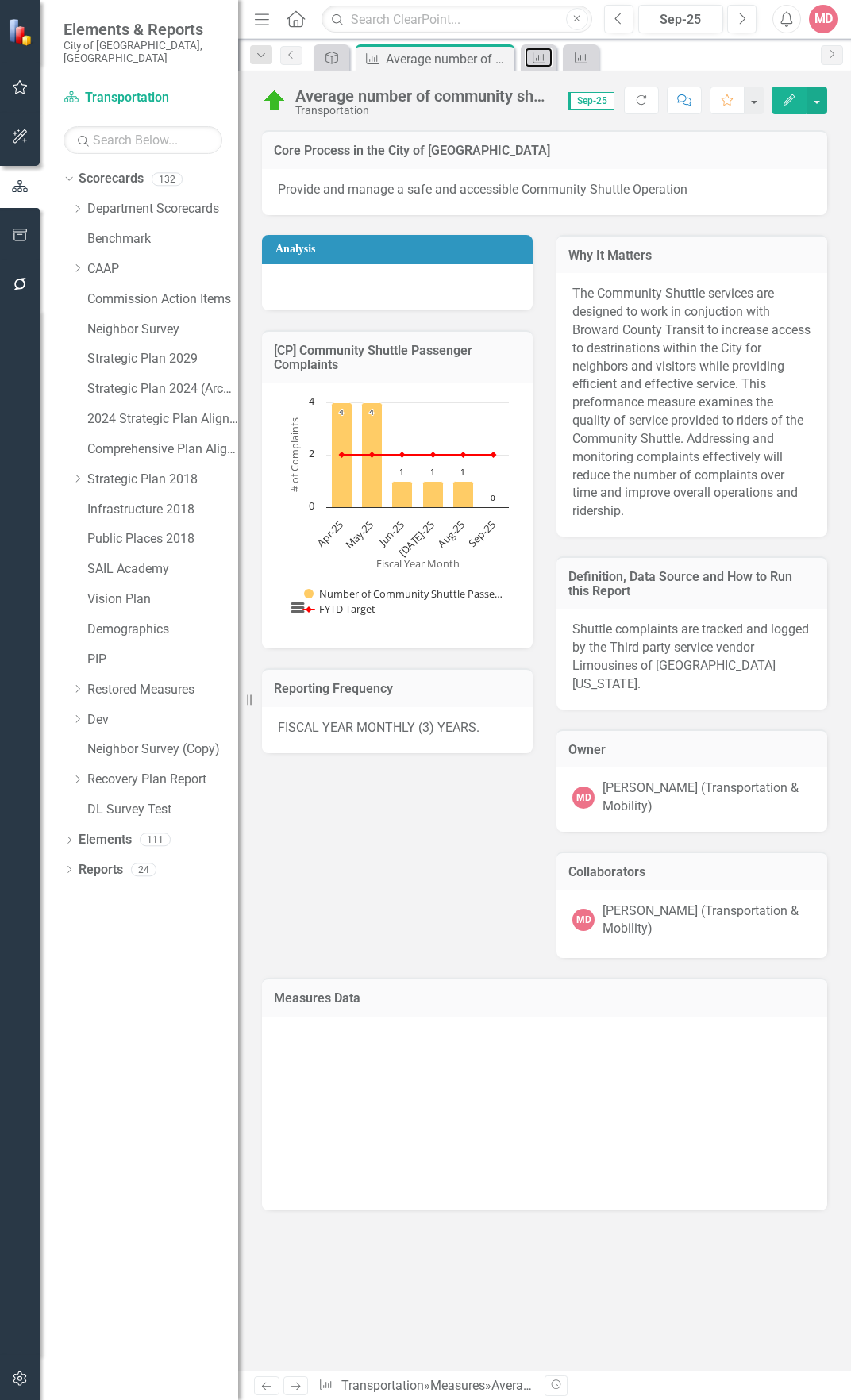
click at [546, 60] on icon "Measures" at bounding box center [539, 57] width 16 height 13
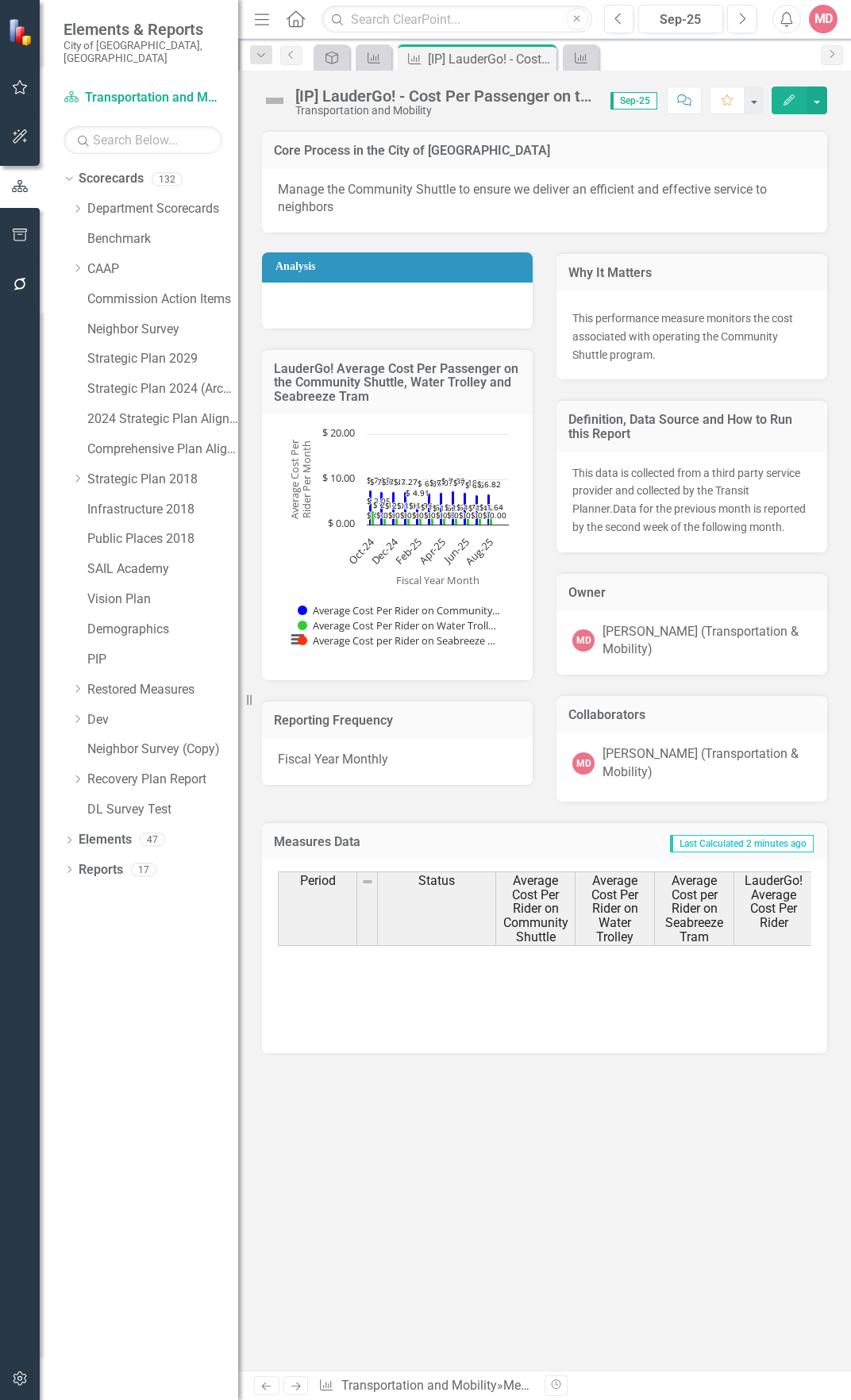
click at [0, 0] on icon "Close" at bounding box center [0, 0] width 0 height 0
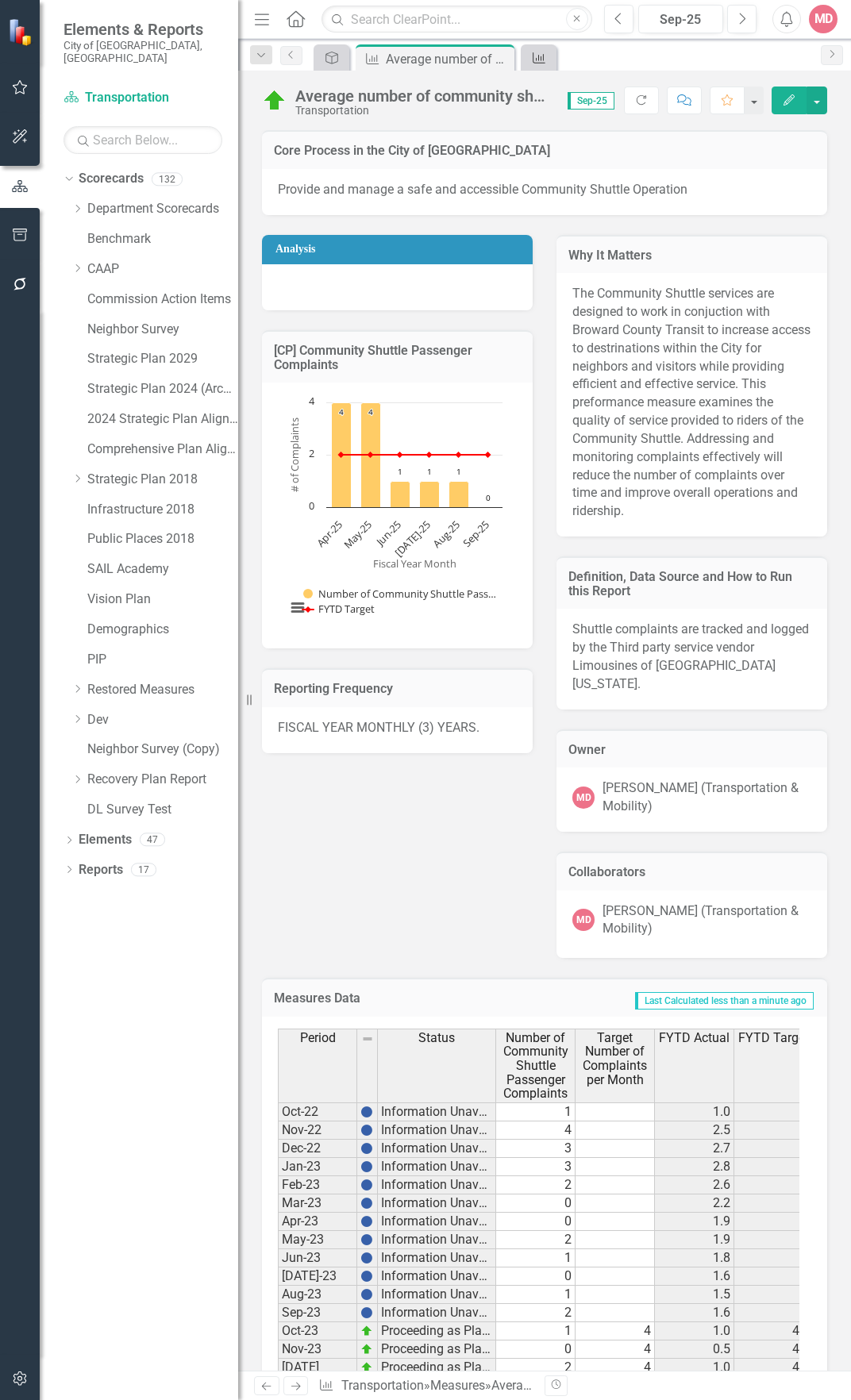
click at [546, 59] on icon "Measures" at bounding box center [539, 57] width 16 height 13
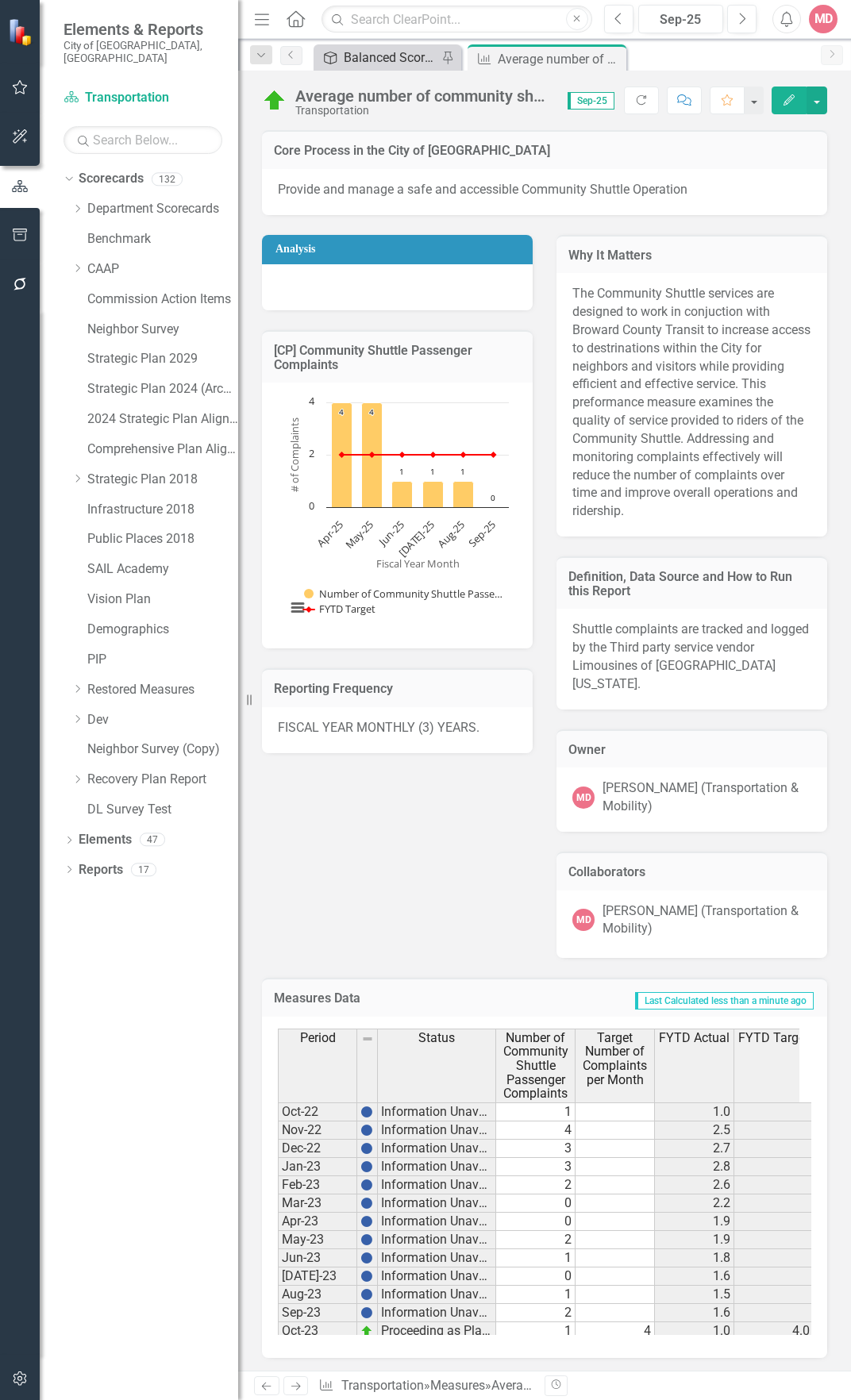
click at [383, 62] on div "Balanced Scorecard" at bounding box center [390, 57] width 93 height 20
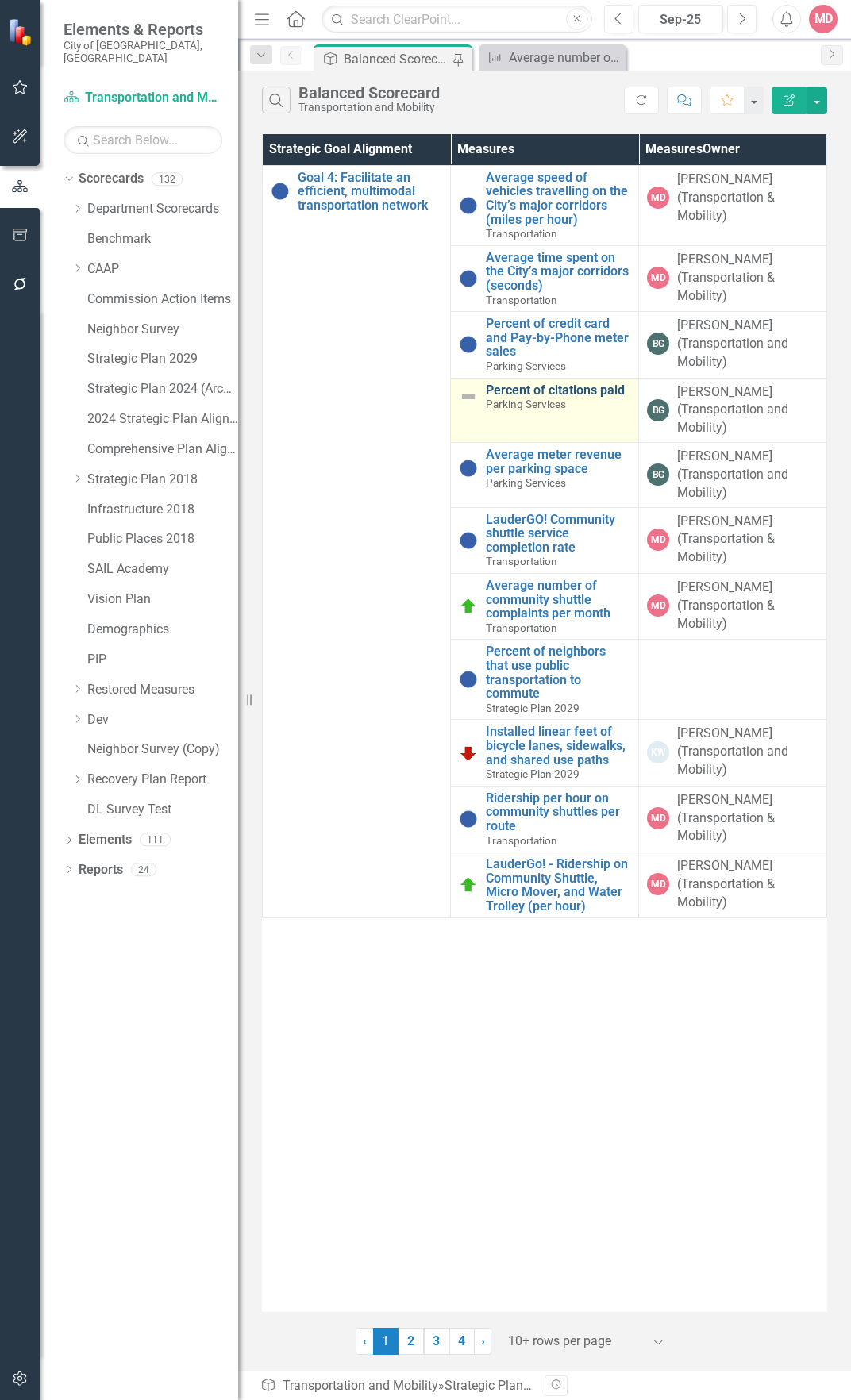
click at [516, 395] on link "Percent of citations paid" at bounding box center [558, 390] width 145 height 15
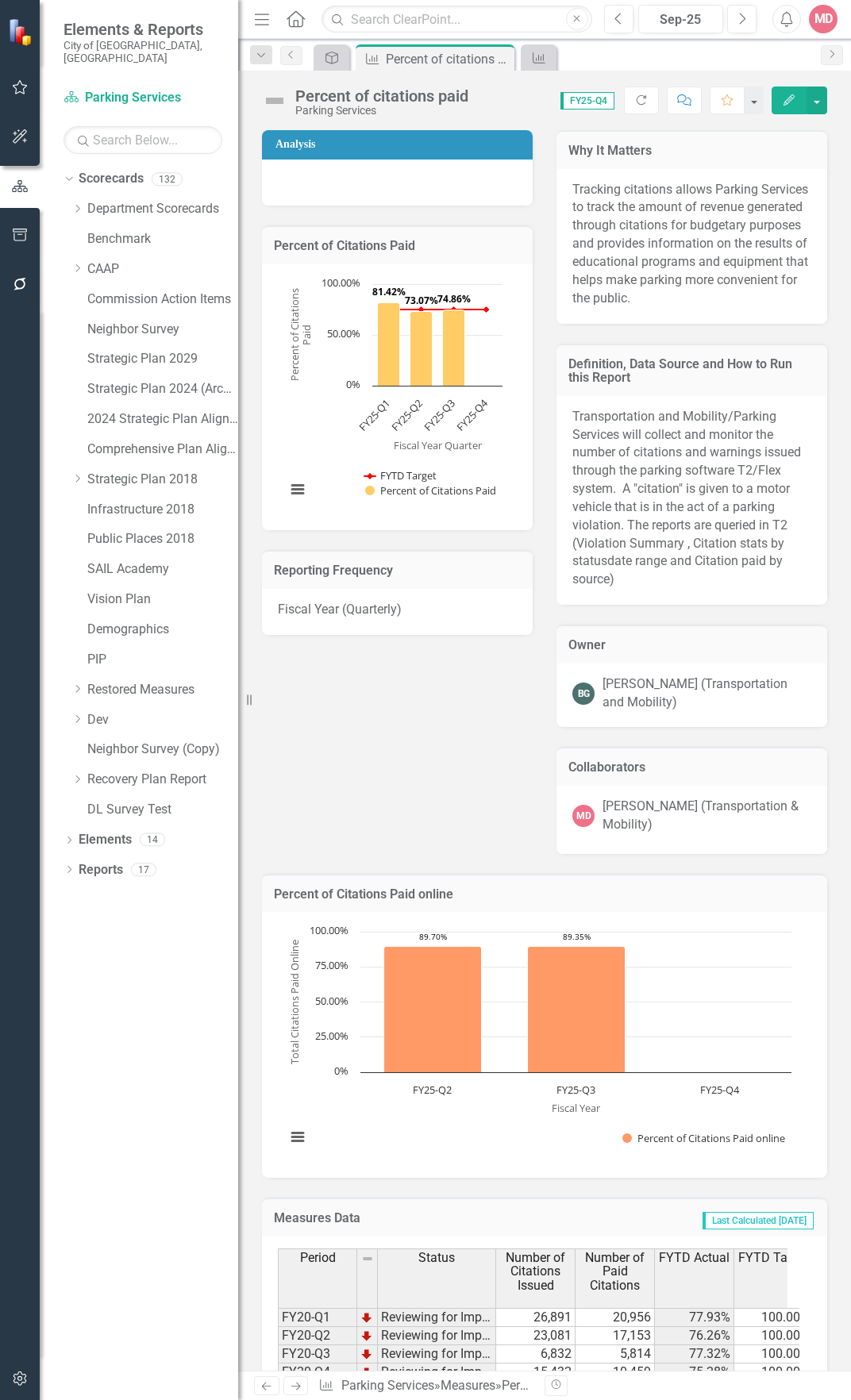
drag, startPoint x: 418, startPoint y: 865, endPoint x: 417, endPoint y: 857, distance: 8.1
click at [418, 854] on div "Analysis Percent of Citations Paid Chart Combination chart with 2 data series. …" at bounding box center [544, 482] width 589 height 744
click at [782, 108] on button "Edit" at bounding box center [788, 100] width 35 height 27
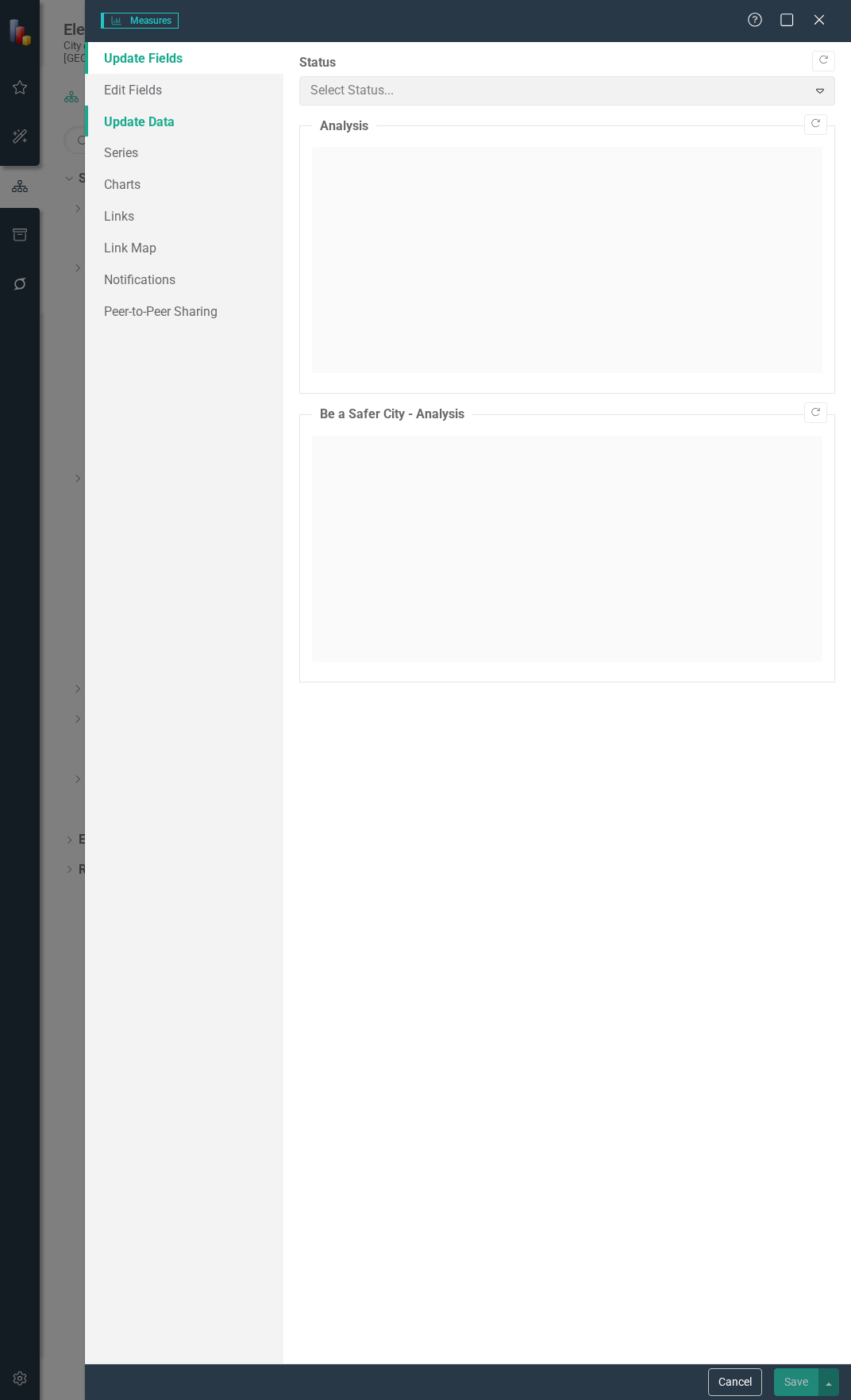
click at [103, 124] on link "Update Data" at bounding box center [184, 121] width 199 height 32
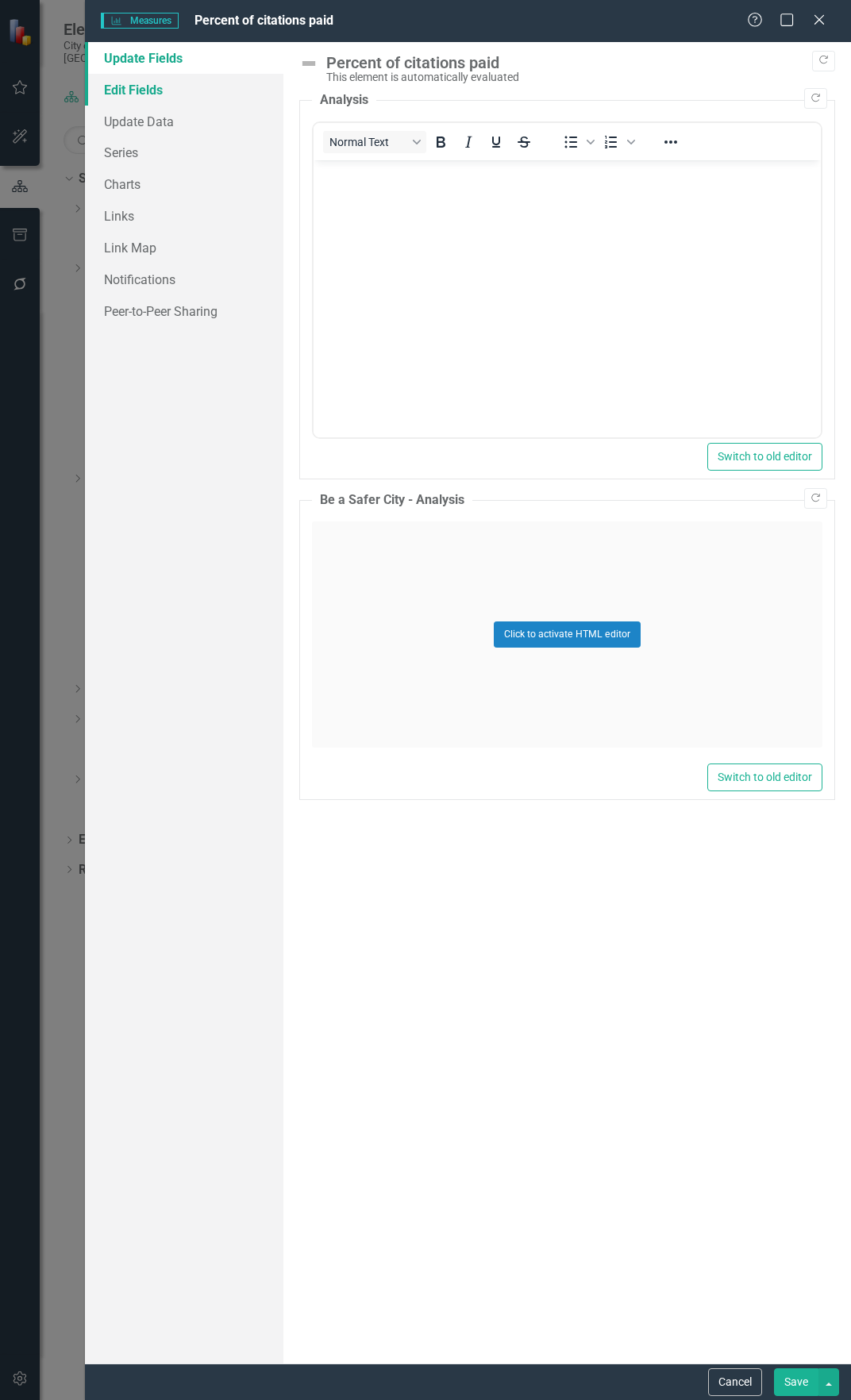
click at [118, 104] on link "Edit Fields" at bounding box center [184, 89] width 199 height 32
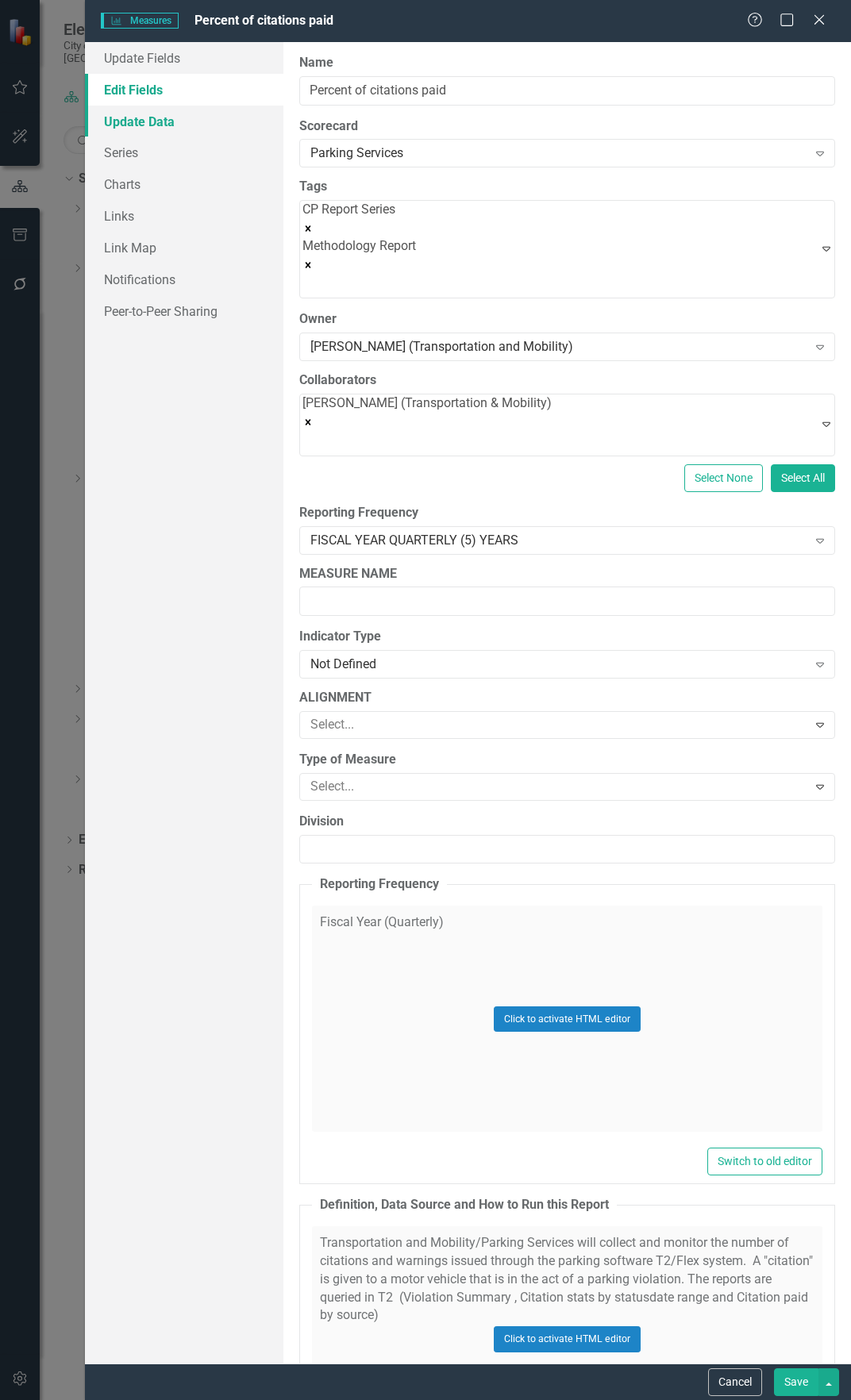
click at [113, 117] on link "Update Data" at bounding box center [184, 121] width 199 height 32
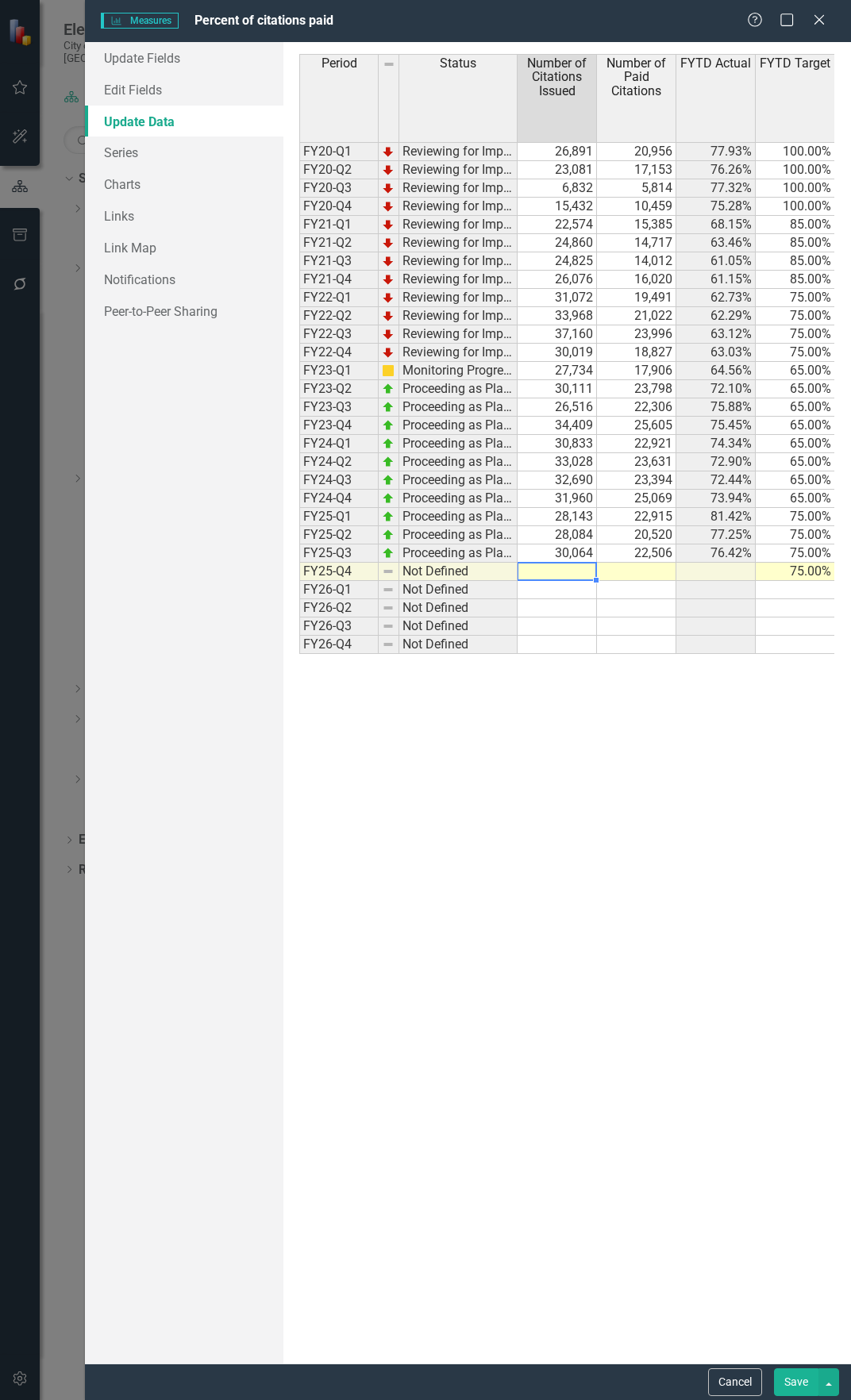
click at [552, 571] on td at bounding box center [557, 571] width 80 height 18
click at [545, 571] on td at bounding box center [557, 571] width 80 height 18
type textarea "28925"
click at [631, 576] on td at bounding box center [637, 571] width 80 height 18
click at [299, 542] on div "Period Status Number of Citations Issued Number of Paid Citations FYTD Actual F…" at bounding box center [299, 354] width 0 height 600
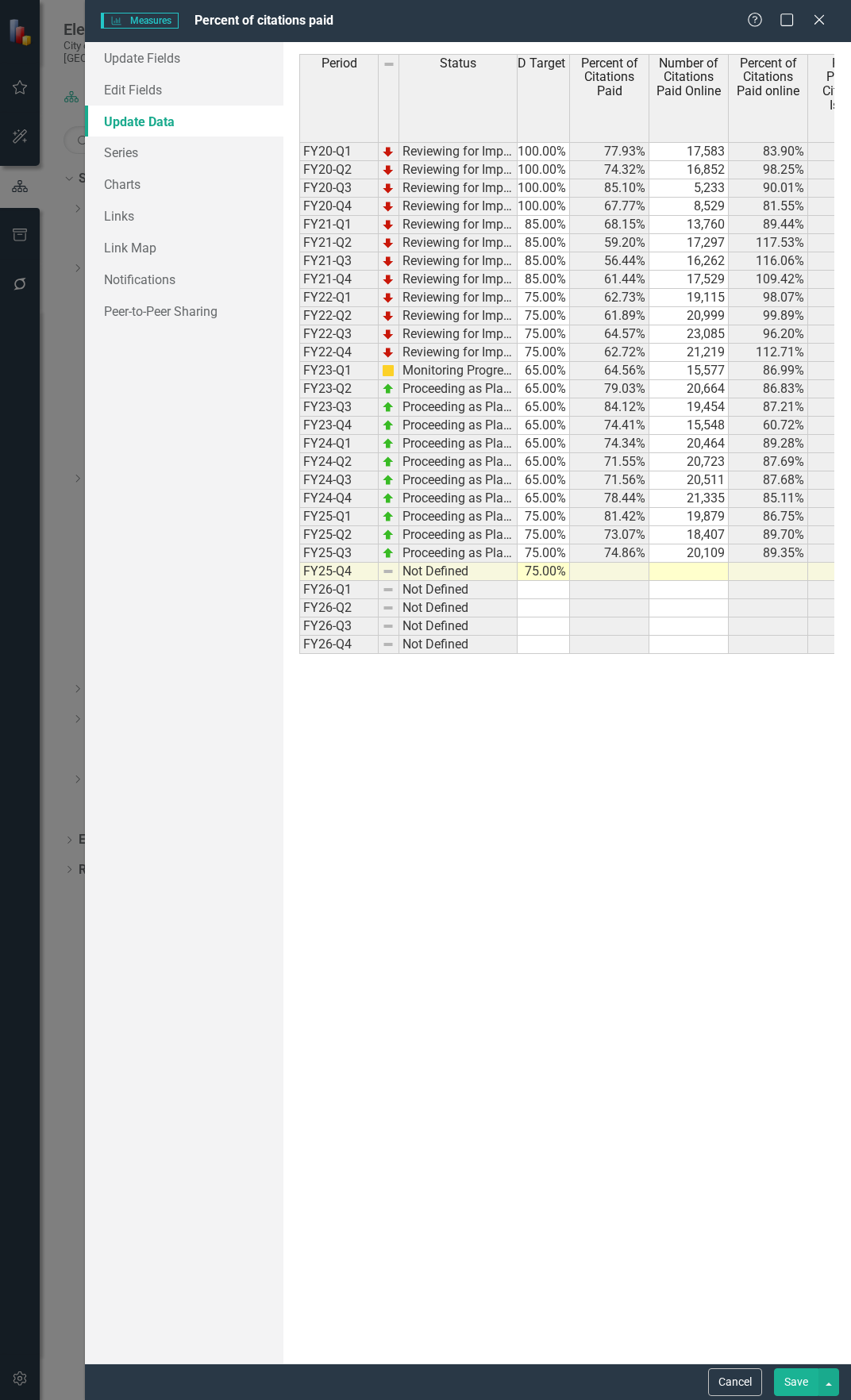
click at [697, 571] on td at bounding box center [689, 571] width 80 height 18
click at [690, 535] on td "18,407" at bounding box center [689, 535] width 80 height 18
type textarea "18407"
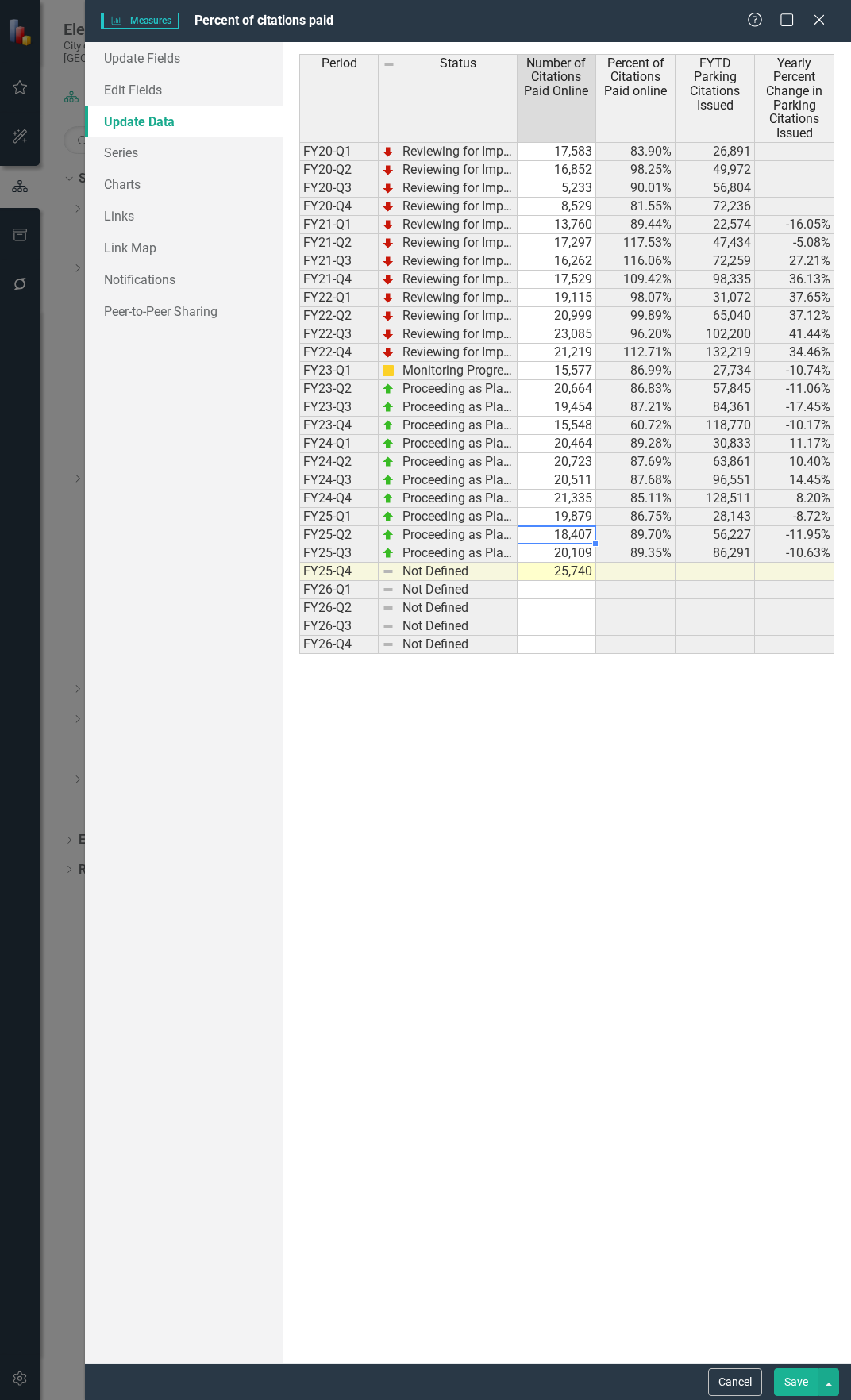
click at [796, 1379] on button "Save" at bounding box center [796, 1382] width 45 height 27
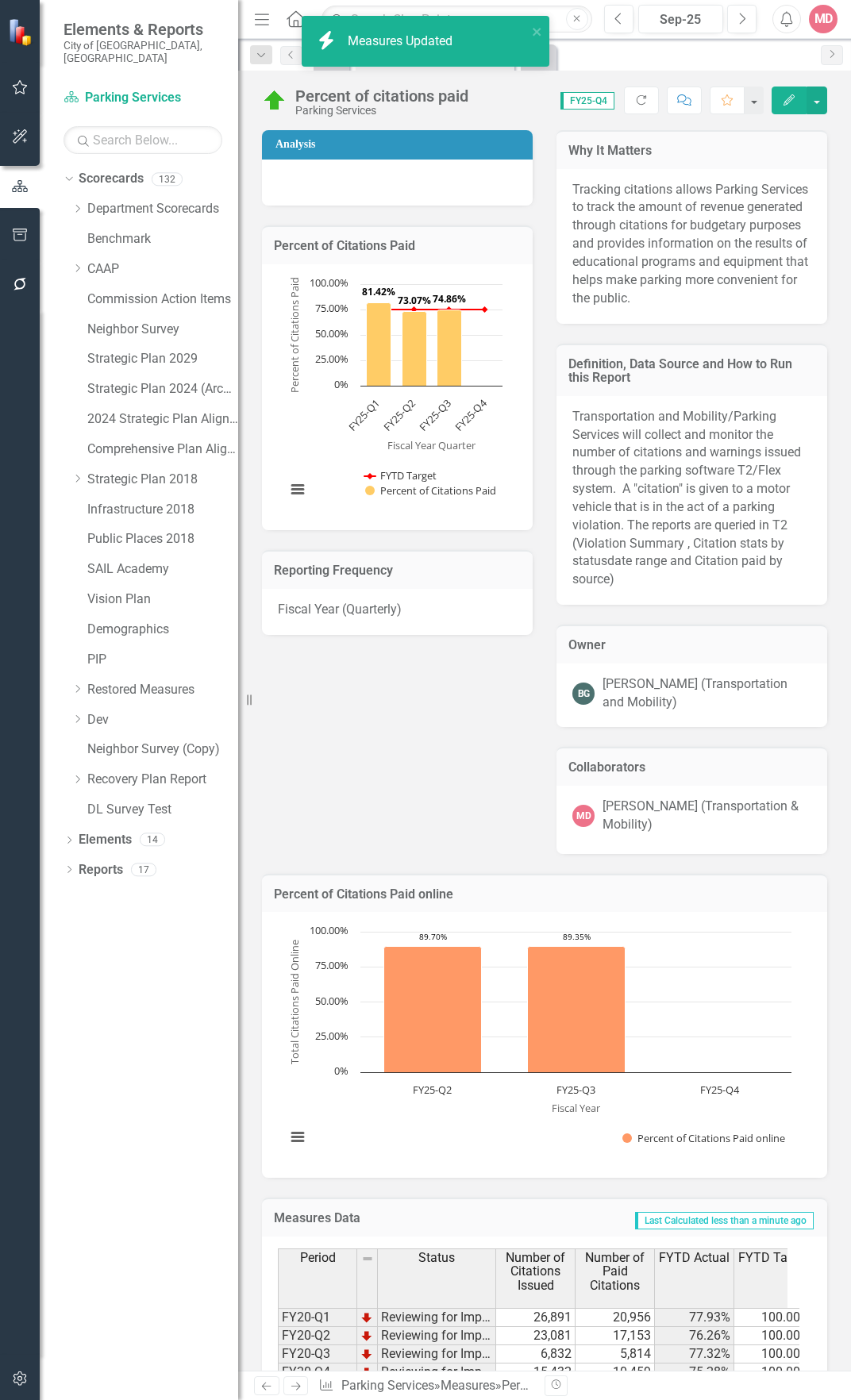
click at [464, 827] on div "Analysis Percent of Citations Paid Chart Combination chart with 2 data series. …" at bounding box center [544, 482] width 589 height 744
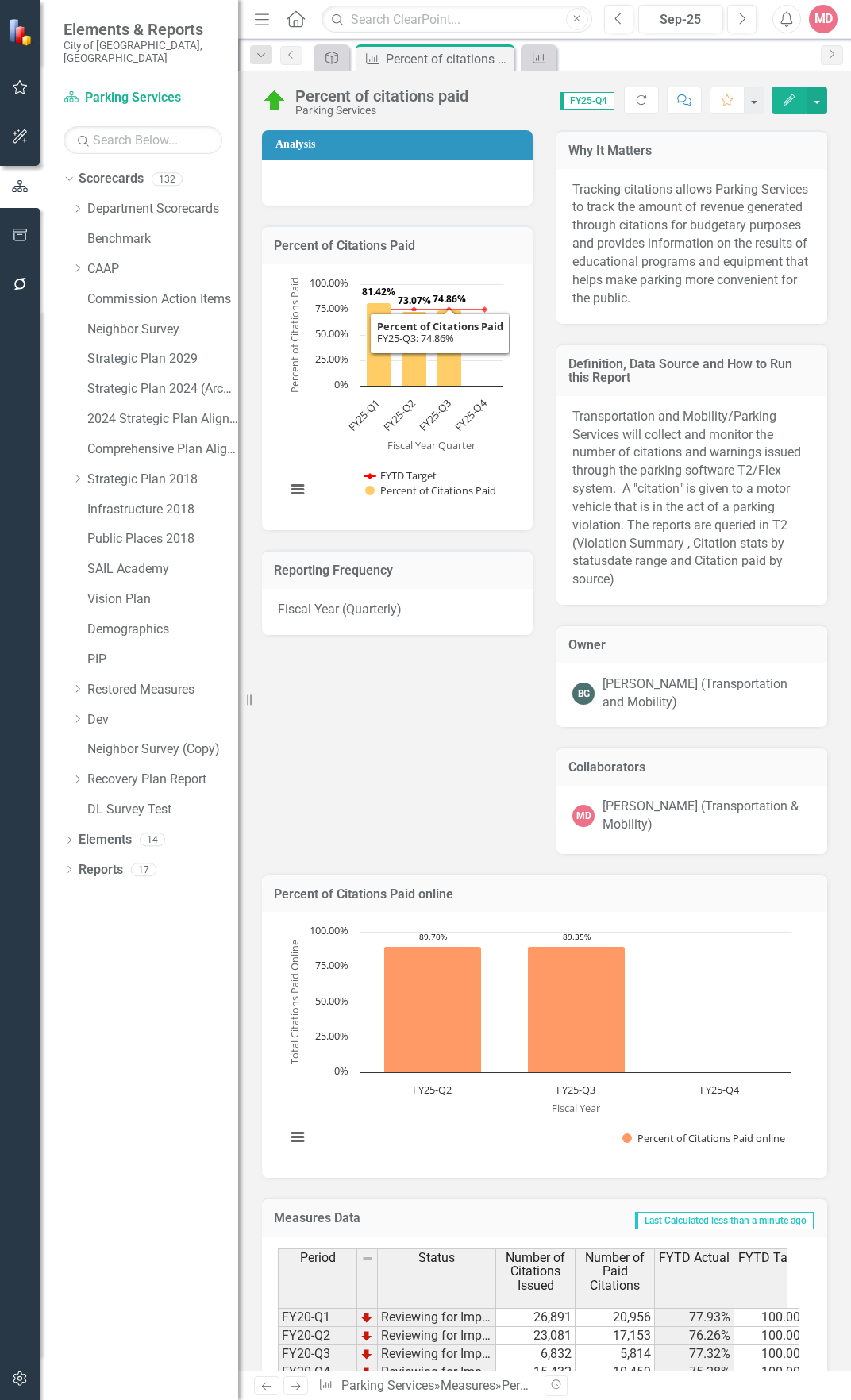
click at [503, 751] on div "Analysis Percent of Citations Paid Chart Combination chart with 2 data series. …" at bounding box center [544, 482] width 589 height 744
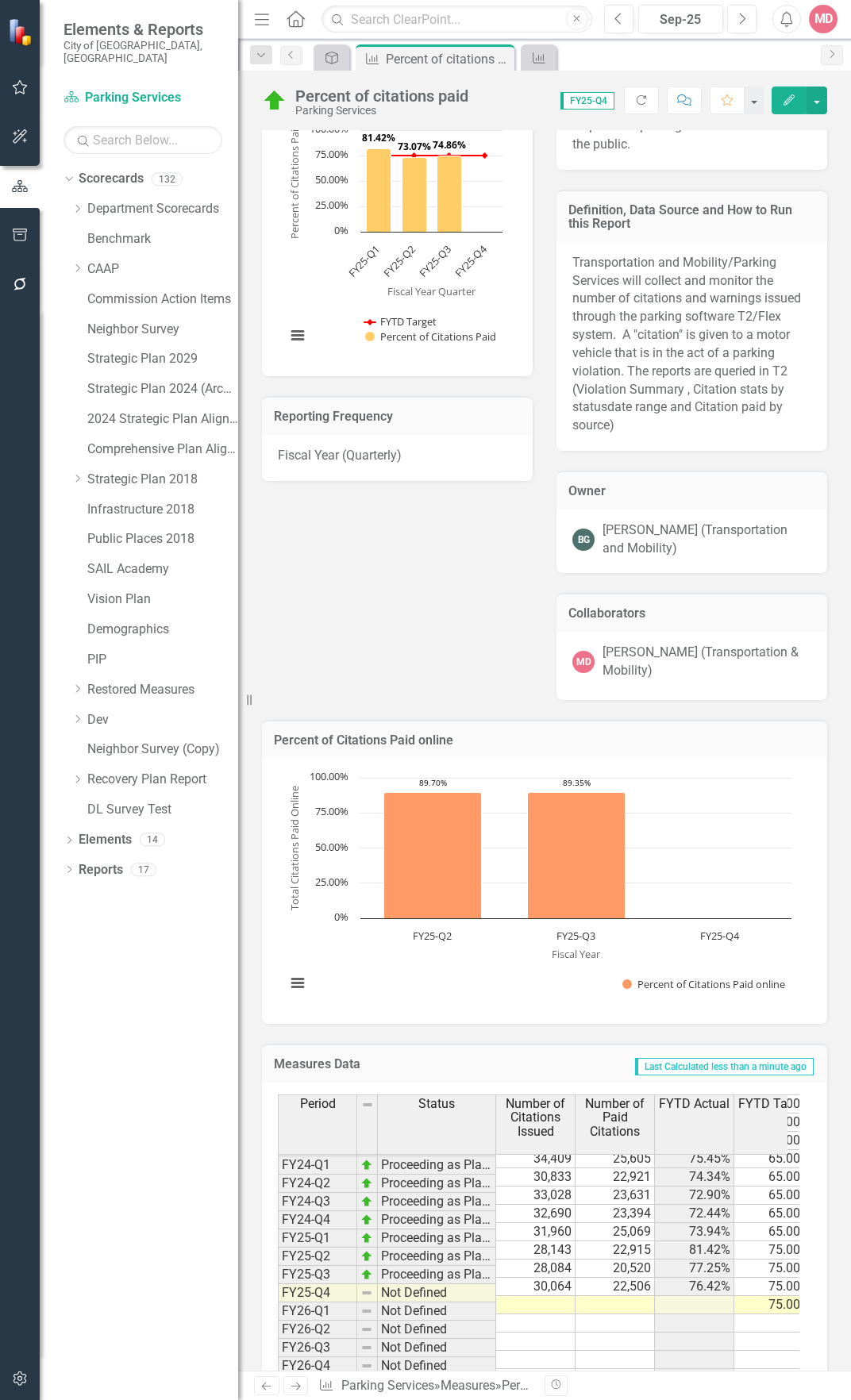
scroll to position [228, 0]
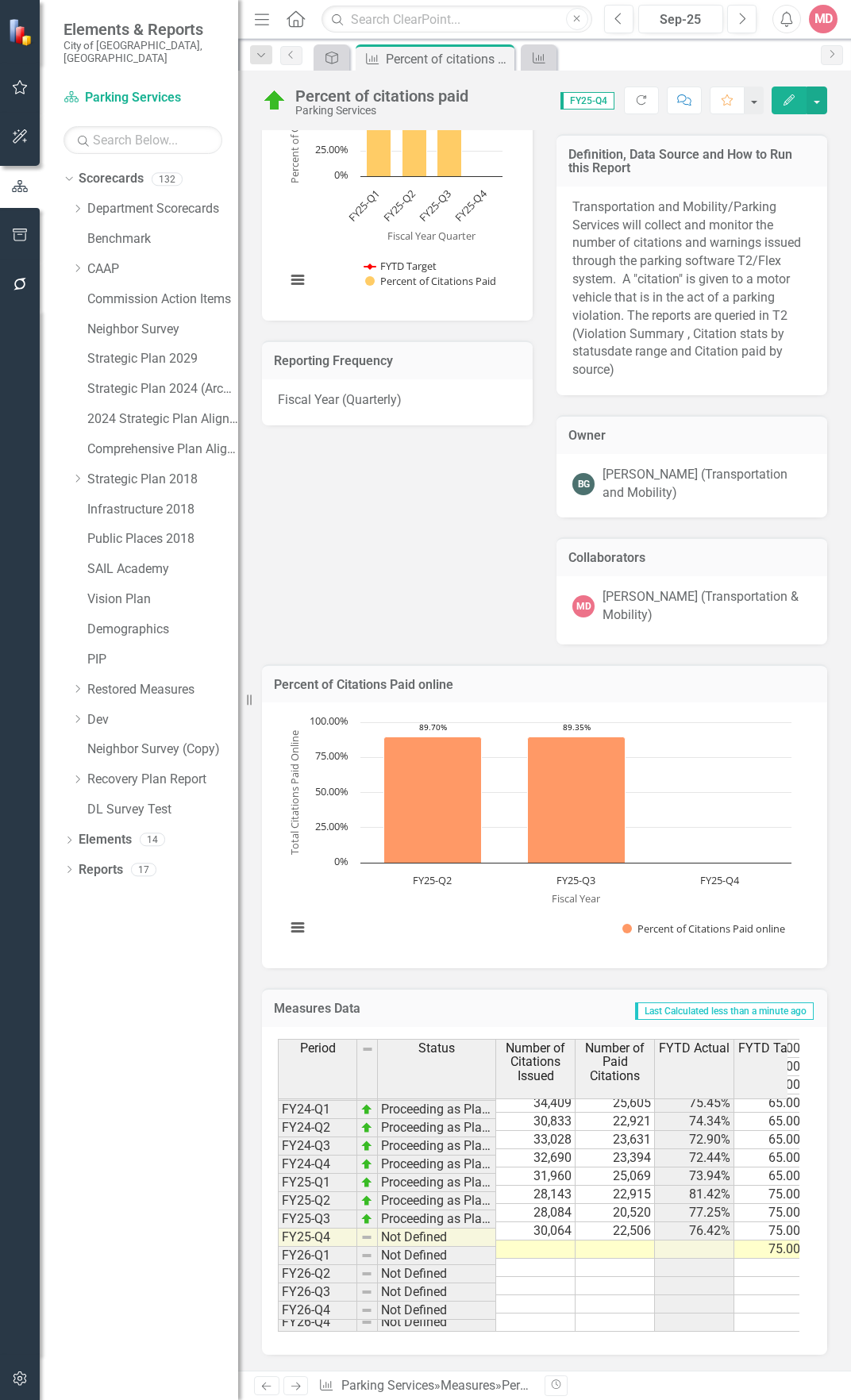
click at [555, 1222] on tbody "FY20-Q1 Reviewing for Improvement 26,891 20,956 77.93% 100.00% 77.93% 17,583 83…" at bounding box center [704, 1076] width 854 height 512
click at [772, 87] on button "Edit" at bounding box center [788, 100] width 35 height 27
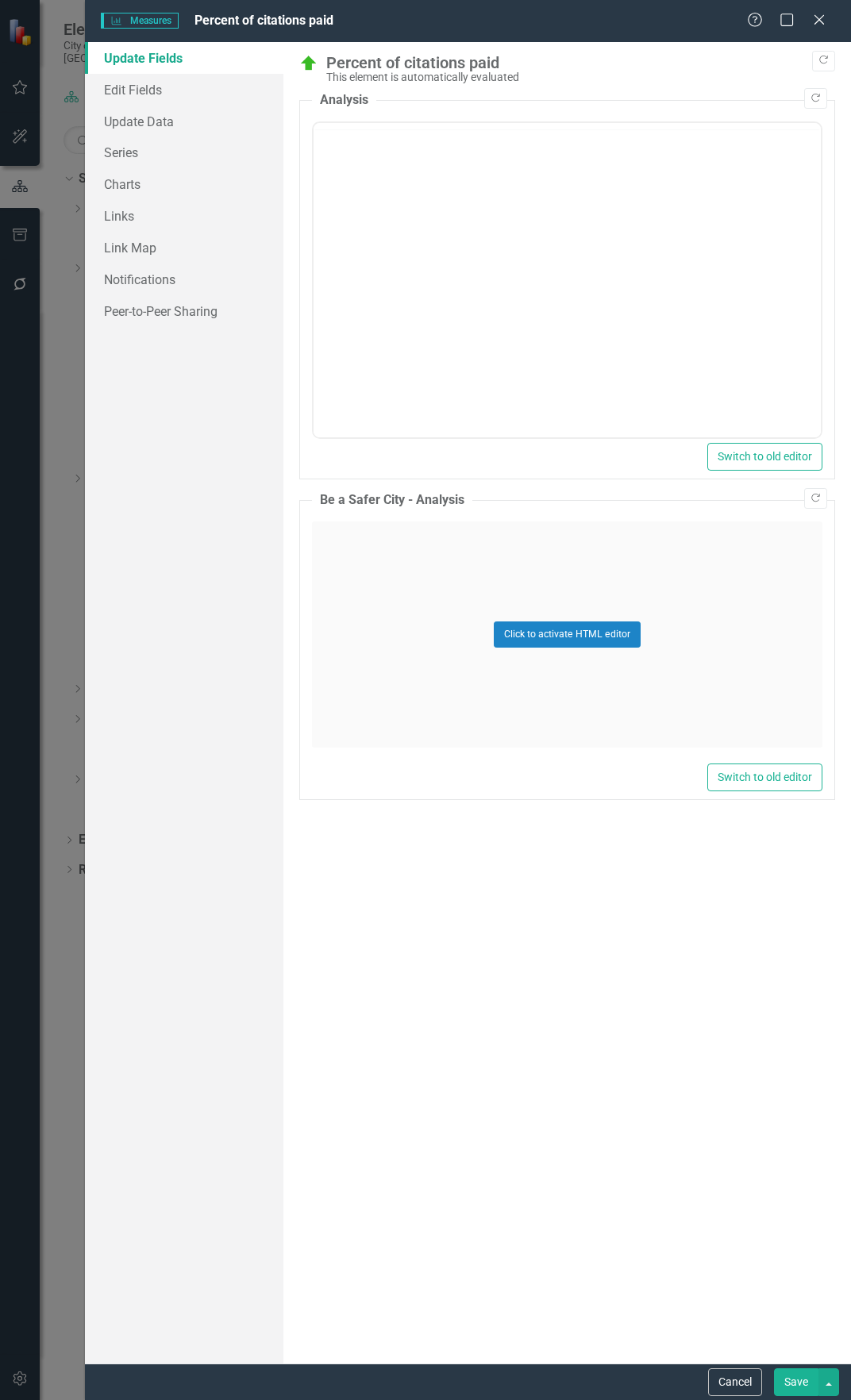
scroll to position [0, 0]
click at [180, 131] on link "Update Data" at bounding box center [184, 121] width 199 height 32
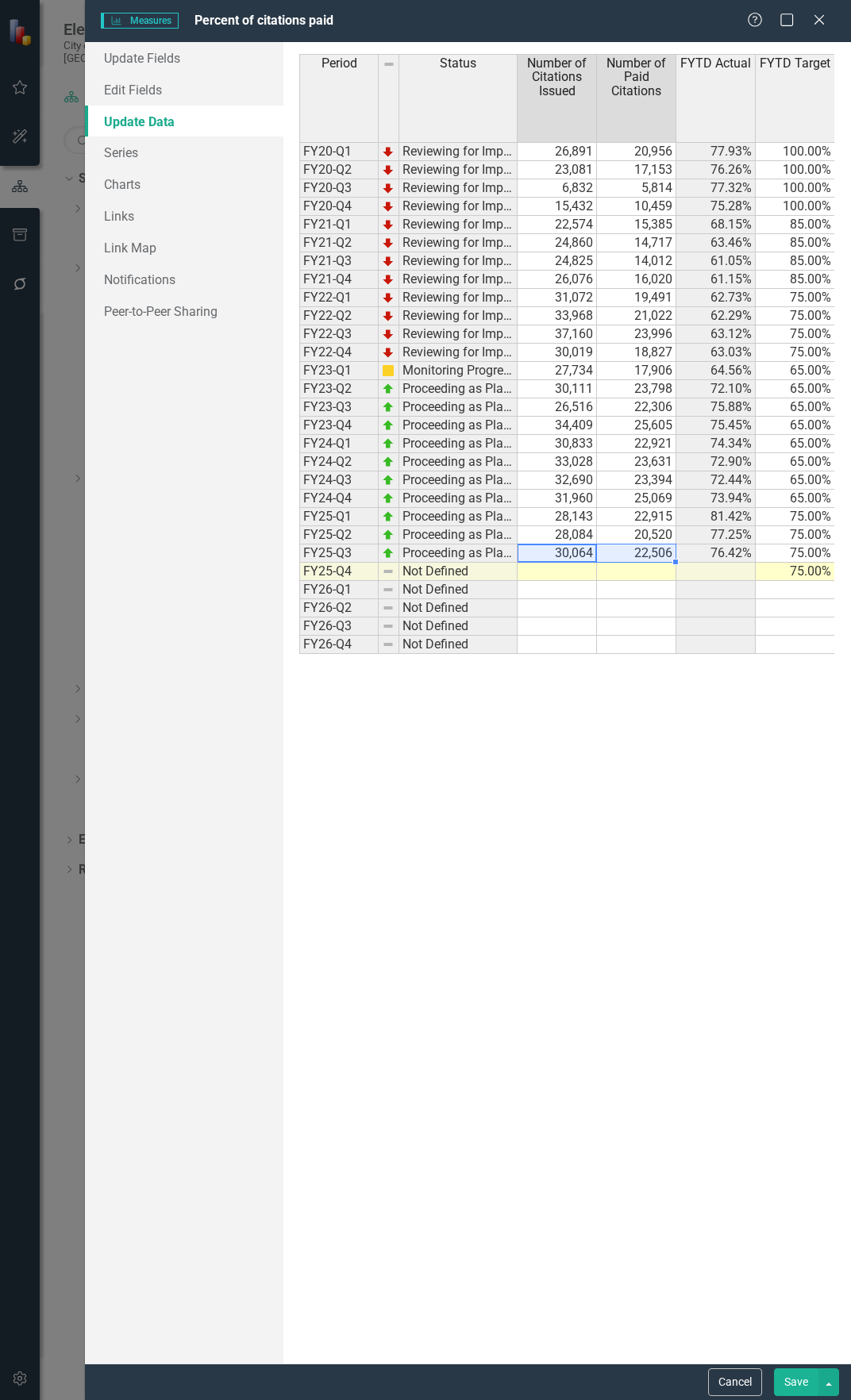
drag, startPoint x: 560, startPoint y: 550, endPoint x: 625, endPoint y: 553, distance: 65.1
click at [625, 553] on tr "FY25-Q3 Proceeding as Planned 30,064 22,506 76.42% 75.00% 74.86% 20,109 89.35% …" at bounding box center [765, 553] width 932 height 18
click at [539, 573] on td at bounding box center [557, 571] width 80 height 18
click at [549, 558] on td "30,064" at bounding box center [557, 553] width 80 height 18
click at [549, 571] on td "30,064" at bounding box center [557, 571] width 80 height 18
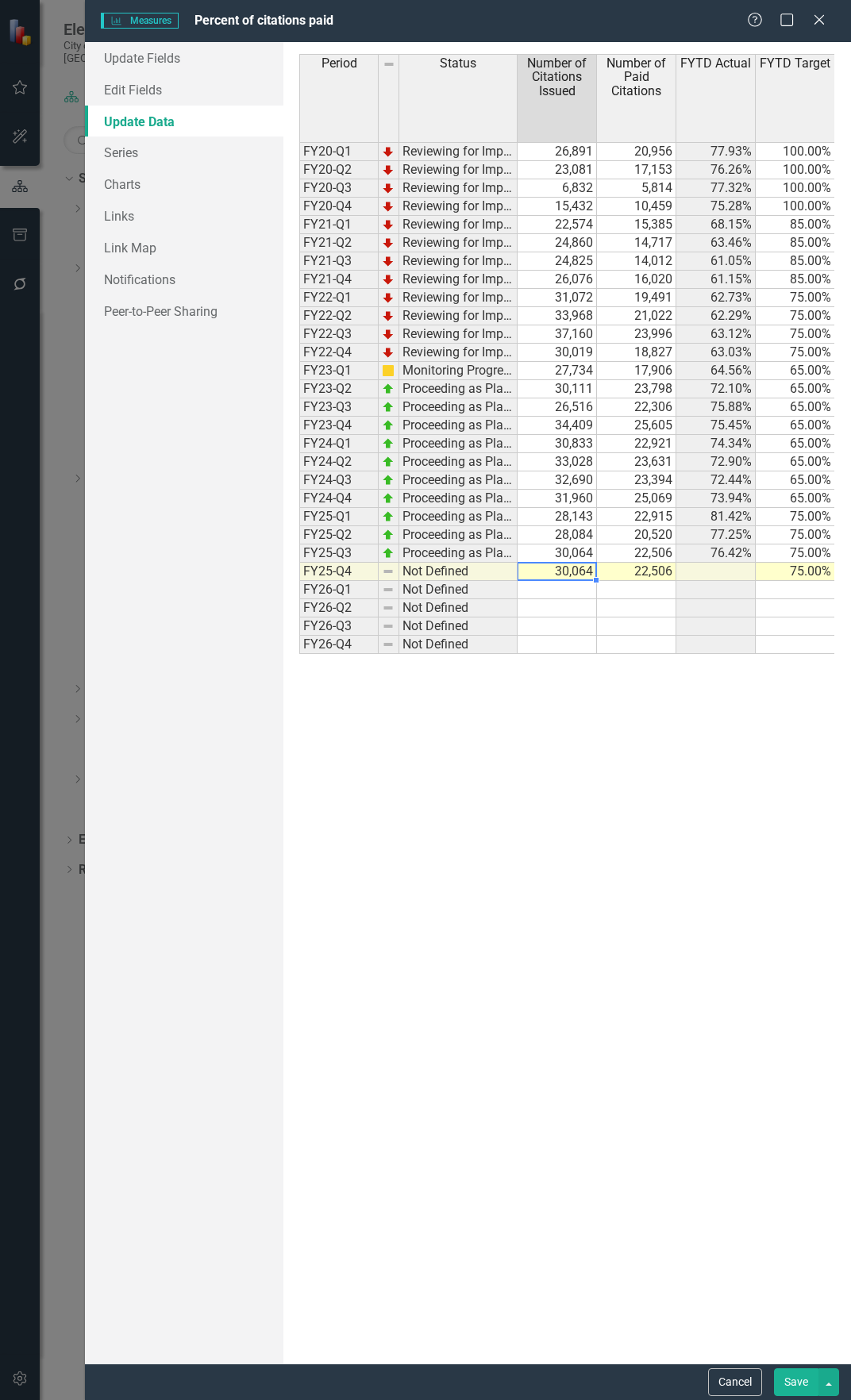
click at [549, 571] on td "30,064" at bounding box center [557, 571] width 80 height 18
click at [555, 566] on td "30,064" at bounding box center [557, 571] width 80 height 18
click at [622, 572] on td "22,506" at bounding box center [637, 571] width 80 height 18
click at [809, 573] on td "75.00%" at bounding box center [795, 571] width 80 height 18
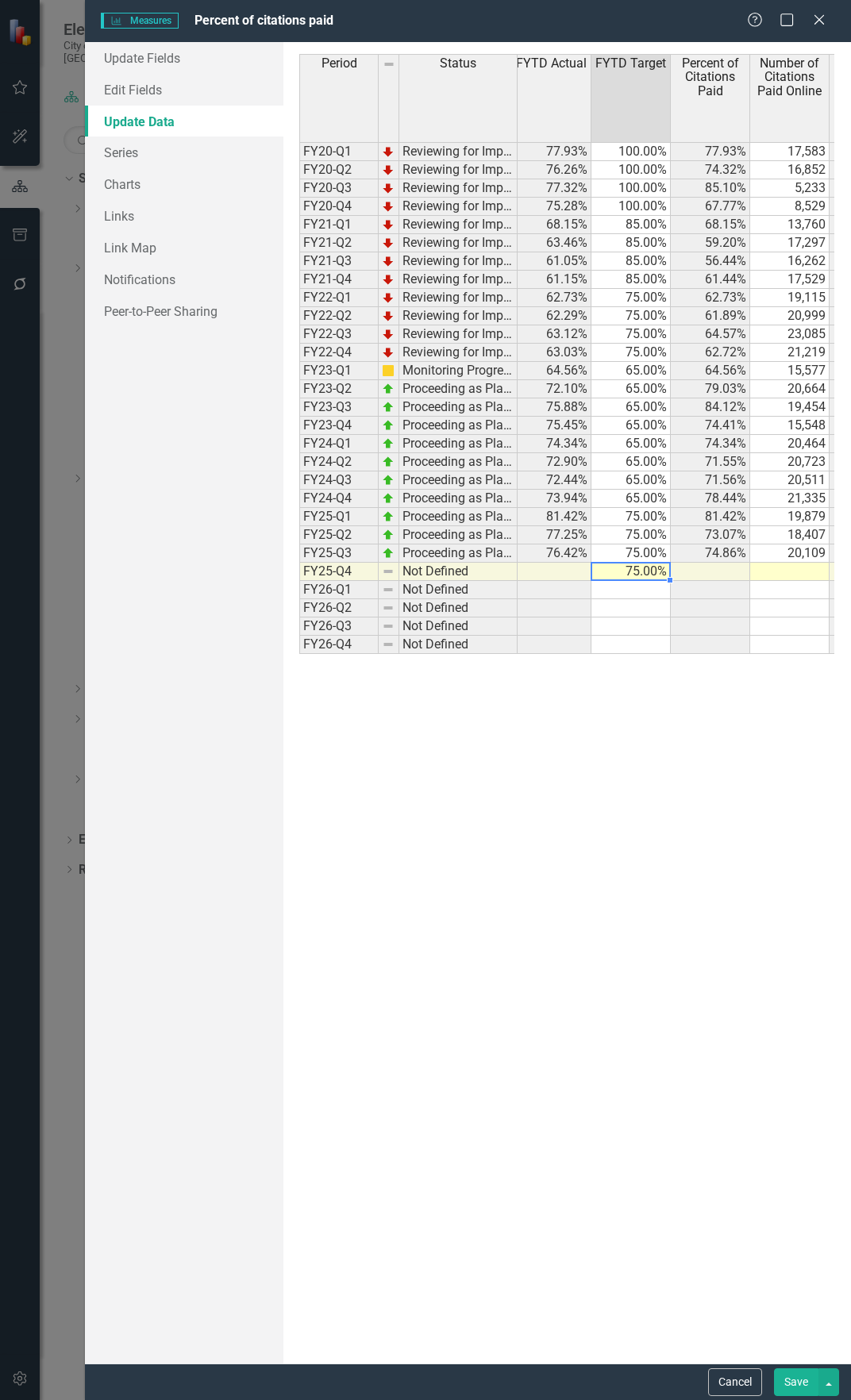
scroll to position [0, 270]
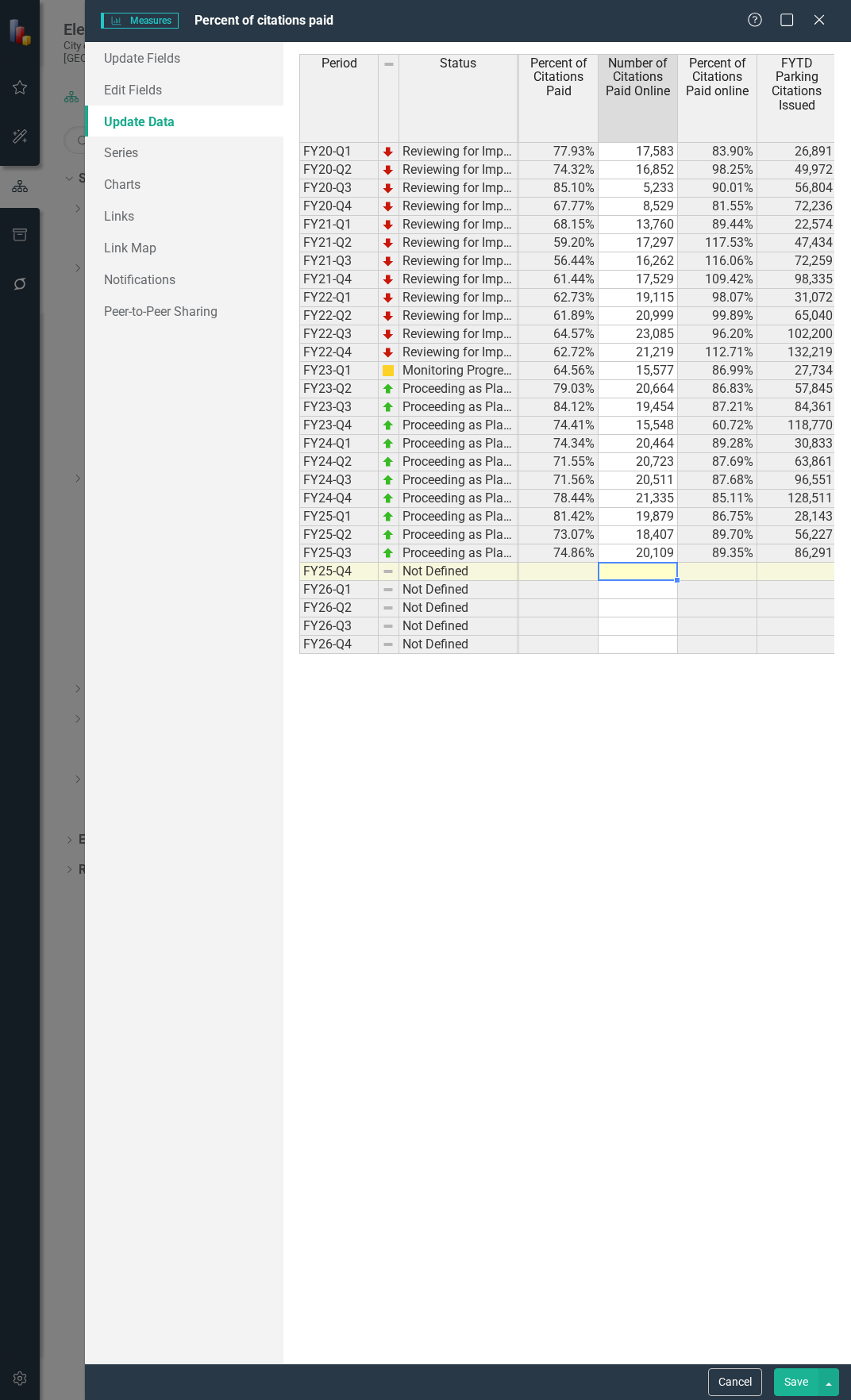
click at [638, 575] on td at bounding box center [638, 571] width 80 height 18
click at [652, 555] on td "20,109" at bounding box center [638, 553] width 80 height 18
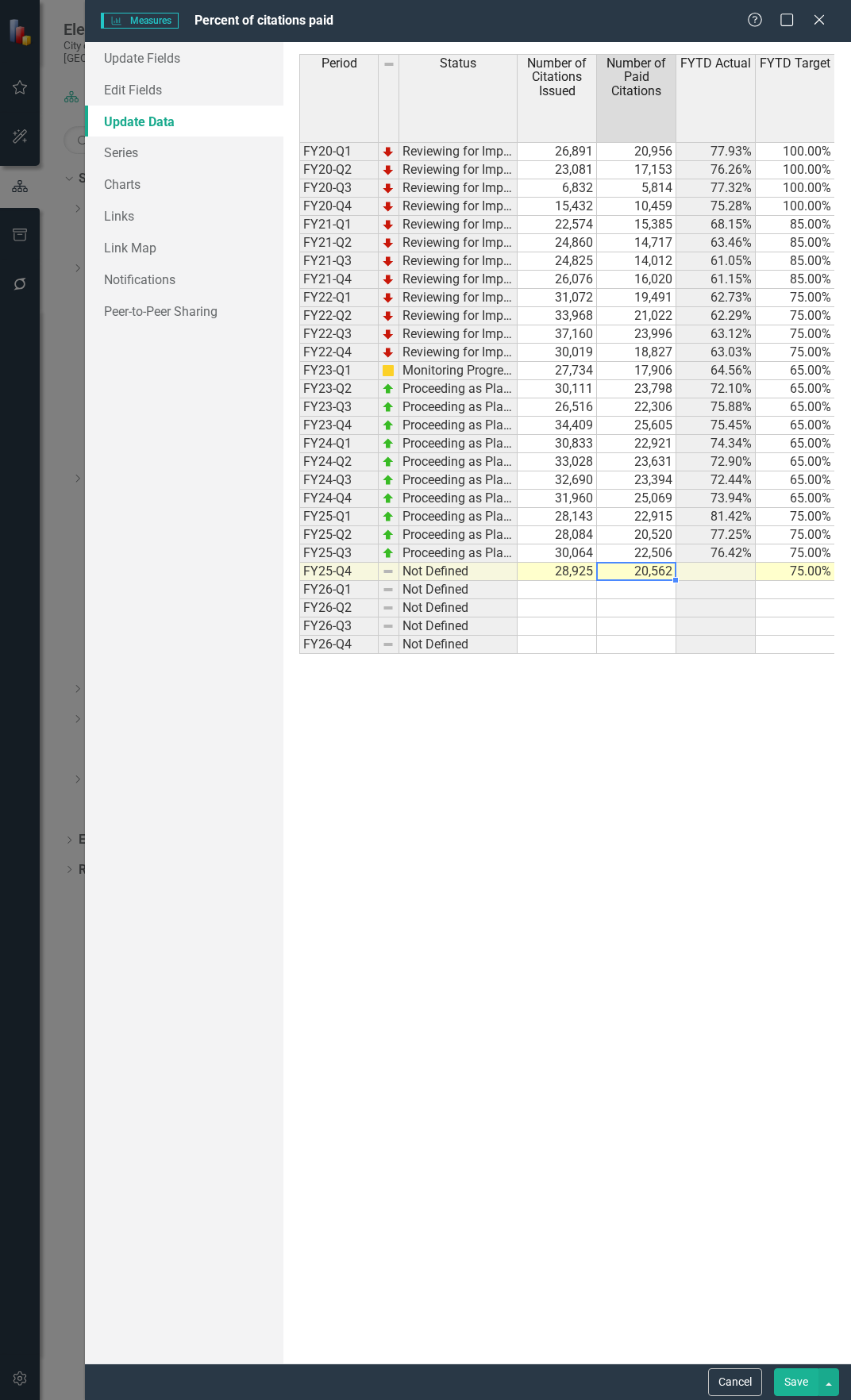
click at [626, 574] on td "20,562" at bounding box center [637, 571] width 80 height 18
click at [620, 569] on td "20,562" at bounding box center [637, 571] width 80 height 18
click at [626, 575] on td "20,562" at bounding box center [637, 571] width 80 height 18
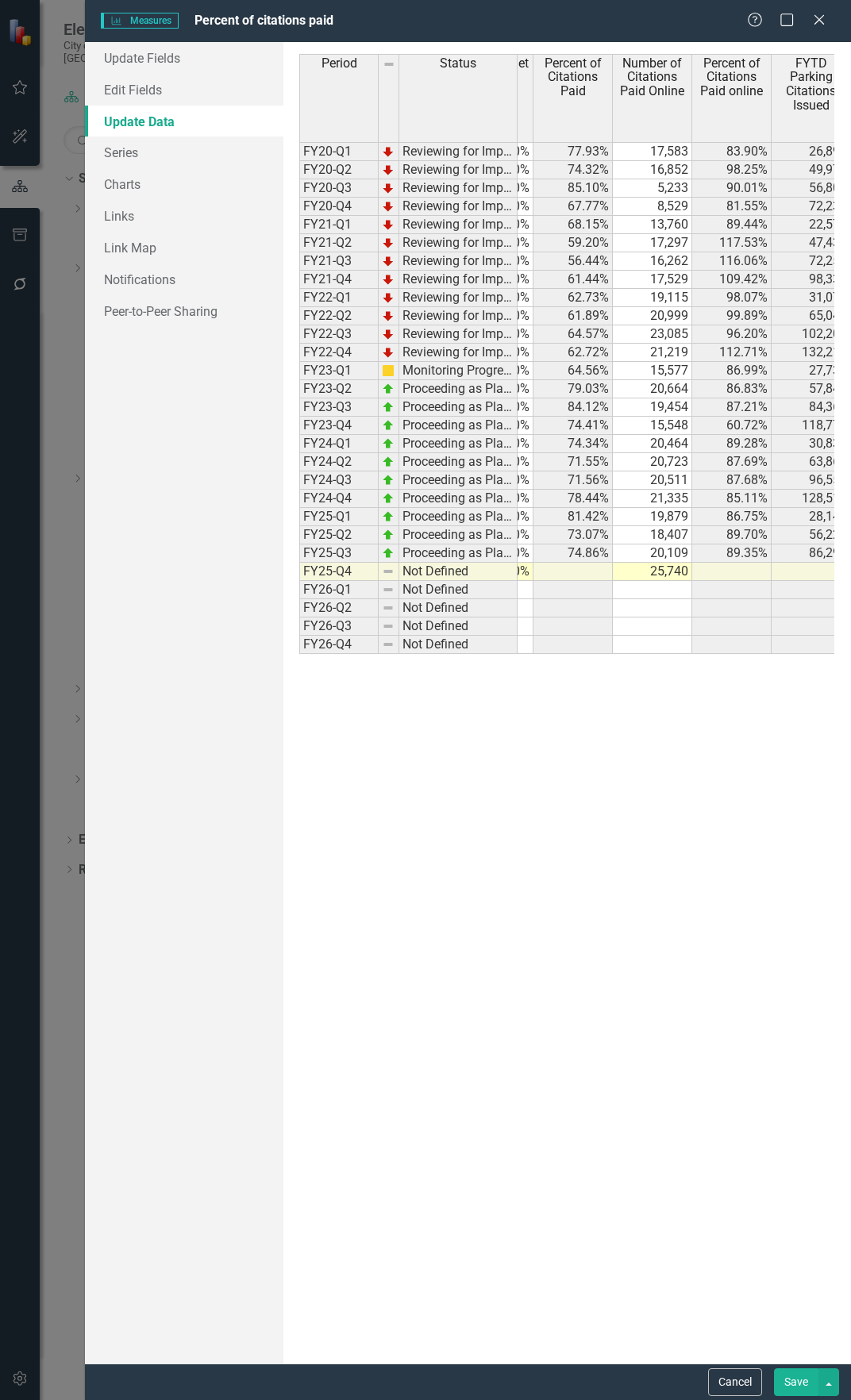
click at [662, 570] on td "25,740" at bounding box center [652, 571] width 80 height 18
type textarea "18407"
click at [647, 541] on td "18,407" at bounding box center [652, 535] width 80 height 18
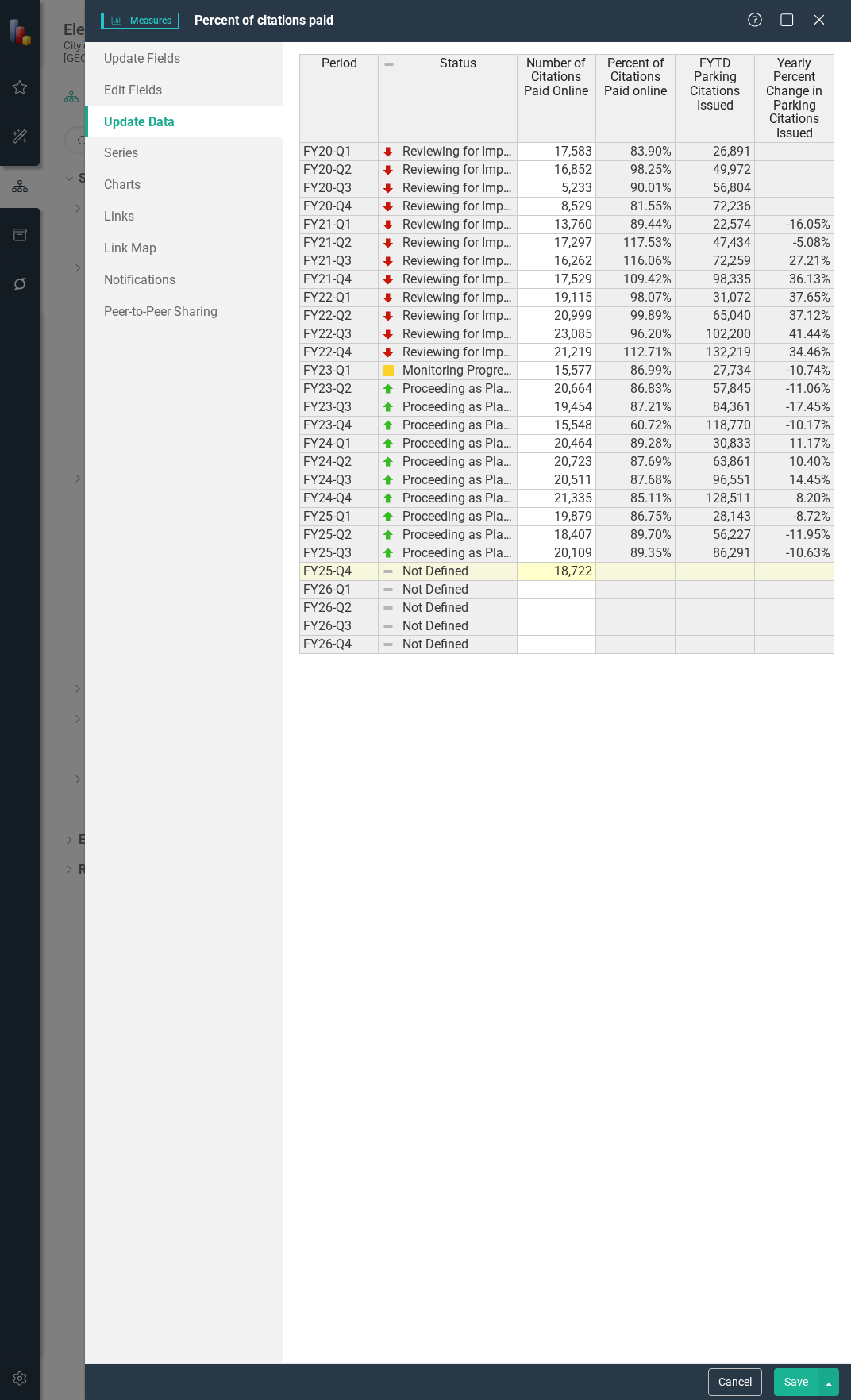
click at [802, 1382] on button "Save" at bounding box center [796, 1382] width 45 height 27
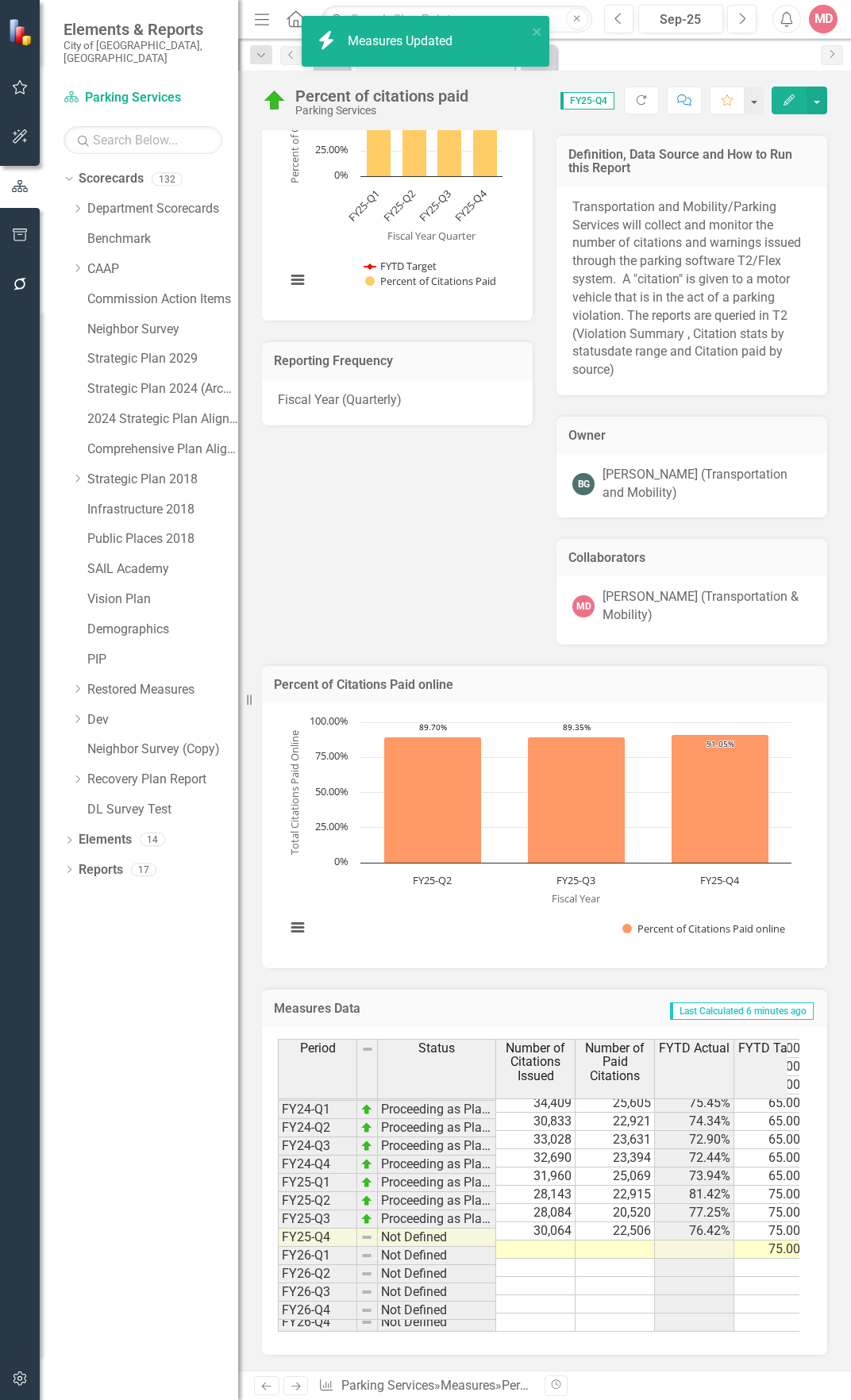
click at [381, 567] on div "Analysis Percent of Citations Paid Chart Combination chart with 2 data series. …" at bounding box center [544, 272] width 589 height 744
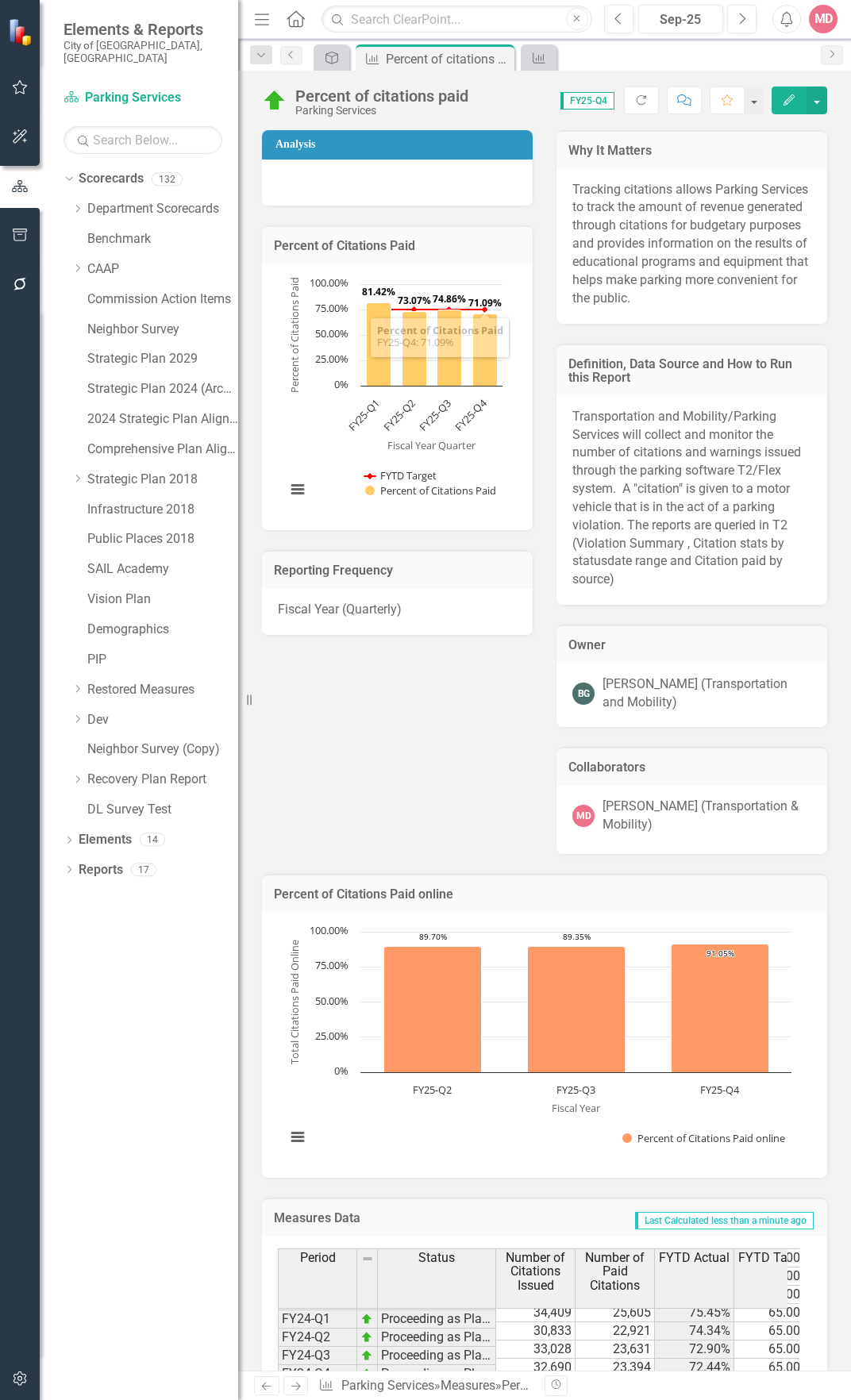
click at [518, 663] on div "Analysis Percent of Citations Paid Chart Combination chart with 2 data series. …" at bounding box center [544, 482] width 589 height 744
click at [813, 93] on button "button" at bounding box center [817, 100] width 21 height 27
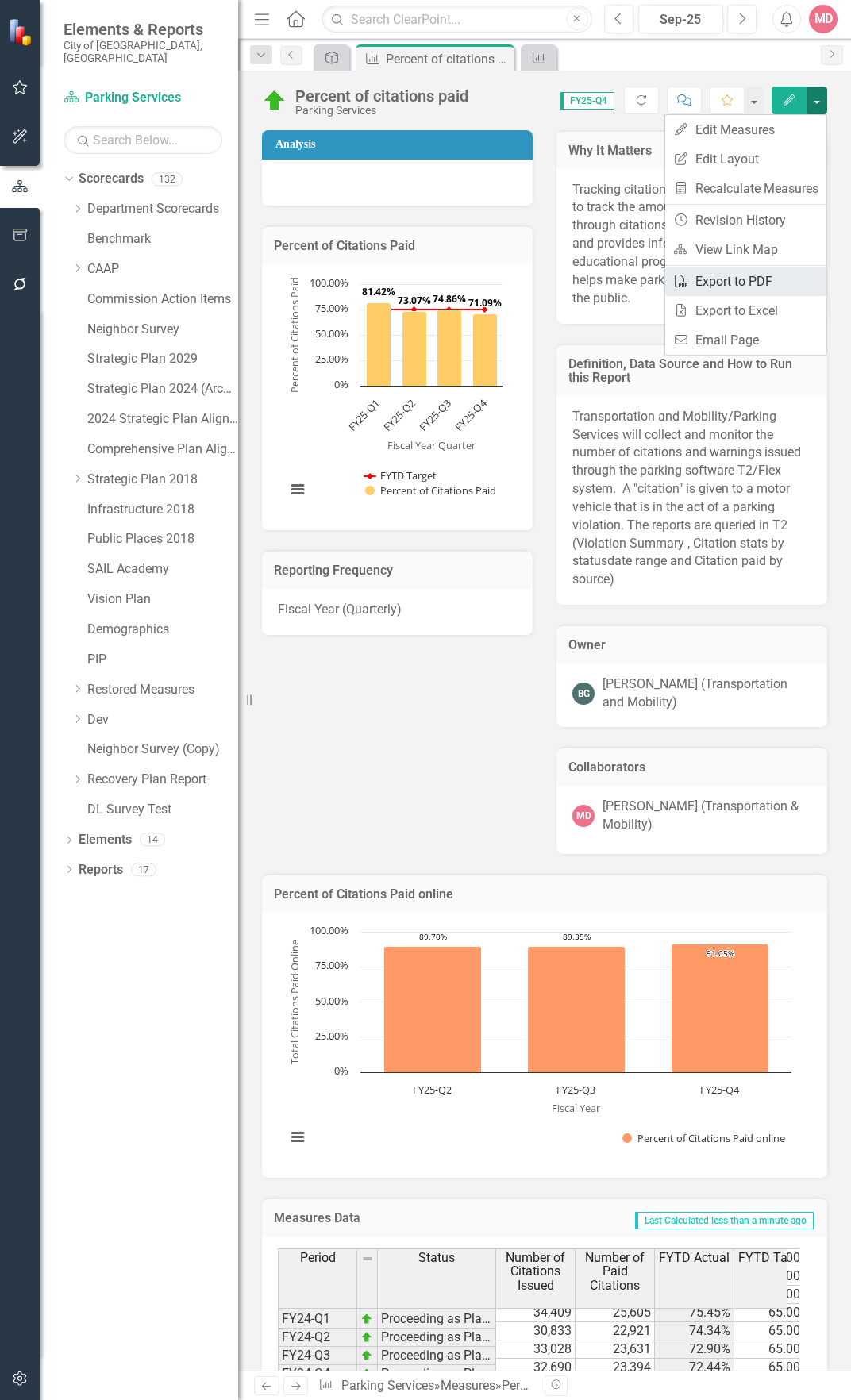
click at [753, 284] on link "PDF Export to PDF" at bounding box center [746, 281] width 161 height 29
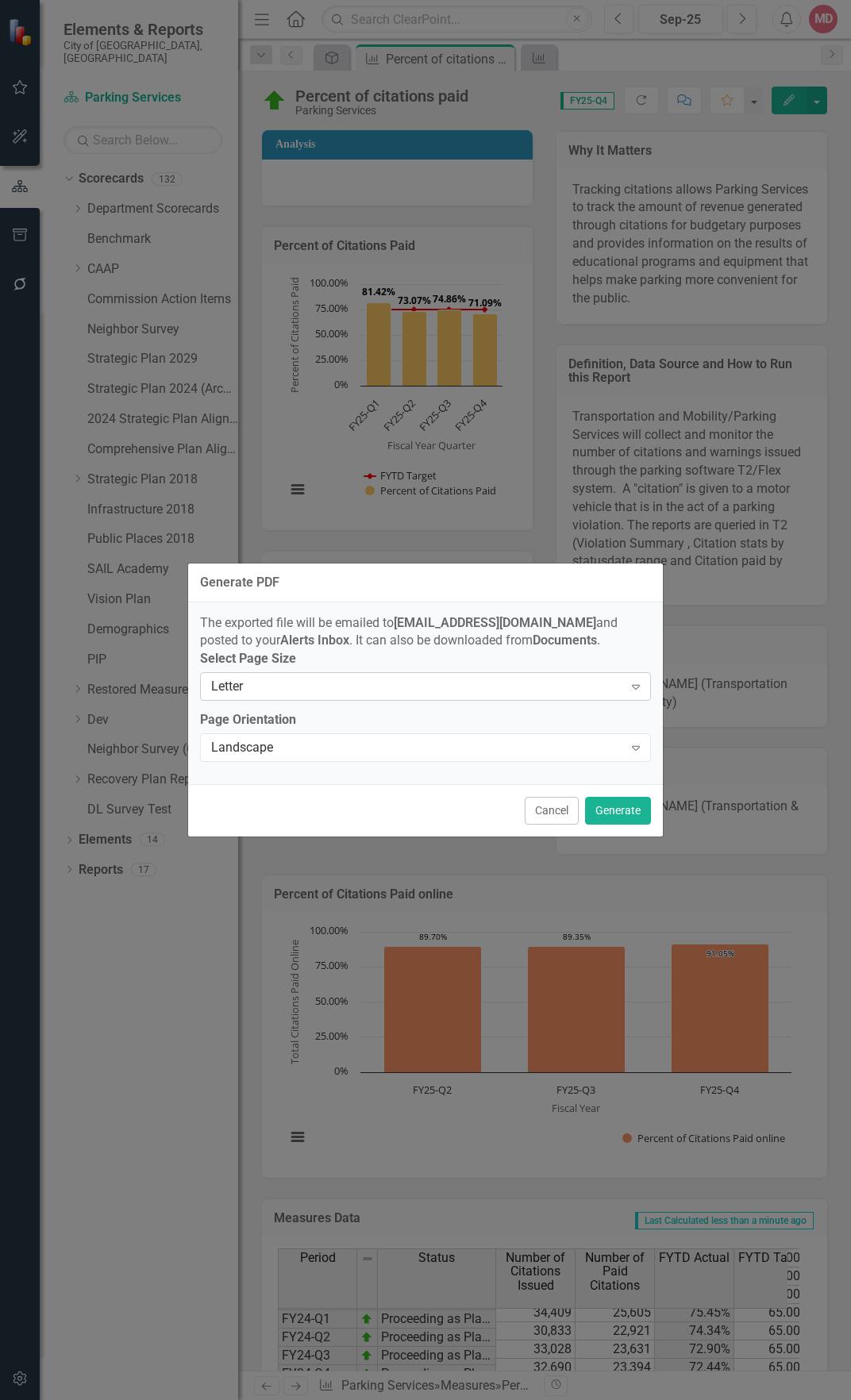
click at [276, 696] on div "Letter" at bounding box center [417, 686] width 412 height 18
click at [312, 655] on label "Select Page Size" at bounding box center [425, 659] width 451 height 18
click at [604, 813] on button "Generate" at bounding box center [618, 811] width 66 height 27
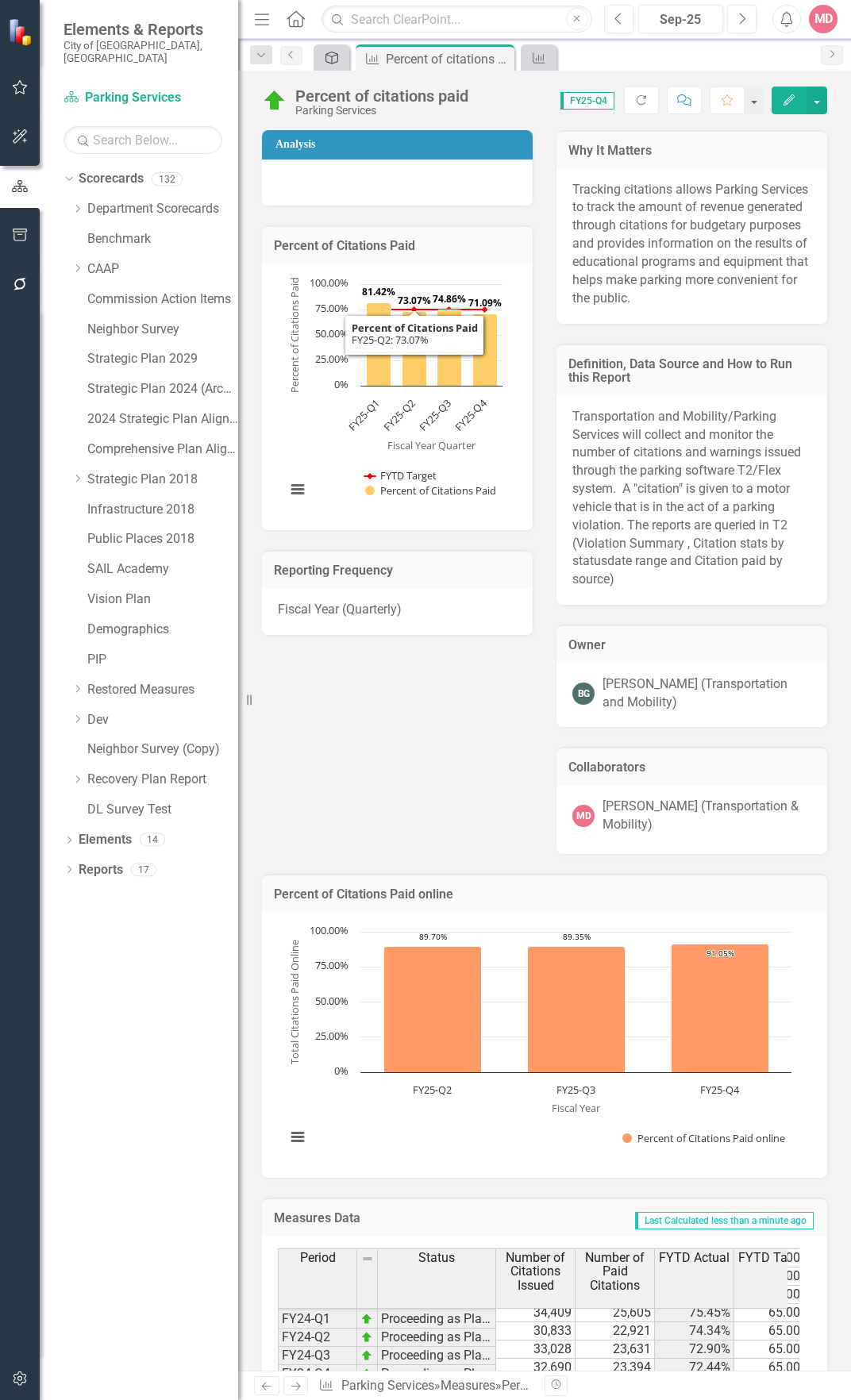
click at [329, 53] on icon "Strategic Plan Alignment" at bounding box center [332, 57] width 16 height 13
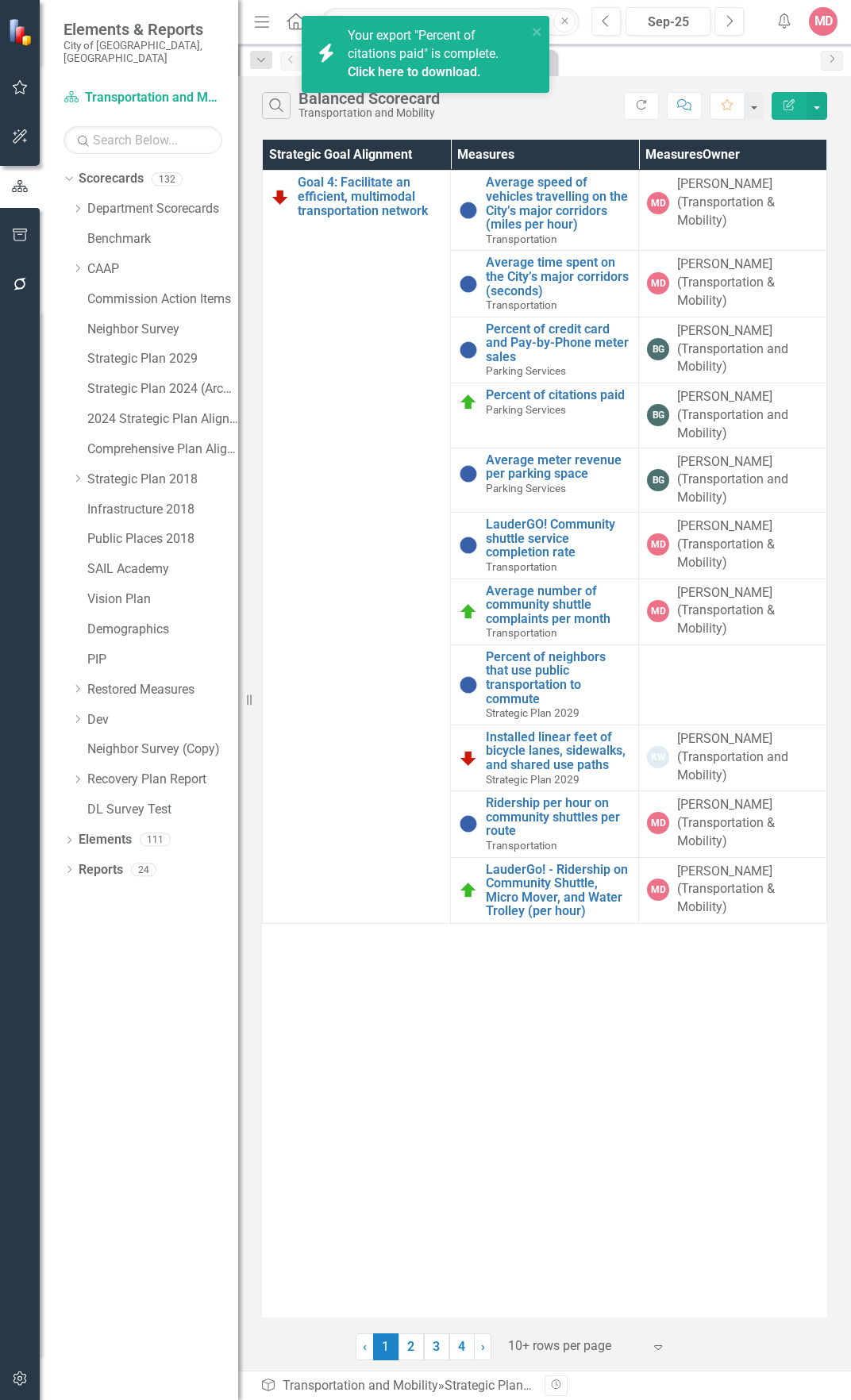
click at [432, 74] on link "Click here to download." at bounding box center [415, 72] width 134 height 15
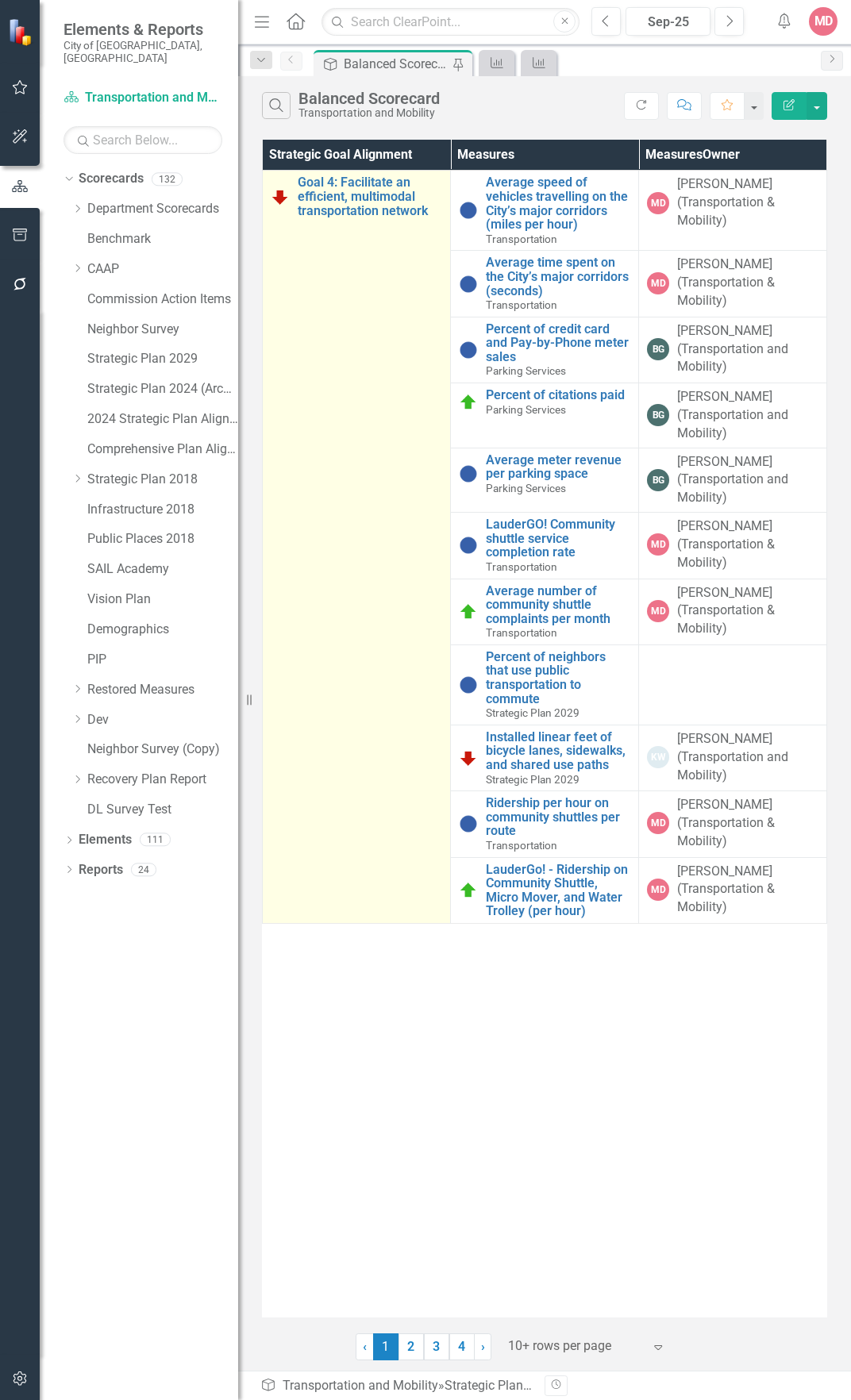
click at [349, 628] on td "Goal 4: Facilitate an efficient, multimodal transportation network Edit Edit St…" at bounding box center [357, 547] width 189 height 753
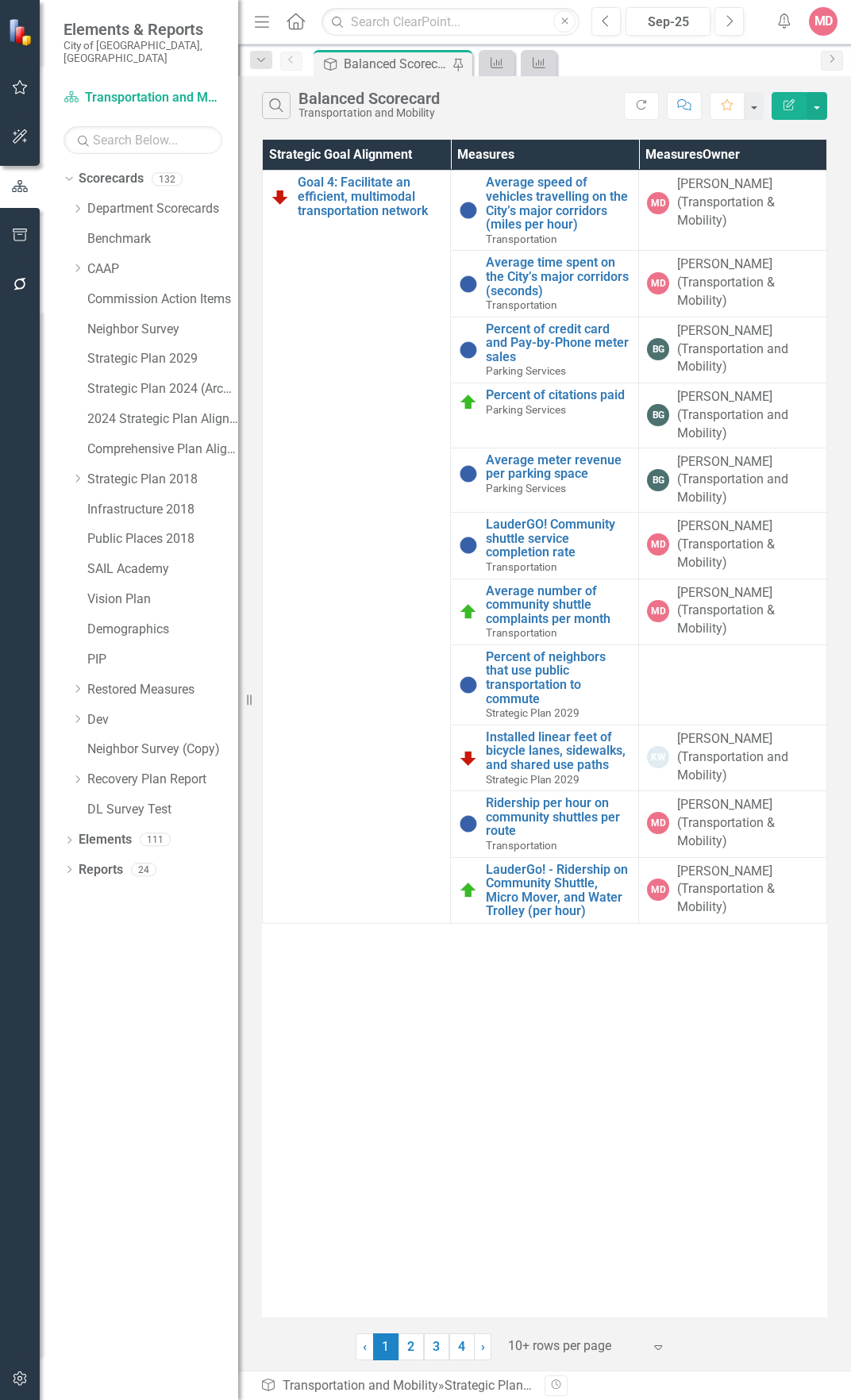
click at [426, 1133] on div "Strategic Goal Alignment Measures Measures Owner Goal 4: Facilitate an efficien…" at bounding box center [545, 728] width 566 height 1178
click at [426, 1130] on div "Strategic Goal Alignment Measures Measures Owner Goal 4: Facilitate an efficien…" at bounding box center [545, 728] width 566 height 1178
